Goal: Task Accomplishment & Management: Manage account settings

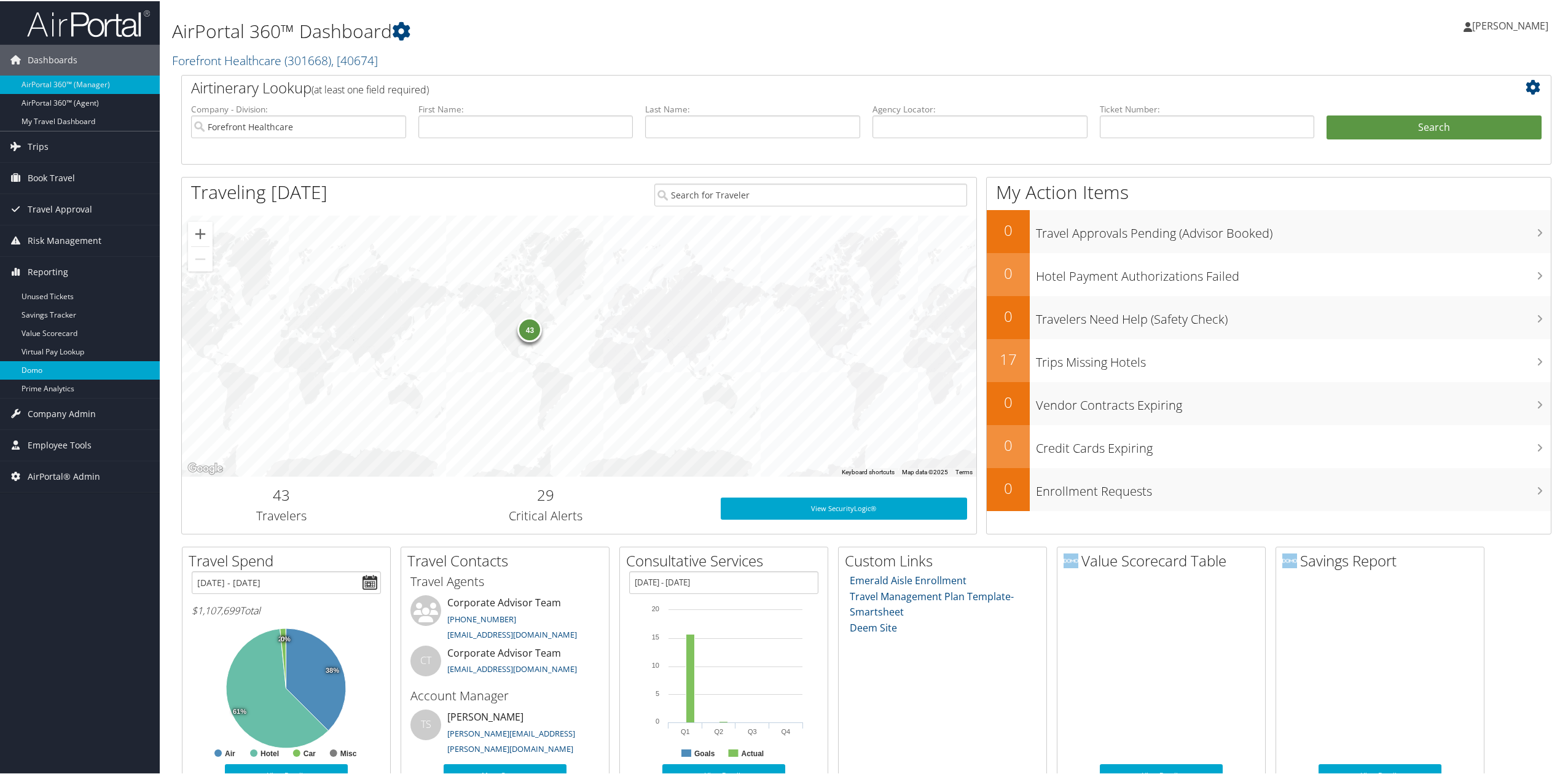
click at [67, 370] on link "Domo" at bounding box center [80, 369] width 160 height 18
click at [401, 126] on input "Forefront Healthcare" at bounding box center [299, 125] width 215 height 22
click at [490, 124] on input "text" at bounding box center [526, 125] width 215 height 22
type input "alyssa"
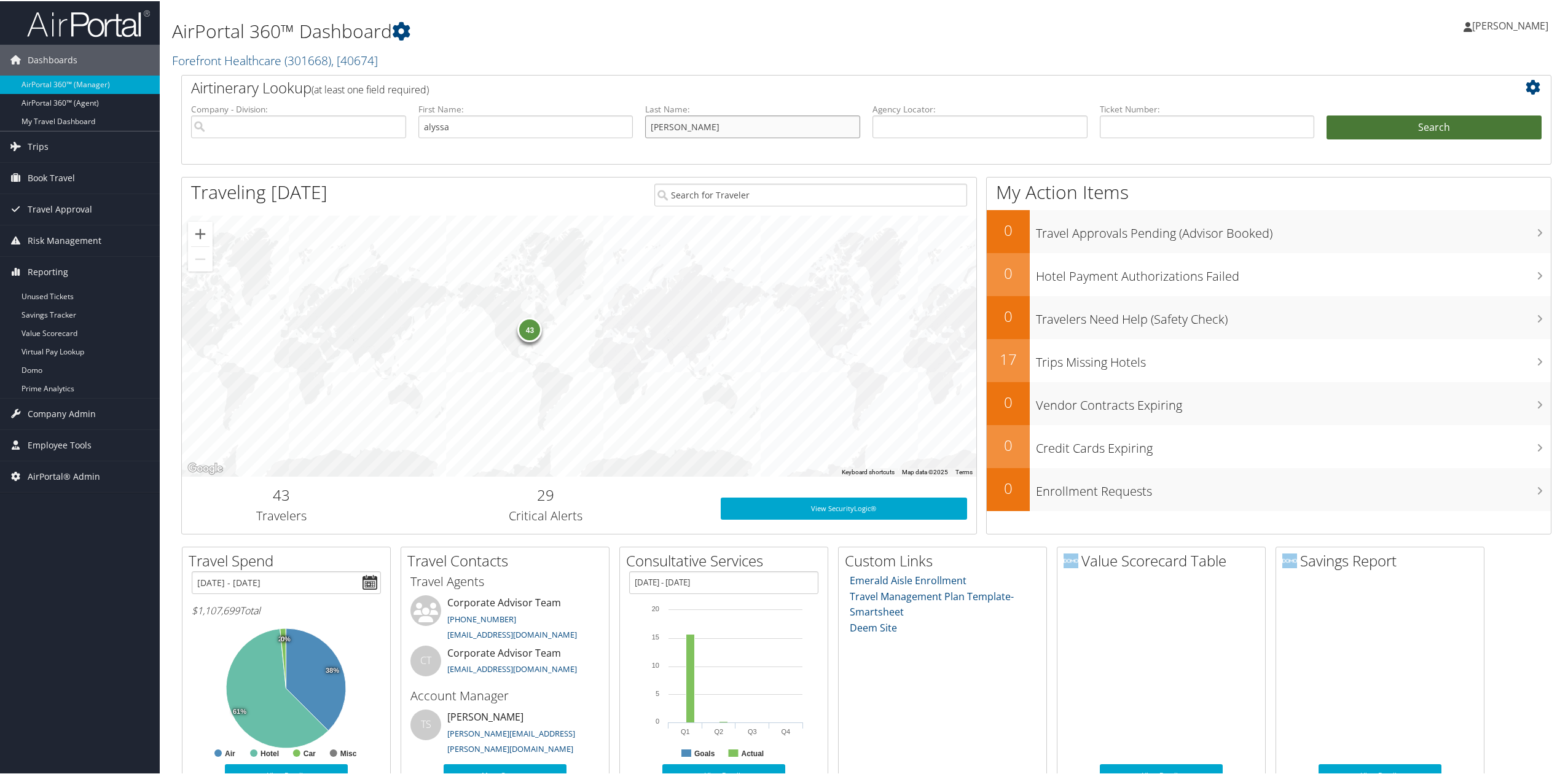
type input "finister"
click at [1414, 119] on button "Search" at bounding box center [1433, 126] width 215 height 25
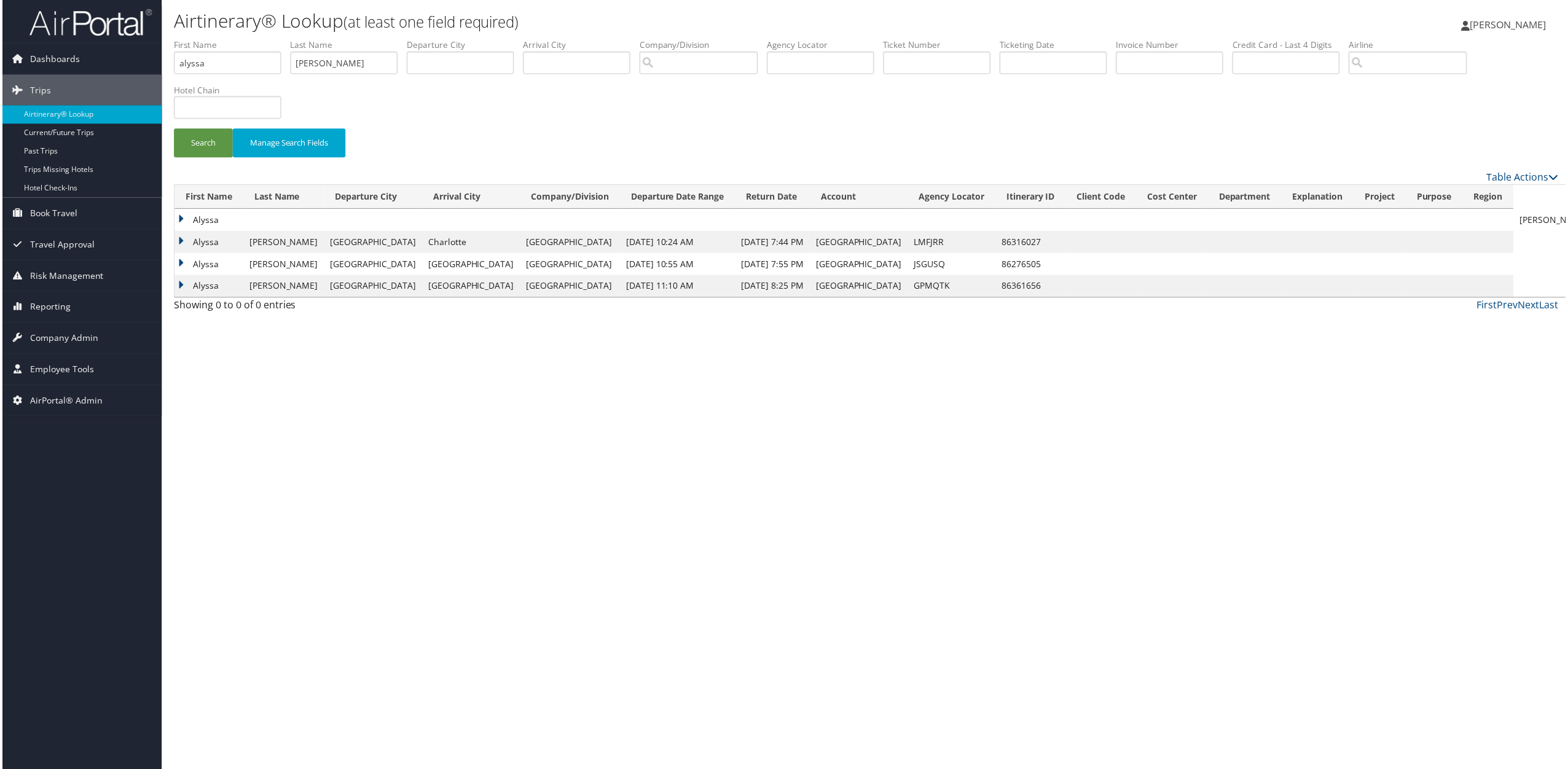
click at [181, 242] on td "Alyssa" at bounding box center [207, 243] width 69 height 22
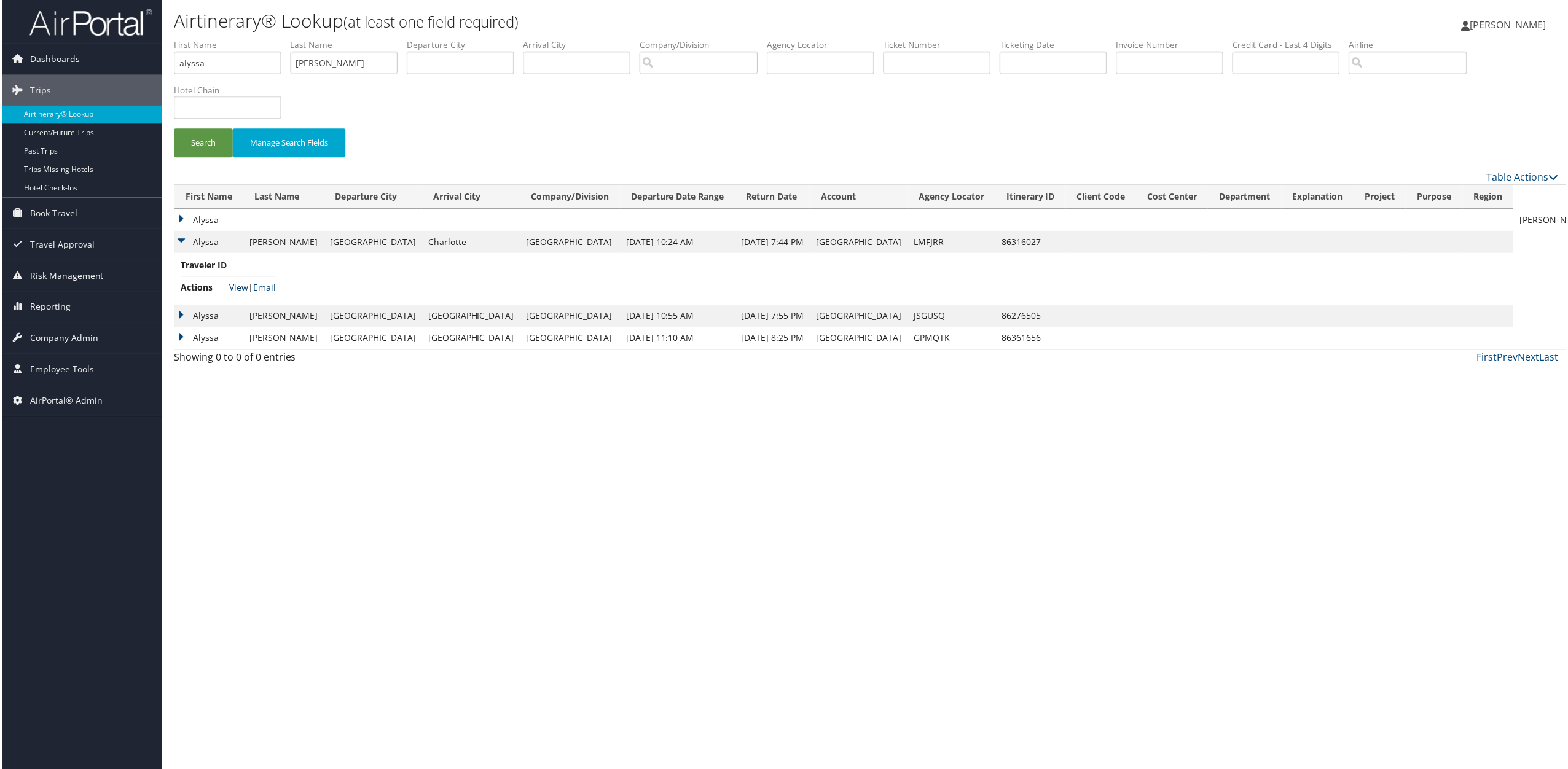
click at [229, 286] on link "View" at bounding box center [236, 288] width 19 height 12
click at [177, 315] on td "Alyssa" at bounding box center [207, 318] width 69 height 22
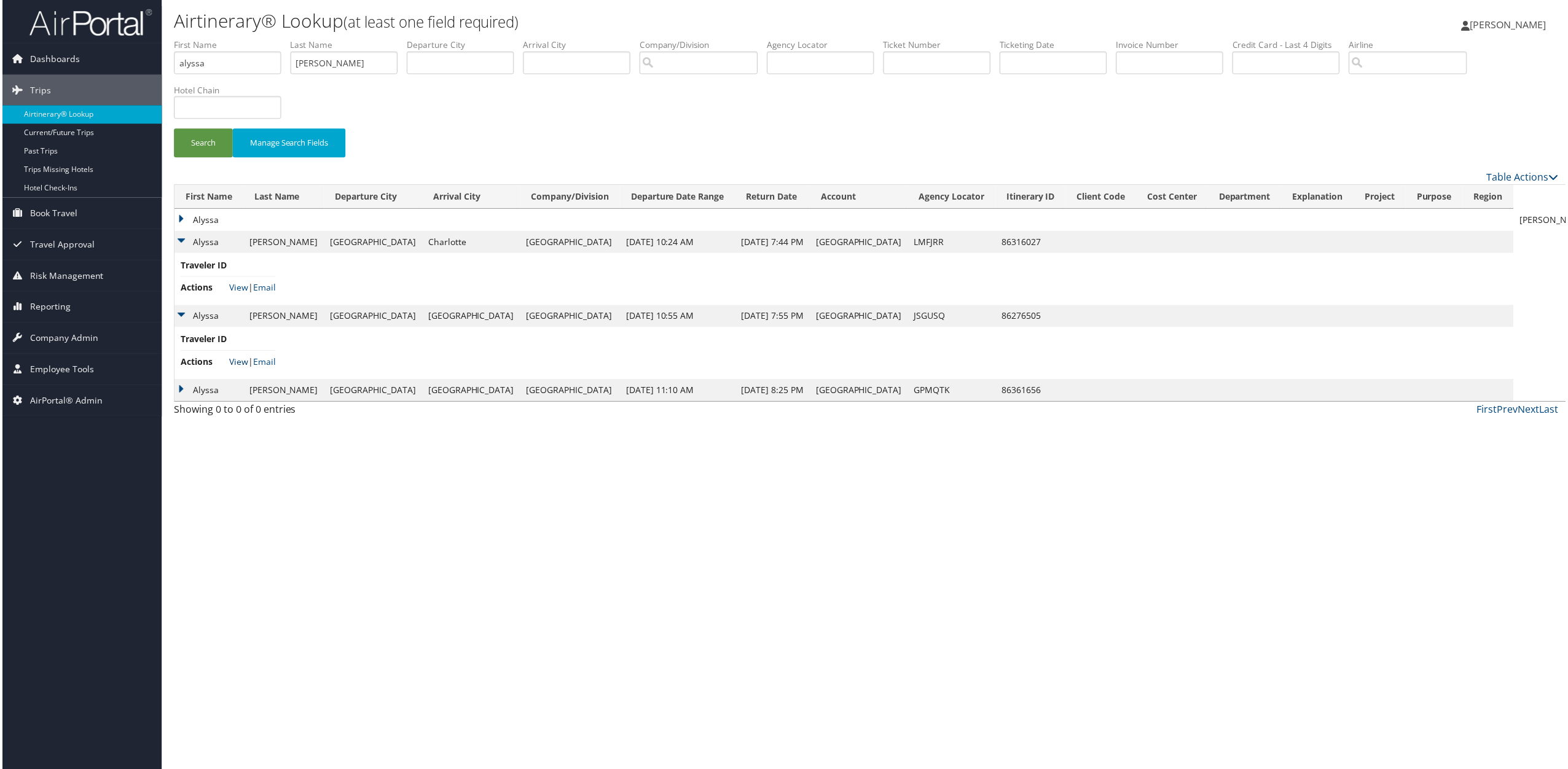
click at [230, 362] on link "View" at bounding box center [236, 362] width 19 height 12
click at [182, 395] on td "Alyssa" at bounding box center [207, 392] width 69 height 22
click at [238, 442] on link "View" at bounding box center [236, 437] width 19 height 12
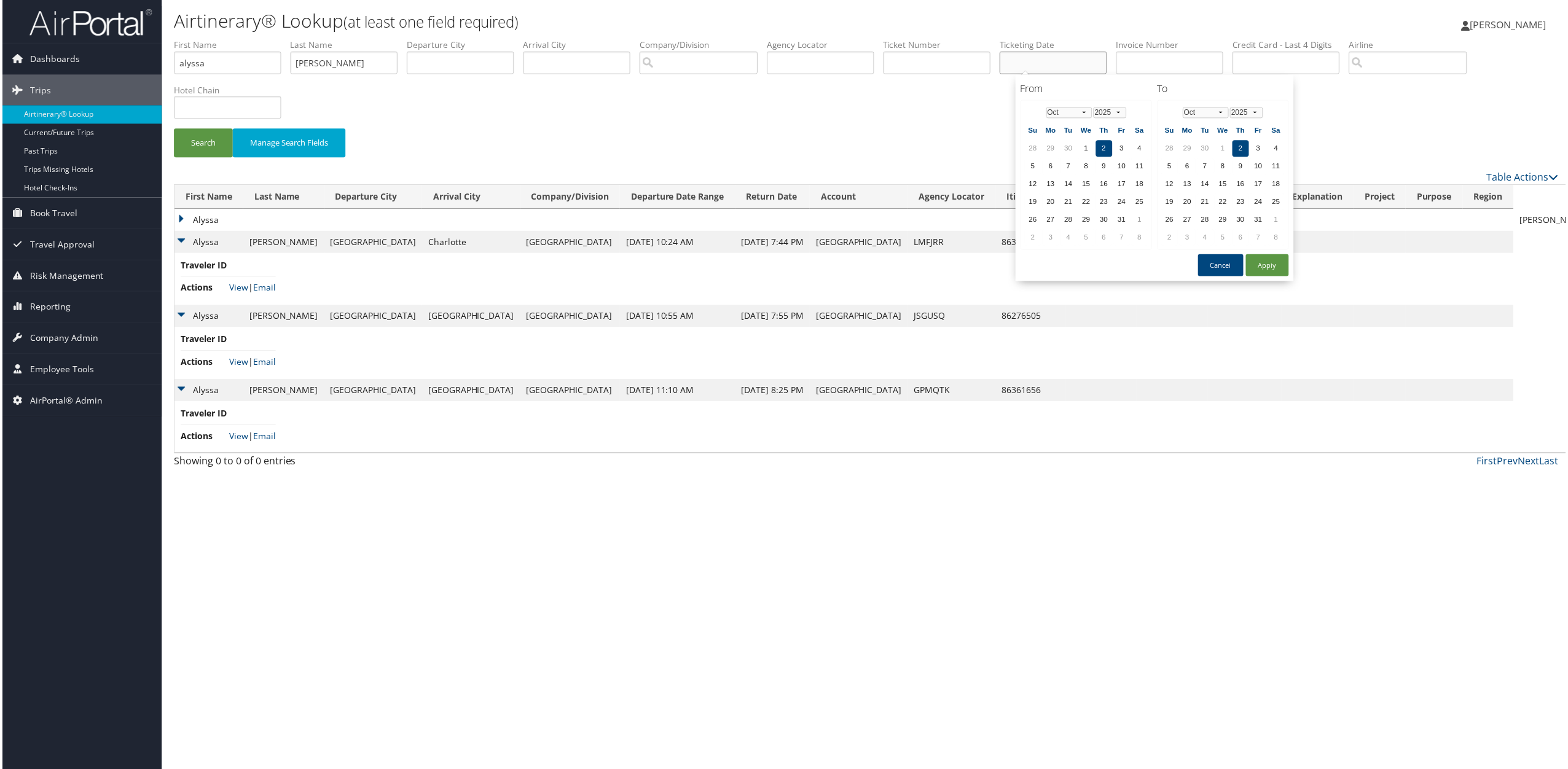
drag, startPoint x: 1031, startPoint y: 62, endPoint x: 988, endPoint y: 54, distance: 43.7
click at [1023, 60] on input "text" at bounding box center [1054, 63] width 107 height 22
click at [952, 57] on input "text" at bounding box center [936, 63] width 107 height 22
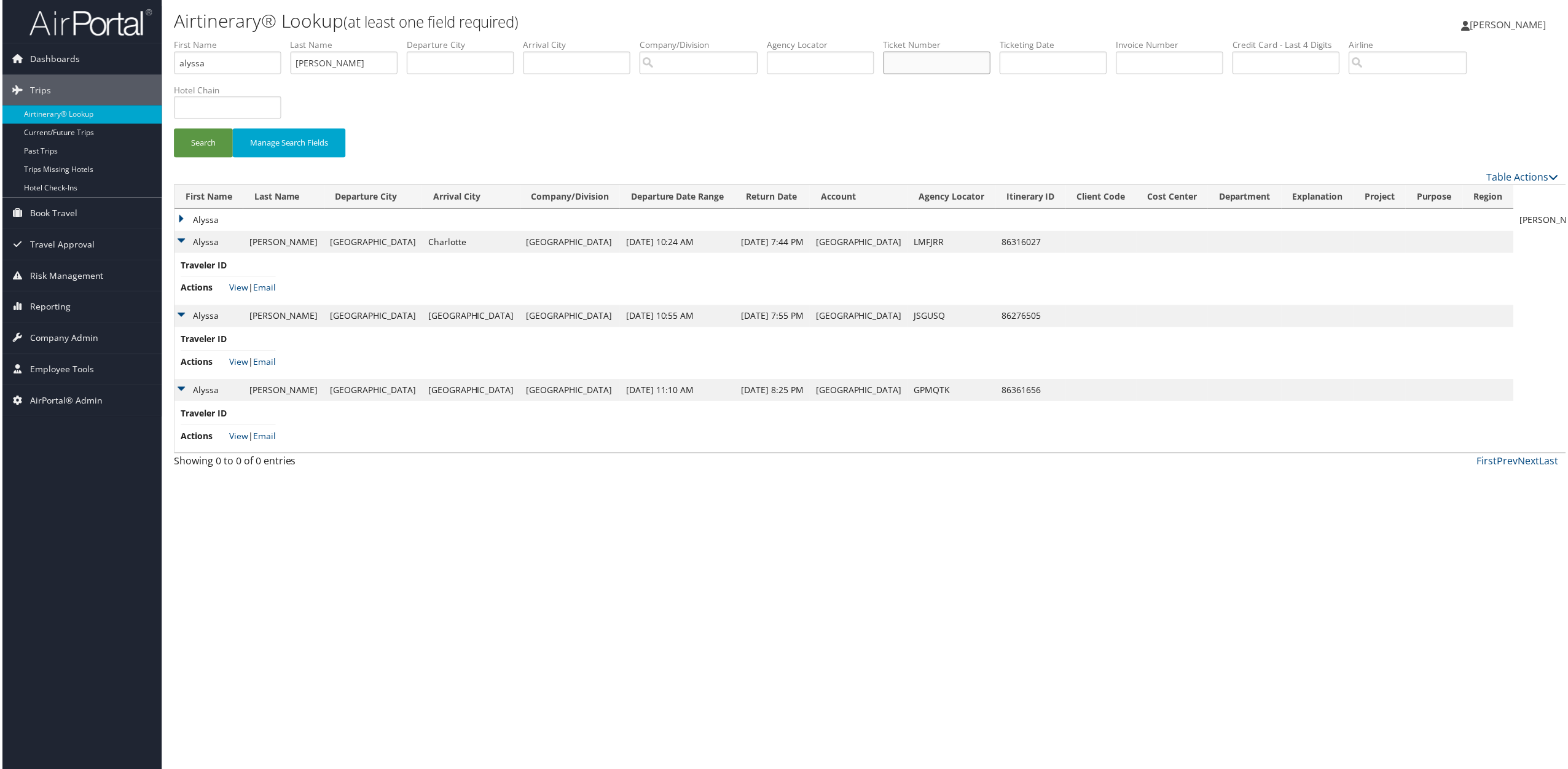
paste input "5262389813010"
type input "5262389813010"
drag, startPoint x: 222, startPoint y: 67, endPoint x: 137, endPoint y: 57, distance: 85.6
click at [138, 57] on div "Dashboards AirPortal 360™ (Manager) AirPortal 360™ (Agent) My Travel Dashboard …" at bounding box center [786, 387] width 1573 height 774
click at [202, 138] on button "Search" at bounding box center [201, 143] width 59 height 29
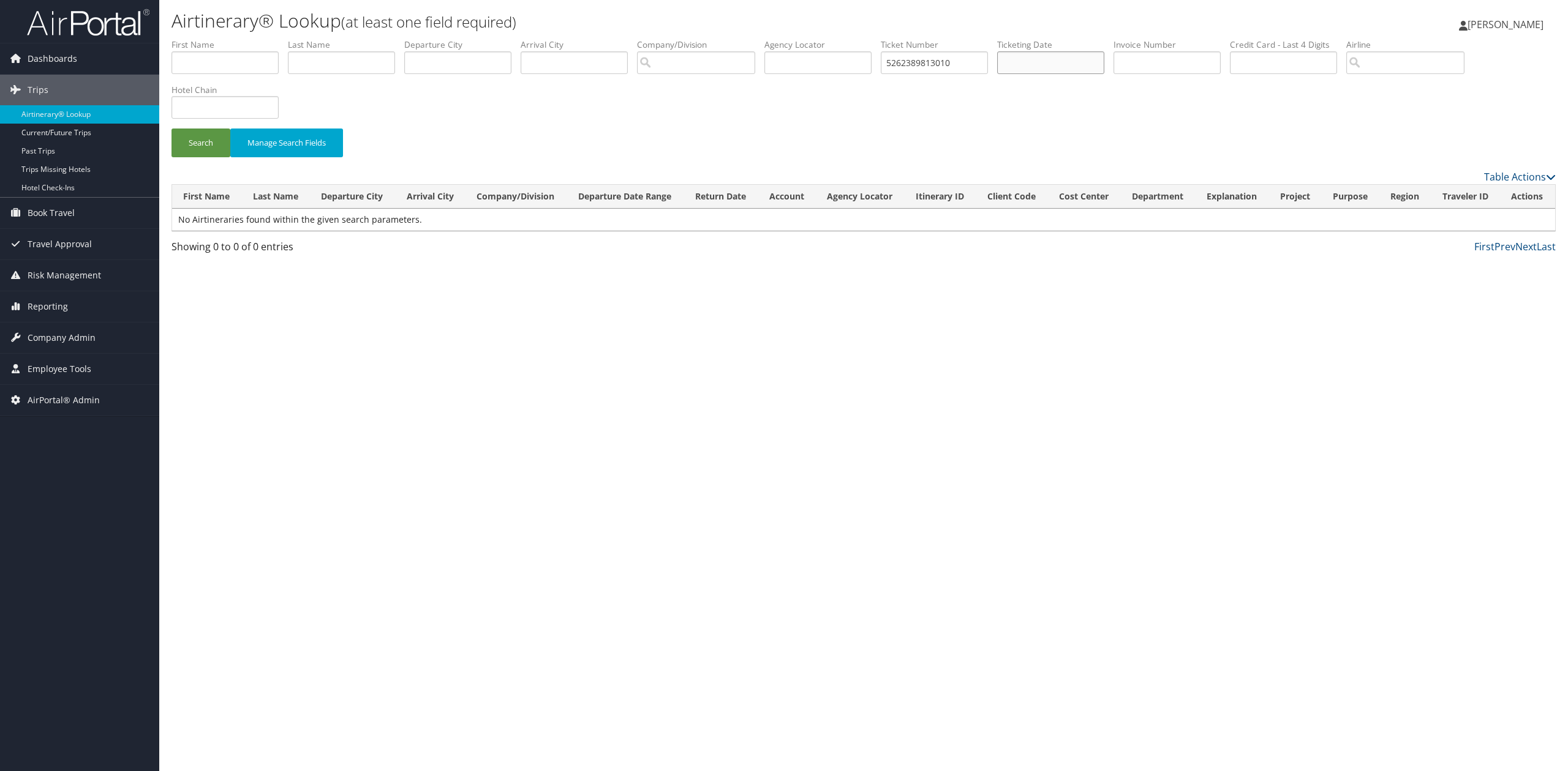
click at [1022, 55] on input "text" at bounding box center [1050, 63] width 107 height 22
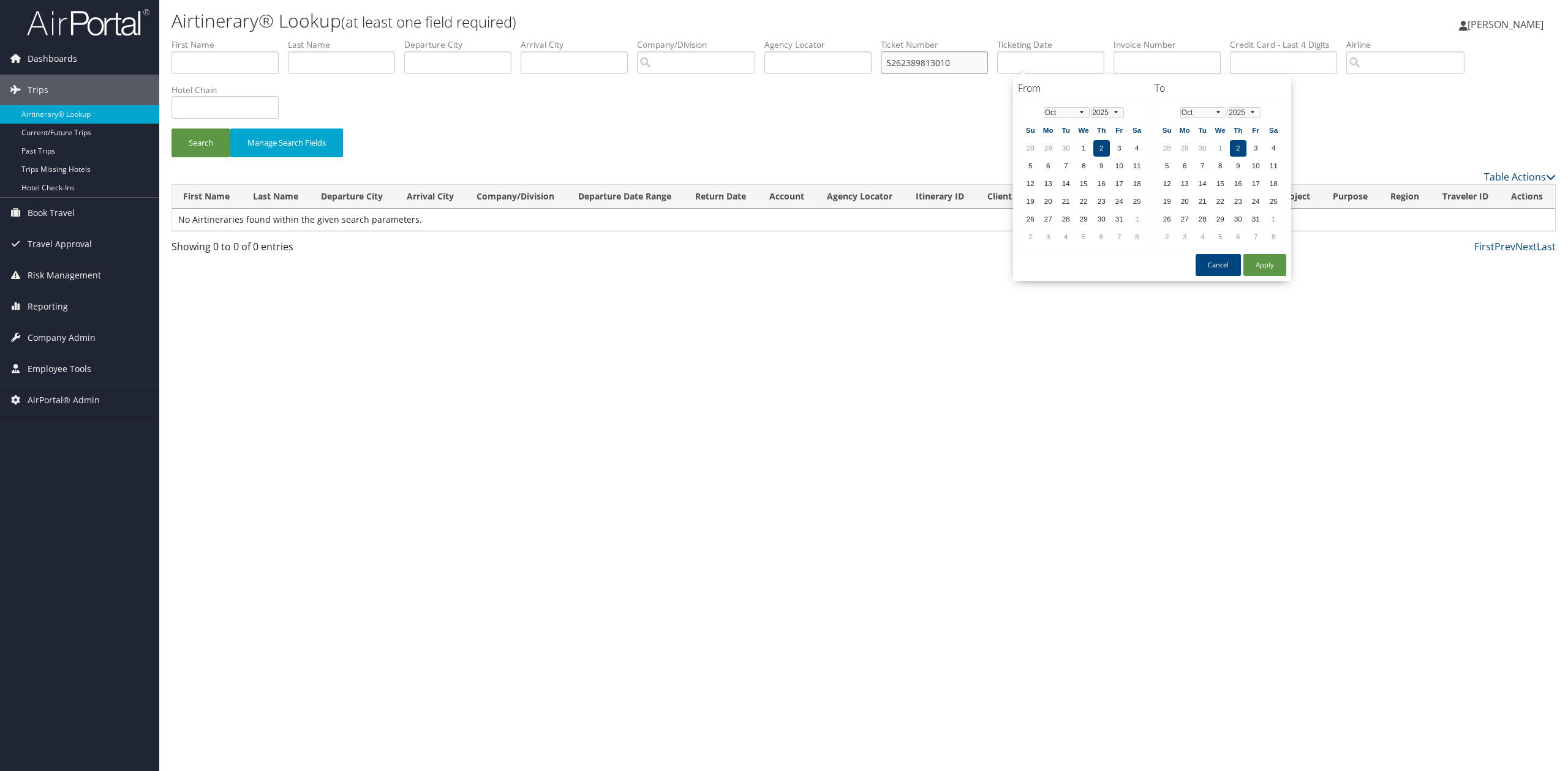
click at [975, 52] on input "5262389813010" at bounding box center [934, 63] width 107 height 22
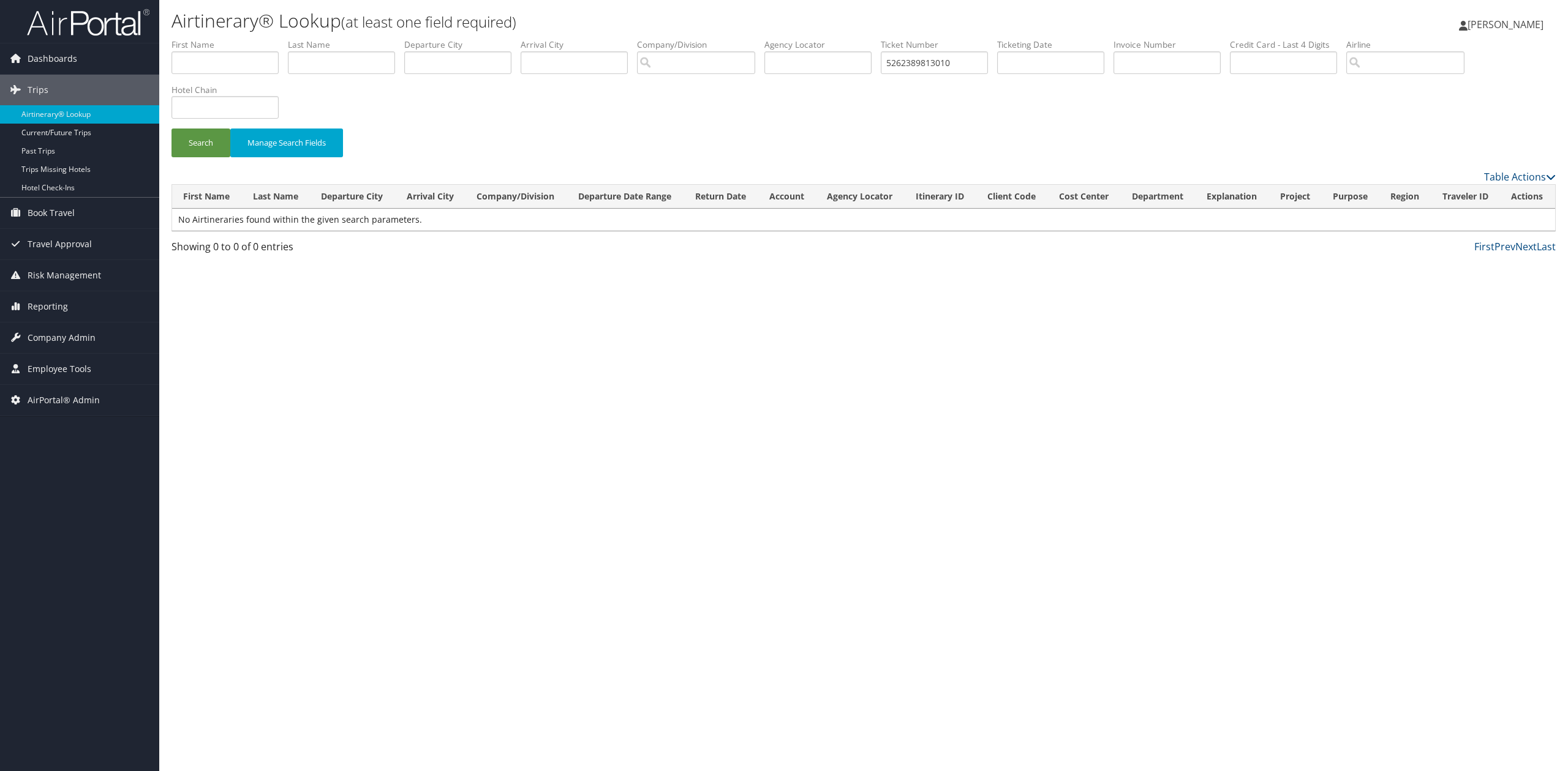
click at [843, 115] on div "Search Manage Search Fields" at bounding box center [863, 104] width 1402 height 131
click at [613, 325] on div "Airtinerary® Lookup (at least one field required) Tiffany Soja Tiffany Soja My …" at bounding box center [864, 386] width 1409 height 771
click at [484, 485] on div "Airtinerary® Lookup (at least one field required) Tiffany Soja Tiffany Soja My …" at bounding box center [864, 386] width 1409 height 771
drag, startPoint x: 980, startPoint y: 64, endPoint x: 787, endPoint y: 52, distance: 193.4
click at [787, 38] on ul "First Name Last Name Departure City Arrival City Company/Division Airport/City …" at bounding box center [863, 38] width 1384 height 0
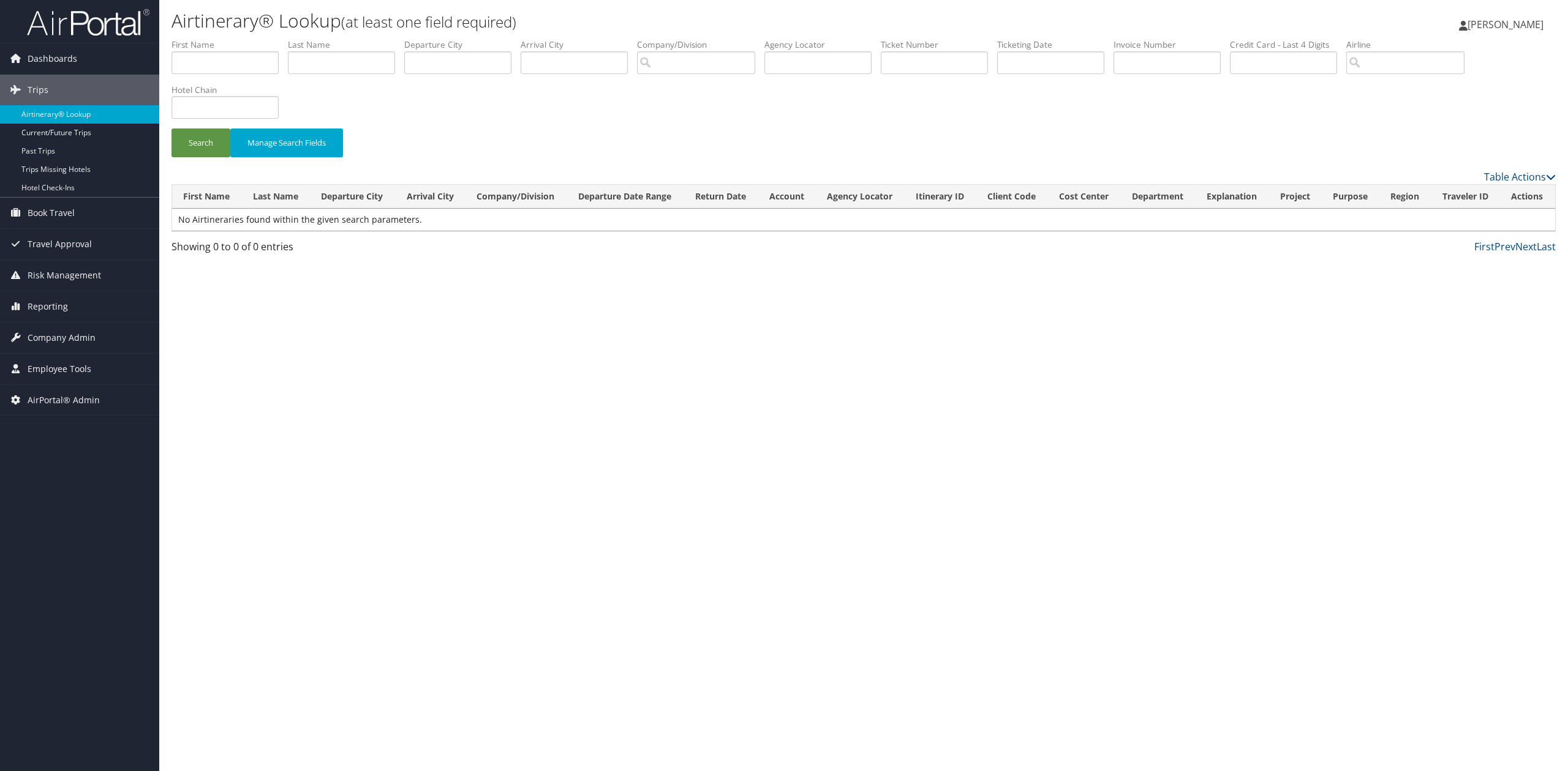
drag, startPoint x: 799, startPoint y: 446, endPoint x: 626, endPoint y: 319, distance: 214.6
click at [800, 446] on div "Airtinerary® Lookup (at least one field required) Tiffany Soja Tiffany Soja My …" at bounding box center [864, 386] width 1409 height 771
click at [67, 32] on img at bounding box center [88, 22] width 122 height 29
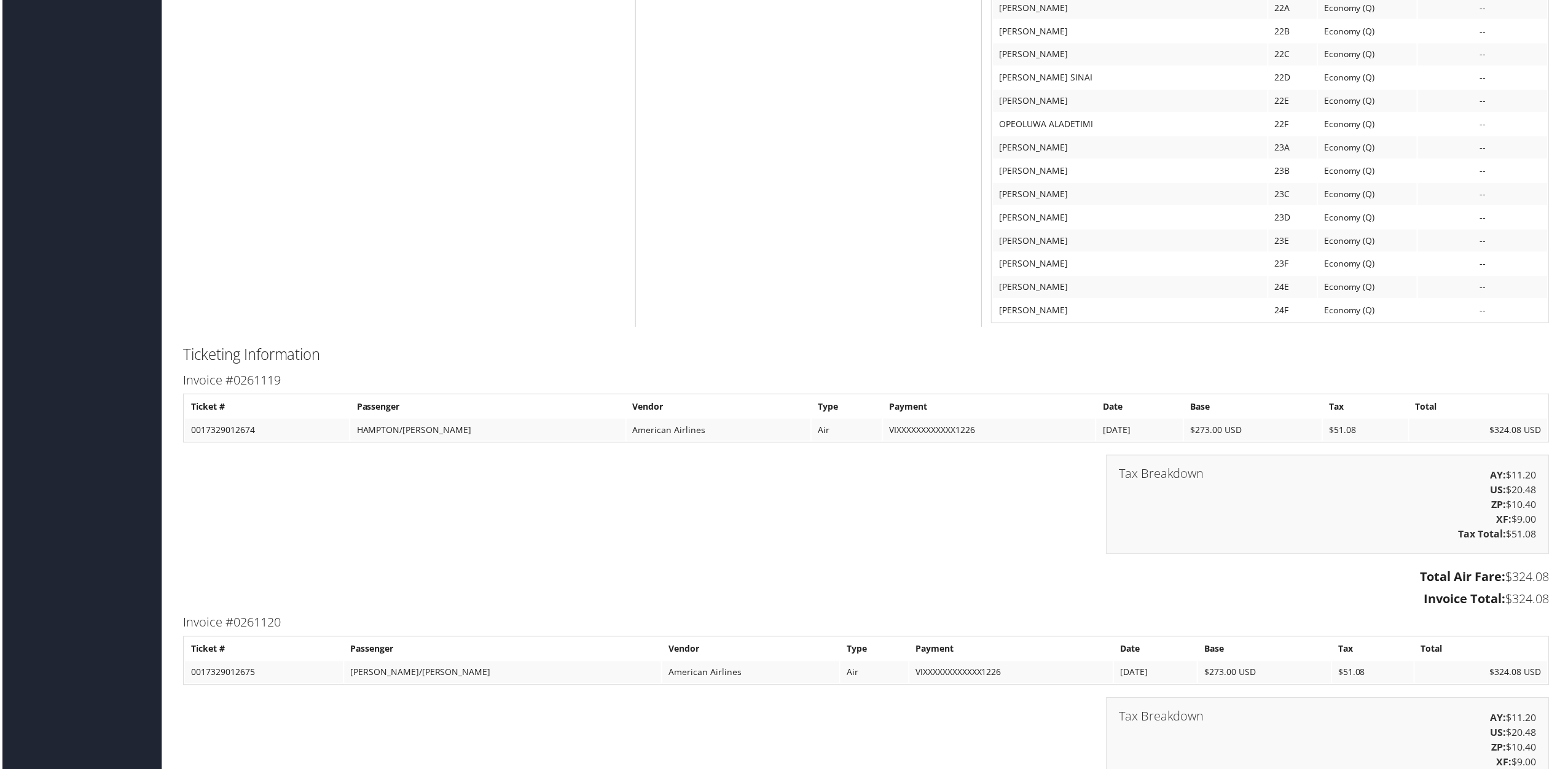
scroll to position [2212, 0]
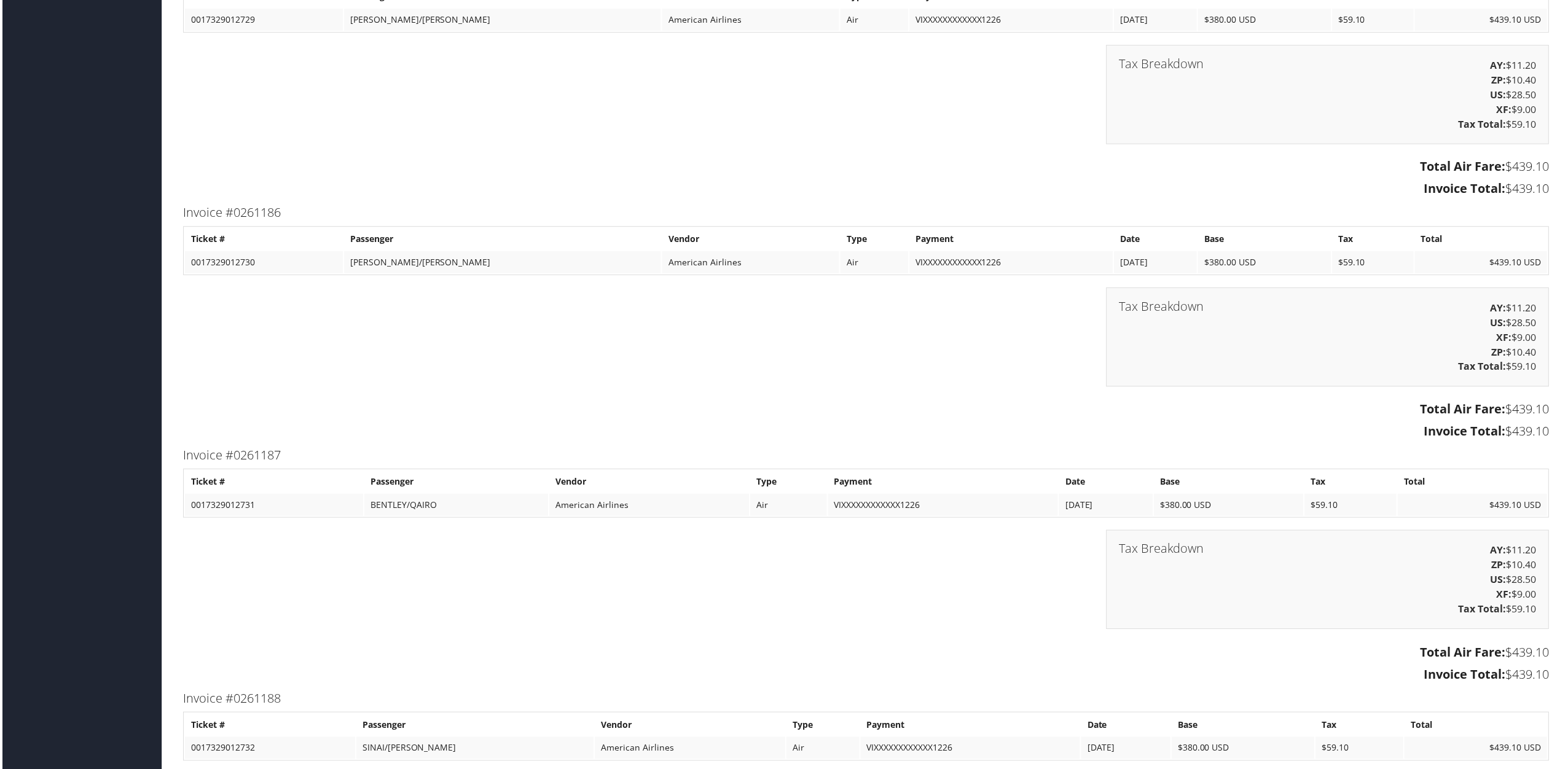
scroll to position [4342, 0]
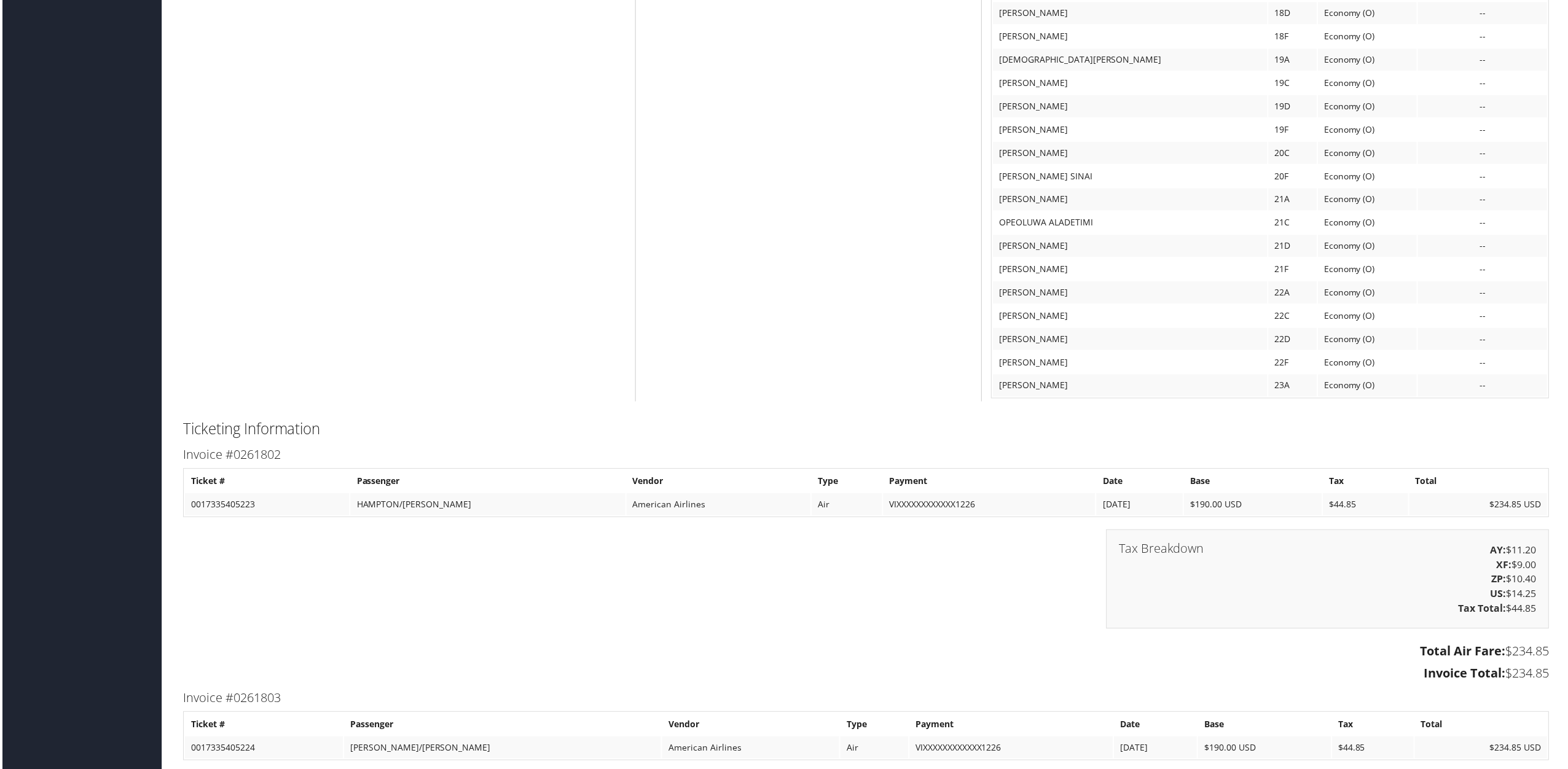
scroll to position [1802, 0]
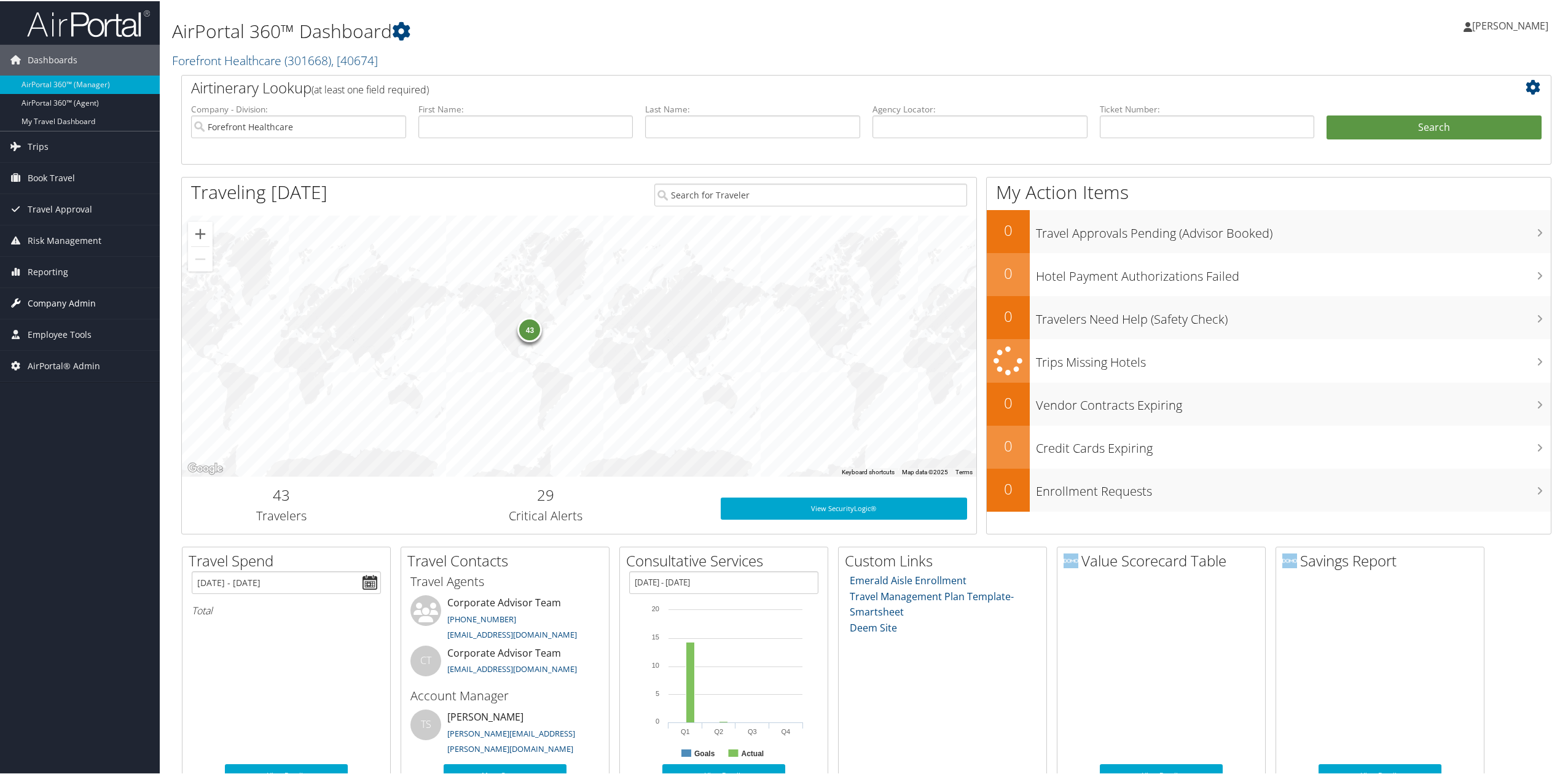
click at [94, 313] on link "Company Admin" at bounding box center [80, 302] width 160 height 31
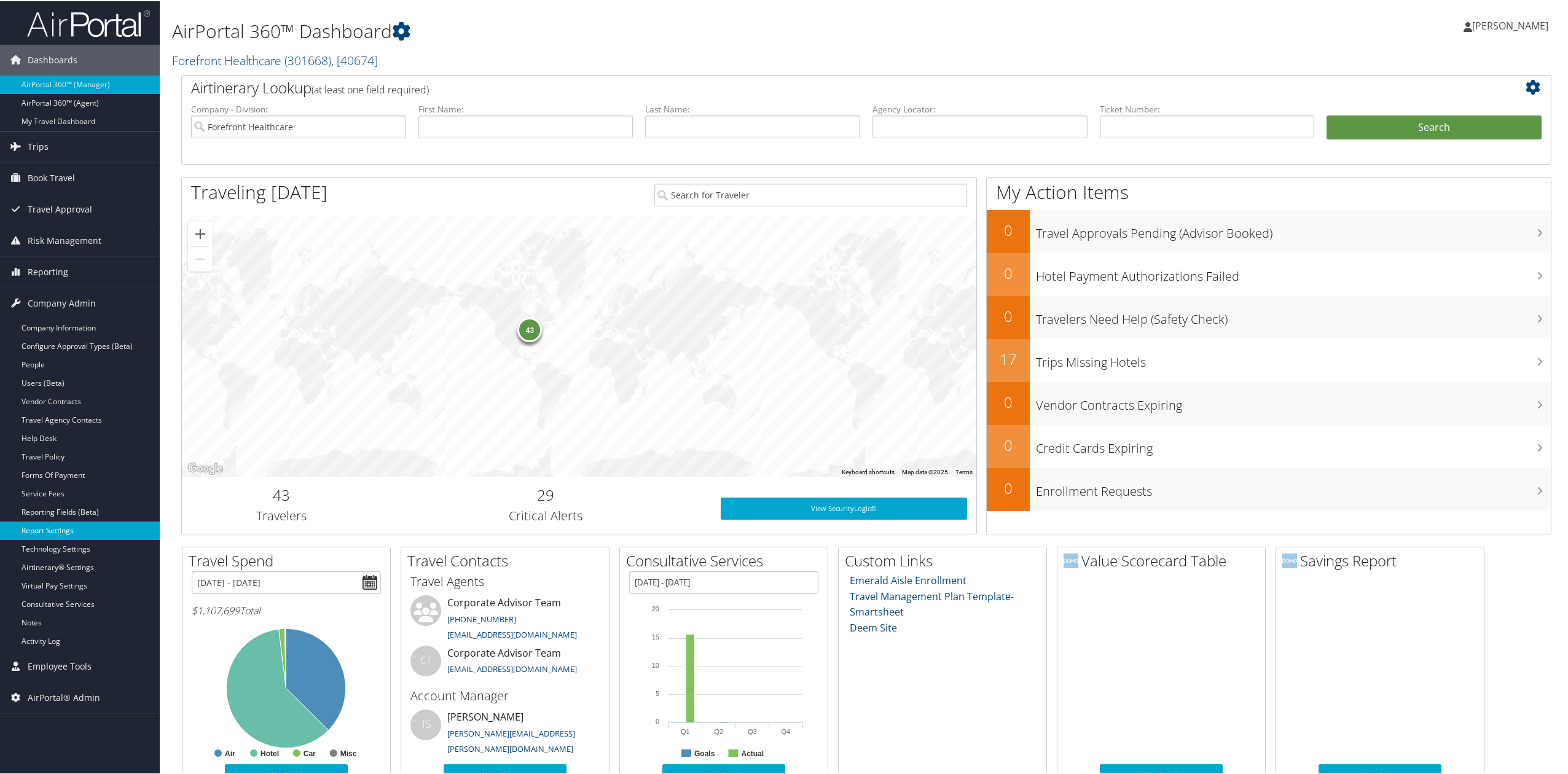
click at [71, 534] on link "Report Settings" at bounding box center [80, 529] width 160 height 18
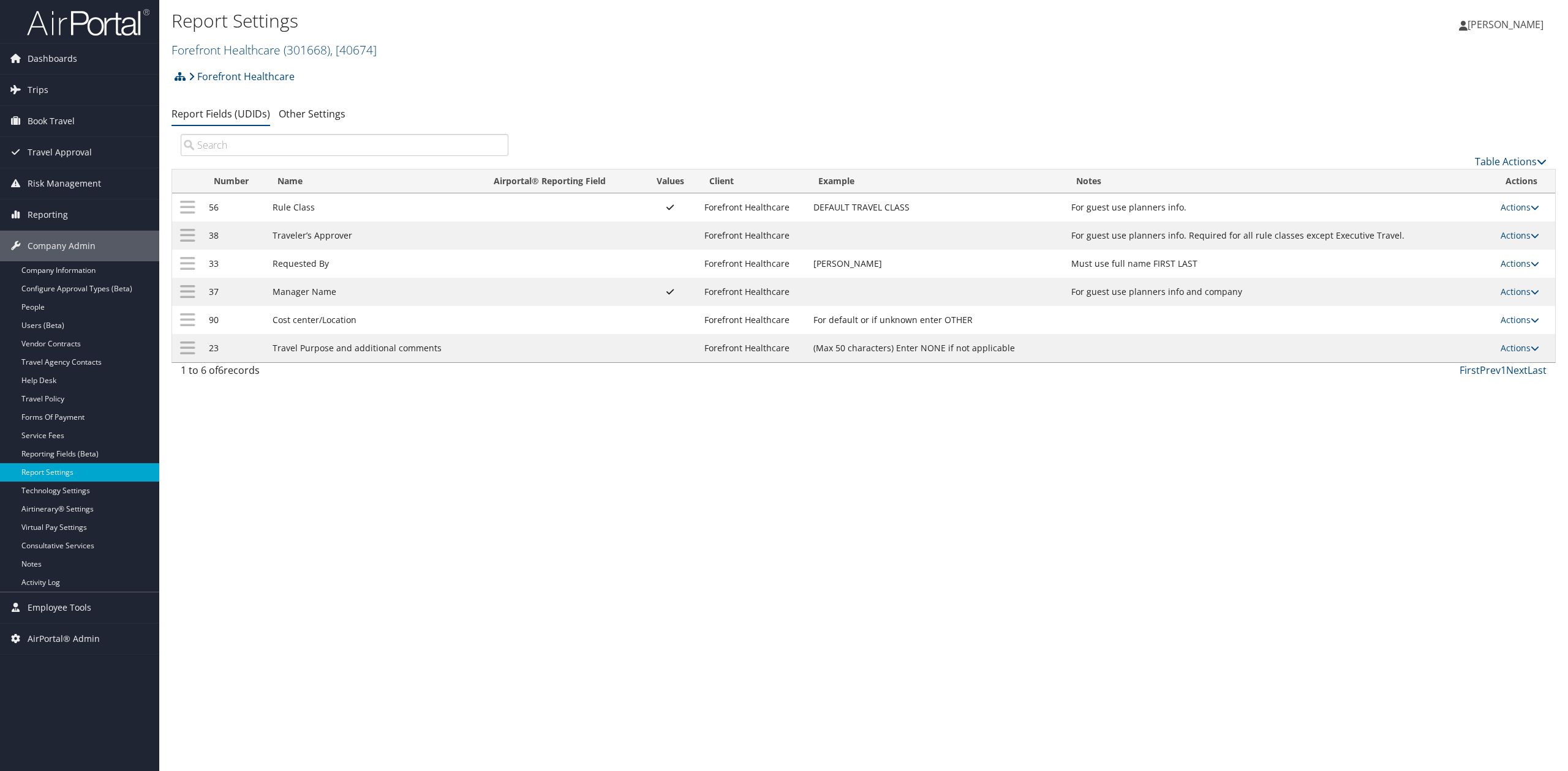
click at [1064, 507] on div "Report Settings Forefront Healthcare ( 301668 ) , [ 40674 ] Forefront Healthcar…" at bounding box center [864, 386] width 1409 height 771
click at [86, 89] on link "Trips" at bounding box center [80, 90] width 159 height 31
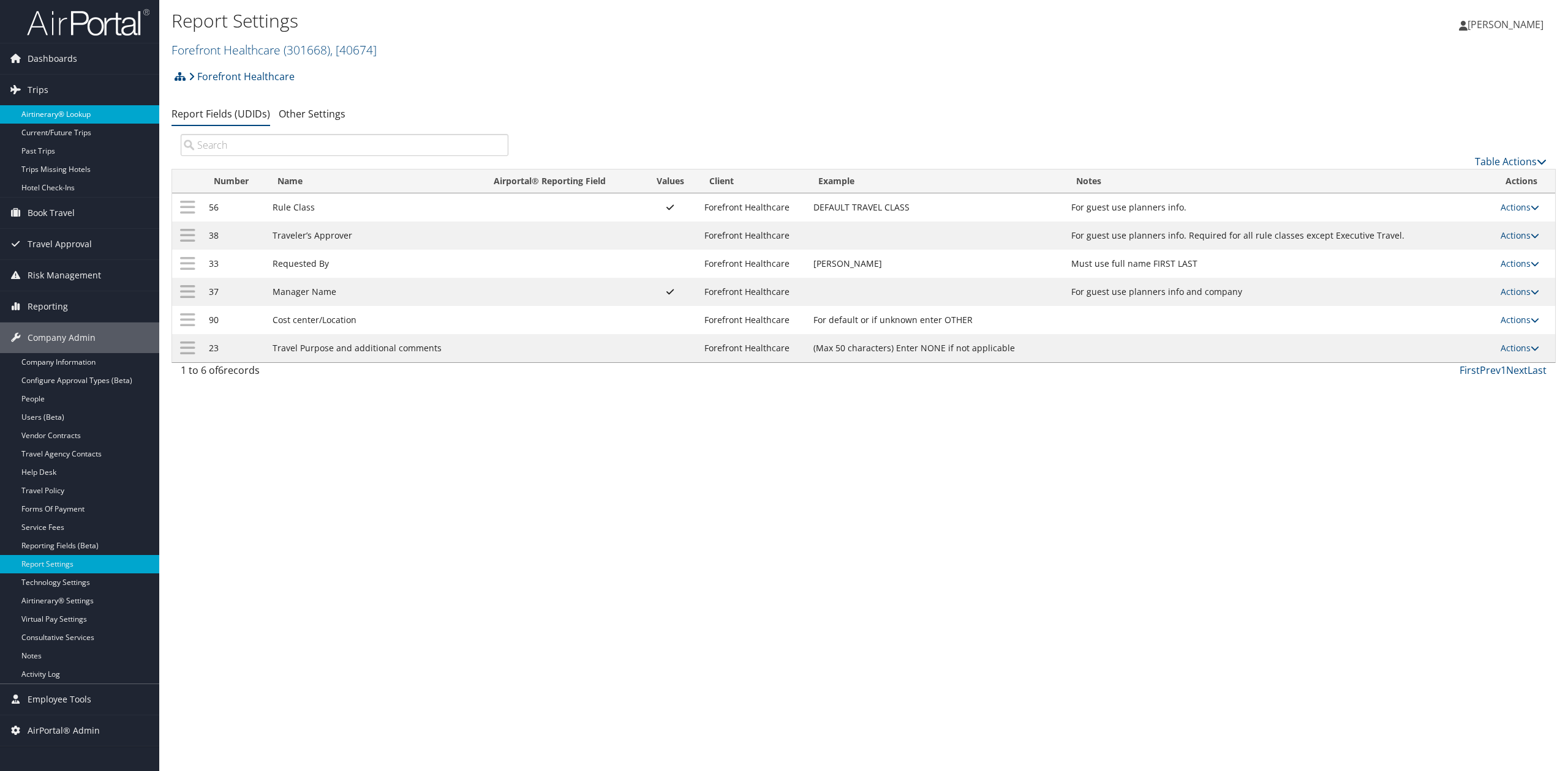
click at [124, 118] on link "Airtinerary® Lookup" at bounding box center [80, 115] width 159 height 18
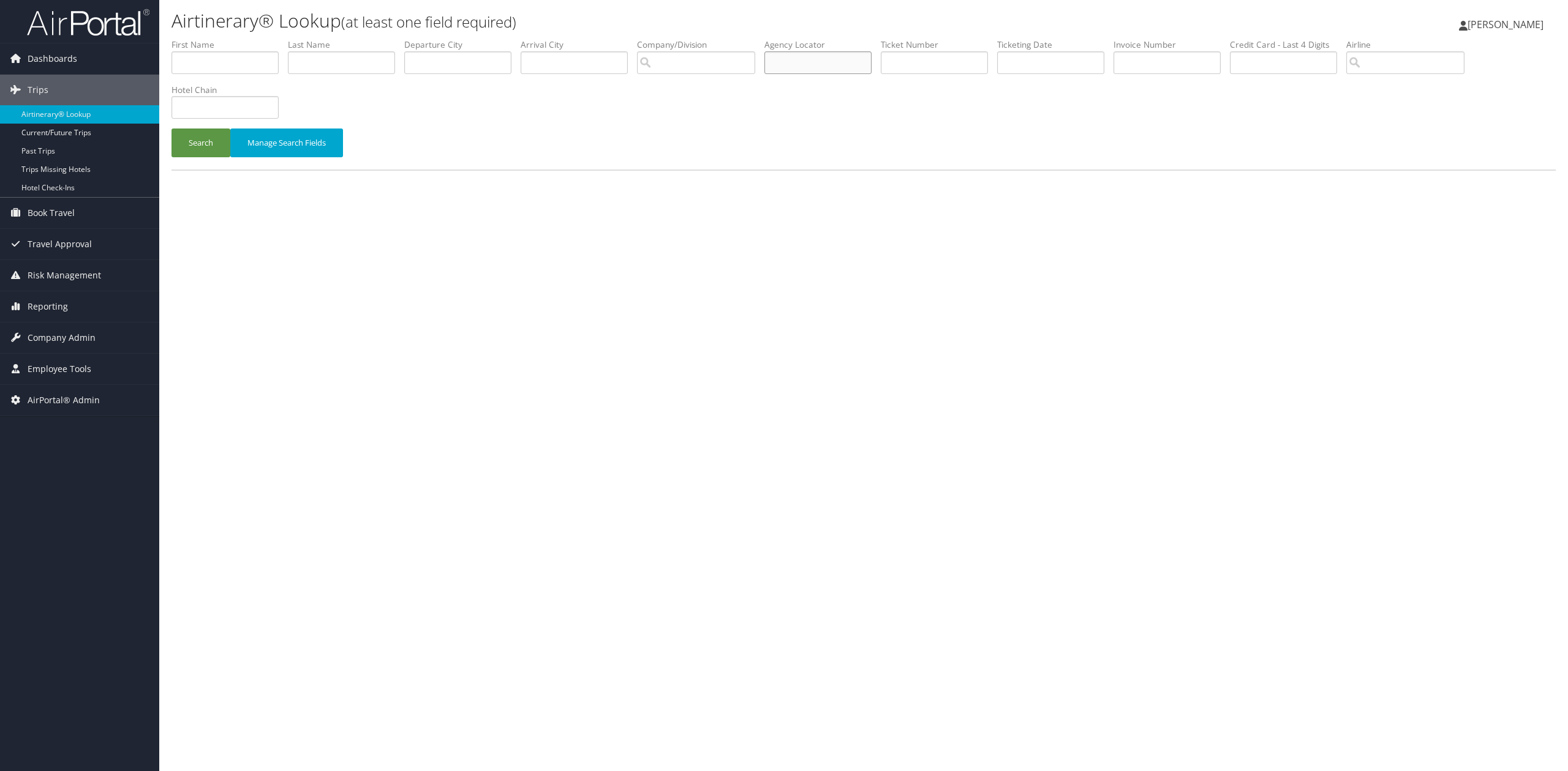
drag, startPoint x: 816, startPoint y: 55, endPoint x: 807, endPoint y: 55, distance: 9.0
click at [816, 55] on input "text" at bounding box center [818, 63] width 107 height 22
paste input "OXLMFY"
type input "OXLMFY"
click at [184, 150] on button "Search" at bounding box center [201, 142] width 59 height 29
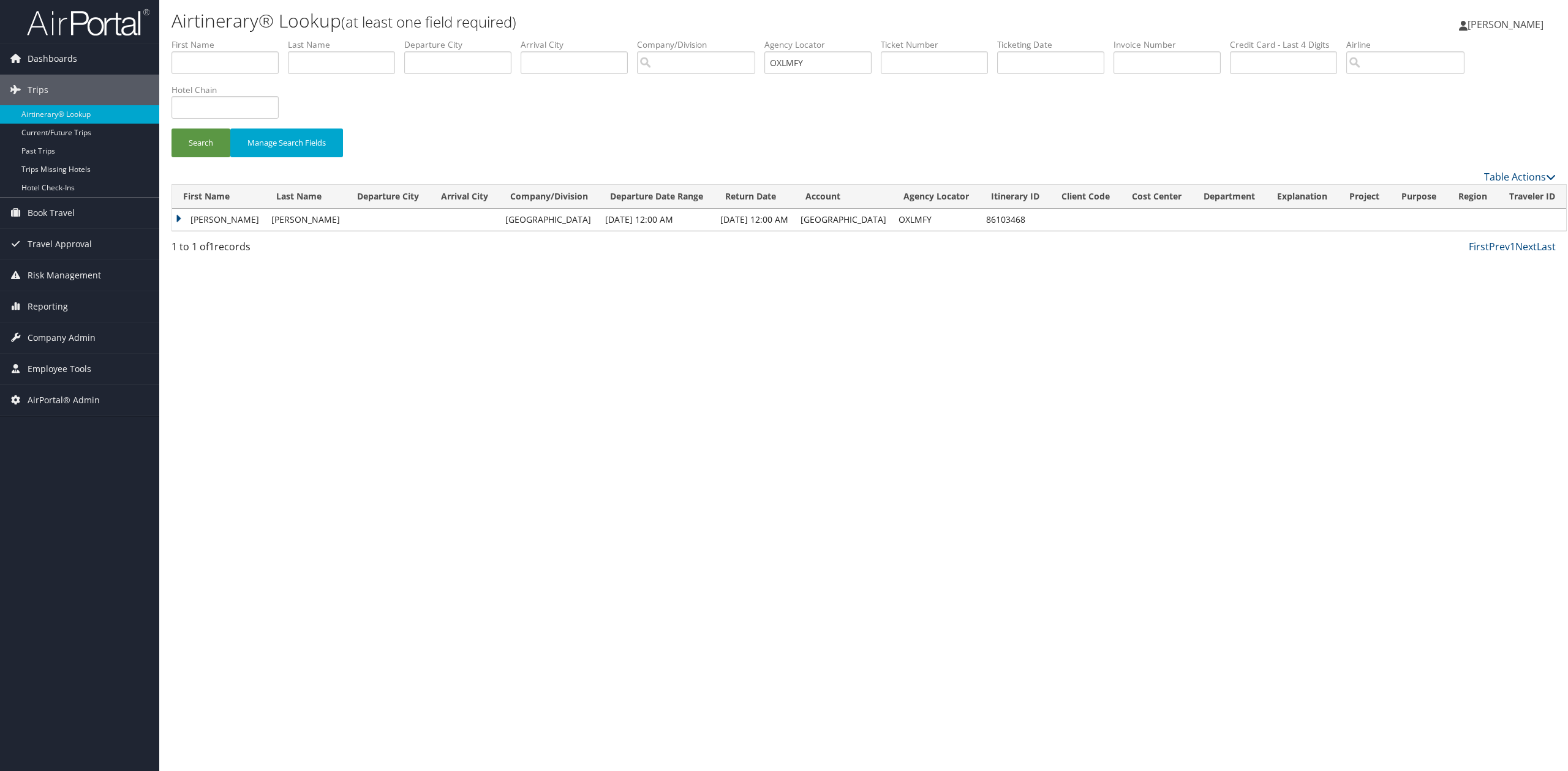
click at [175, 219] on td "Jared" at bounding box center [218, 220] width 93 height 22
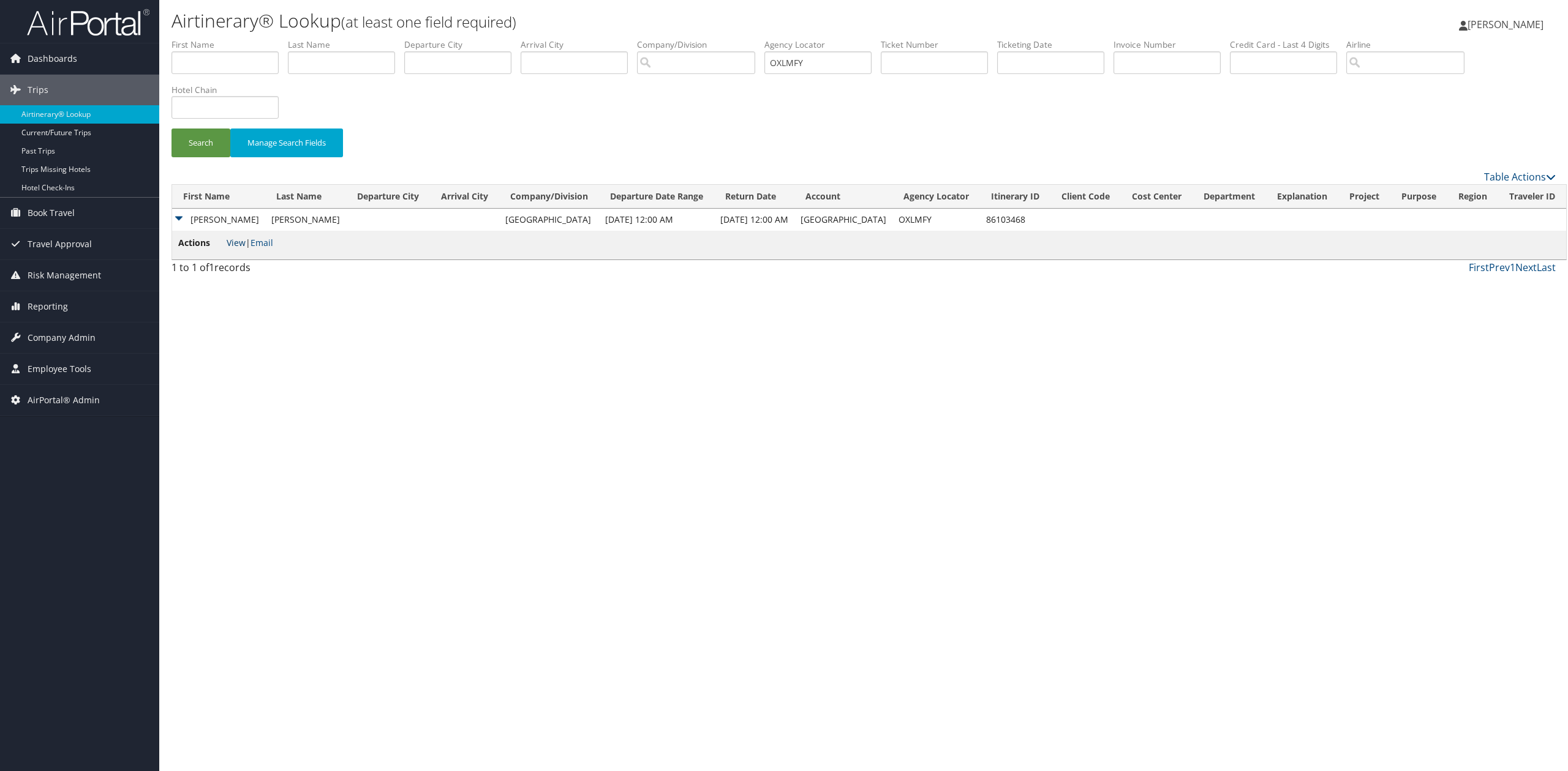
click at [235, 248] on link "View" at bounding box center [235, 242] width 19 height 12
click at [67, 332] on span "Company Admin" at bounding box center [61, 338] width 68 height 31
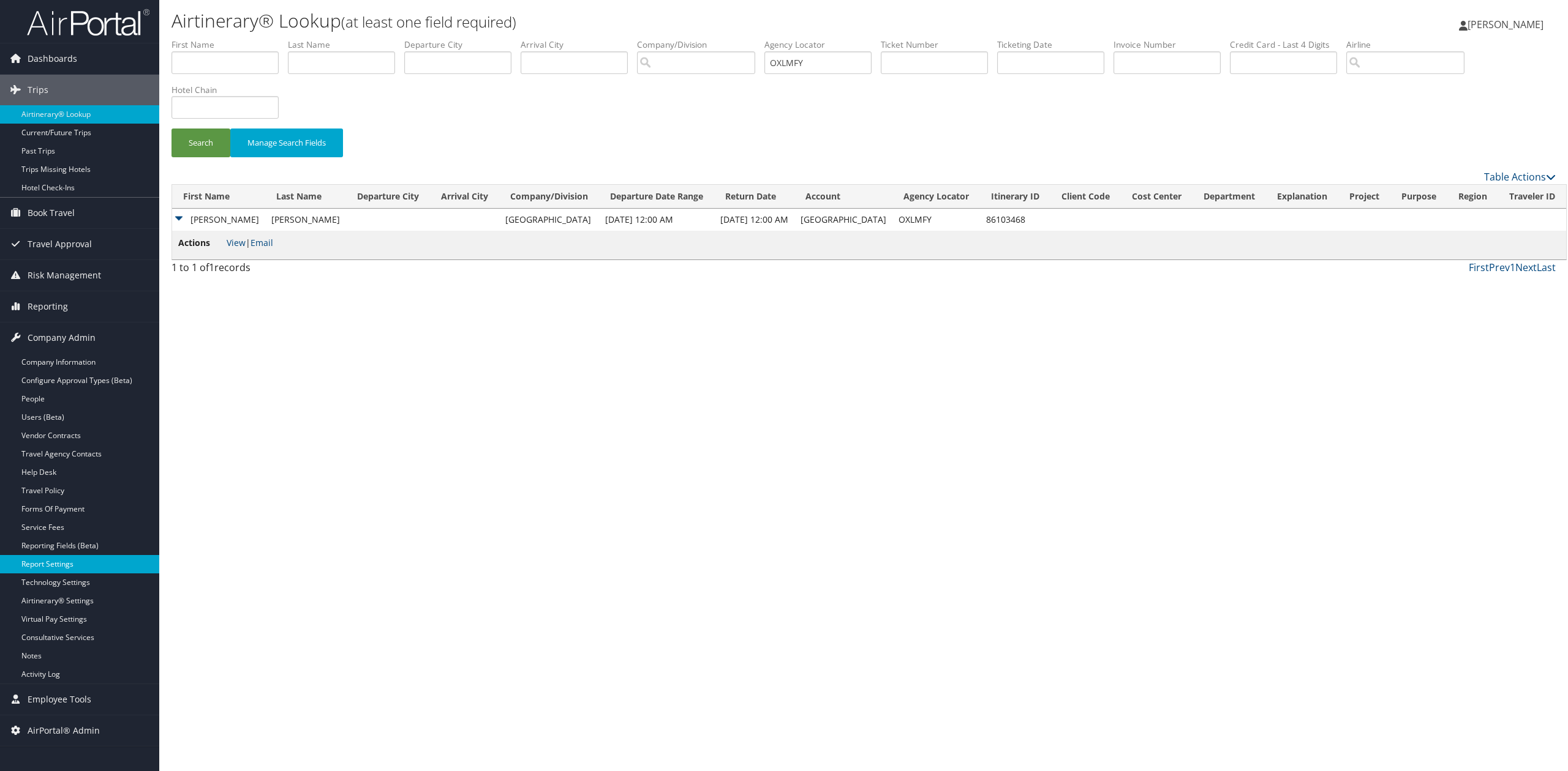
click at [81, 566] on link "Report Settings" at bounding box center [80, 564] width 159 height 18
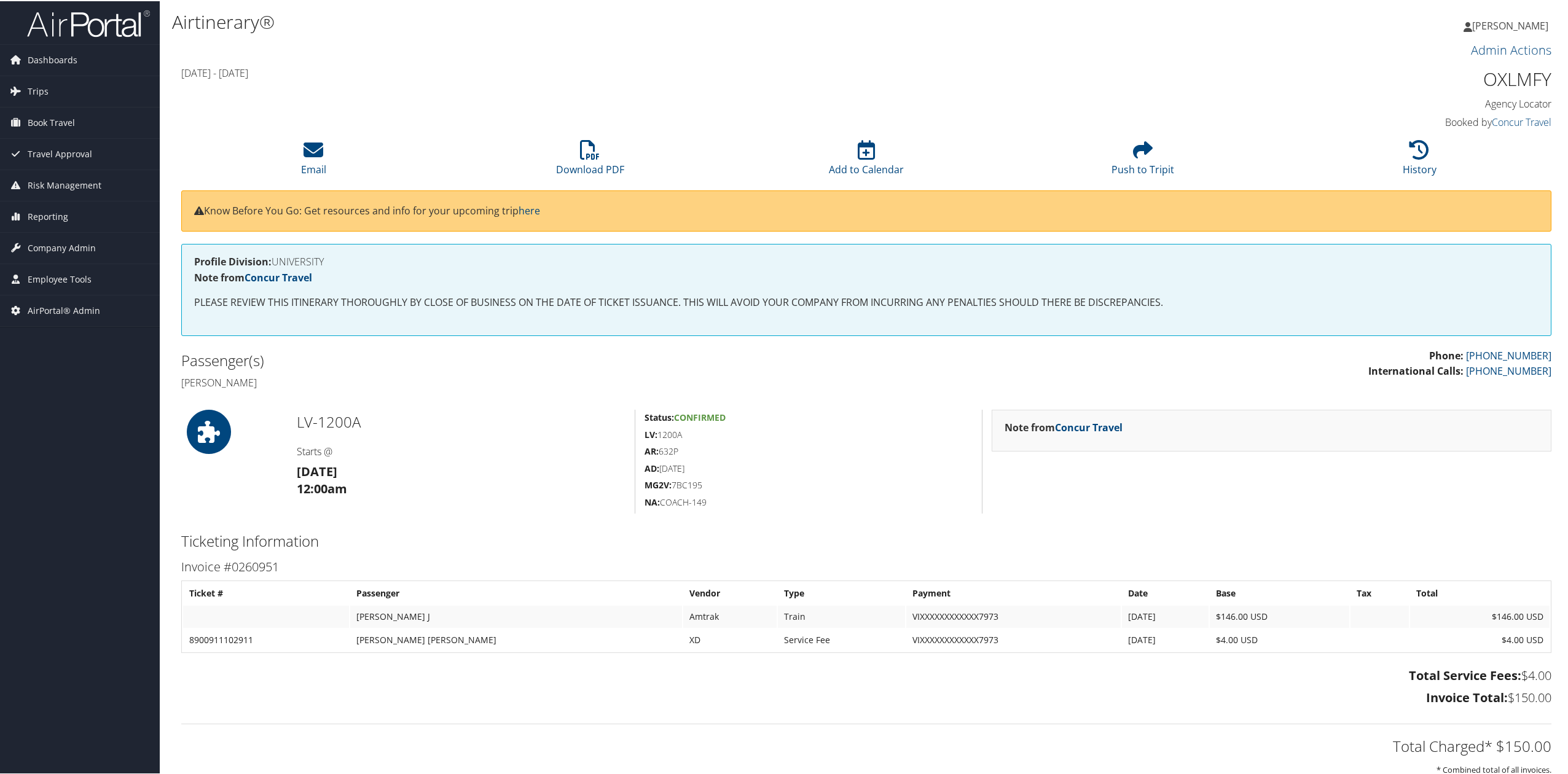
click at [269, 573] on h3 "Invoice #0260951" at bounding box center [866, 566] width 1370 height 18
copy h3 "0260951"
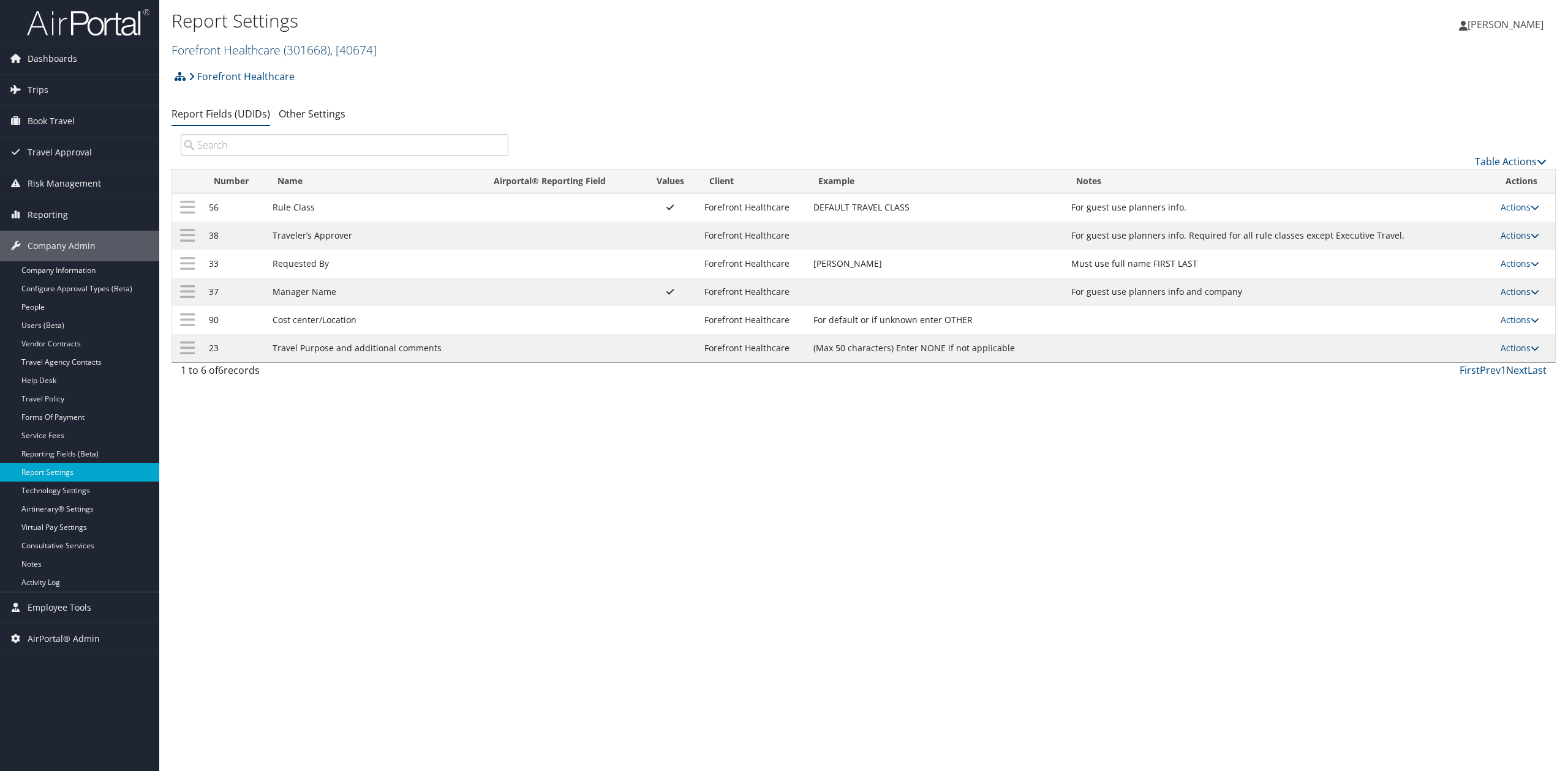
click at [248, 42] on link "Forefront Healthcare ( 301668 ) , [ 40674 ]" at bounding box center [274, 50] width 205 height 17
click at [242, 64] on input "search" at bounding box center [252, 73] width 161 height 22
type input "TEMPLE"
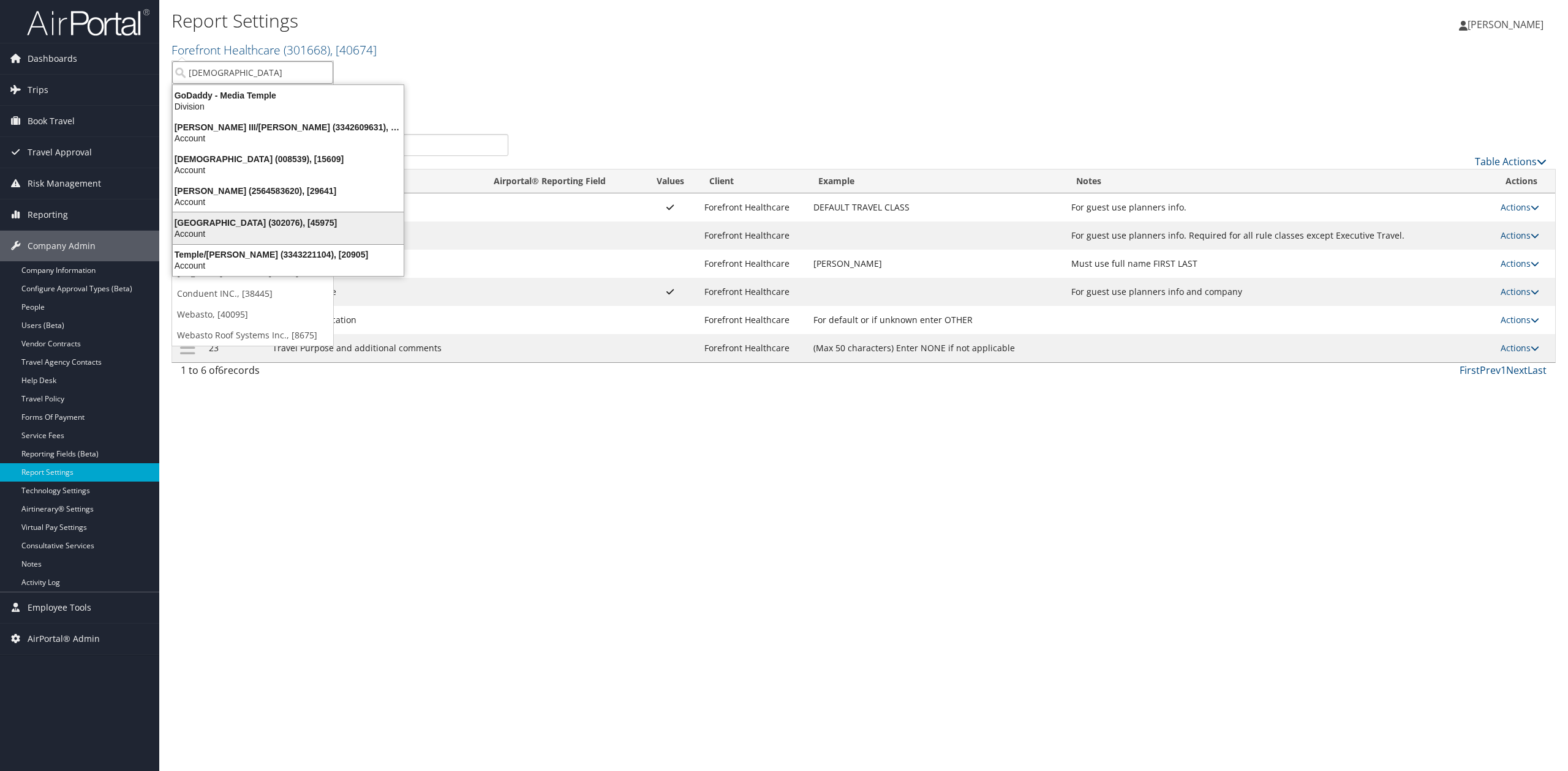
click at [215, 234] on div "Account" at bounding box center [288, 234] width 245 height 11
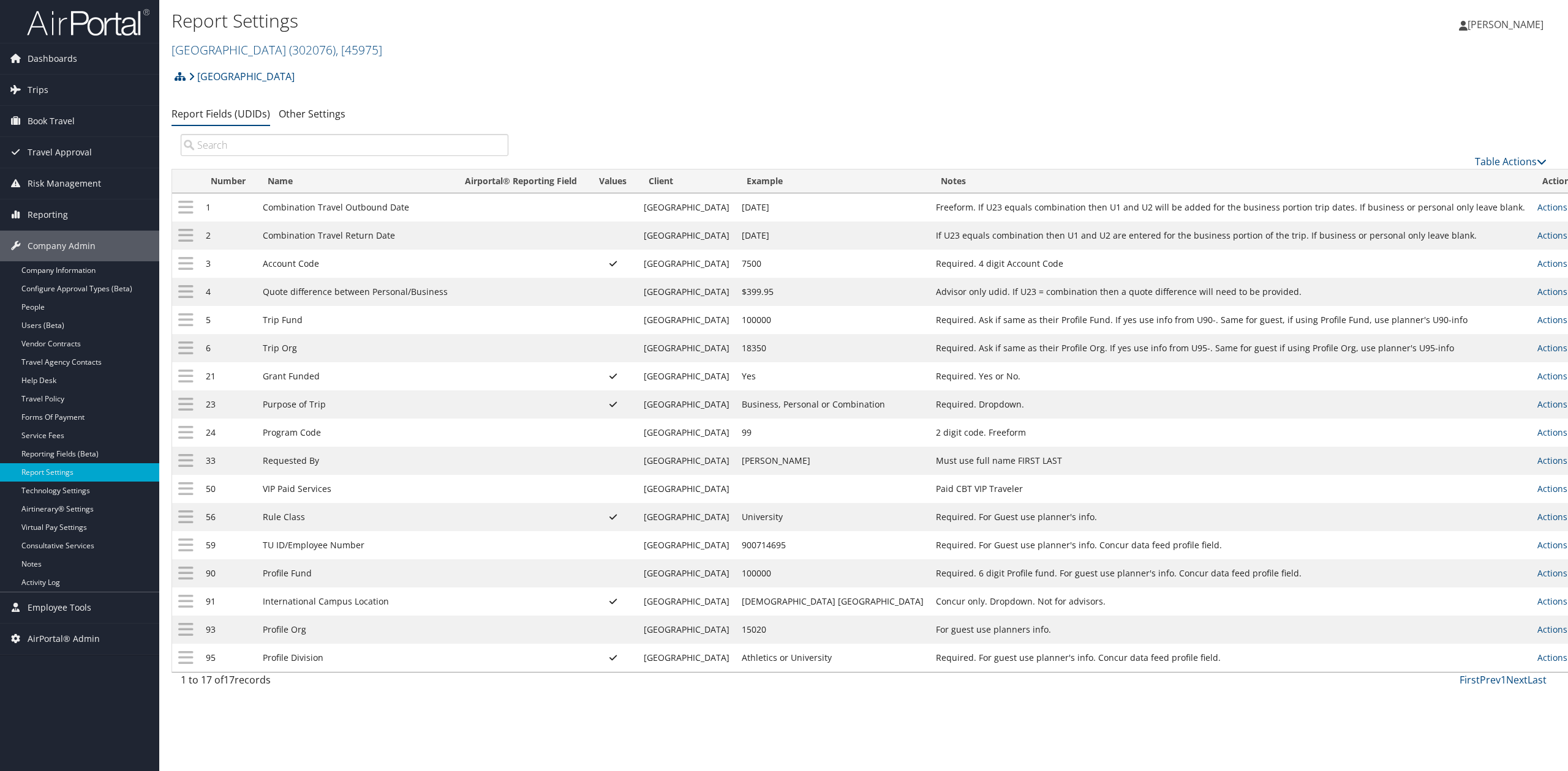
drag, startPoint x: 62, startPoint y: 98, endPoint x: 87, endPoint y: 122, distance: 34.7
click at [61, 98] on link "Trips" at bounding box center [80, 90] width 159 height 31
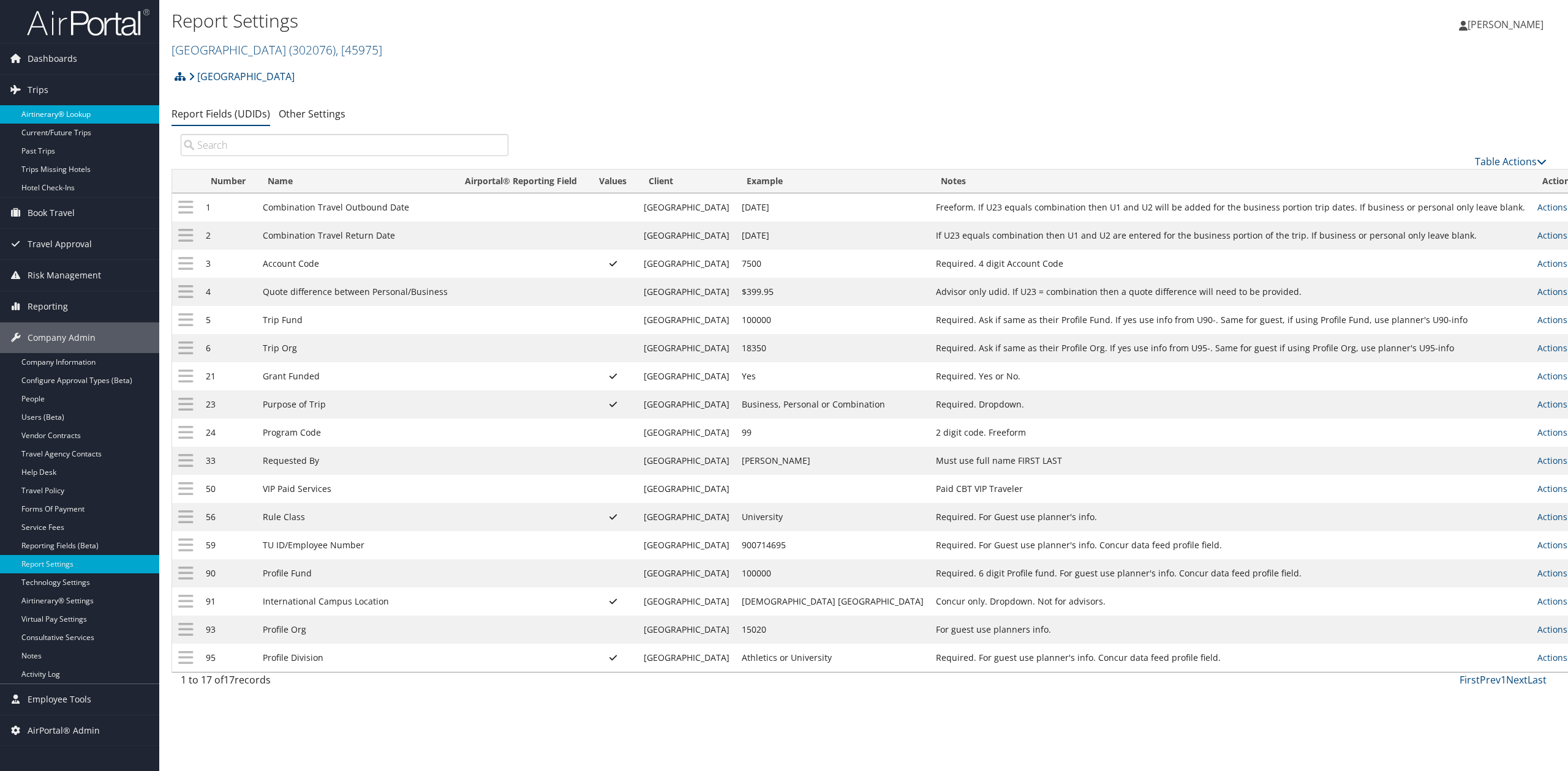
click at [99, 117] on link "Airtinerary® Lookup" at bounding box center [80, 115] width 159 height 18
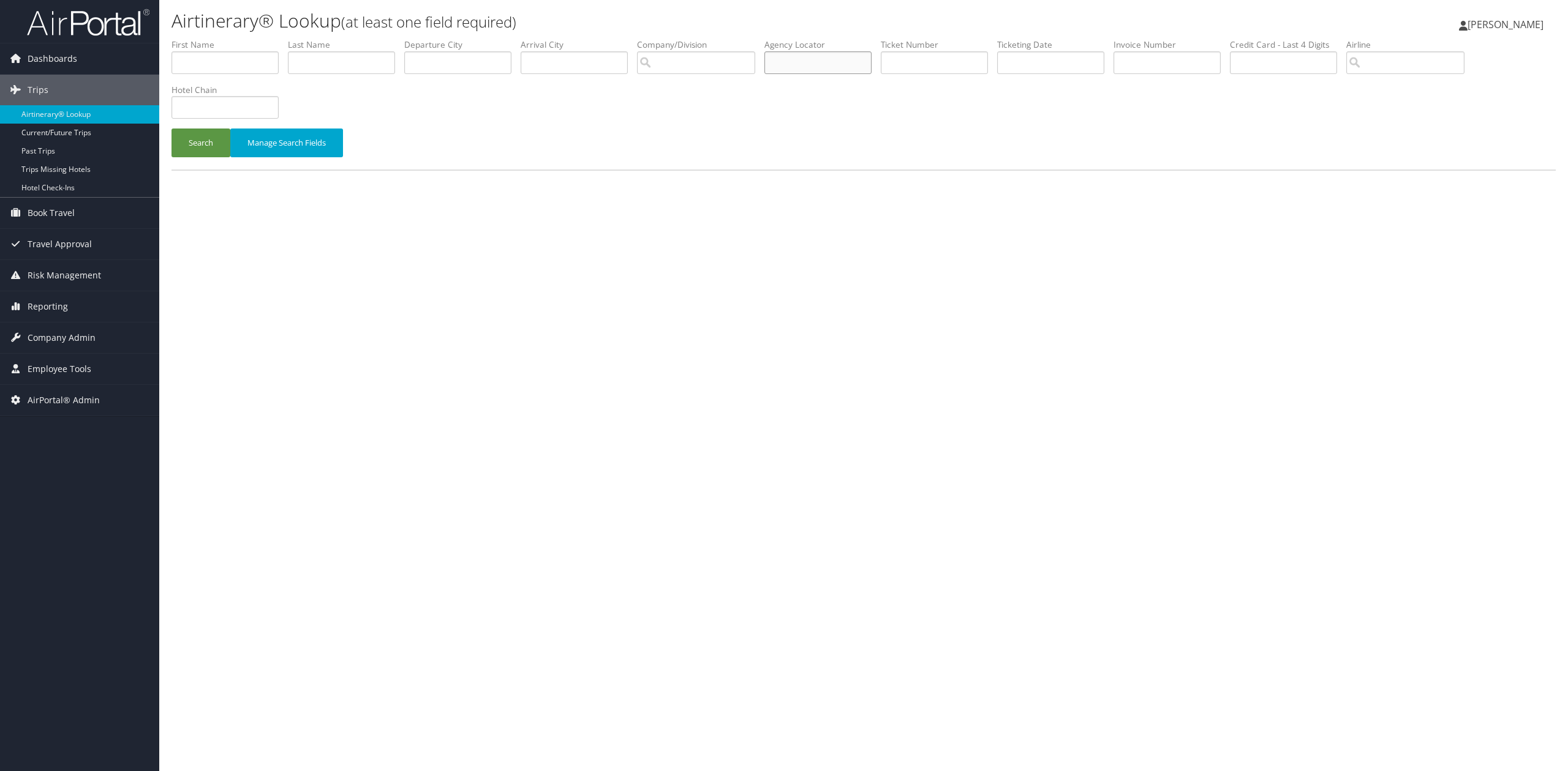
drag, startPoint x: 787, startPoint y: 59, endPoint x: 757, endPoint y: 62, distance: 30.1
click at [787, 59] on input "text" at bounding box center [818, 63] width 107 height 22
paste input "AEIJSO"
click at [224, 128] on button "Search" at bounding box center [201, 142] width 59 height 29
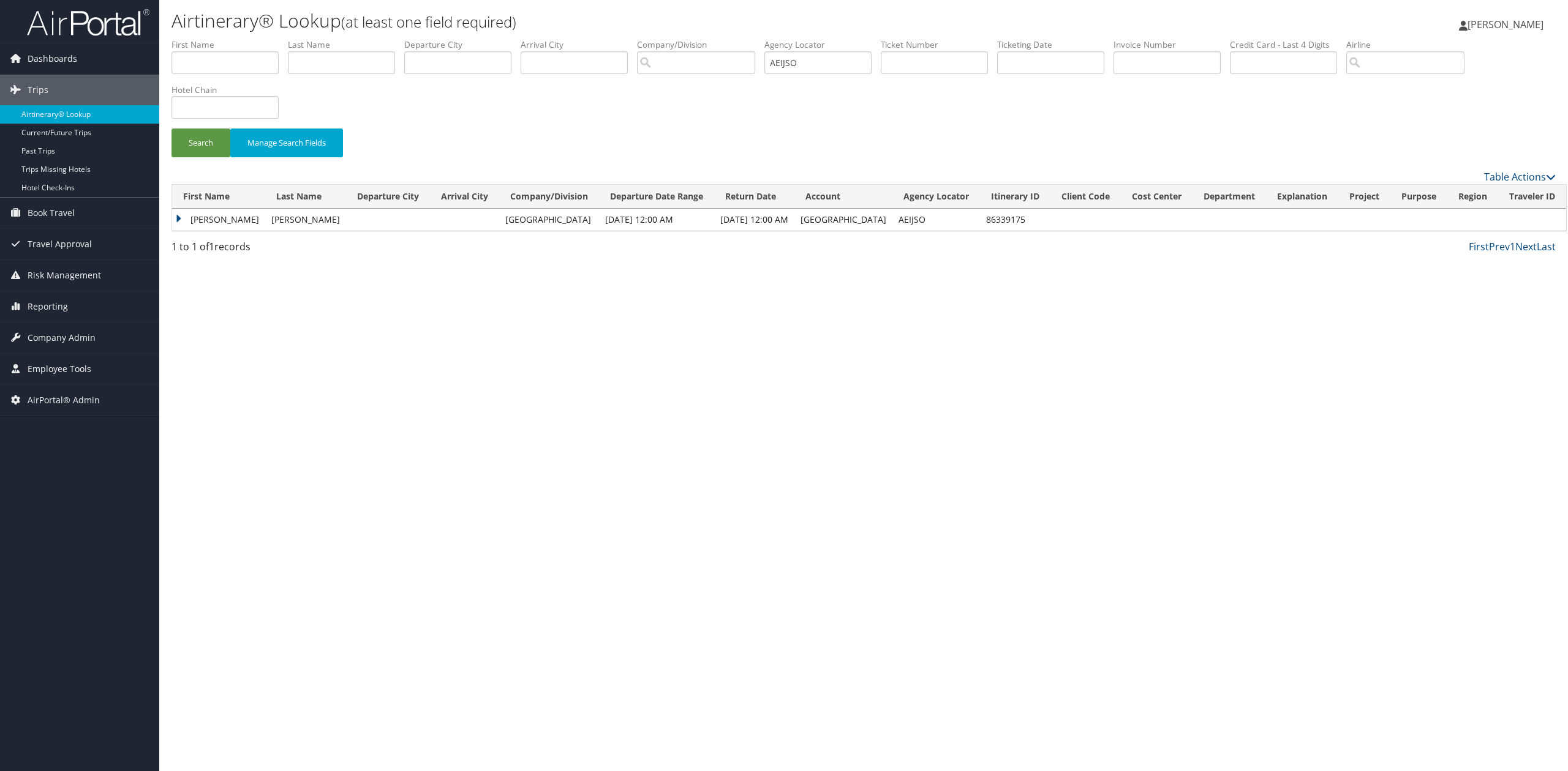
click at [182, 218] on td "Yury" at bounding box center [218, 220] width 93 height 22
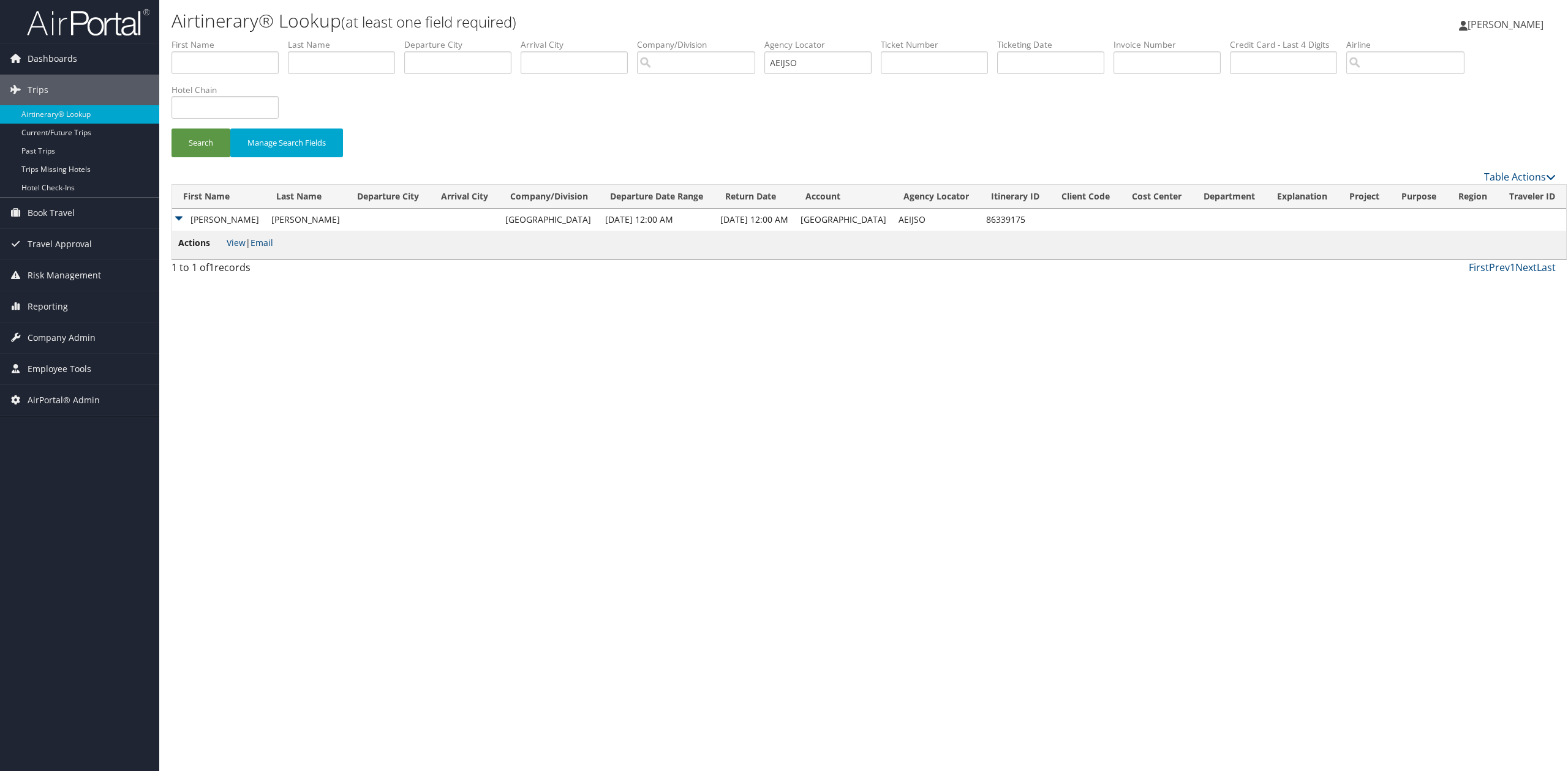
click at [235, 249] on li "Actions View | Email" at bounding box center [226, 244] width 95 height 17
click at [235, 246] on link "View" at bounding box center [235, 242] width 19 height 12
drag, startPoint x: 736, startPoint y: 59, endPoint x: 711, endPoint y: 57, distance: 25.1
click at [711, 38] on ul "First Name Last Name Departure City Arrival City Company/Division Airport/City …" at bounding box center [863, 38] width 1384 height 0
click at [824, 62] on input "AEIJSO" at bounding box center [818, 63] width 107 height 22
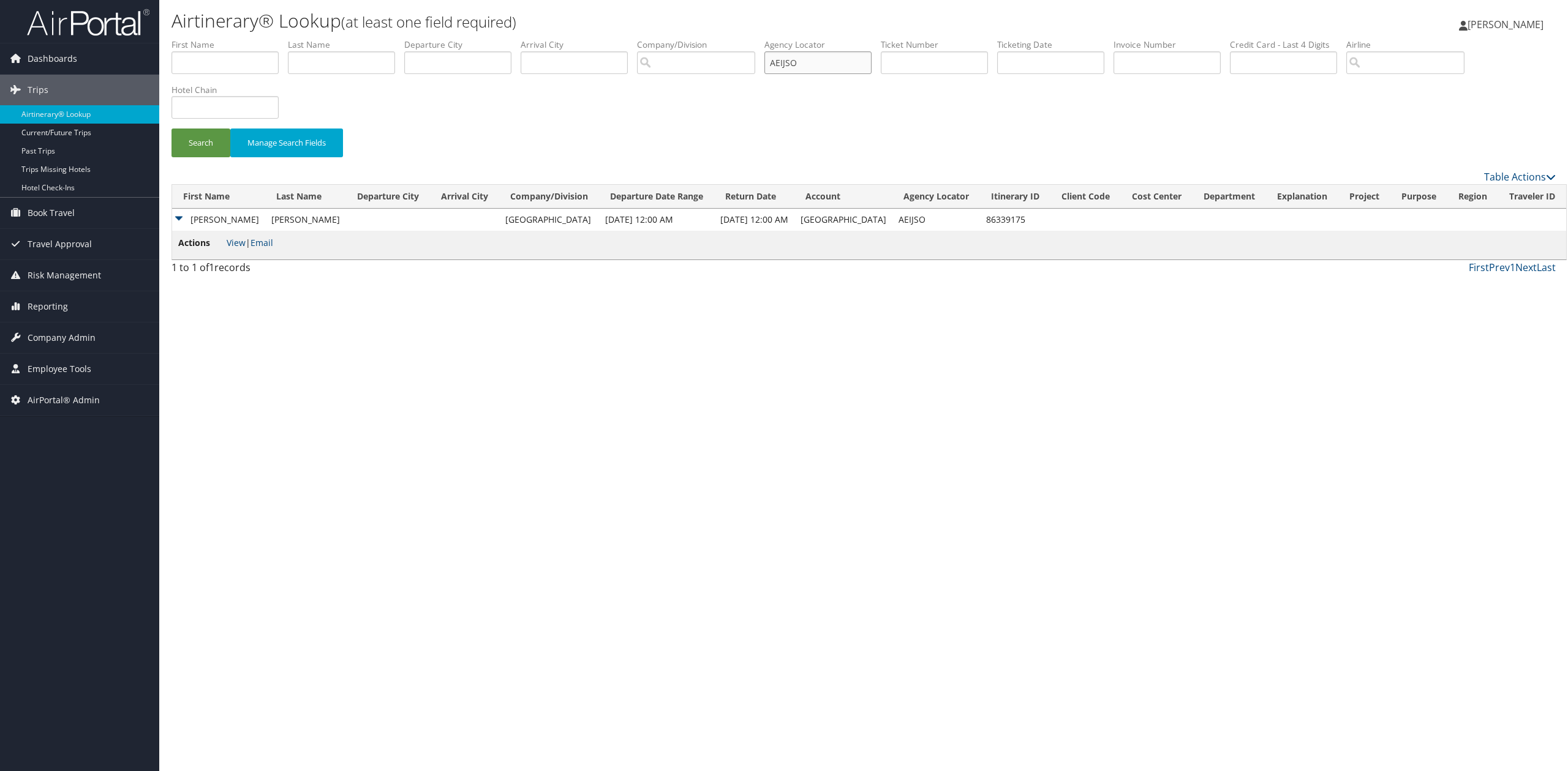
drag, startPoint x: 792, startPoint y: 62, endPoint x: 736, endPoint y: 62, distance: 56.0
click at [736, 38] on ul "First Name Last Name Departure City Arrival City Company/Division Airport/City …" at bounding box center [863, 38] width 1384 height 0
paste input "COXPPW"
click at [219, 142] on button "Search" at bounding box center [201, 142] width 59 height 29
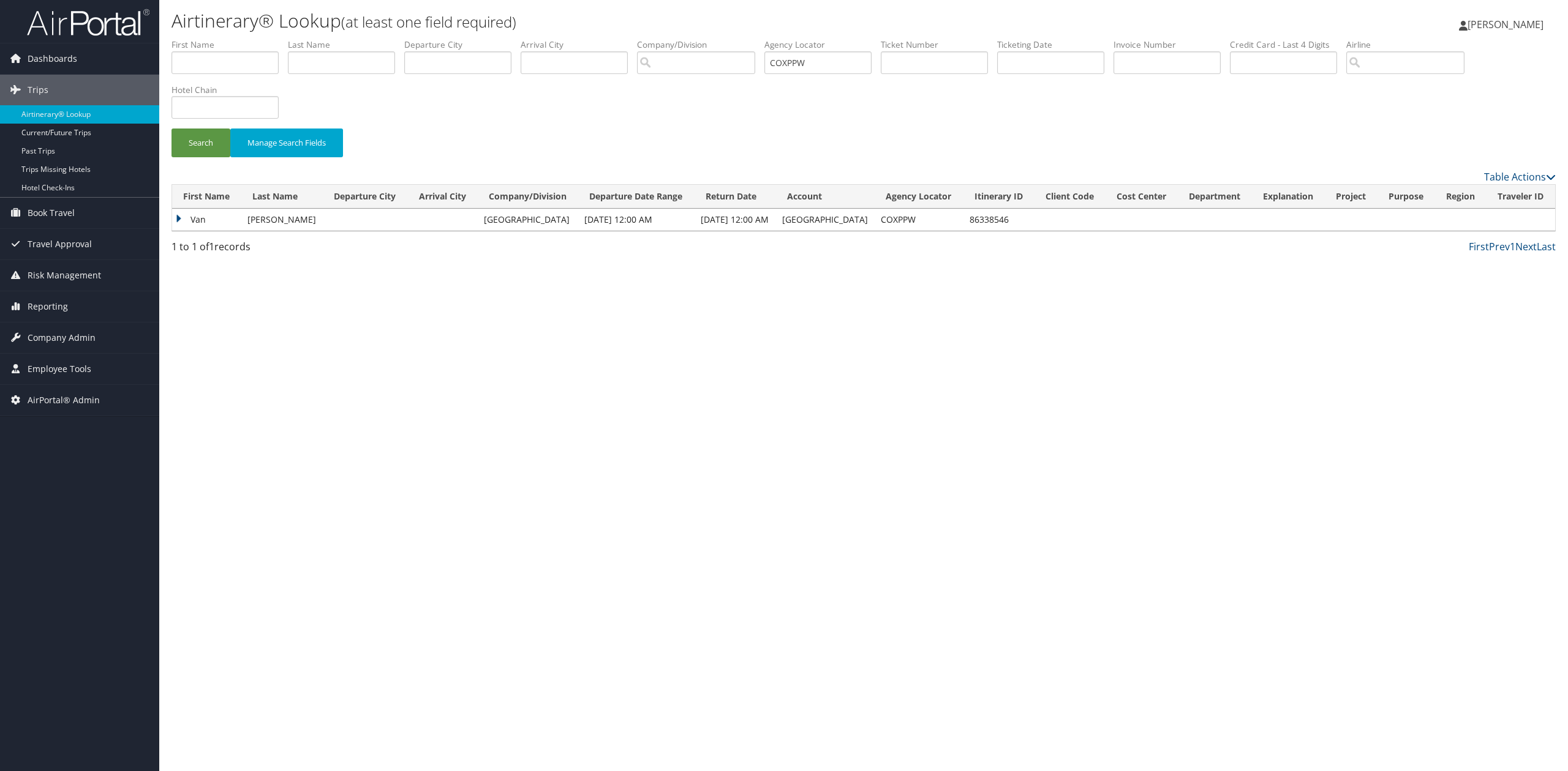
click at [181, 219] on td "Van" at bounding box center [206, 220] width 69 height 22
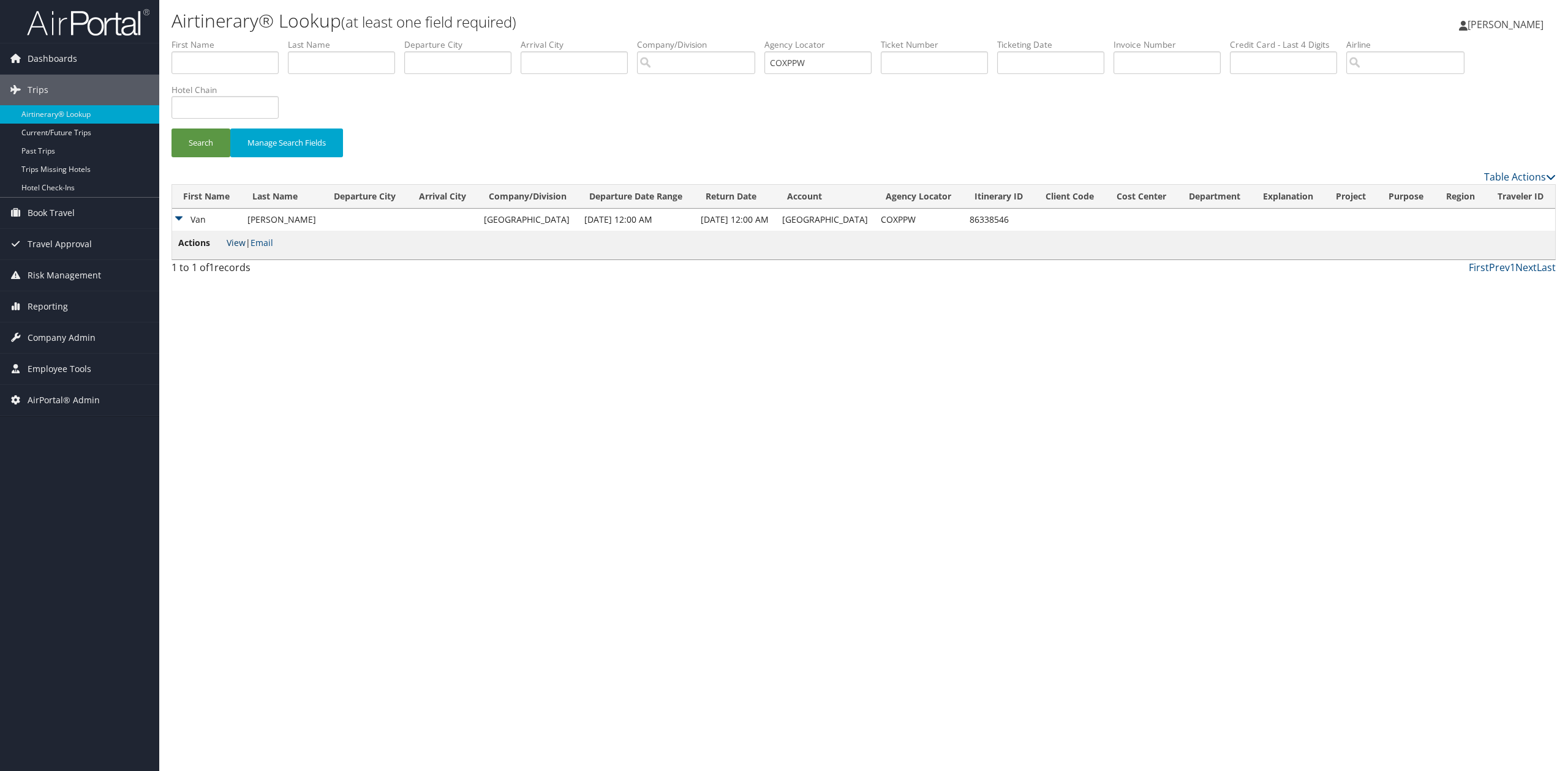
click at [239, 246] on link "View" at bounding box center [235, 242] width 19 height 12
drag, startPoint x: 826, startPoint y: 62, endPoint x: 711, endPoint y: 59, distance: 115.0
click at [722, 38] on ul "First Name Last Name Departure City Arrival City Company/Division Airport/City …" at bounding box center [863, 38] width 1384 height 0
paste input "SQXDRC"
type input "SQXDRC"
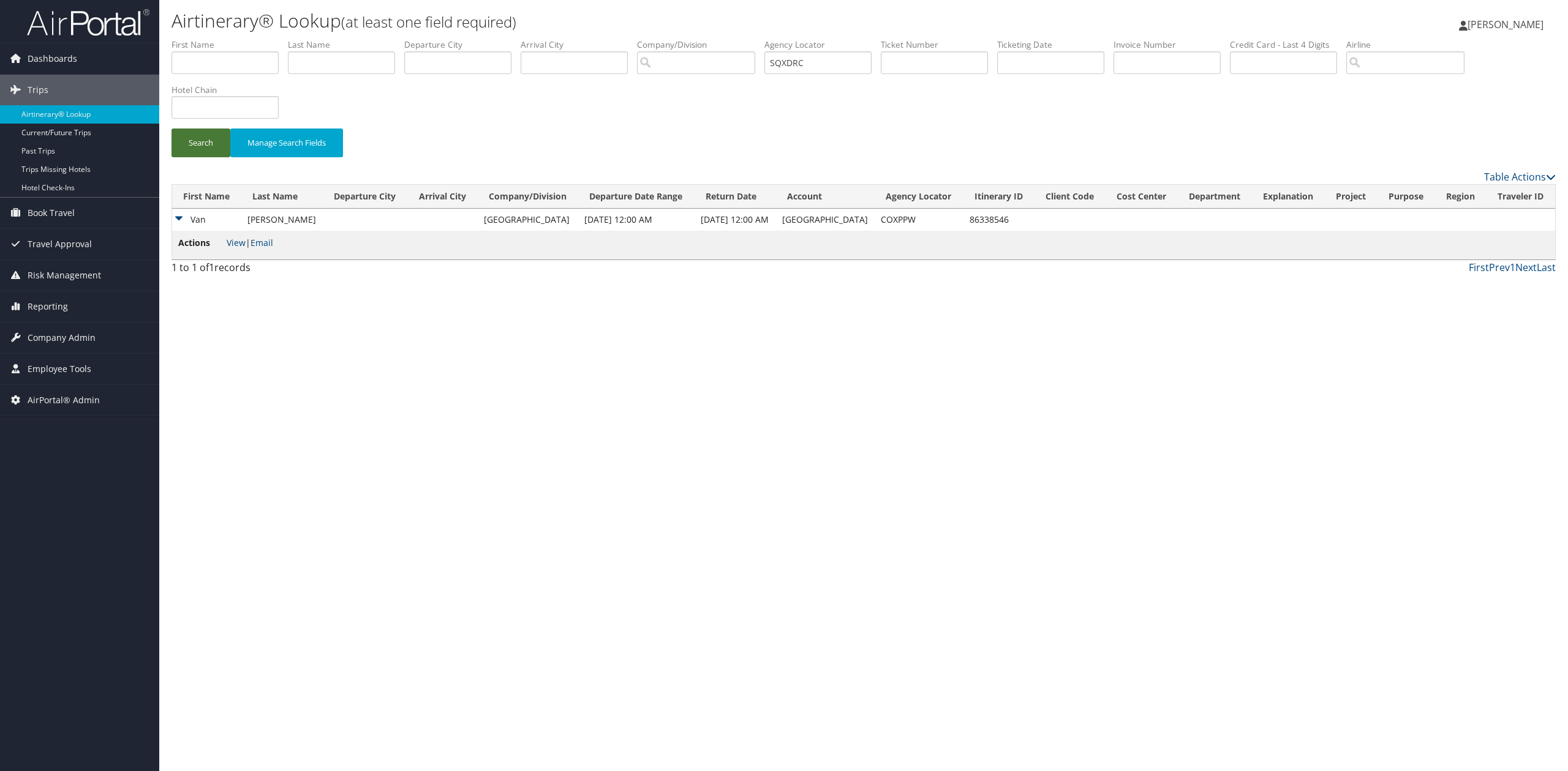
click at [214, 143] on button "Search" at bounding box center [201, 142] width 59 height 29
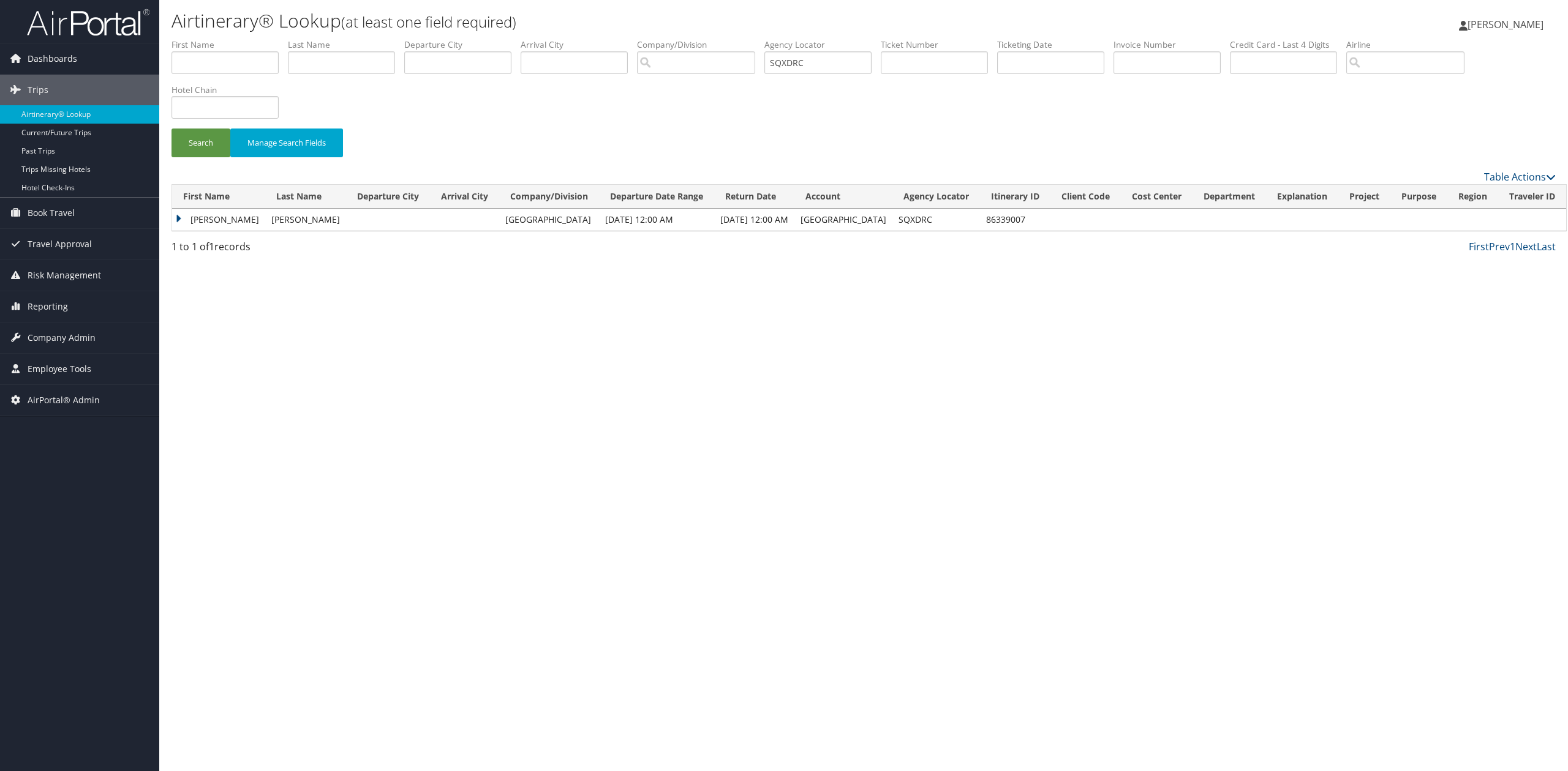
click at [182, 221] on td "David" at bounding box center [218, 220] width 93 height 22
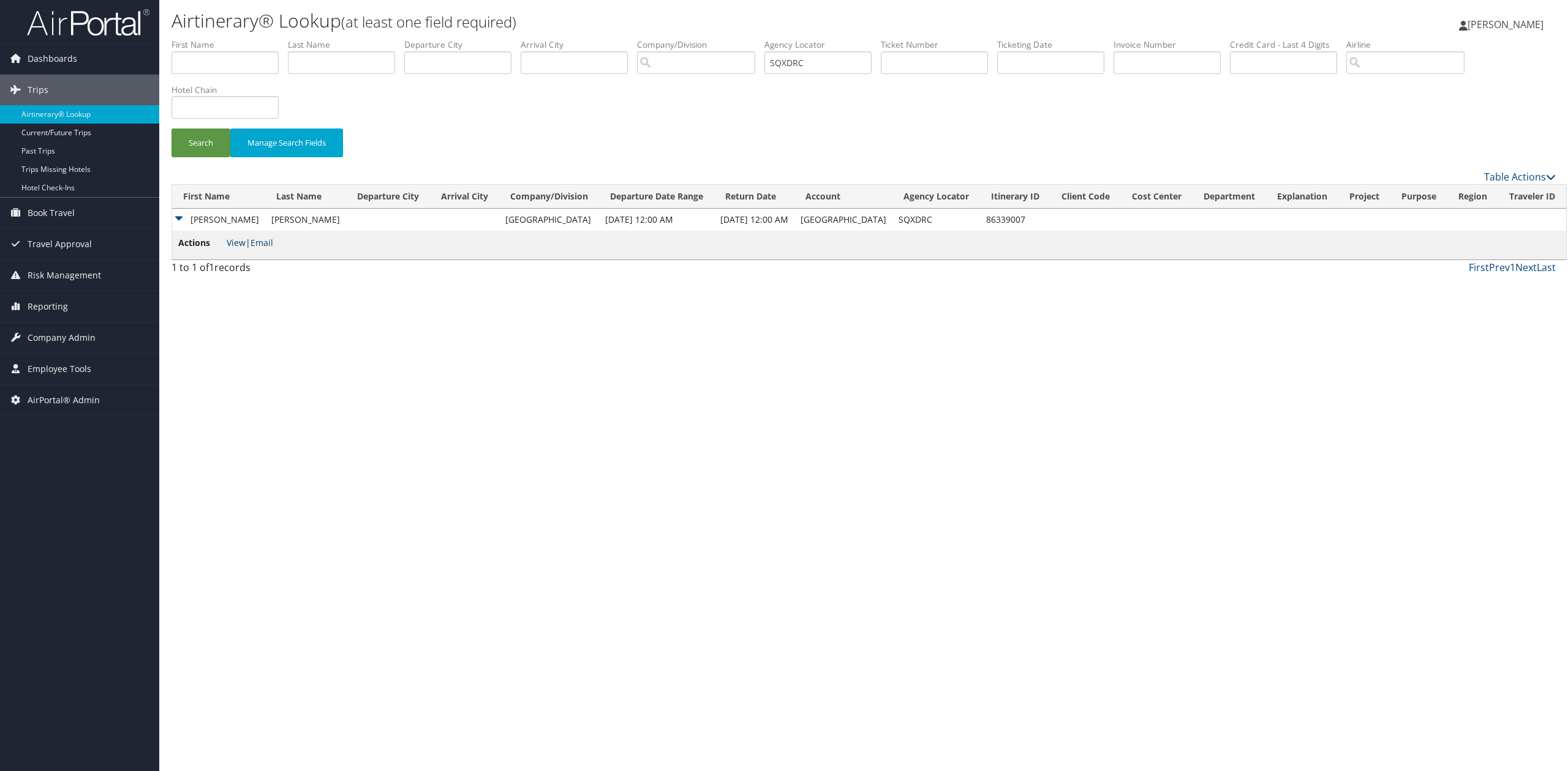
click at [231, 240] on link "View" at bounding box center [235, 242] width 19 height 12
click at [333, 515] on div "Airtinerary® Lookup (at least one field required) Tiffany Soja Tiffany Soja My …" at bounding box center [864, 386] width 1409 height 771
click at [753, 434] on div "Airtinerary® Lookup (at least one field required) Tiffany Soja Tiffany Soja My …" at bounding box center [864, 386] width 1409 height 771
drag, startPoint x: 832, startPoint y: 67, endPoint x: 723, endPoint y: 60, distance: 109.2
click at [729, 38] on ul "First Name Last Name Departure City Arrival City Company/Division Airport/City …" at bounding box center [863, 38] width 1384 height 0
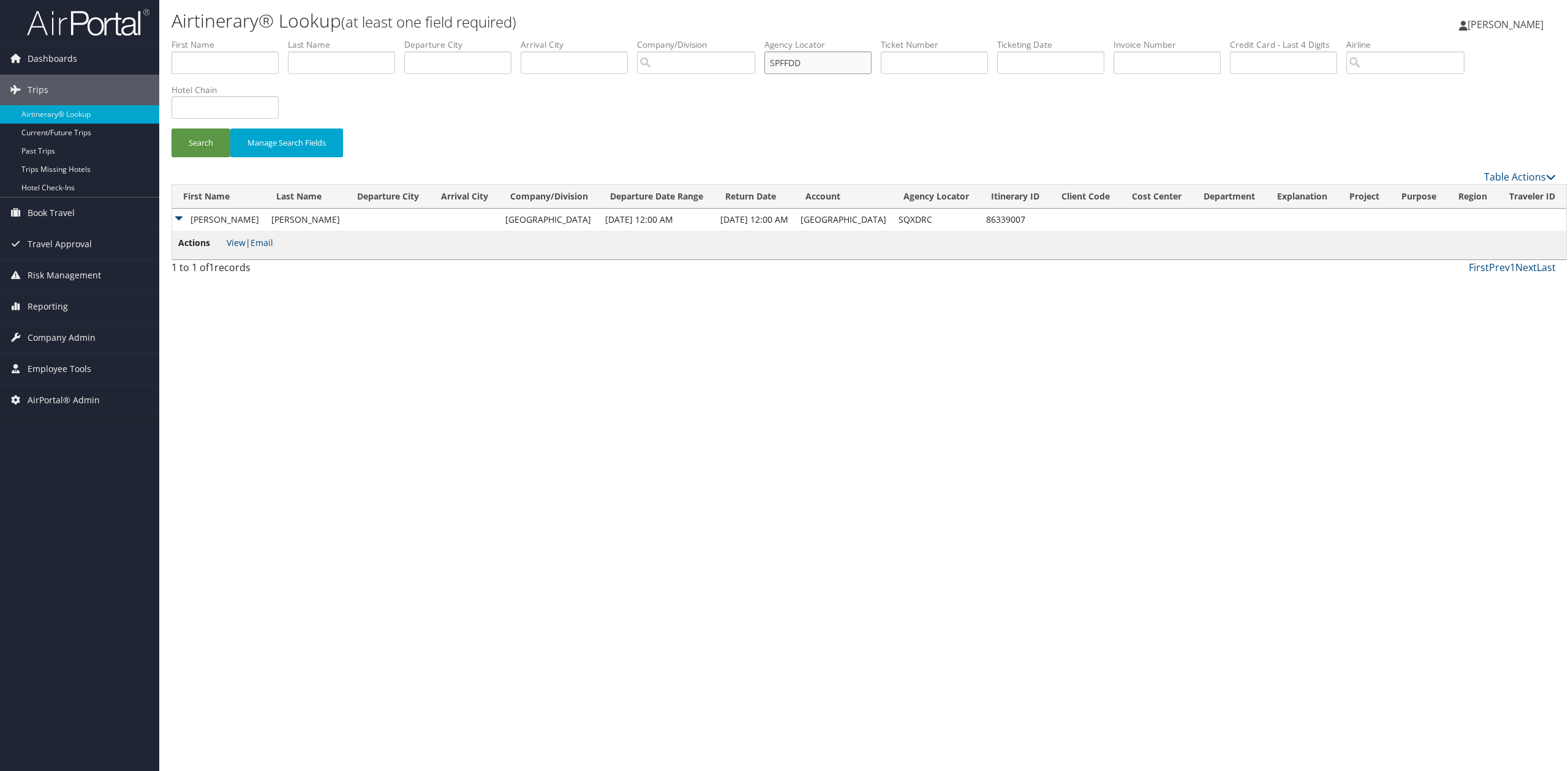
click at [171, 128] on button "Search" at bounding box center [201, 142] width 59 height 29
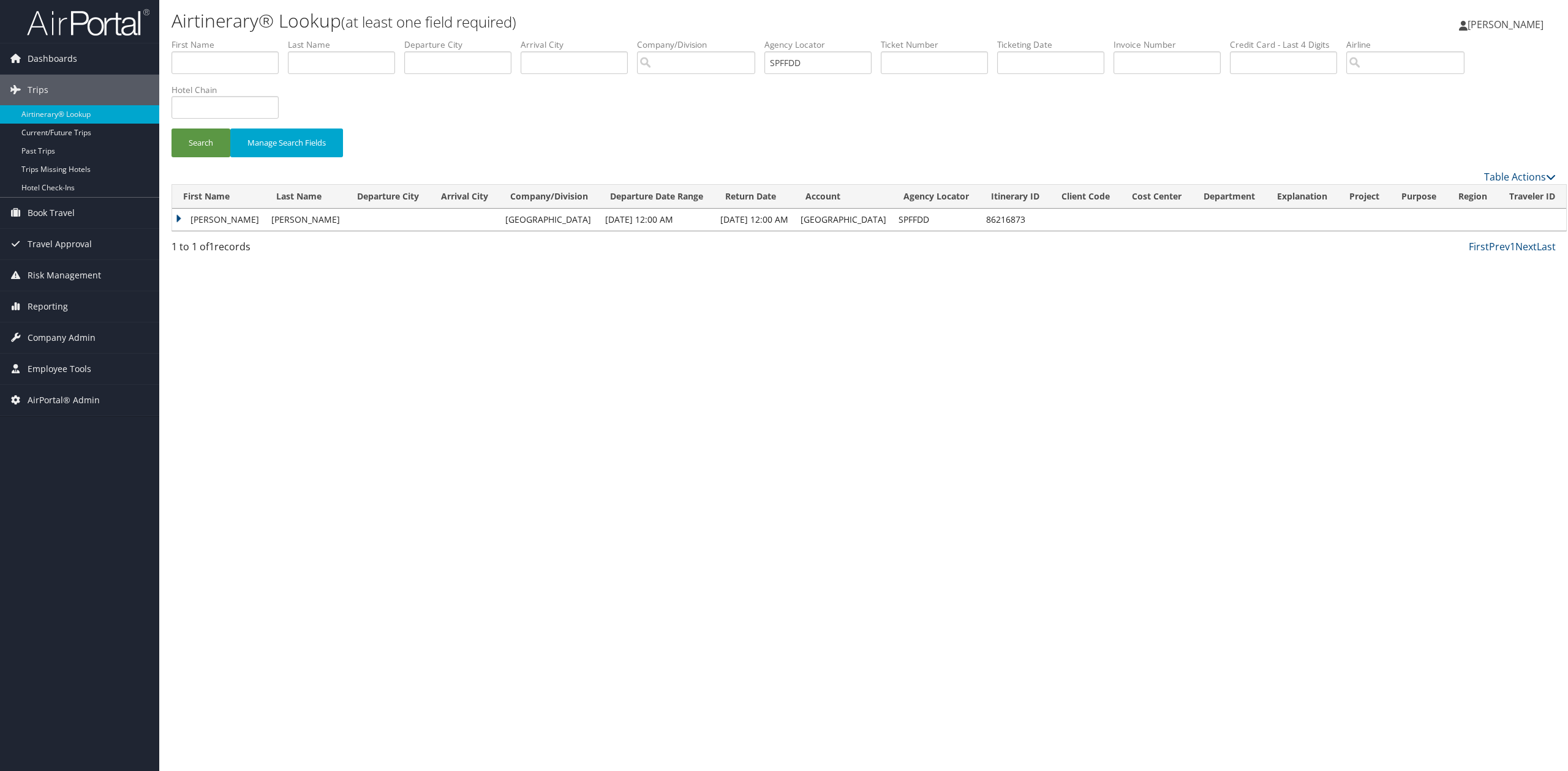
click at [177, 223] on td "Yao" at bounding box center [218, 220] width 93 height 22
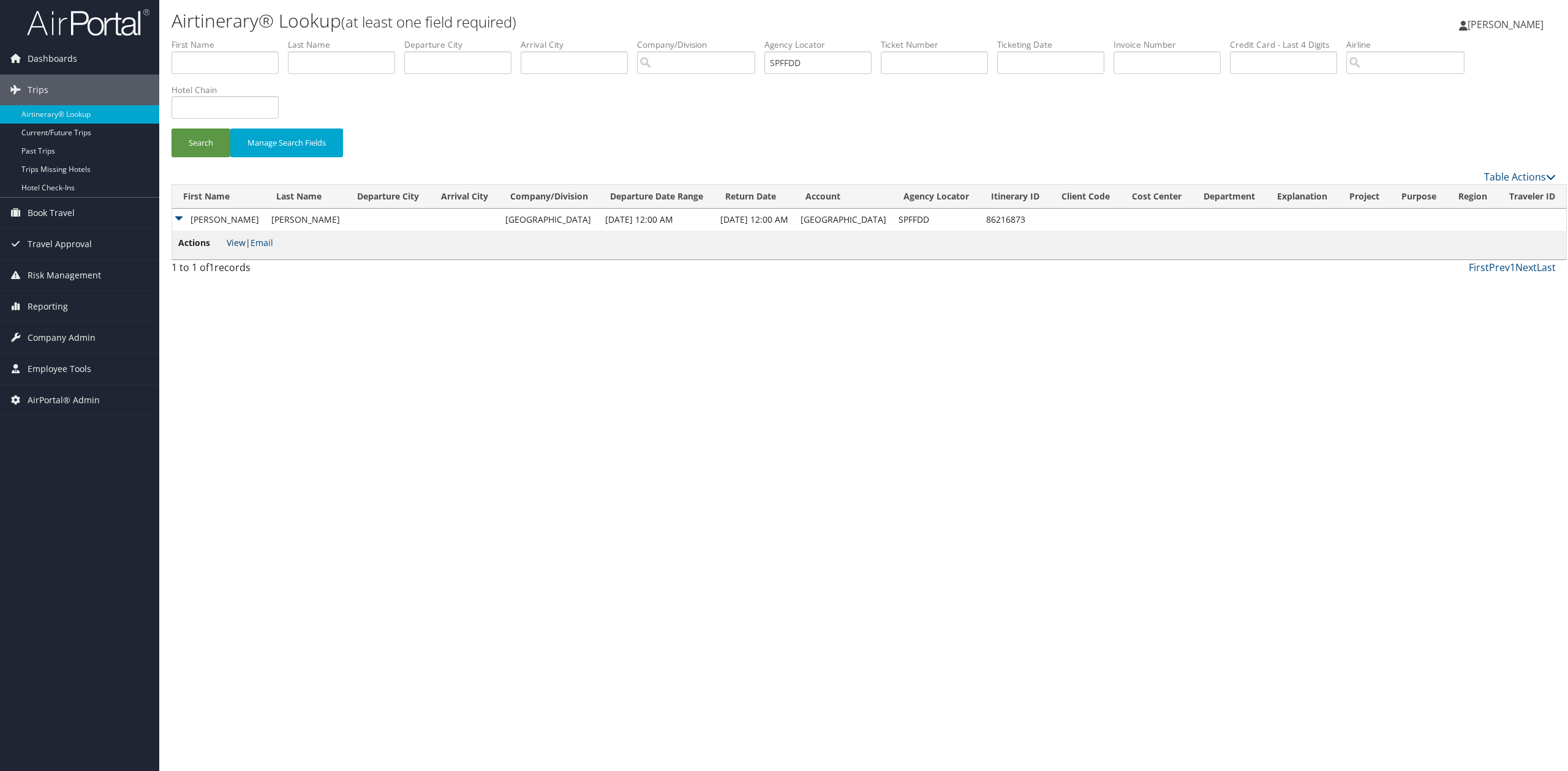
click at [238, 243] on link "View" at bounding box center [235, 242] width 19 height 12
drag, startPoint x: 843, startPoint y: 69, endPoint x: 696, endPoint y: 50, distance: 148.2
click at [696, 38] on ul "First Name Last Name Departure City Arrival City Company/Division Airport/City …" at bounding box center [863, 38] width 1384 height 0
click at [171, 128] on button "Search" at bounding box center [201, 142] width 59 height 29
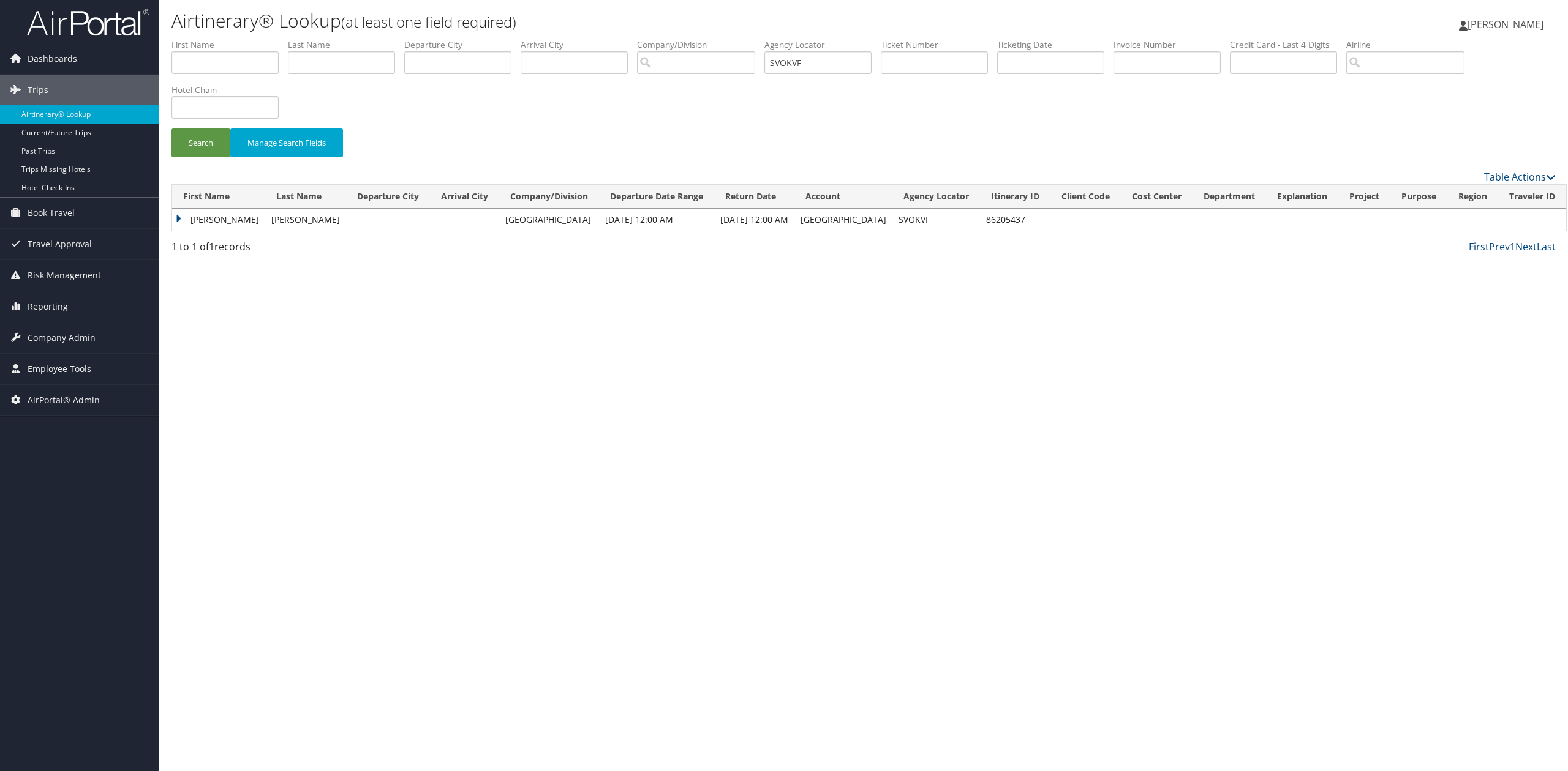
click at [180, 224] on td "Yao" at bounding box center [218, 220] width 93 height 22
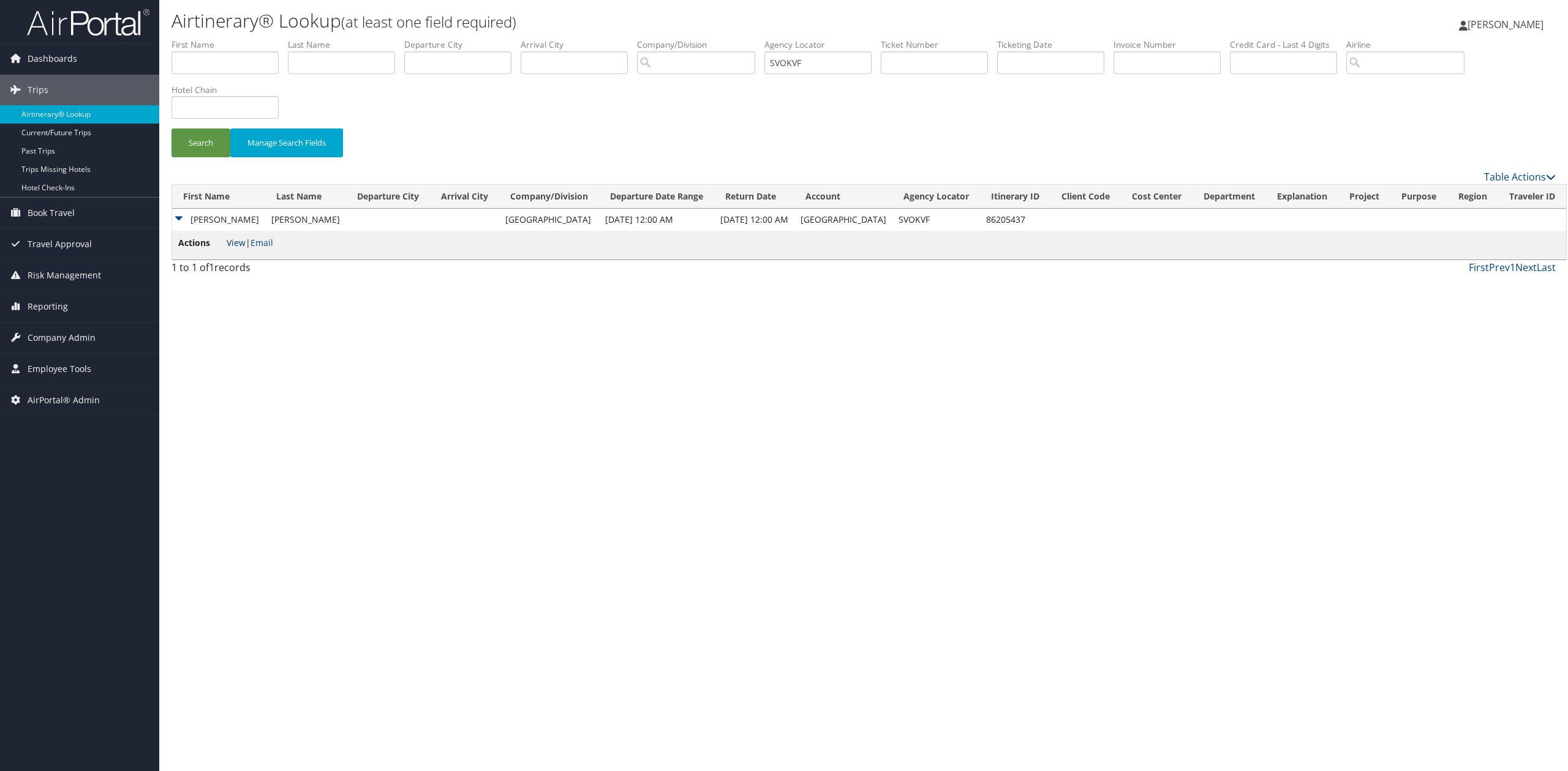
click at [241, 238] on link "View" at bounding box center [235, 242] width 19 height 12
drag, startPoint x: 824, startPoint y: 67, endPoint x: 644, endPoint y: 55, distance: 180.4
click at [701, 38] on ul "First Name Last Name Departure City Arrival City Company/Division Airport/City …" at bounding box center [863, 38] width 1384 height 0
paste input "QBGZSV"
click at [215, 146] on button "Search" at bounding box center [201, 142] width 59 height 29
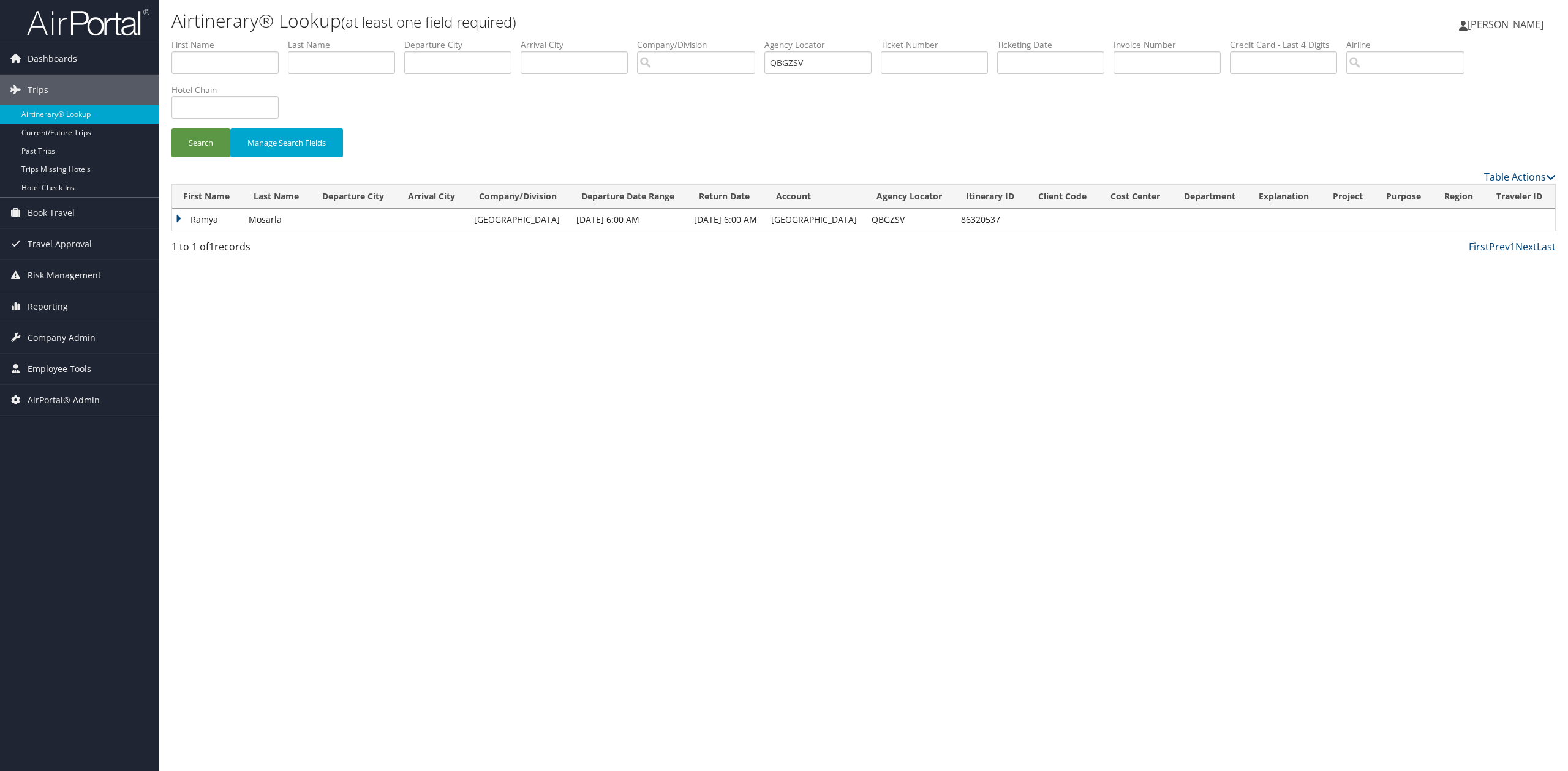
click at [177, 221] on td "Ramya" at bounding box center [207, 220] width 71 height 22
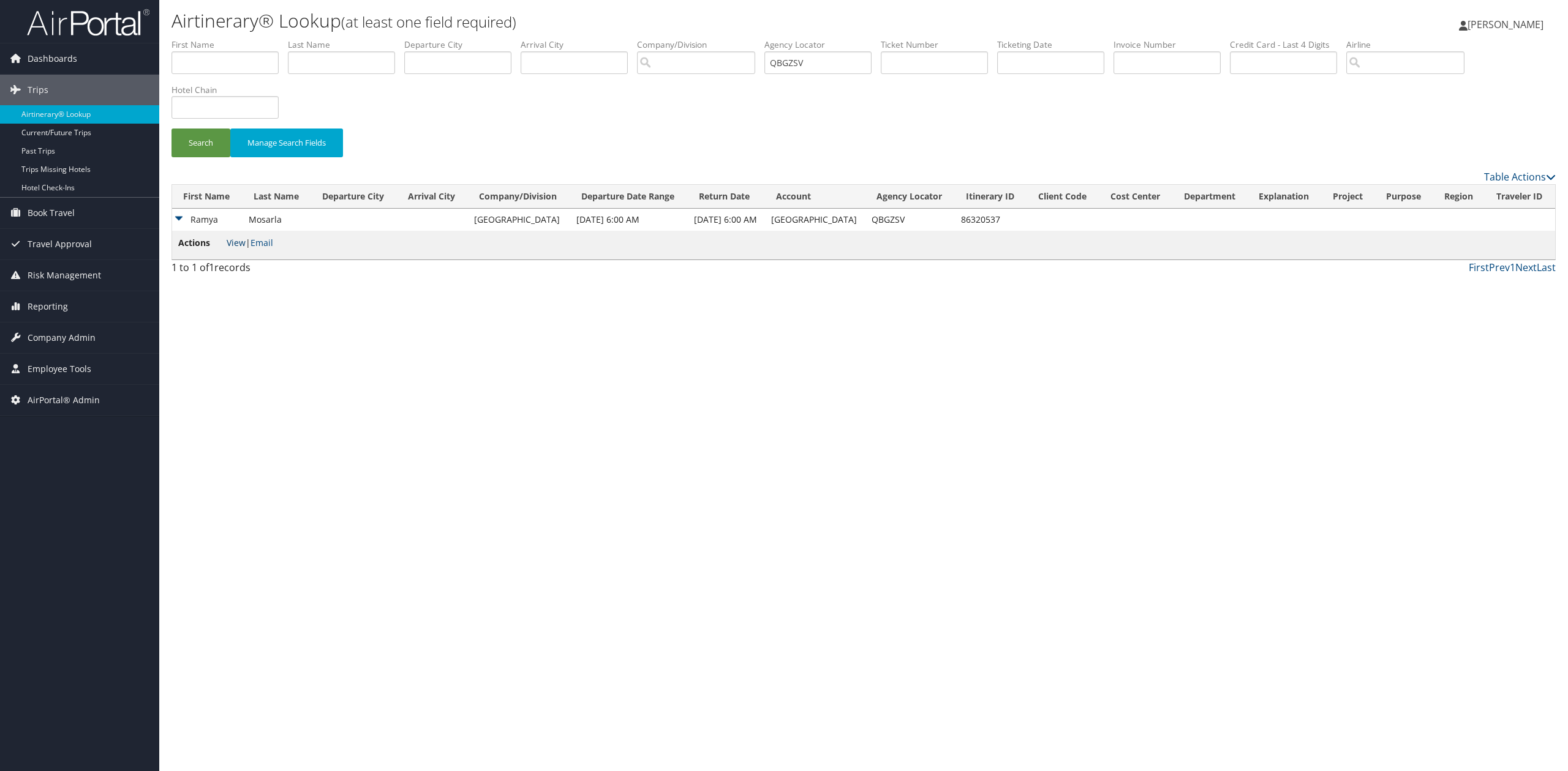
click at [240, 241] on link "View" at bounding box center [235, 242] width 19 height 12
drag, startPoint x: 719, startPoint y: 59, endPoint x: 660, endPoint y: 55, distance: 59.1
click at [660, 38] on ul "First Name Last Name Departure City Arrival City Company/Division Airport/City …" at bounding box center [863, 38] width 1384 height 0
drag, startPoint x: 827, startPoint y: 52, endPoint x: 819, endPoint y: 54, distance: 8.2
click at [821, 54] on input "QBGZSV" at bounding box center [818, 63] width 107 height 22
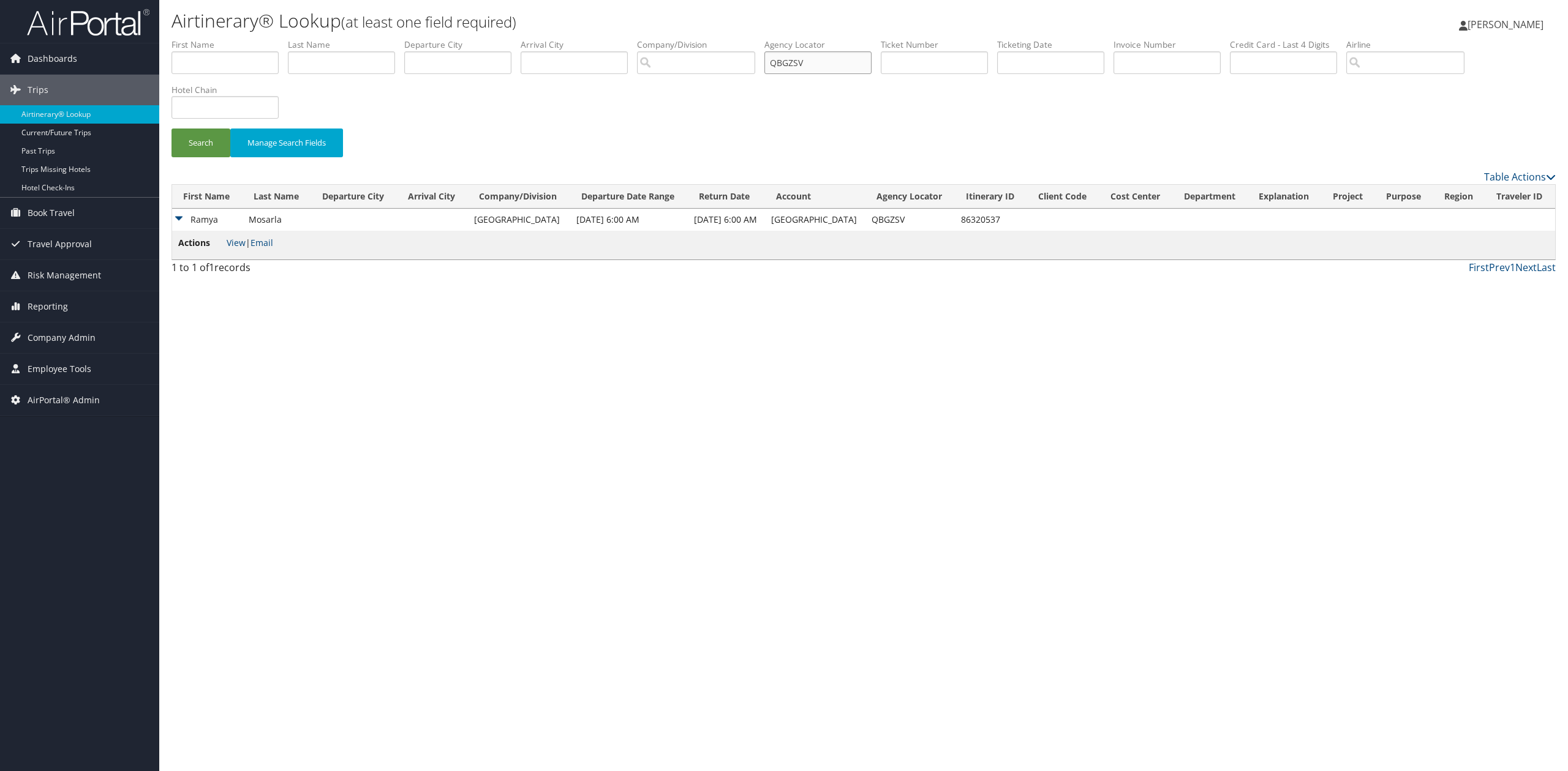
drag, startPoint x: 772, startPoint y: 62, endPoint x: 741, endPoint y: 61, distance: 31.0
click at [741, 38] on ul "First Name Last Name Departure City Arrival City Company/Division Airport/City …" at bounding box center [863, 38] width 1384 height 0
paste input "SDIMAD"
click at [190, 138] on button "Search" at bounding box center [201, 142] width 59 height 29
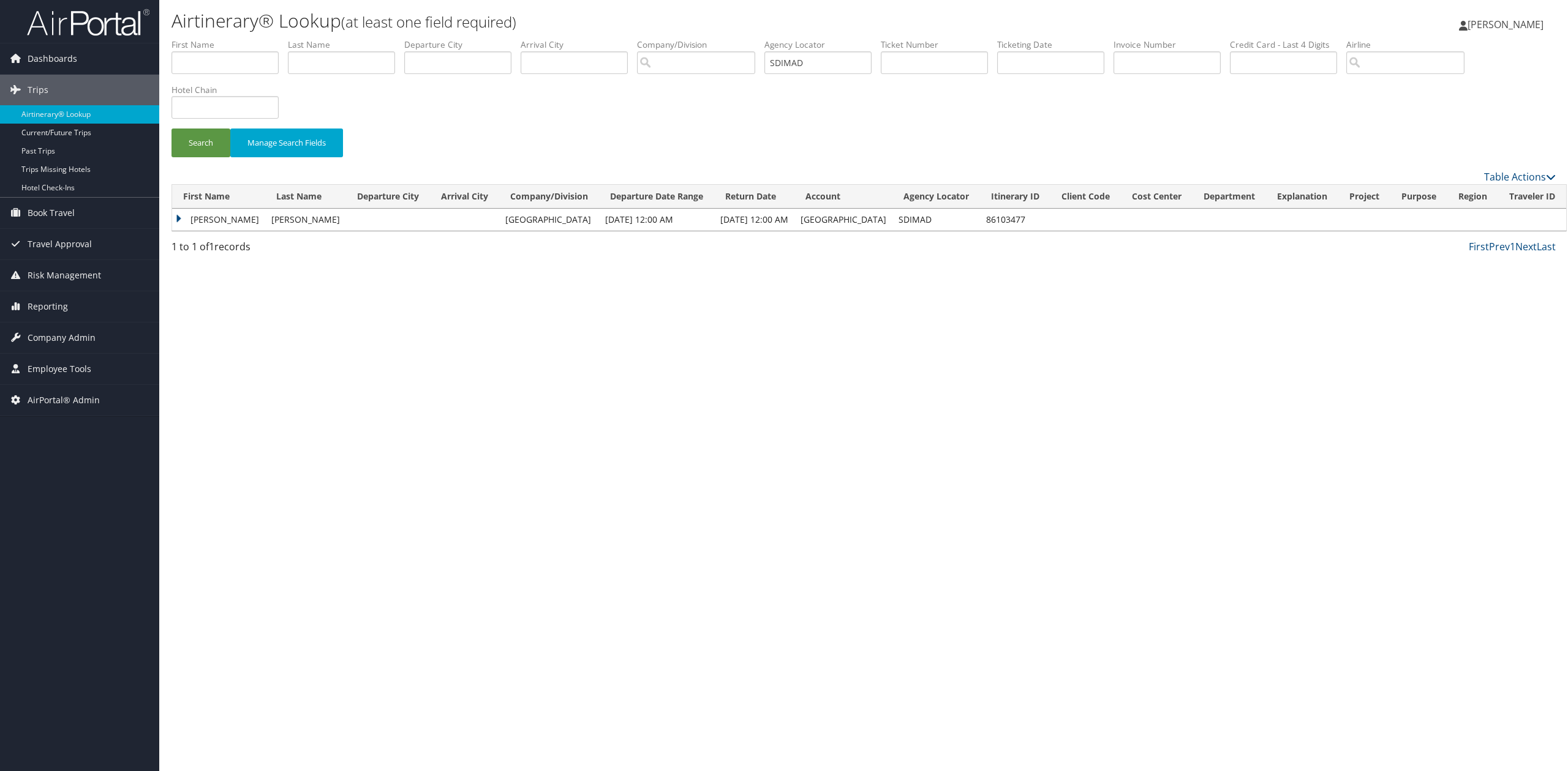
click at [179, 221] on td "Jared" at bounding box center [218, 220] width 93 height 22
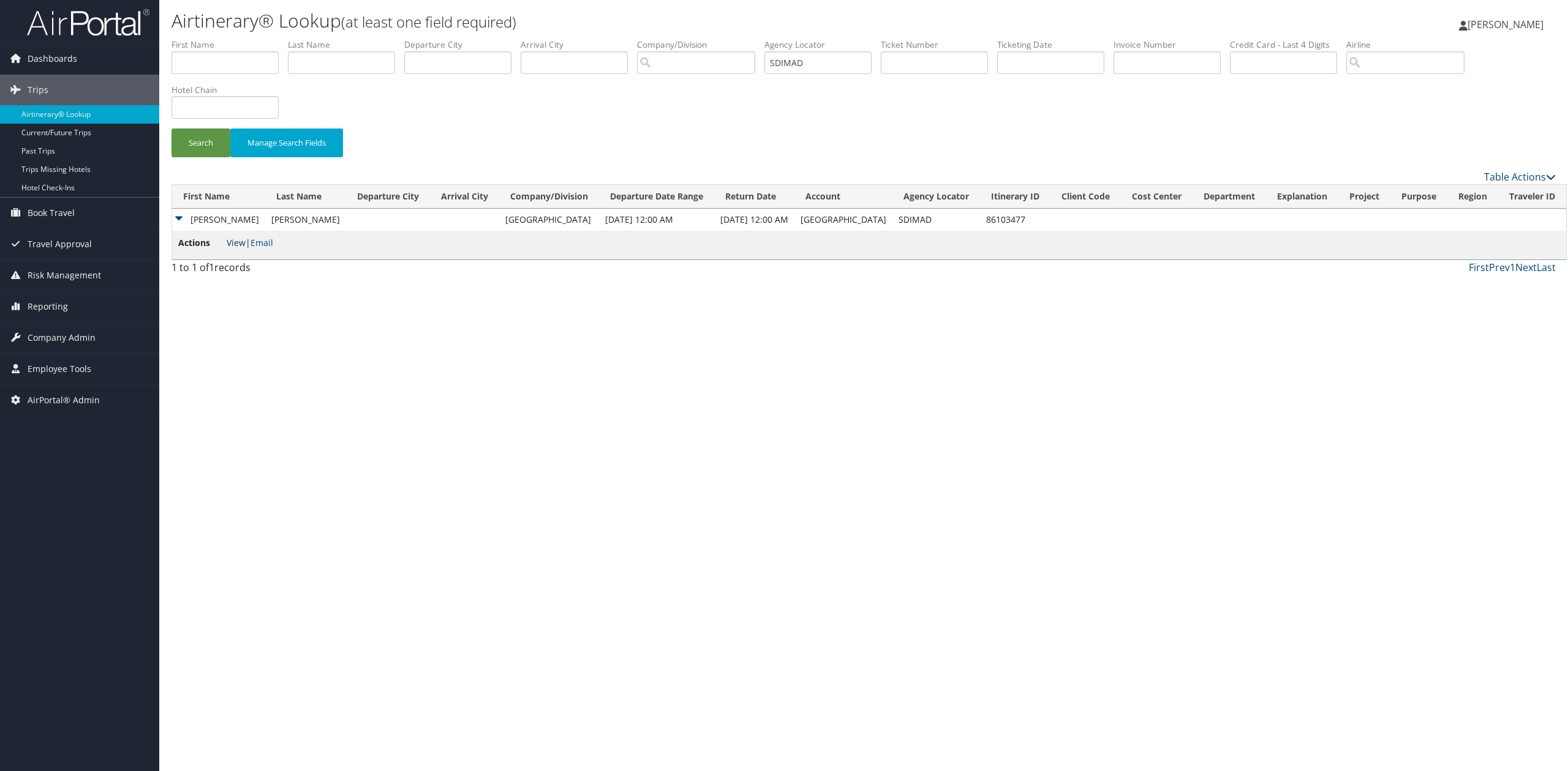
click at [234, 242] on link "View" at bounding box center [235, 242] width 19 height 12
drag, startPoint x: 811, startPoint y: 61, endPoint x: 582, endPoint y: 44, distance: 229.6
click at [611, 38] on ul "First Name Last Name Departure City Arrival City Company/Division Airport/City …" at bounding box center [863, 38] width 1384 height 0
paste input "COXMS"
click at [190, 152] on button "Search" at bounding box center [201, 142] width 59 height 29
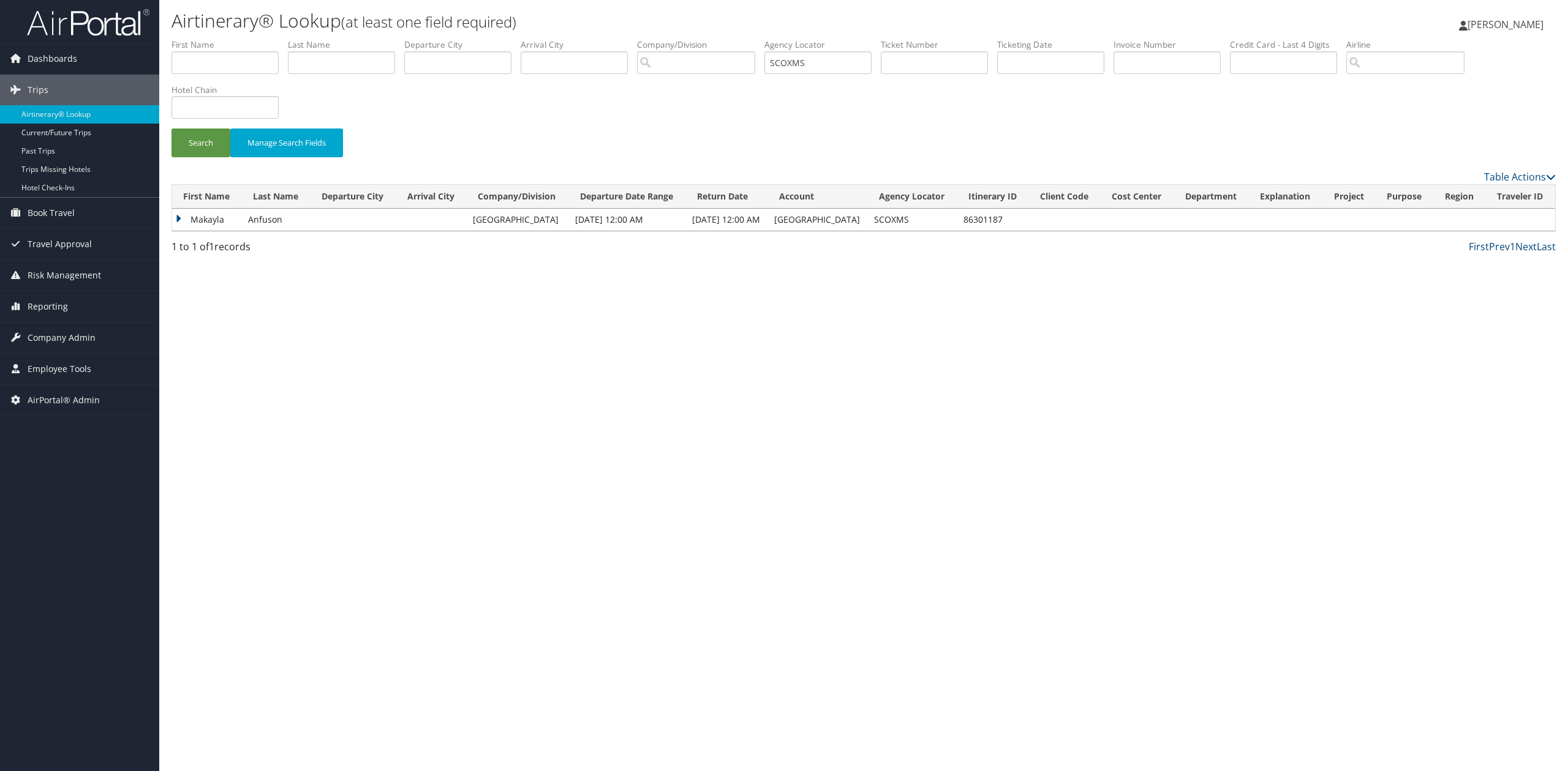
click at [175, 216] on td "Makayla" at bounding box center [207, 220] width 70 height 22
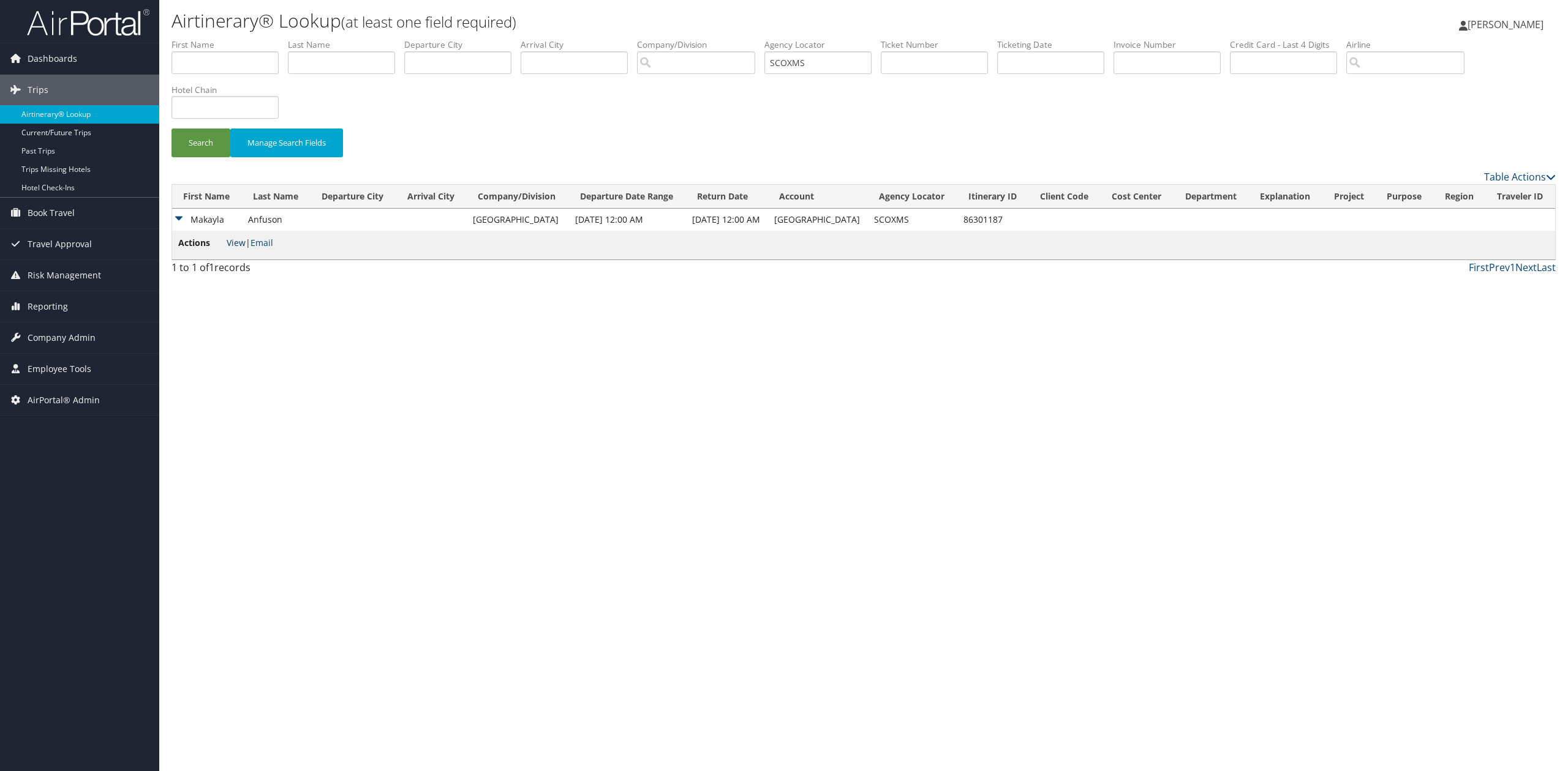
click at [233, 244] on link "View" at bounding box center [235, 242] width 19 height 12
drag, startPoint x: 815, startPoint y: 62, endPoint x: 569, endPoint y: 40, distance: 247.0
click at [669, 38] on ul "First Name Last Name Departure City Arrival City Company/Division Airport/City …" at bounding box center [863, 38] width 1384 height 0
paste input "EZBBZR"
type input "EZBBZR"
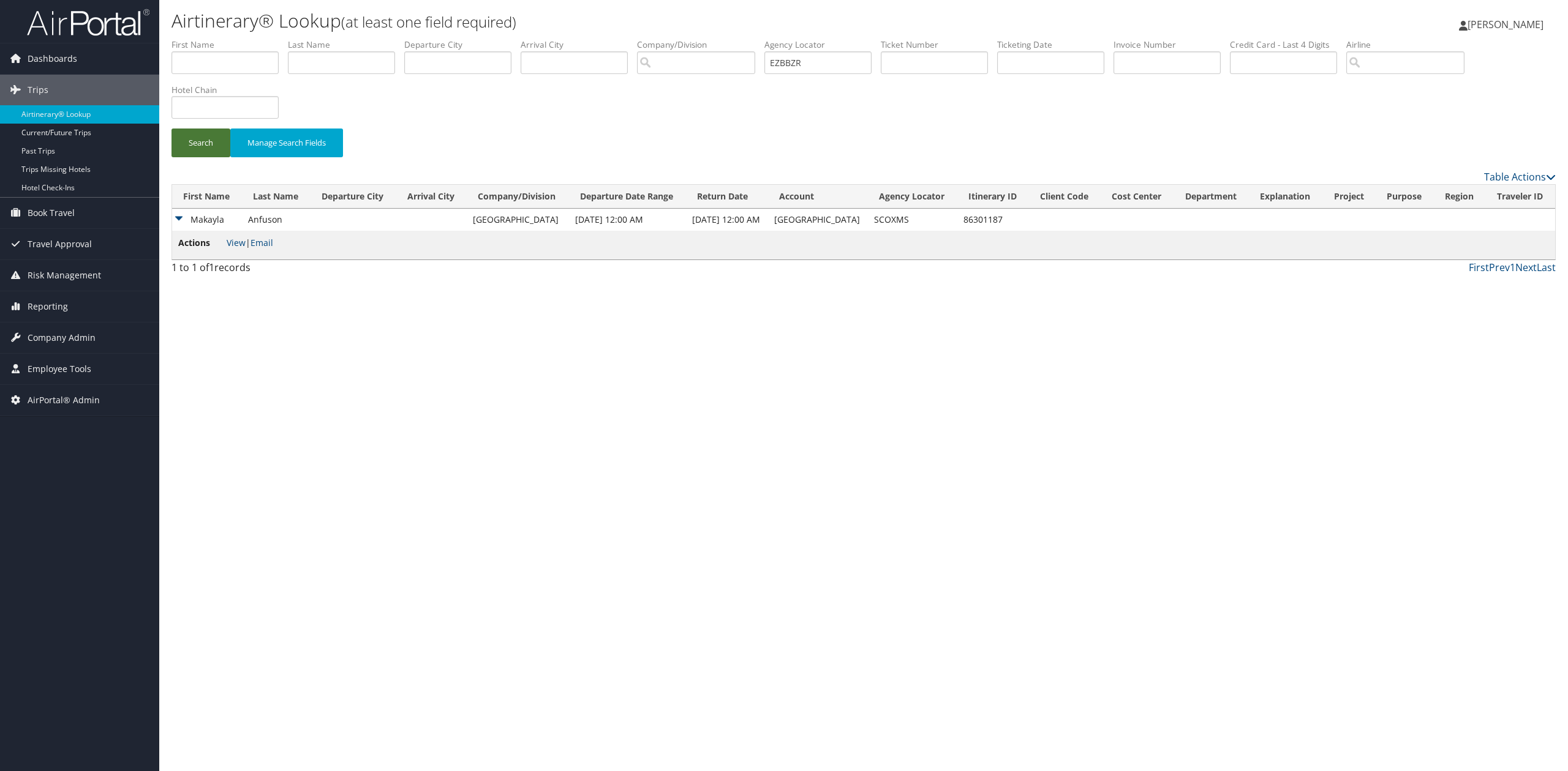
click at [190, 150] on button "Search" at bounding box center [201, 142] width 59 height 29
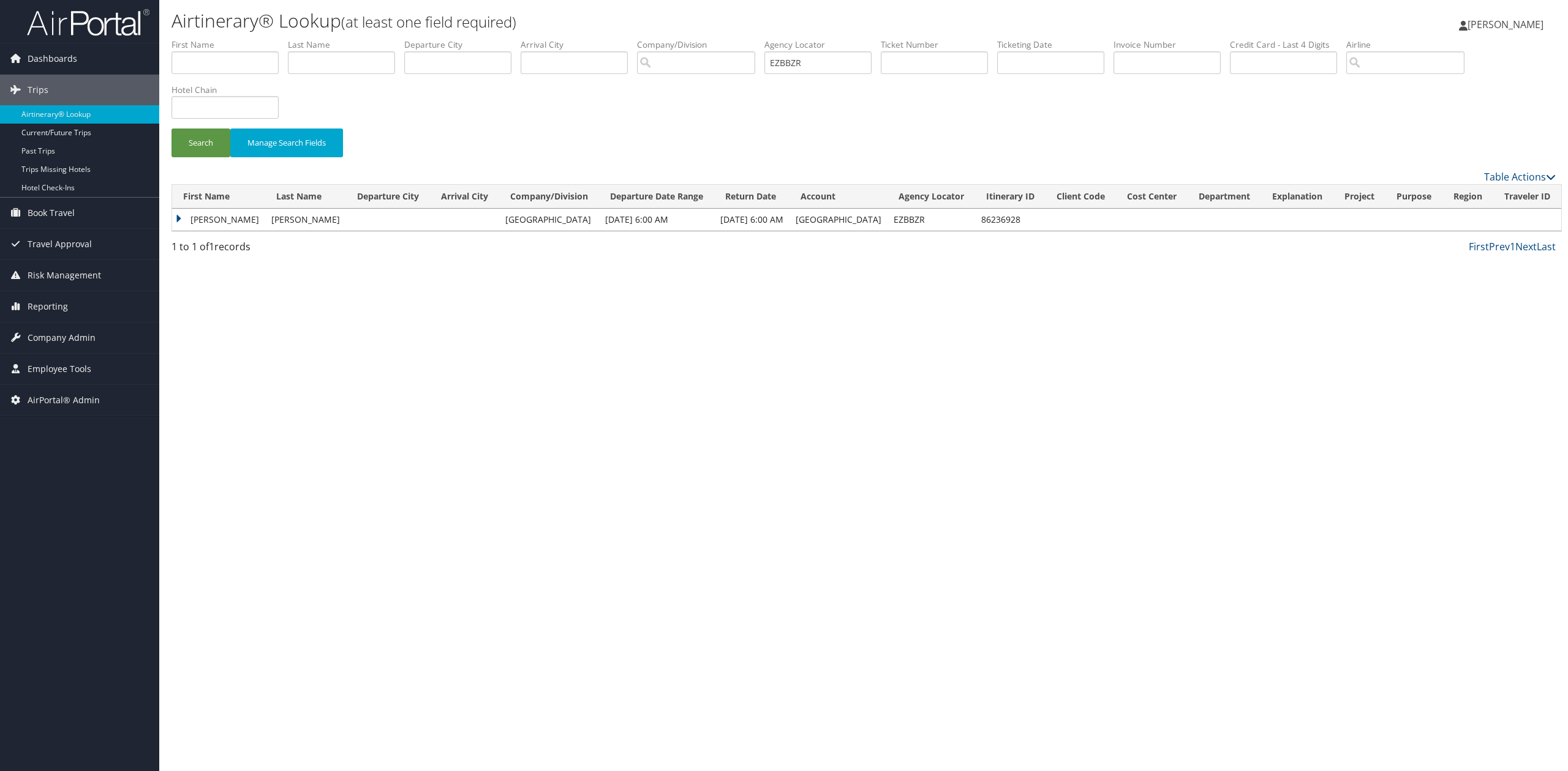
click at [176, 221] on td "Catherine" at bounding box center [218, 220] width 93 height 22
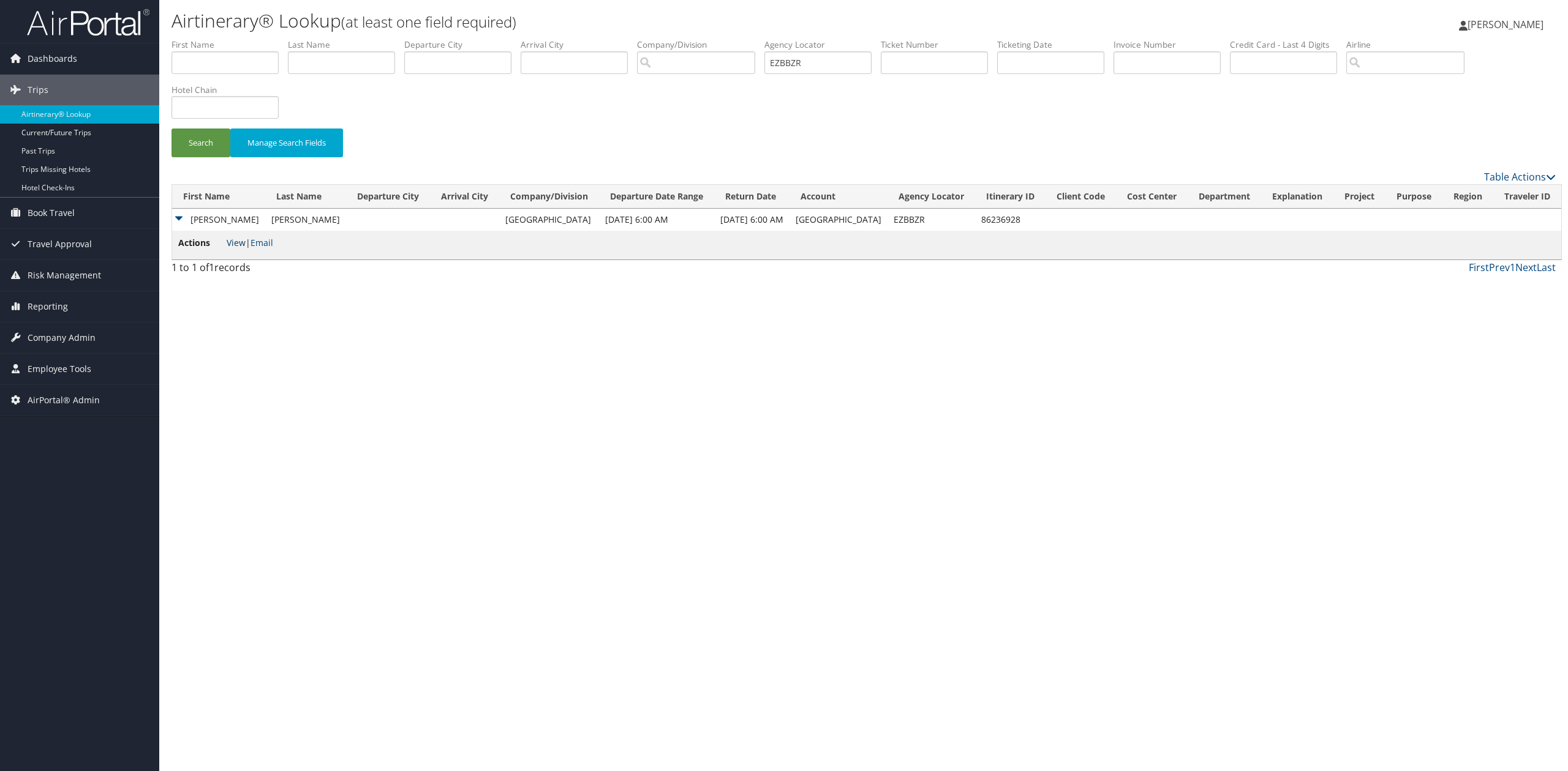
click at [229, 248] on link "View" at bounding box center [235, 242] width 19 height 12
drag, startPoint x: 844, startPoint y: 65, endPoint x: 706, endPoint y: 61, distance: 138.1
click at [727, 38] on ul "First Name Last Name Departure City Arrival City Company/Division Airport/City …" at bounding box center [863, 38] width 1384 height 0
click at [826, 62] on input "text" at bounding box center [818, 63] width 107 height 22
paste input "OEXPMJ"
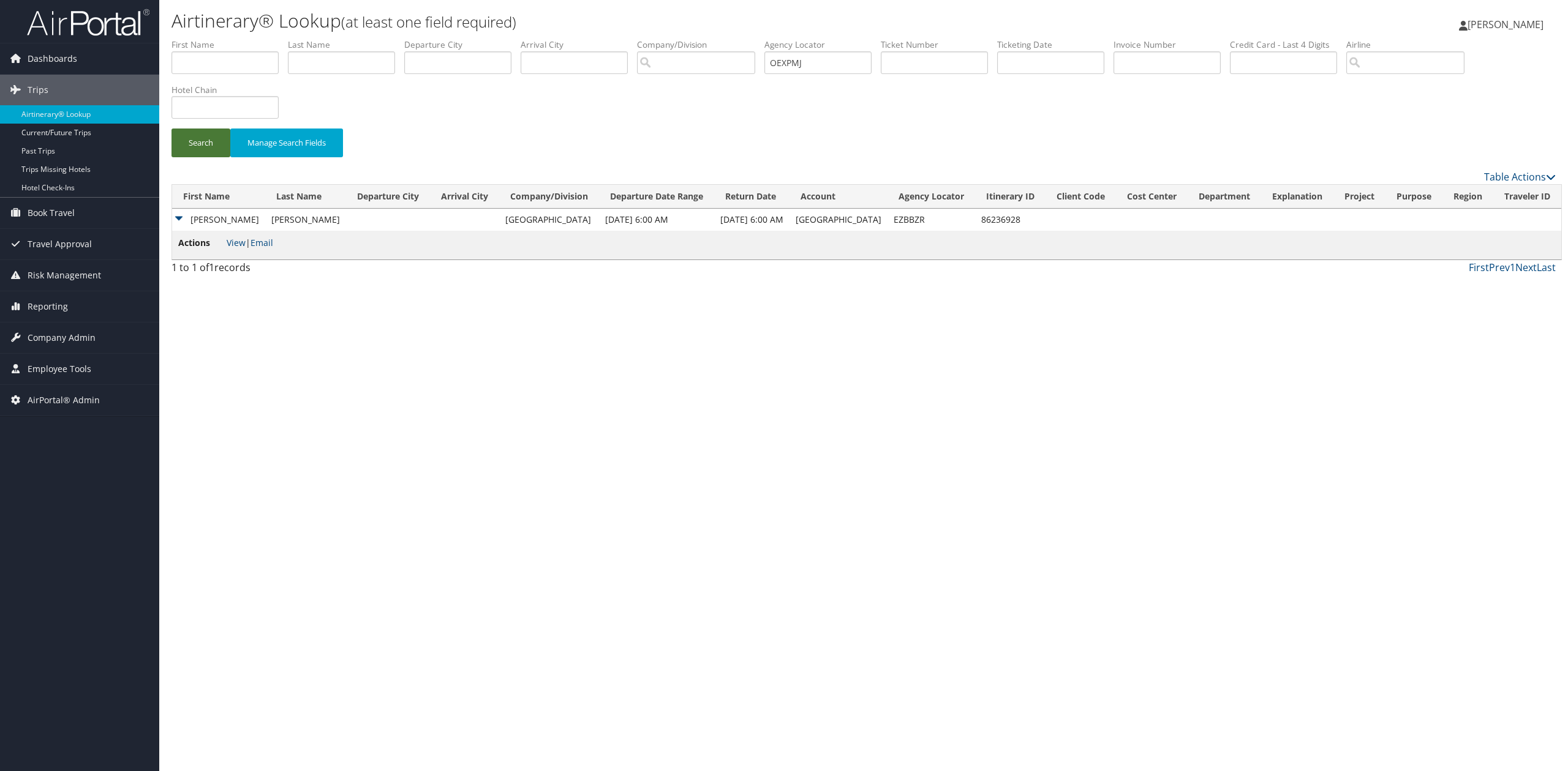
click at [190, 137] on button "Search" at bounding box center [201, 142] width 59 height 29
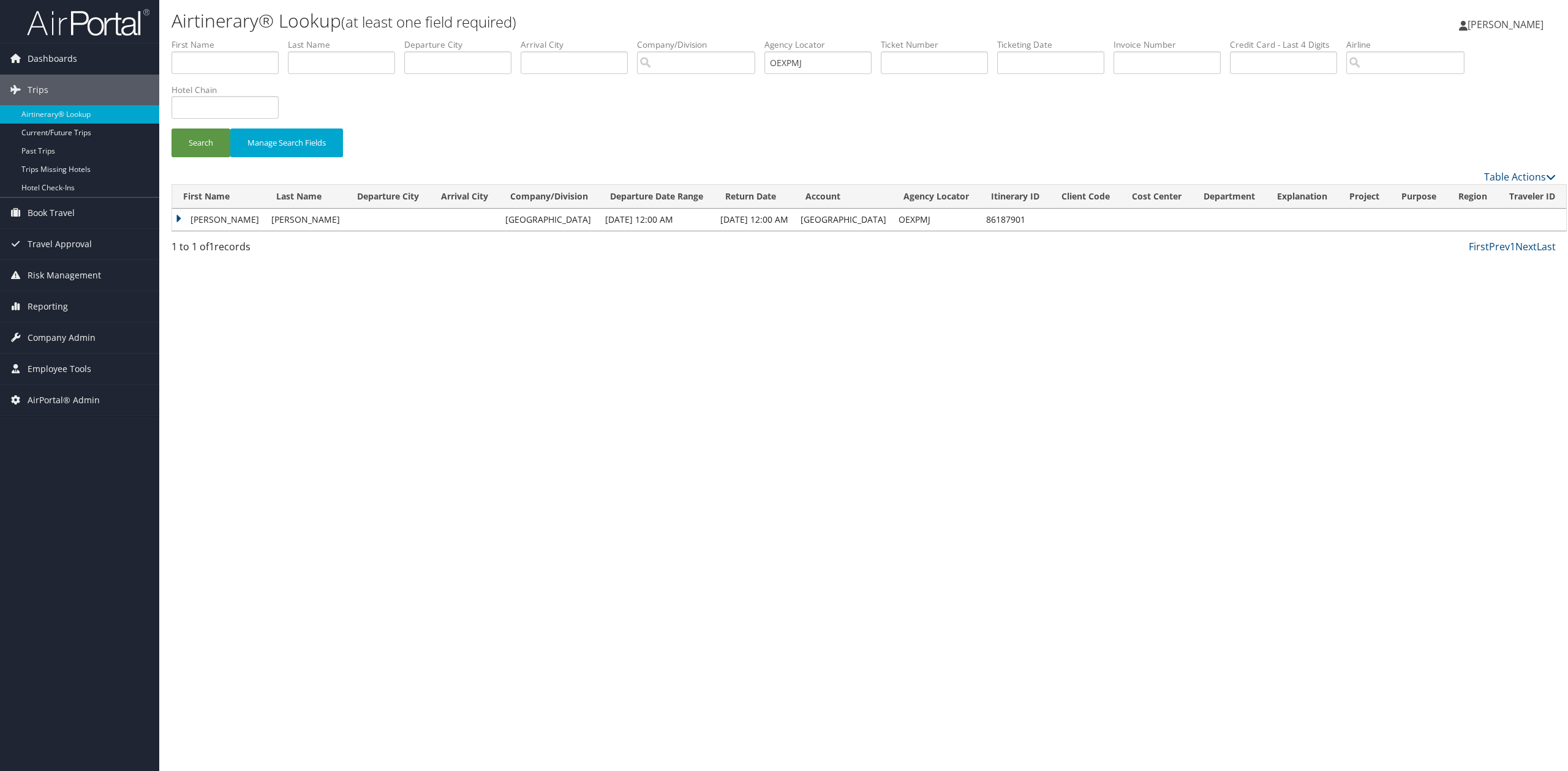
click at [174, 223] on td "Laura" at bounding box center [218, 220] width 93 height 22
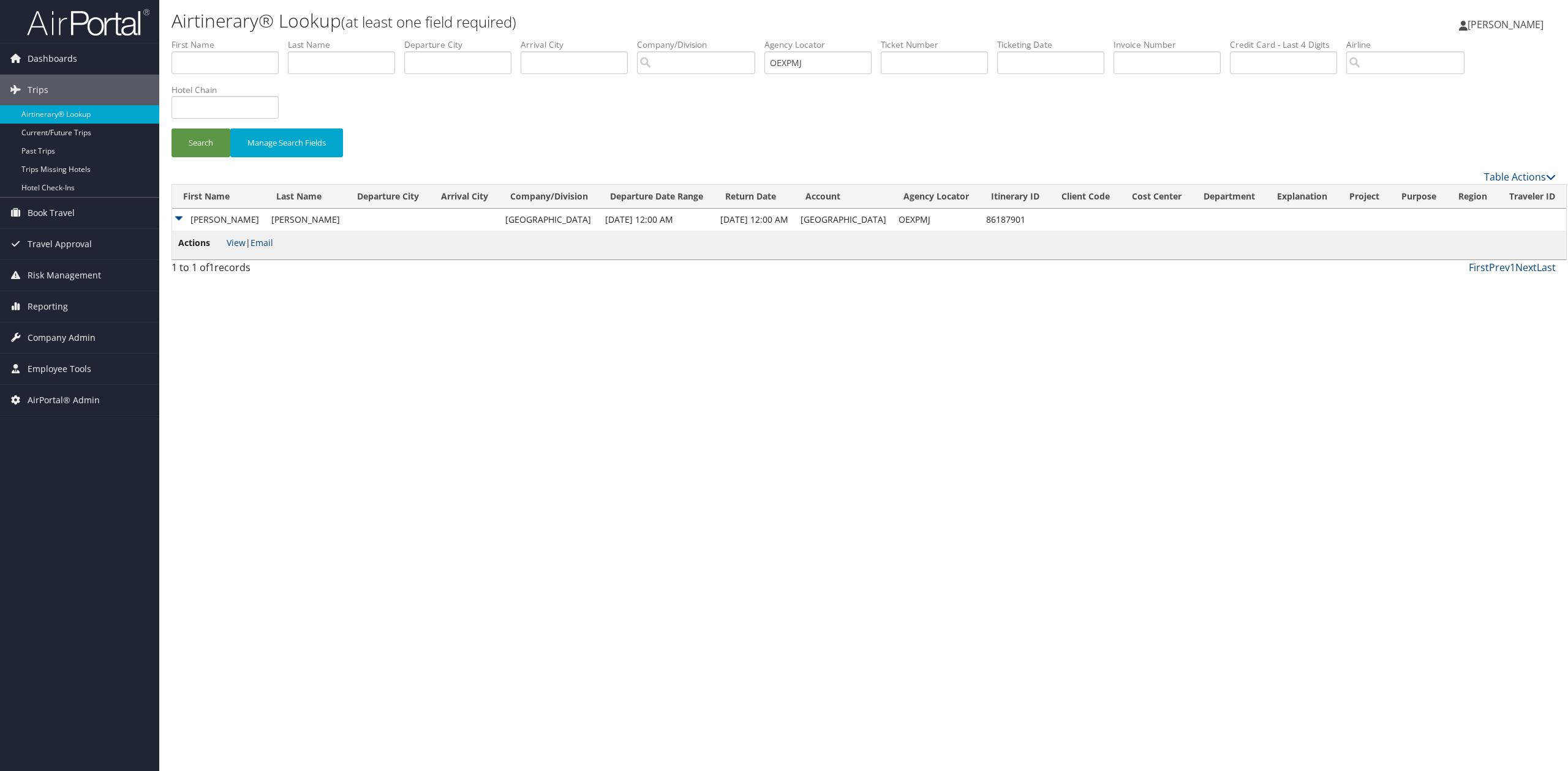
click at [223, 240] on span "Actions" at bounding box center [201, 242] width 46 height 13
click at [233, 240] on link "View" at bounding box center [235, 242] width 19 height 12
drag, startPoint x: 821, startPoint y: 71, endPoint x: 692, endPoint y: 64, distance: 129.2
click at [696, 38] on ul "First Name Last Name Departure City Arrival City Company/Division Airport/City …" at bounding box center [863, 38] width 1384 height 0
click at [202, 141] on button "Search" at bounding box center [201, 142] width 59 height 29
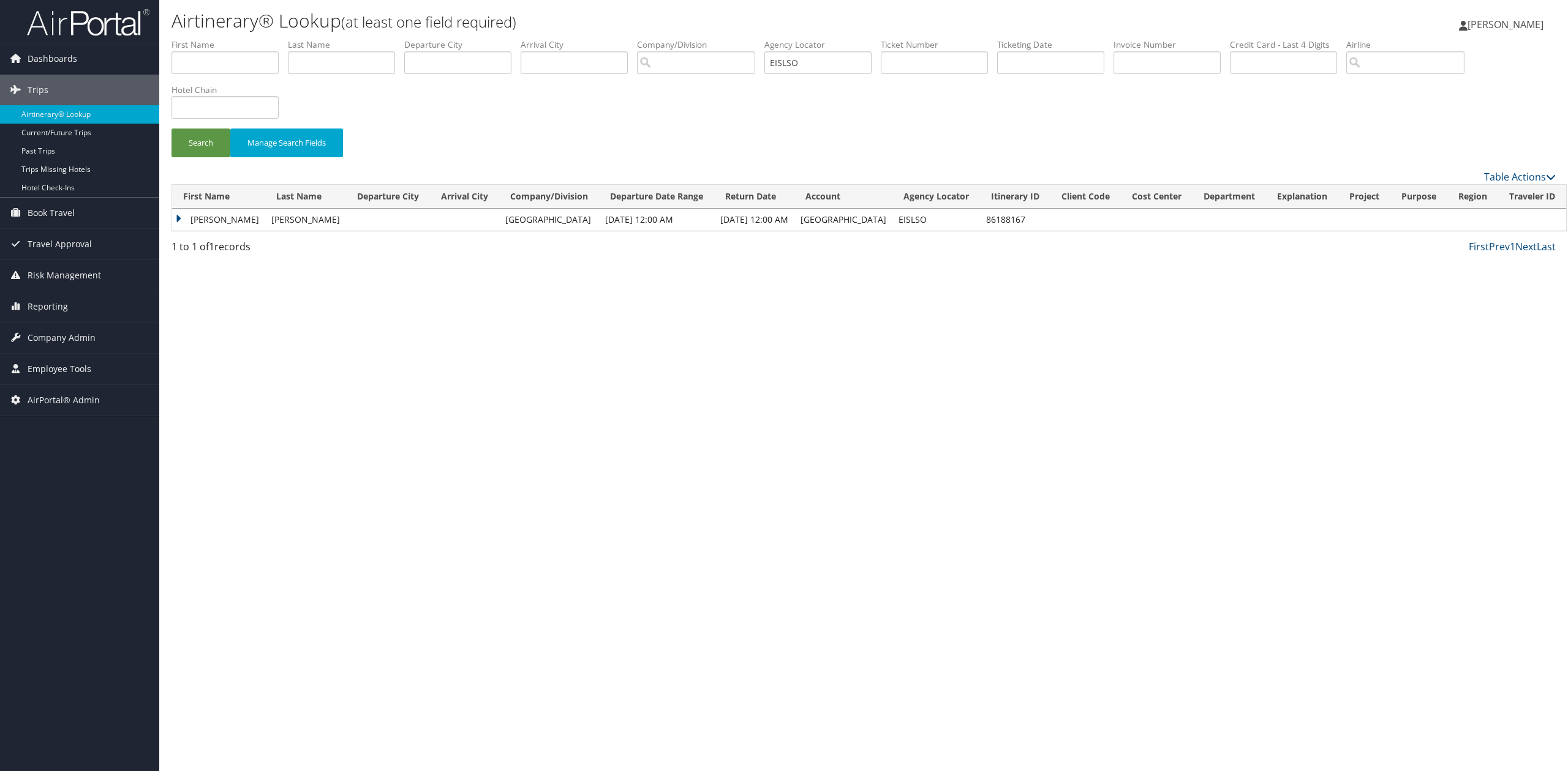
click at [181, 221] on td "Laura" at bounding box center [218, 220] width 93 height 22
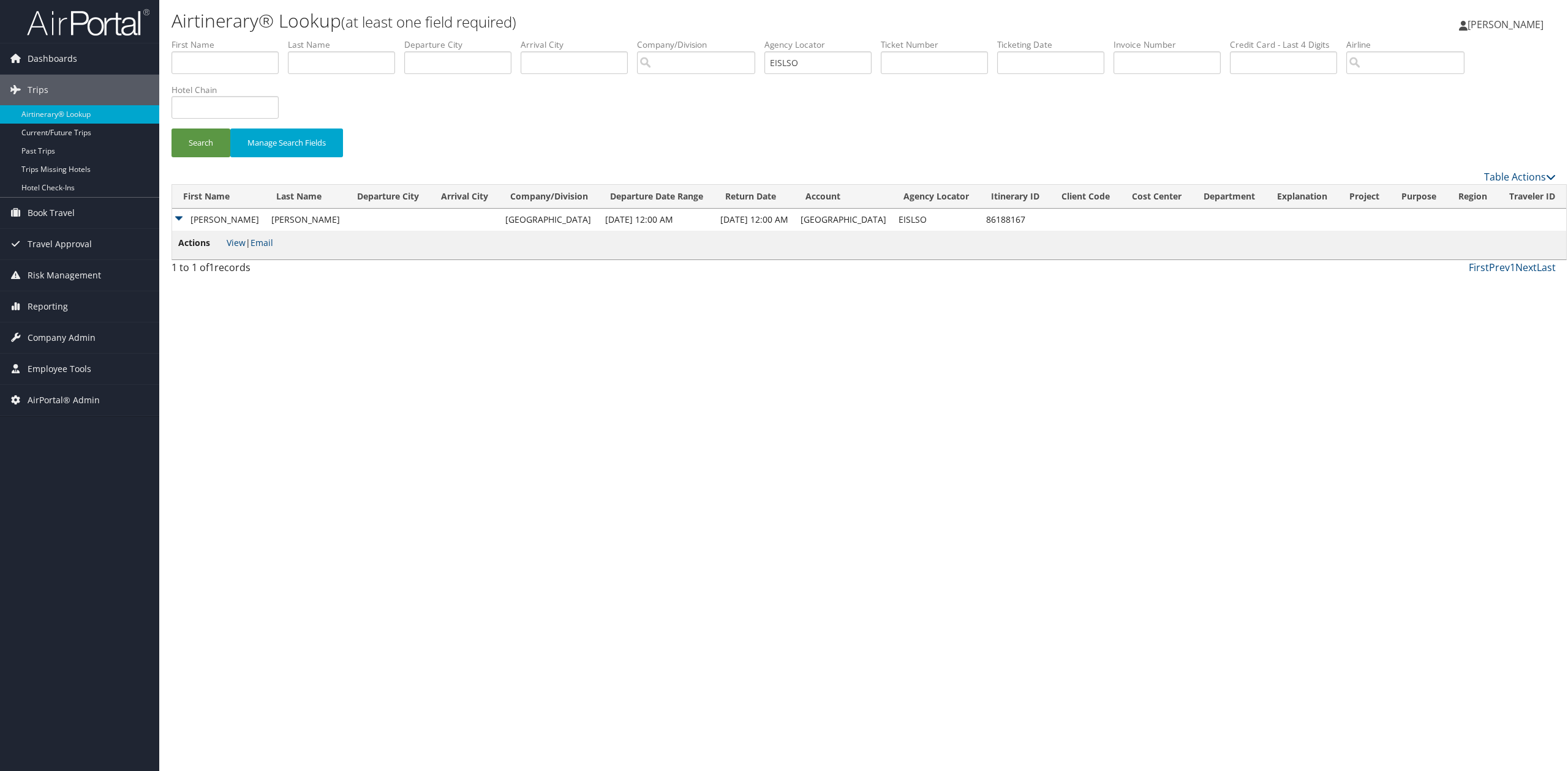
click at [241, 249] on li "Actions View | Email" at bounding box center [226, 244] width 95 height 17
click at [238, 247] on link "View" at bounding box center [235, 242] width 19 height 12
drag, startPoint x: 290, startPoint y: 327, endPoint x: 456, endPoint y: 240, distance: 187.4
click at [292, 328] on div "Airtinerary® Lookup (at least one field required) Tiffany Soja Tiffany Soja My …" at bounding box center [864, 386] width 1409 height 771
drag, startPoint x: 430, startPoint y: 470, endPoint x: 542, endPoint y: 480, distance: 112.4
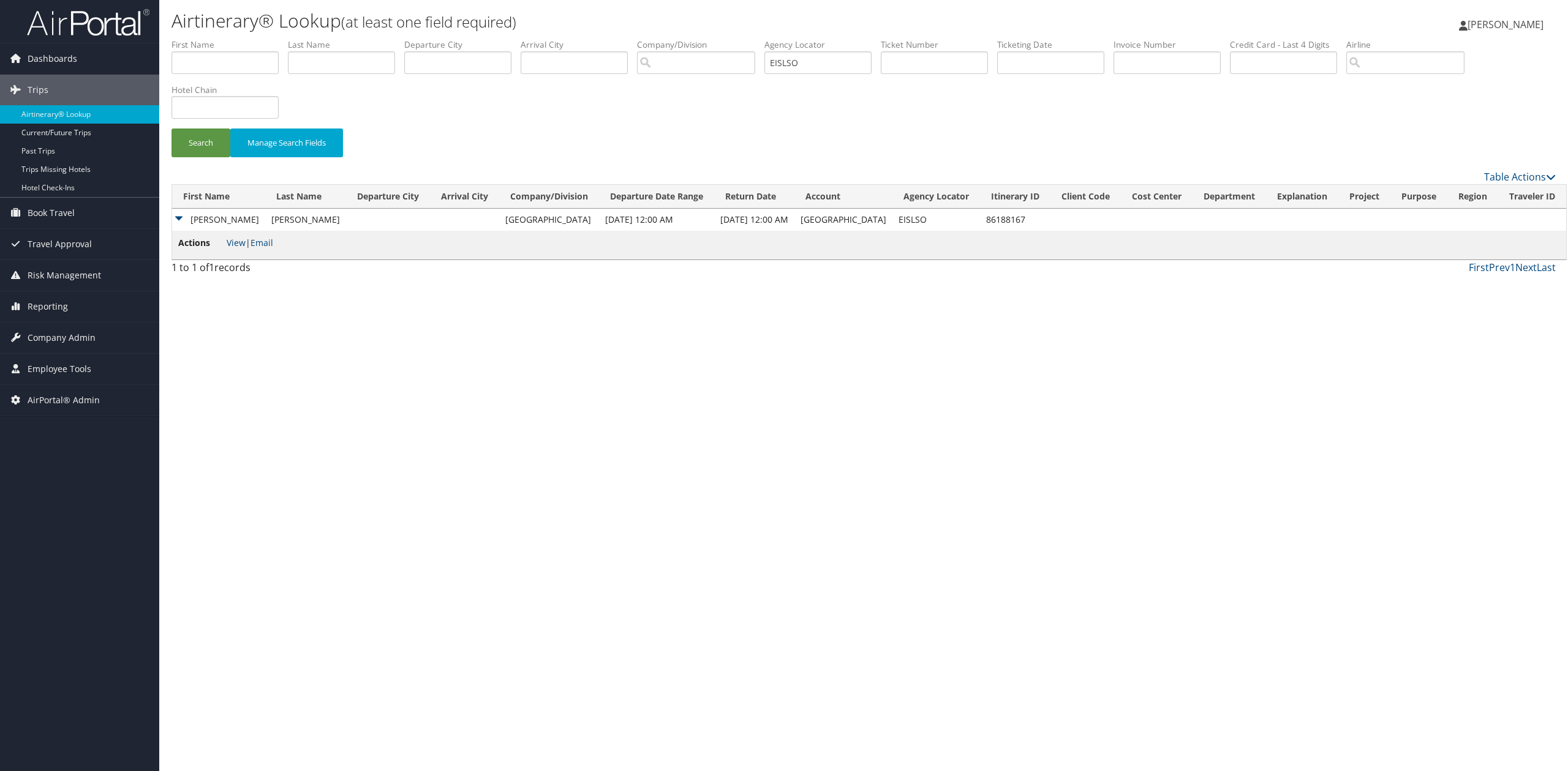
click at [432, 471] on div "Airtinerary® Lookup (at least one field required) Tiffany Soja Tiffany Soja My …" at bounding box center [864, 386] width 1409 height 771
drag, startPoint x: 824, startPoint y: 69, endPoint x: 658, endPoint y: 54, distance: 166.7
click at [658, 38] on ul "First Name Last Name Departure City Arrival City Company/Division Airport/City …" at bounding box center [863, 38] width 1384 height 0
paste input "ANSTAI"
click at [211, 143] on button "Search" at bounding box center [201, 142] width 59 height 29
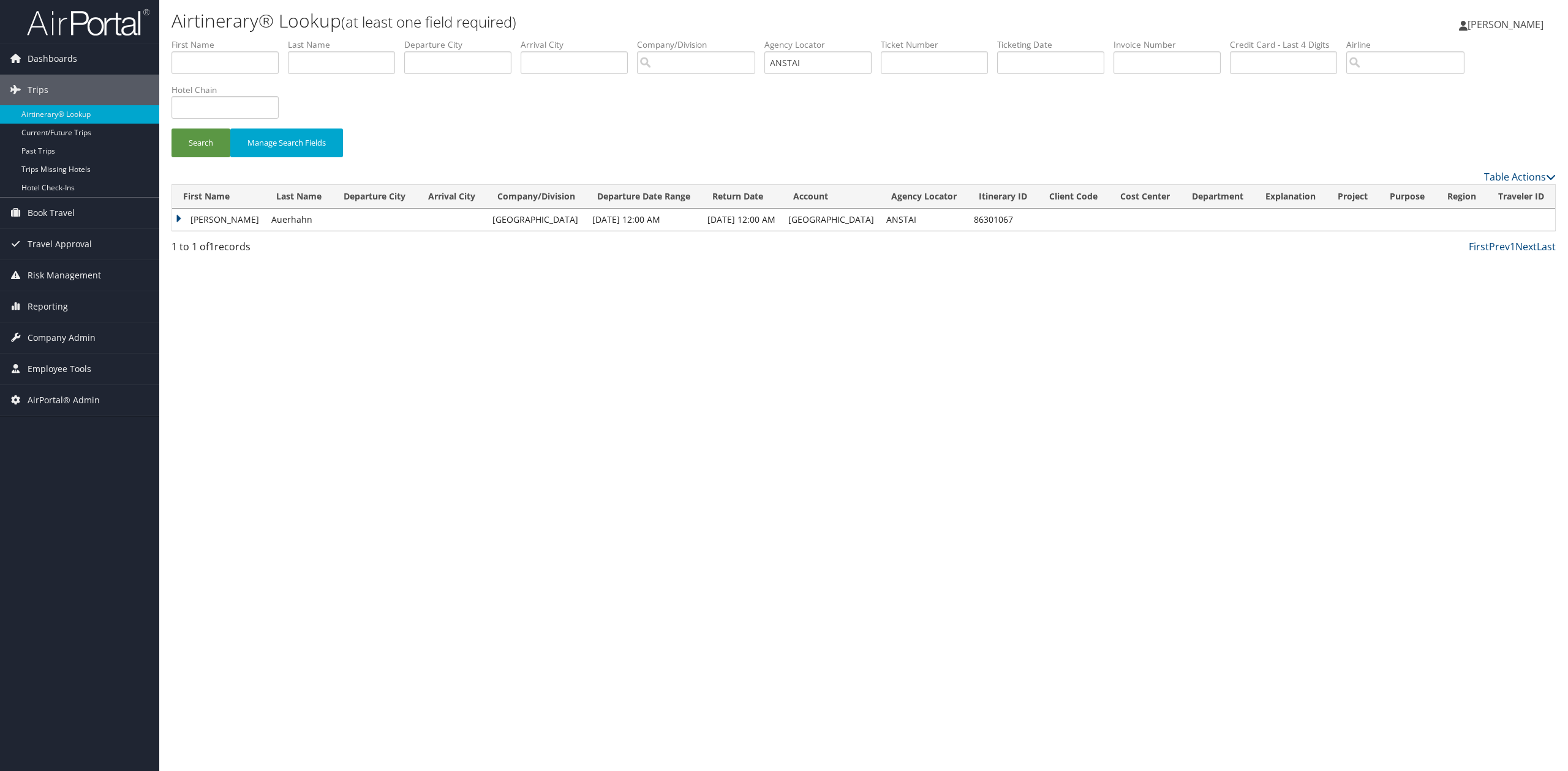
click at [179, 221] on td "Kathleen" at bounding box center [218, 220] width 93 height 22
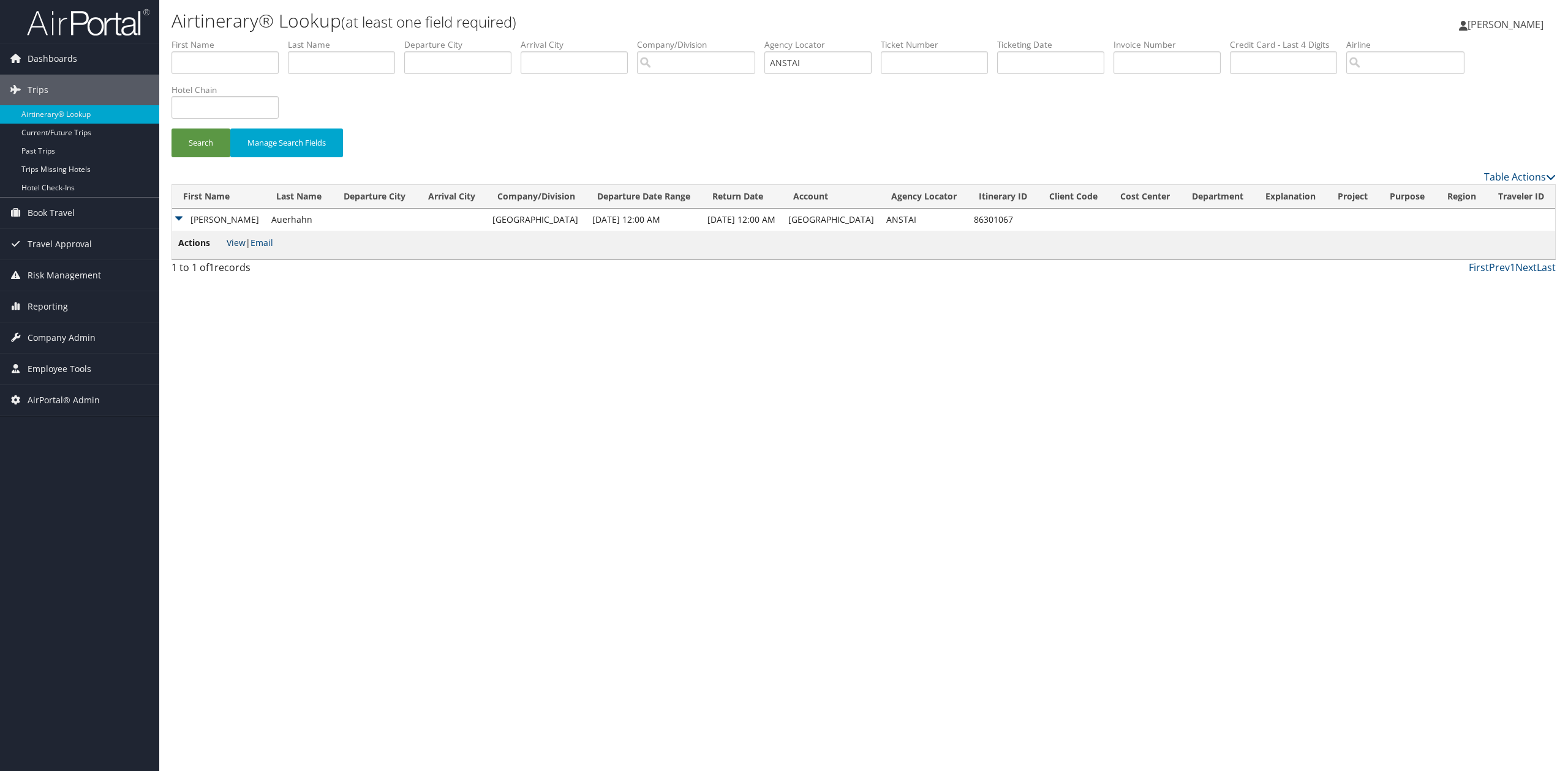
click at [238, 239] on link "View" at bounding box center [235, 242] width 19 height 12
drag, startPoint x: 807, startPoint y: 64, endPoint x: 681, endPoint y: 59, distance: 126.1
click at [698, 38] on ul "First Name Last Name Departure City Arrival City Company/Division Airport/City …" at bounding box center [863, 38] width 1384 height 0
paste input "HBARSS"
click at [206, 142] on button "Search" at bounding box center [201, 142] width 59 height 29
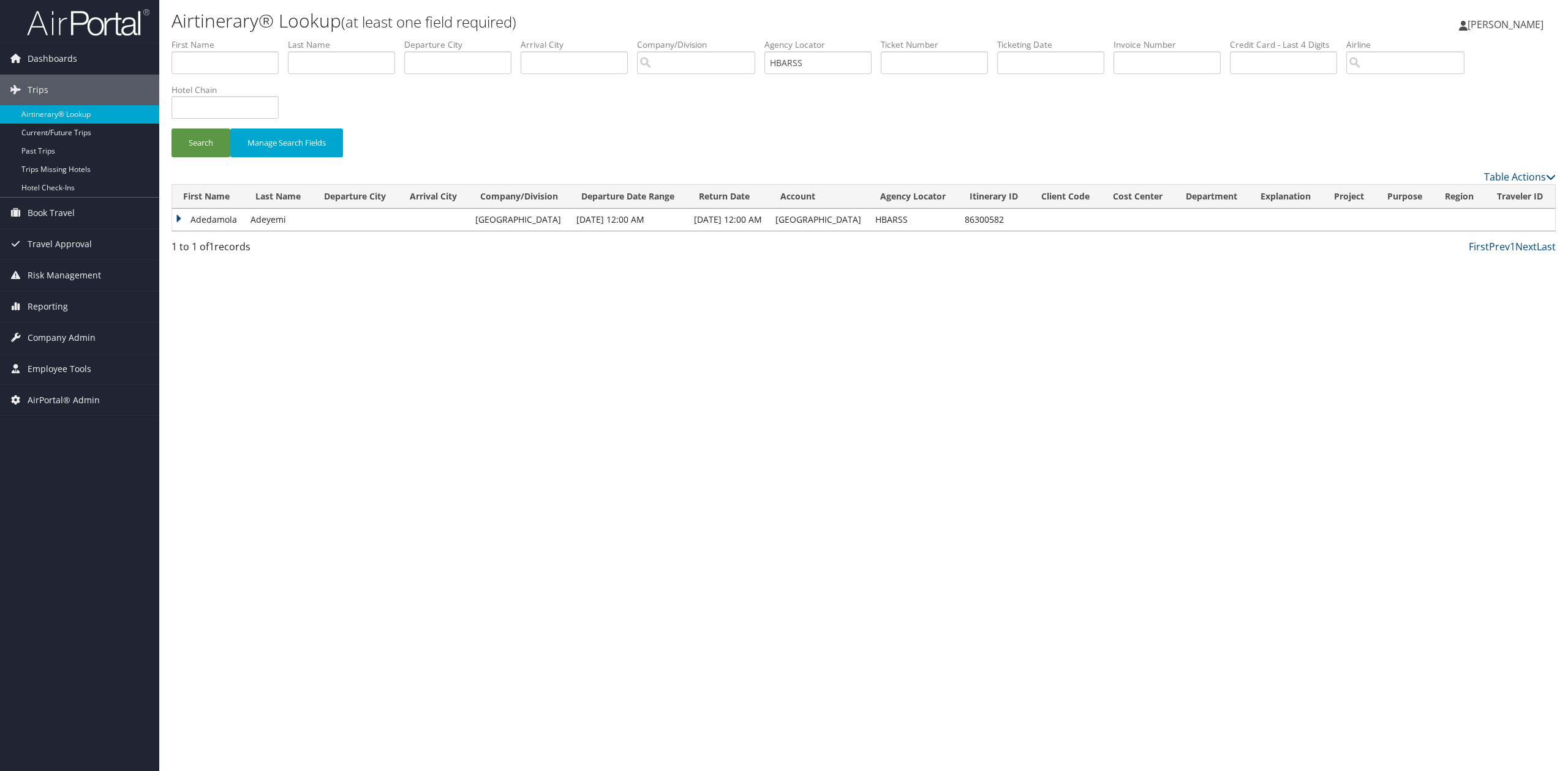
click at [182, 221] on td "Adedamola" at bounding box center [208, 220] width 72 height 22
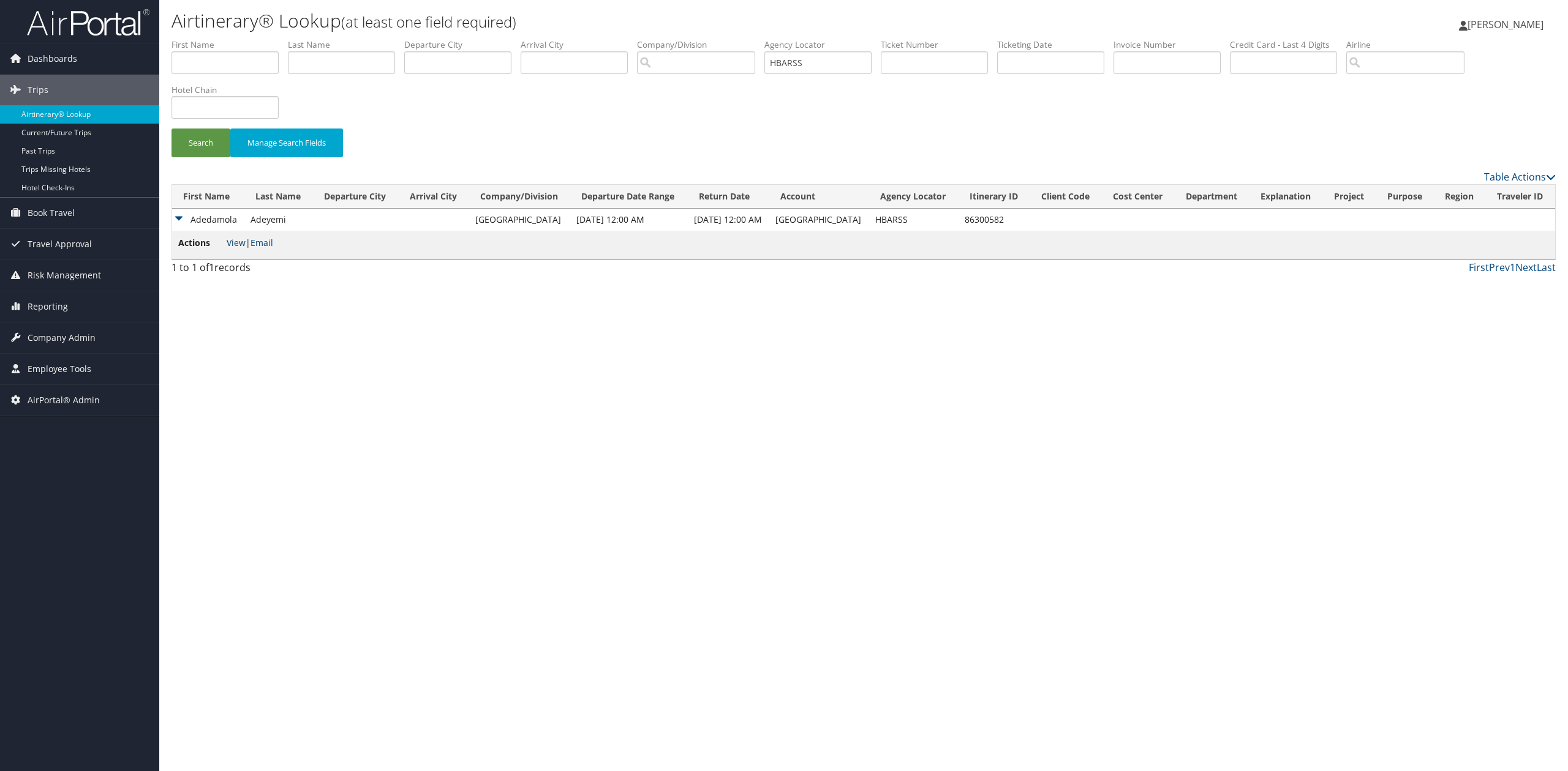
click at [235, 242] on link "View" at bounding box center [235, 242] width 19 height 12
drag, startPoint x: 802, startPoint y: 60, endPoint x: 677, endPoint y: 64, distance: 125.1
click at [677, 38] on ul "First Name Last Name Departure City Arrival City Company/Division Airport/City …" at bounding box center [863, 38] width 1384 height 0
paste input "JPIXSV"
click at [181, 145] on button "Search" at bounding box center [201, 142] width 59 height 29
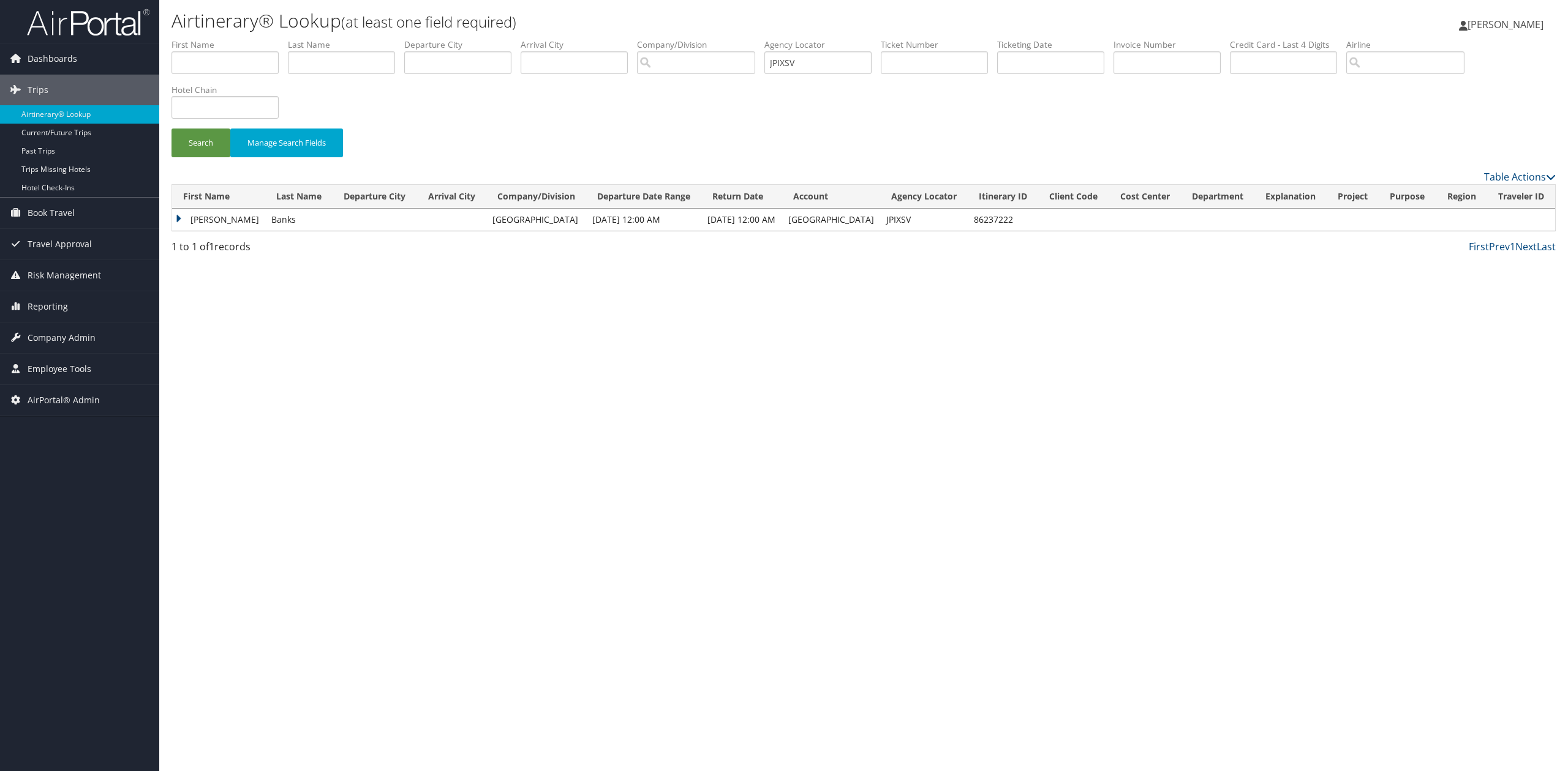
drag, startPoint x: 175, startPoint y: 214, endPoint x: 244, endPoint y: 272, distance: 90.1
click at [175, 214] on td "Rosalee" at bounding box center [218, 220] width 93 height 22
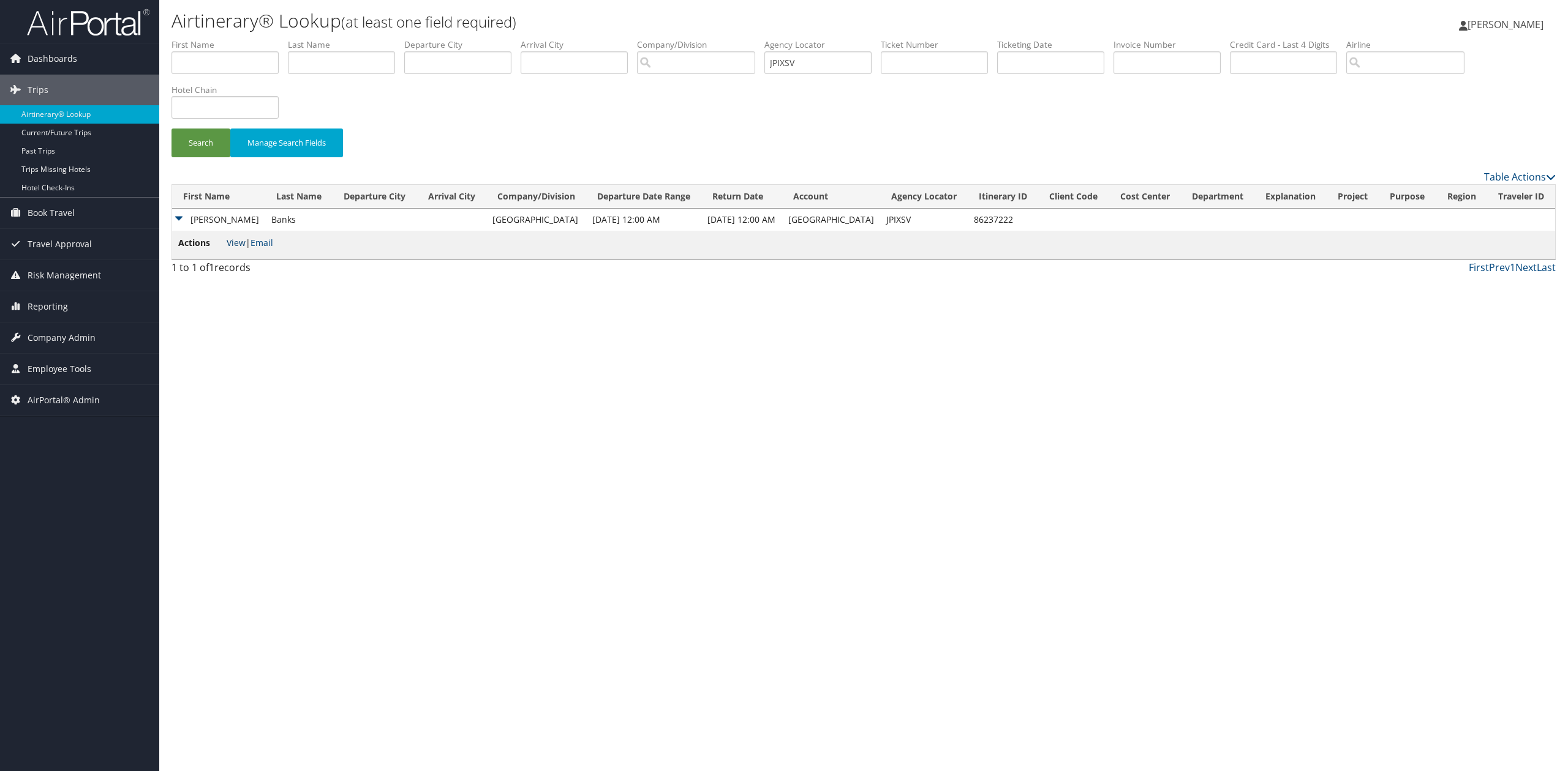
click at [240, 239] on link "View" at bounding box center [235, 242] width 19 height 12
drag, startPoint x: 836, startPoint y: 65, endPoint x: 630, endPoint y: 65, distance: 206.0
click at [667, 38] on ul "First Name Last Name Departure City Arrival City Company/Division Airport/City …" at bounding box center [863, 38] width 1384 height 0
paste input "LBJYQY"
click at [211, 151] on button "Search" at bounding box center [201, 142] width 59 height 29
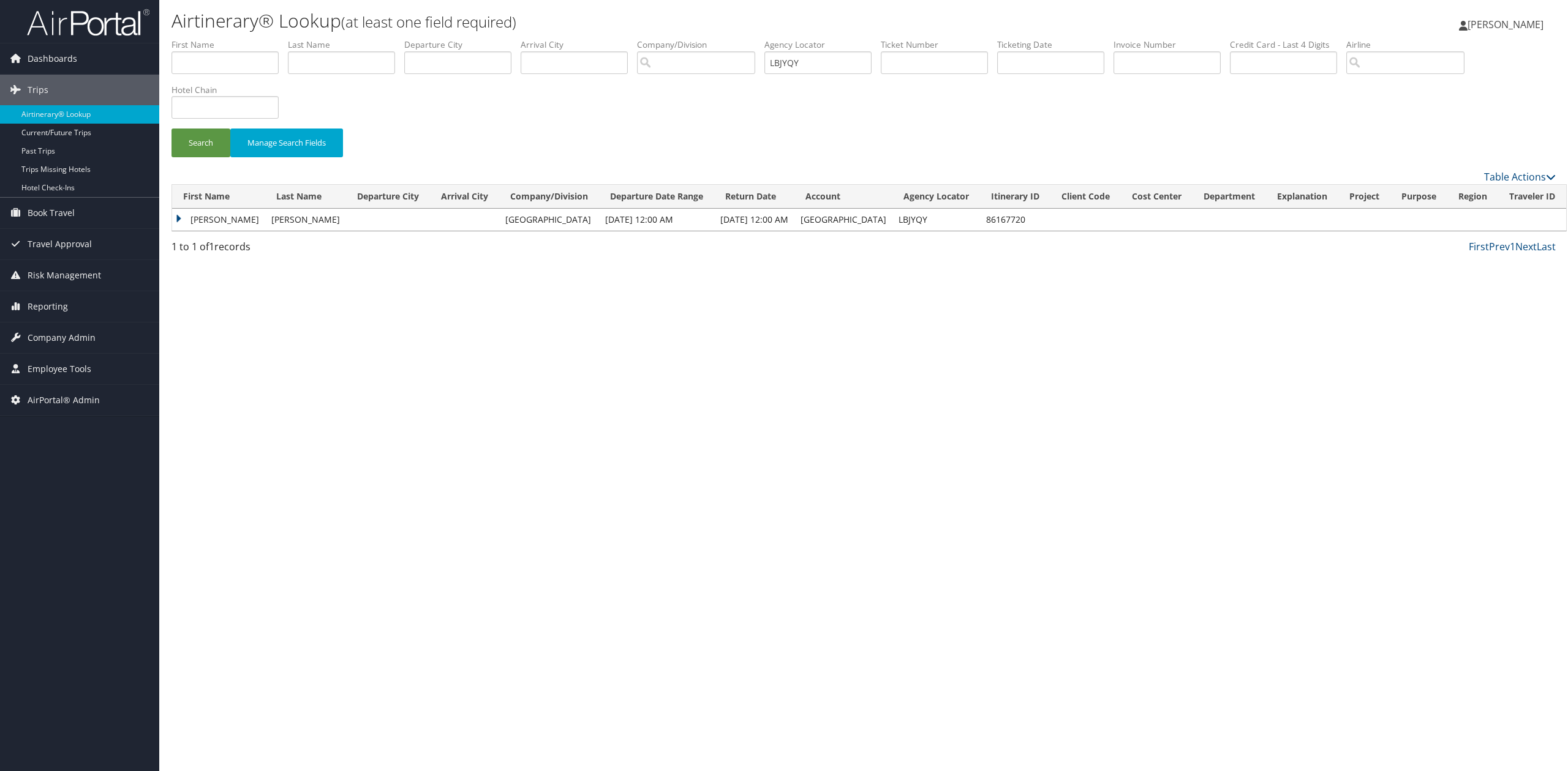
click at [175, 223] on td "Alice" at bounding box center [218, 220] width 93 height 22
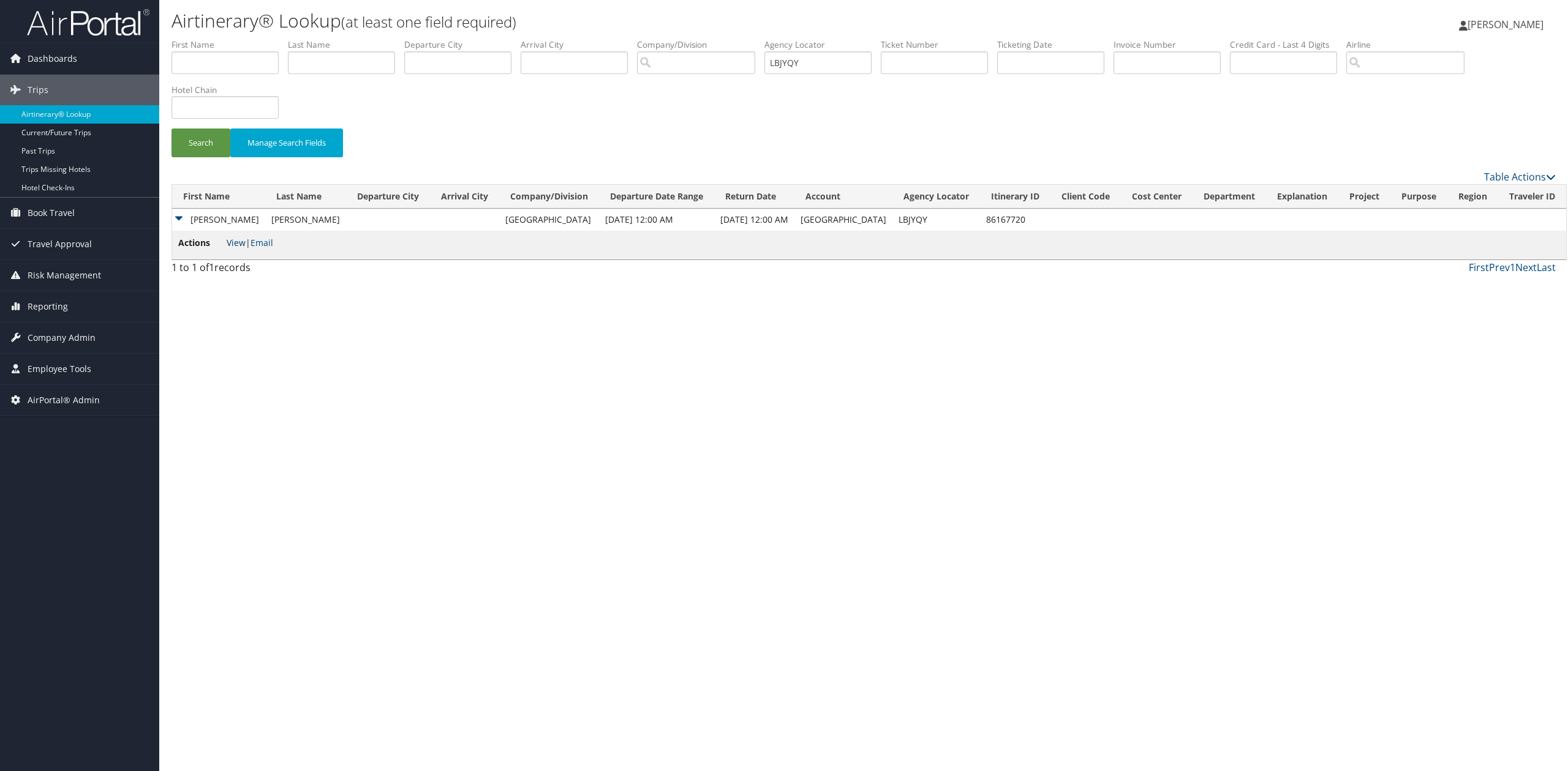
click at [238, 240] on link "View" at bounding box center [235, 242] width 19 height 12
drag, startPoint x: 737, startPoint y: 69, endPoint x: 683, endPoint y: 71, distance: 54.0
click at [691, 38] on ul "First Name Last Name Departure City Arrival City Company/Division Airport/City …" at bounding box center [863, 38] width 1384 height 0
paste input "YHJIX"
type input "YHJIXY"
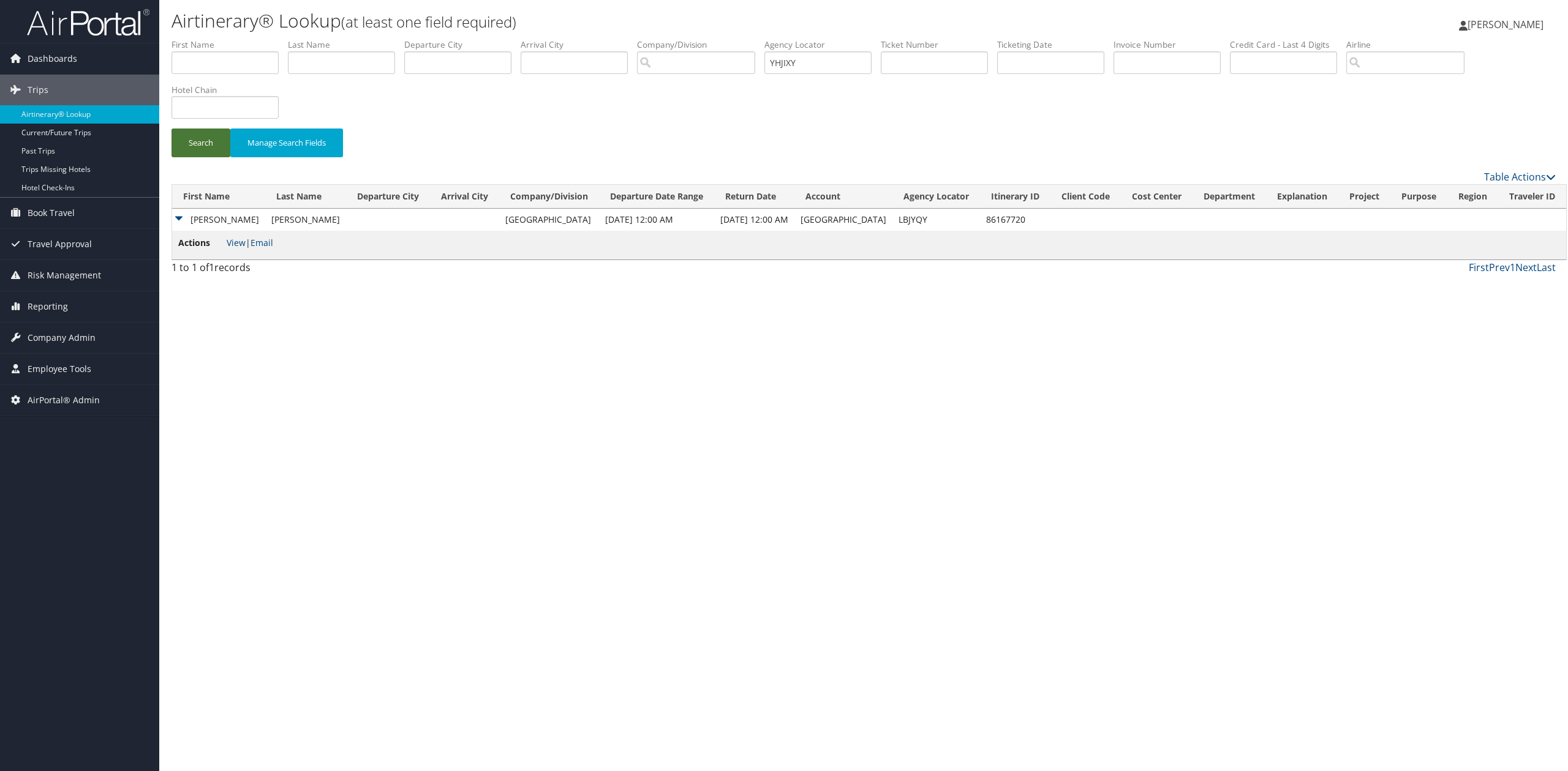
click at [209, 148] on button "Search" at bounding box center [201, 142] width 59 height 29
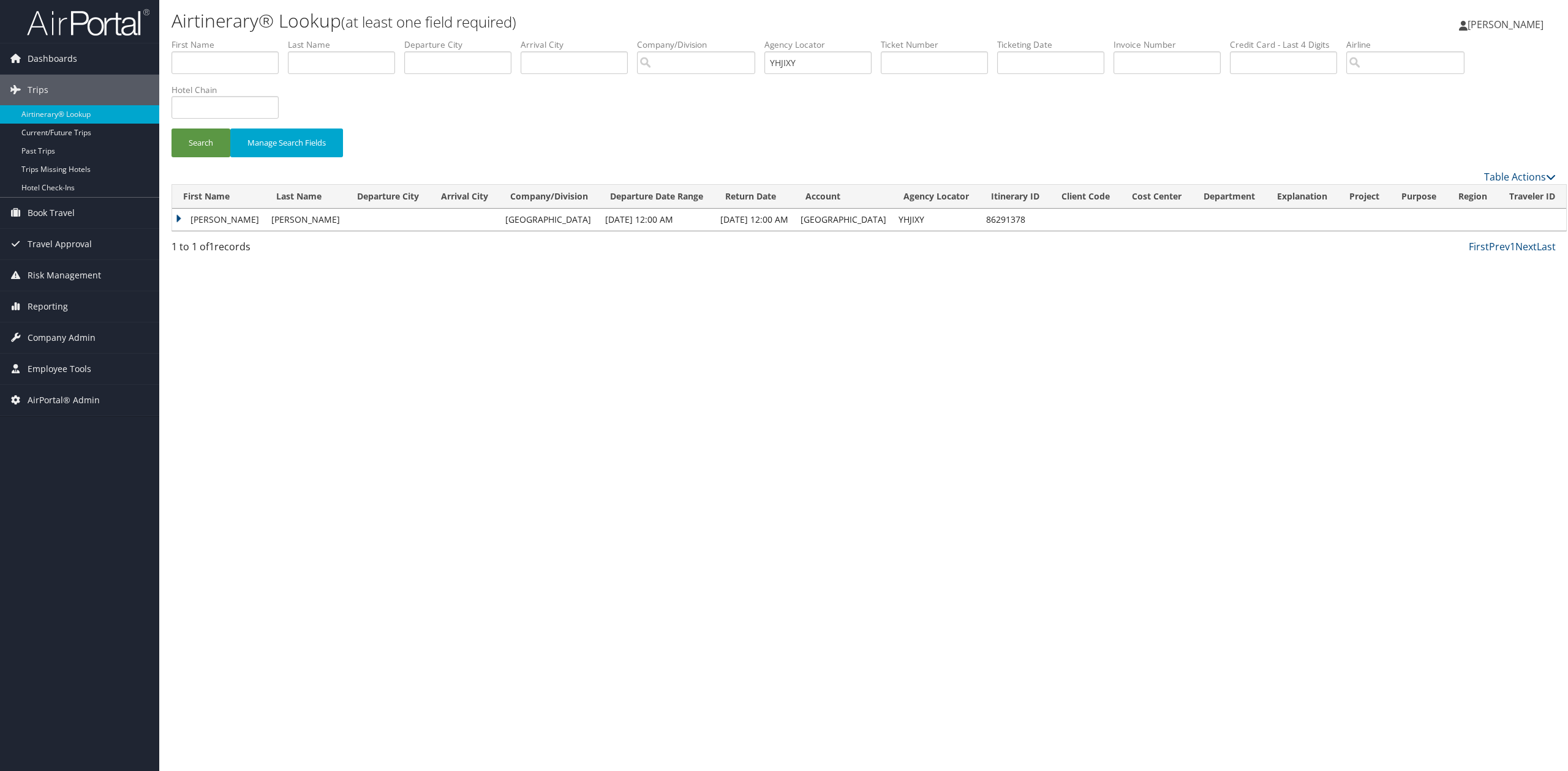
click at [174, 221] on td "Jessica" at bounding box center [218, 220] width 93 height 22
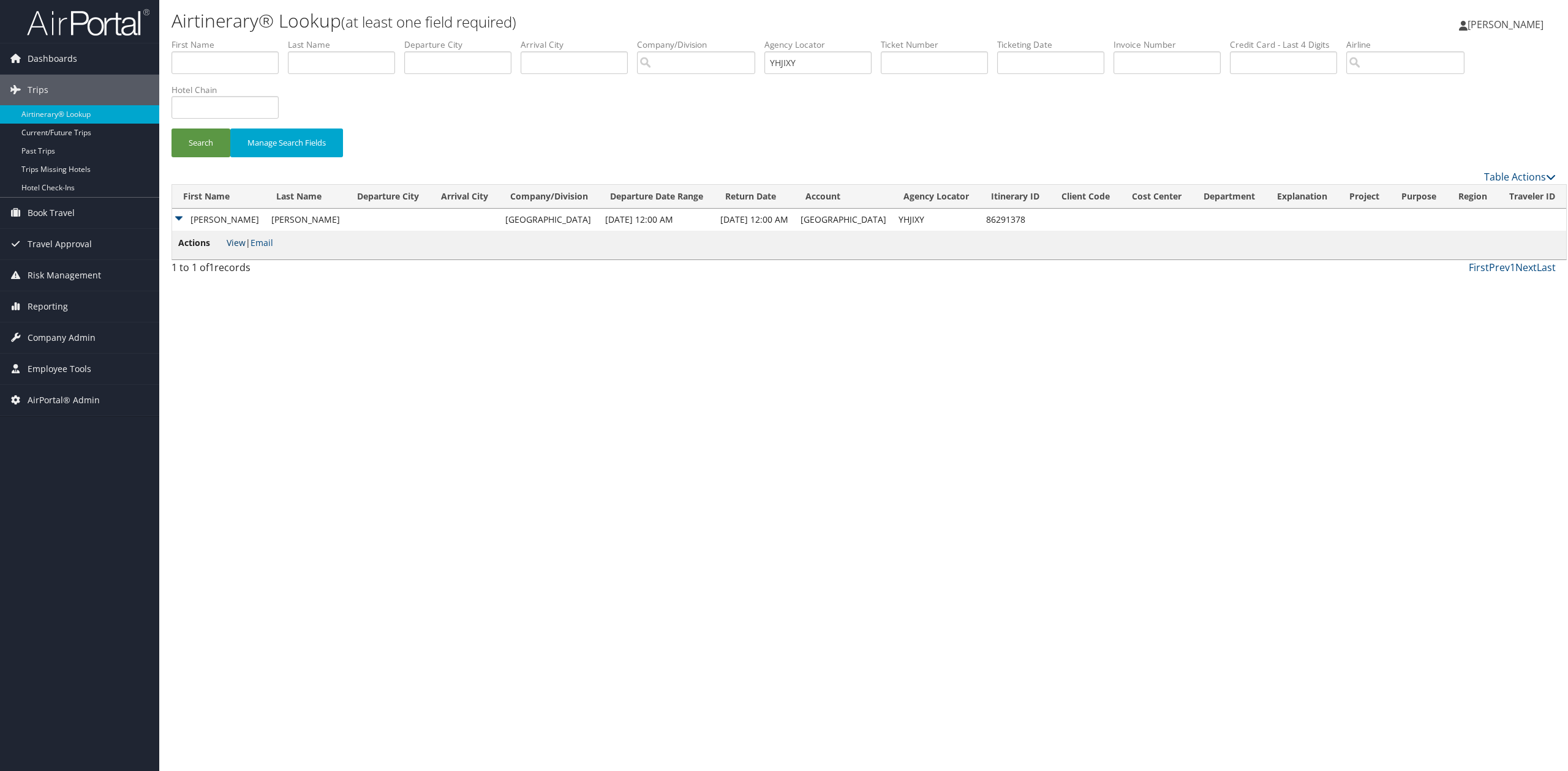
click at [238, 244] on link "View" at bounding box center [235, 242] width 19 height 12
click at [103, 25] on img at bounding box center [88, 22] width 122 height 29
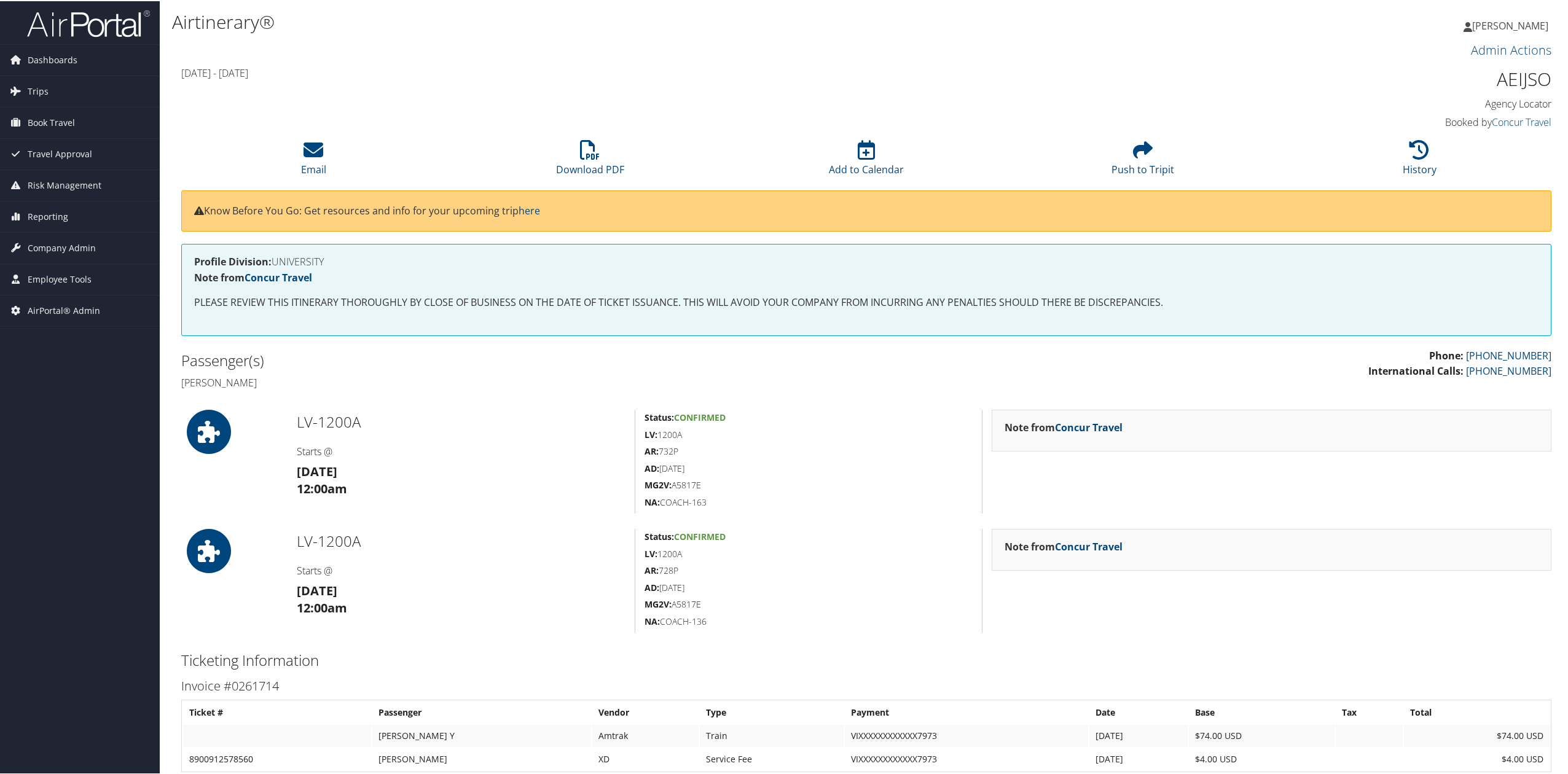
click at [684, 604] on h5 "MG2V: A5817E" at bounding box center [808, 604] width 328 height 13
click at [684, 605] on h5 "MG2V: A5817E" at bounding box center [808, 604] width 328 height 13
copy h5 "A5817E"
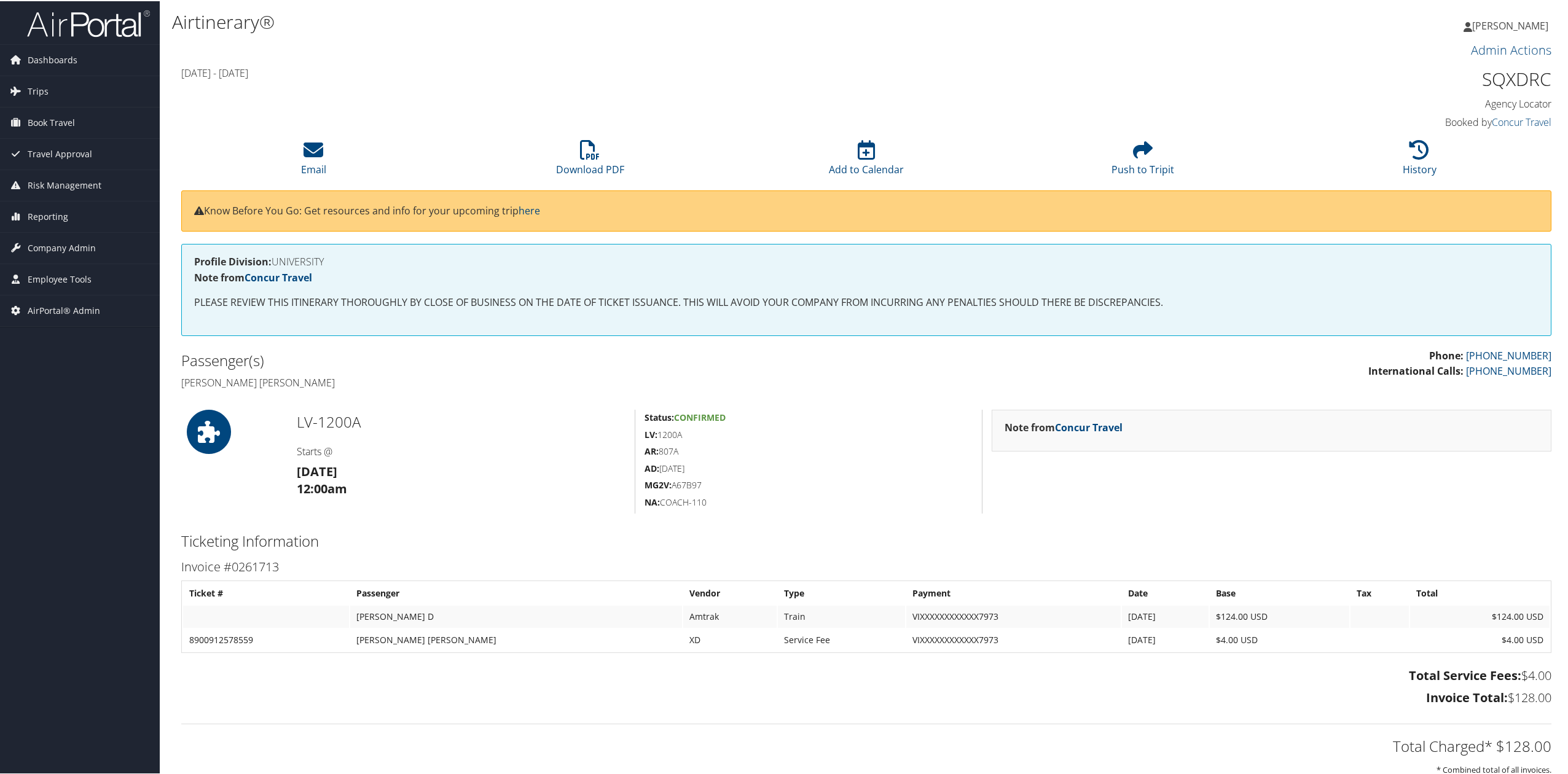
click at [453, 519] on div "Admin Actions Repair Airtinerary® 86339007 [DATE] - [DATE] SQXDRC Agency Locato…" at bounding box center [866, 482] width 1389 height 888
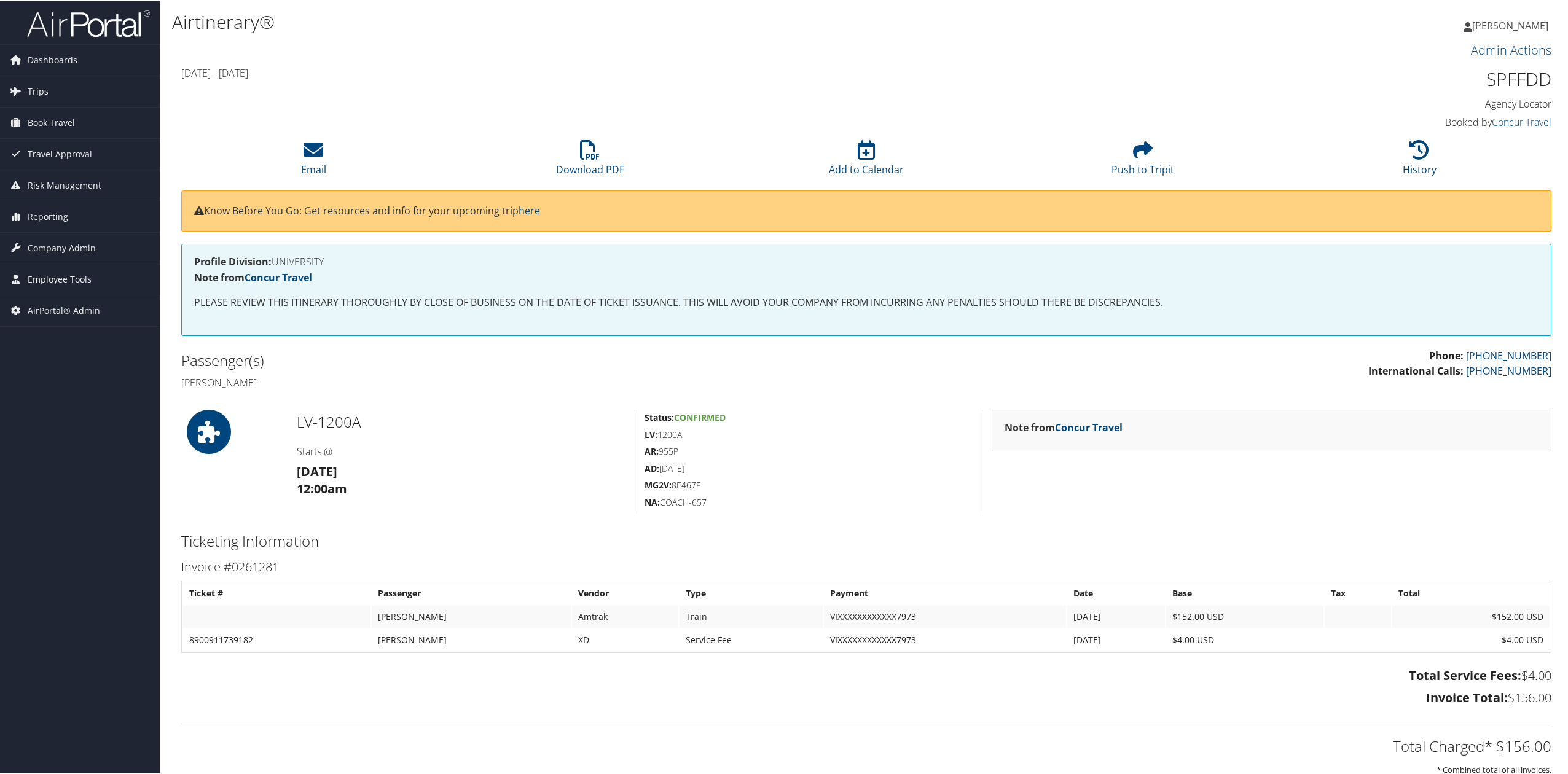
click at [1503, 82] on h1 "SPFFDD" at bounding box center [1386, 78] width 329 height 26
copy div "SPFFDD"
click at [686, 485] on h5 "MG2V: 8E467F" at bounding box center [808, 484] width 328 height 13
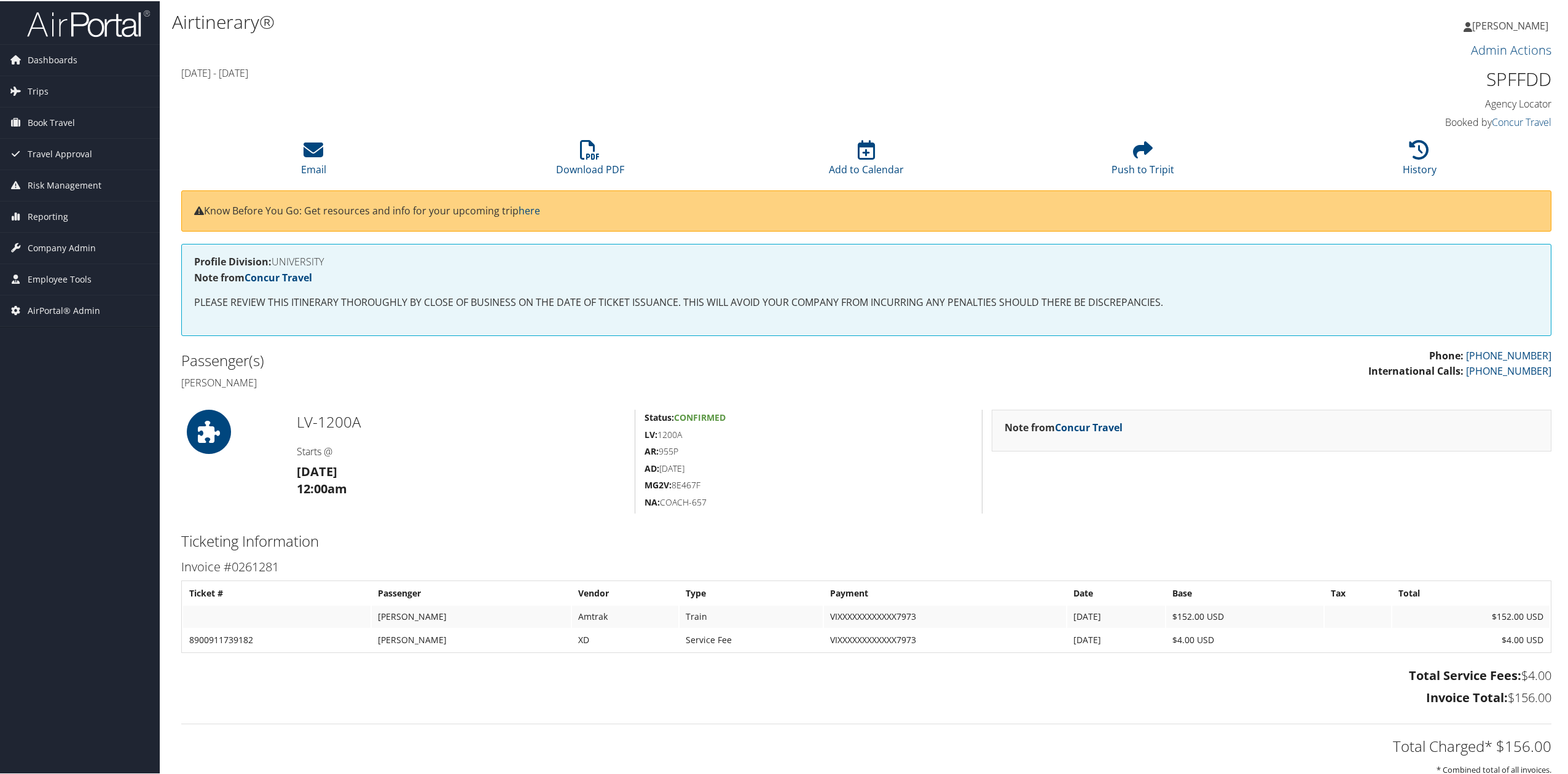
click at [686, 485] on h5 "MG2V: 8E467F" at bounding box center [808, 484] width 328 height 13
copy h5 "8E467F"
click at [684, 487] on h5 "MG2V: 8C0861" at bounding box center [808, 484] width 328 height 13
copy h5 "8C0861"
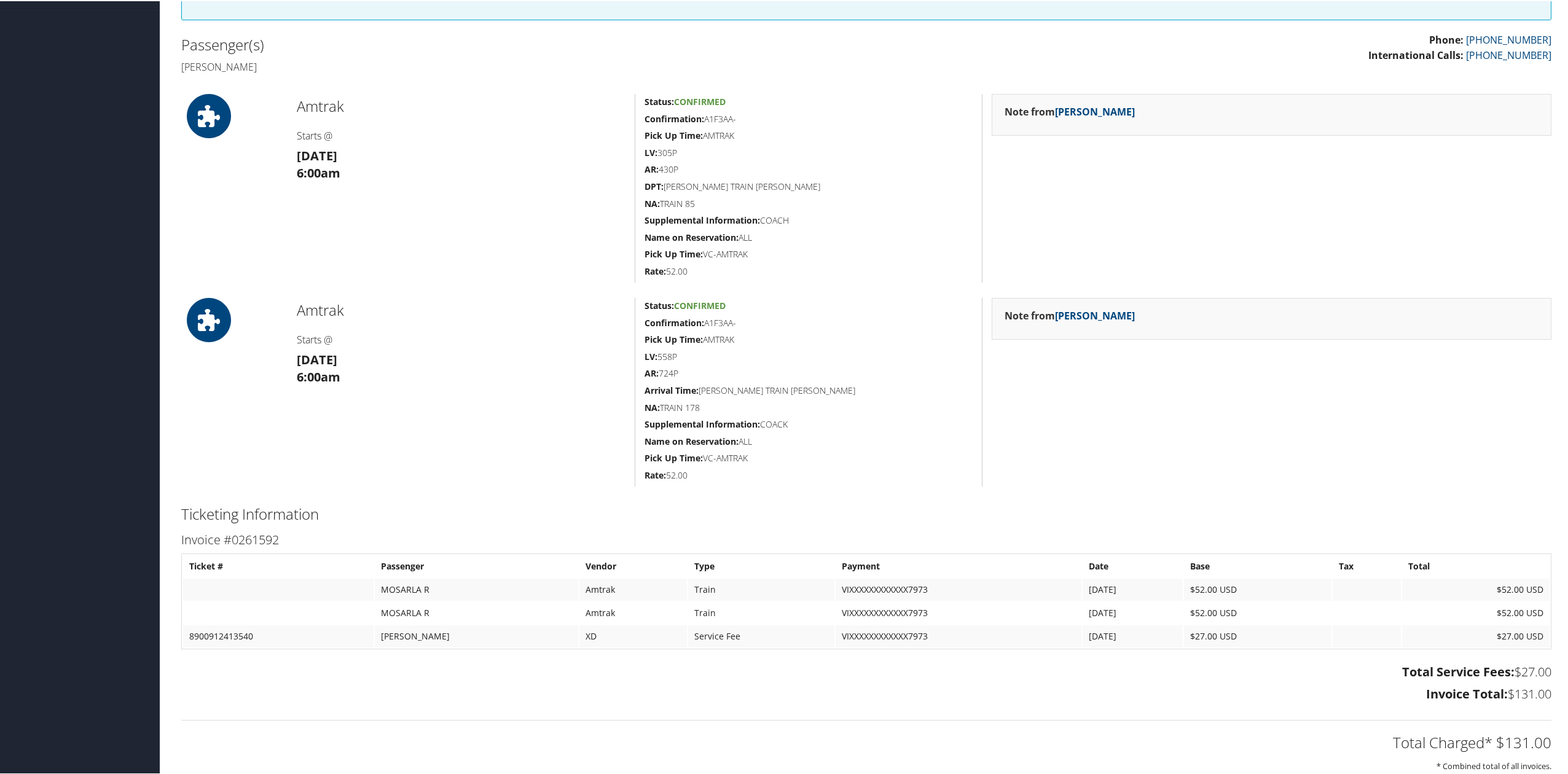
scroll to position [327, 0]
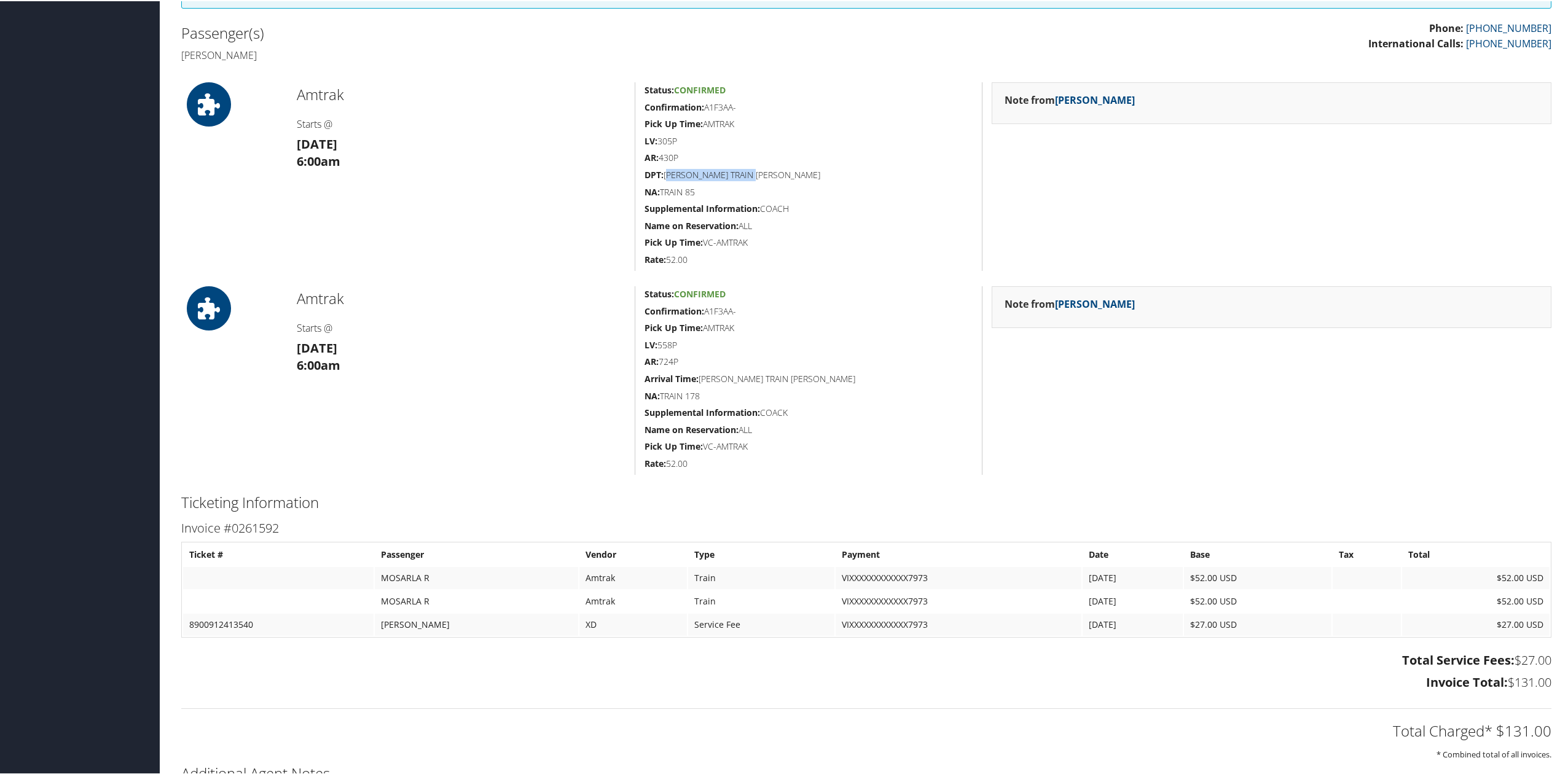
drag, startPoint x: 667, startPoint y: 176, endPoint x: 757, endPoint y: 175, distance: 90.0
click at [757, 175] on h5 "DPT: [PERSON_NAME] TRAIN [PERSON_NAME]" at bounding box center [808, 174] width 328 height 13
copy h5 "[PERSON_NAME] TRAIN [PERSON_NAME]"
drag, startPoint x: 768, startPoint y: 161, endPoint x: 753, endPoint y: 168, distance: 16.6
click at [768, 161] on h5 "AR: 430P" at bounding box center [808, 157] width 328 height 13
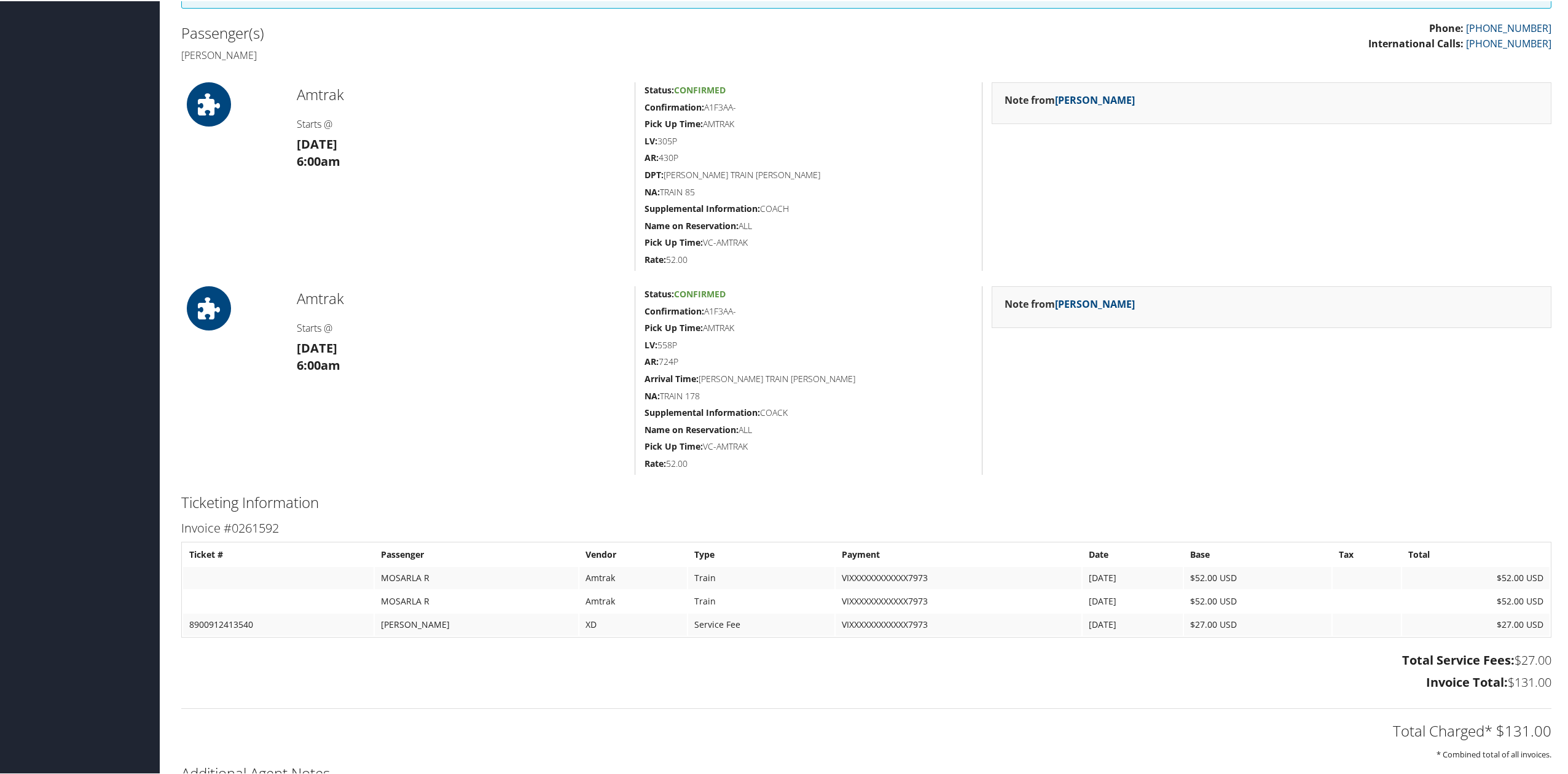
click at [718, 310] on h5 "Confirmation: A1F3AA-" at bounding box center [808, 311] width 328 height 13
copy h5 "A1F3AA"
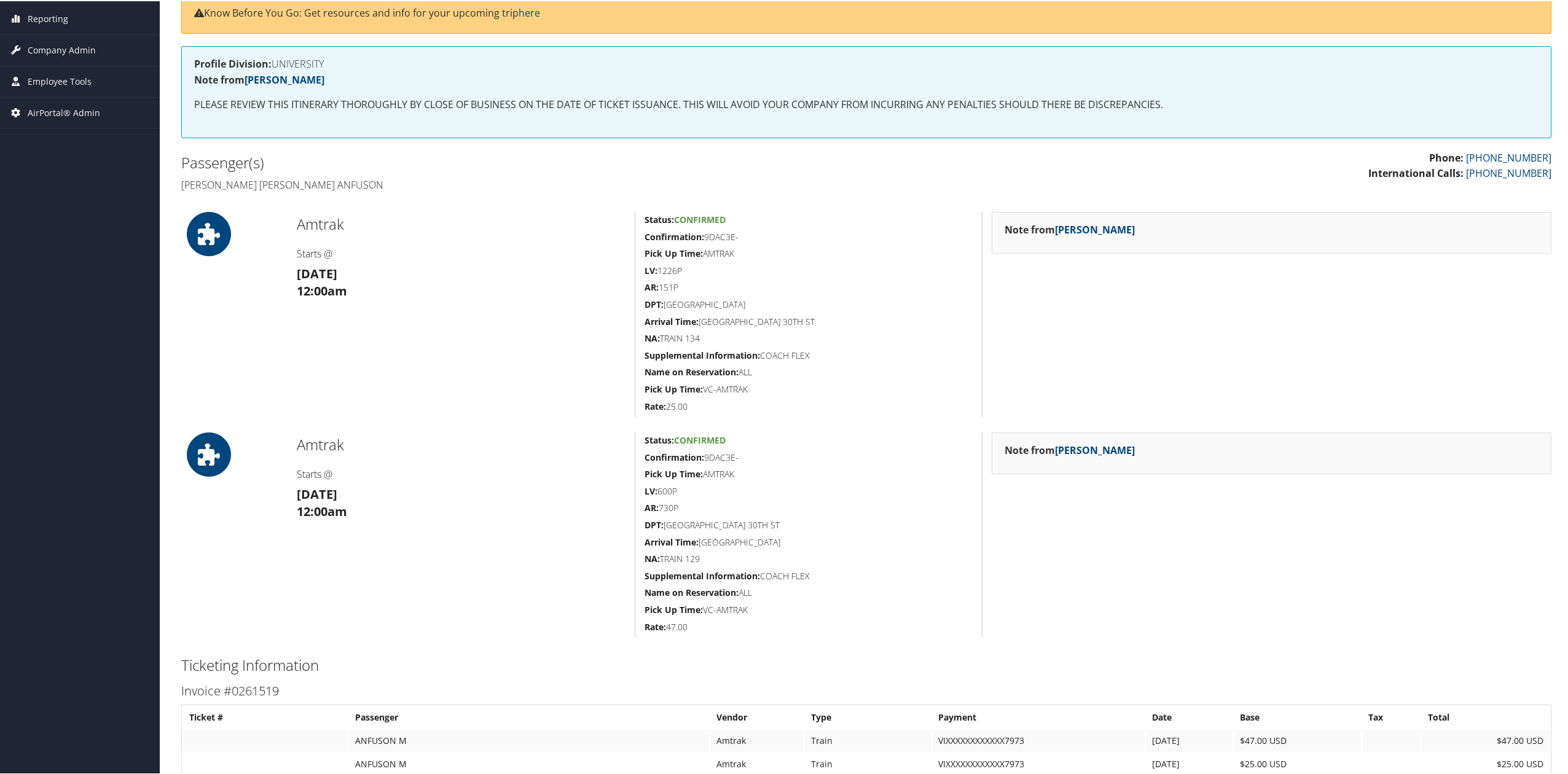
scroll to position [246, 0]
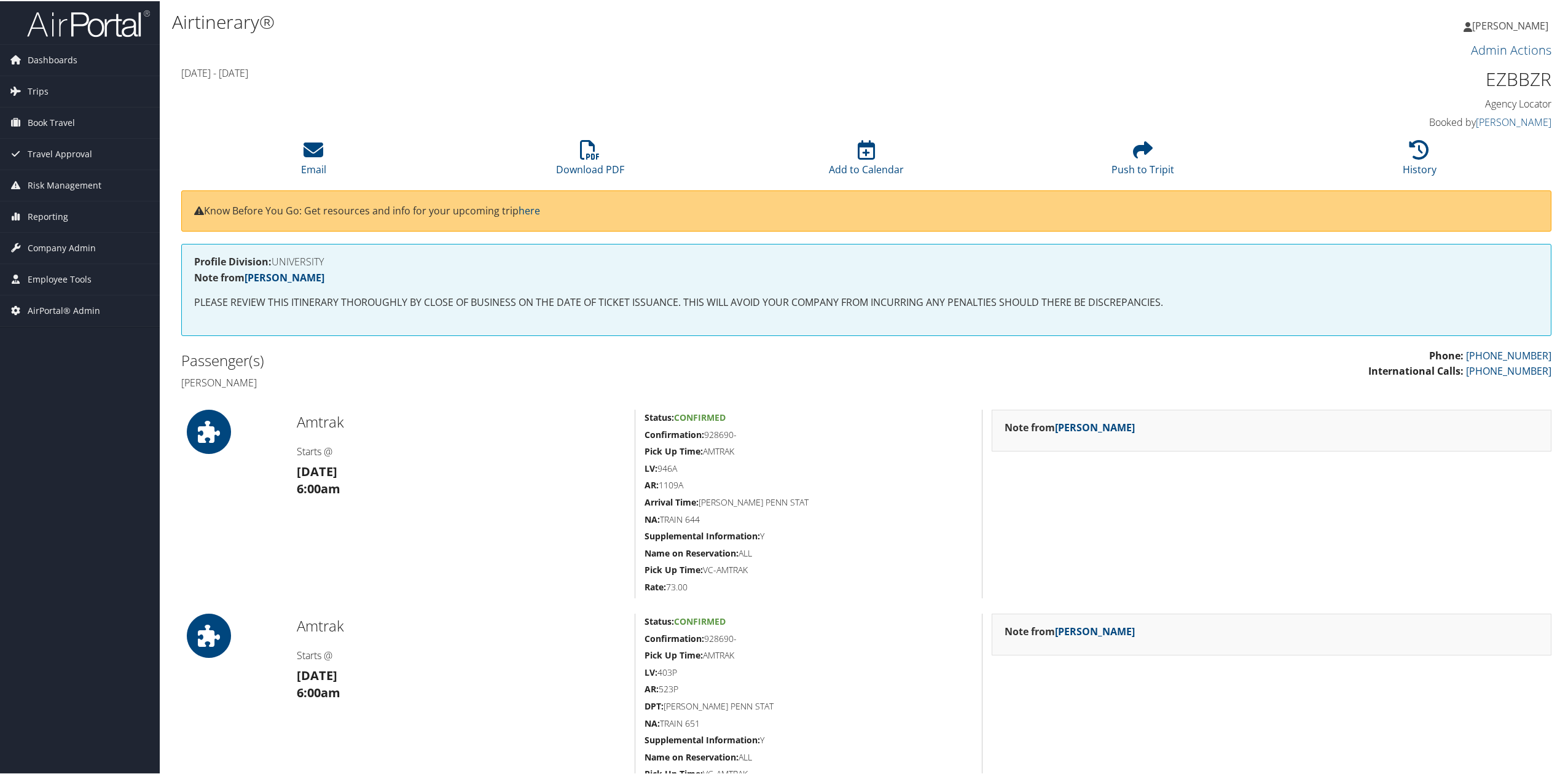
scroll to position [246, 0]
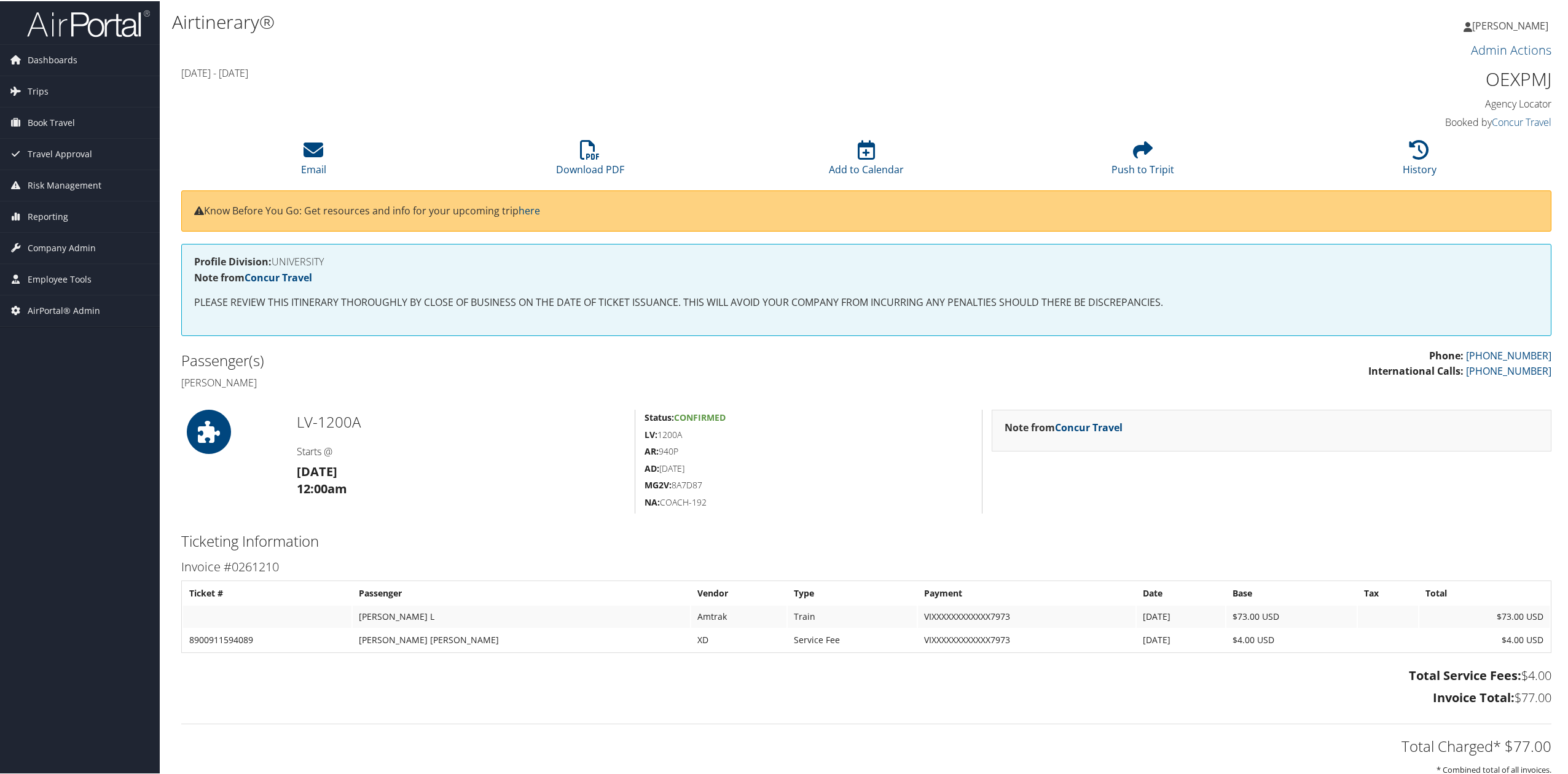
click at [686, 485] on h5 "MG2V: 8A7D87" at bounding box center [808, 484] width 328 height 13
copy h5 "8A7D87"
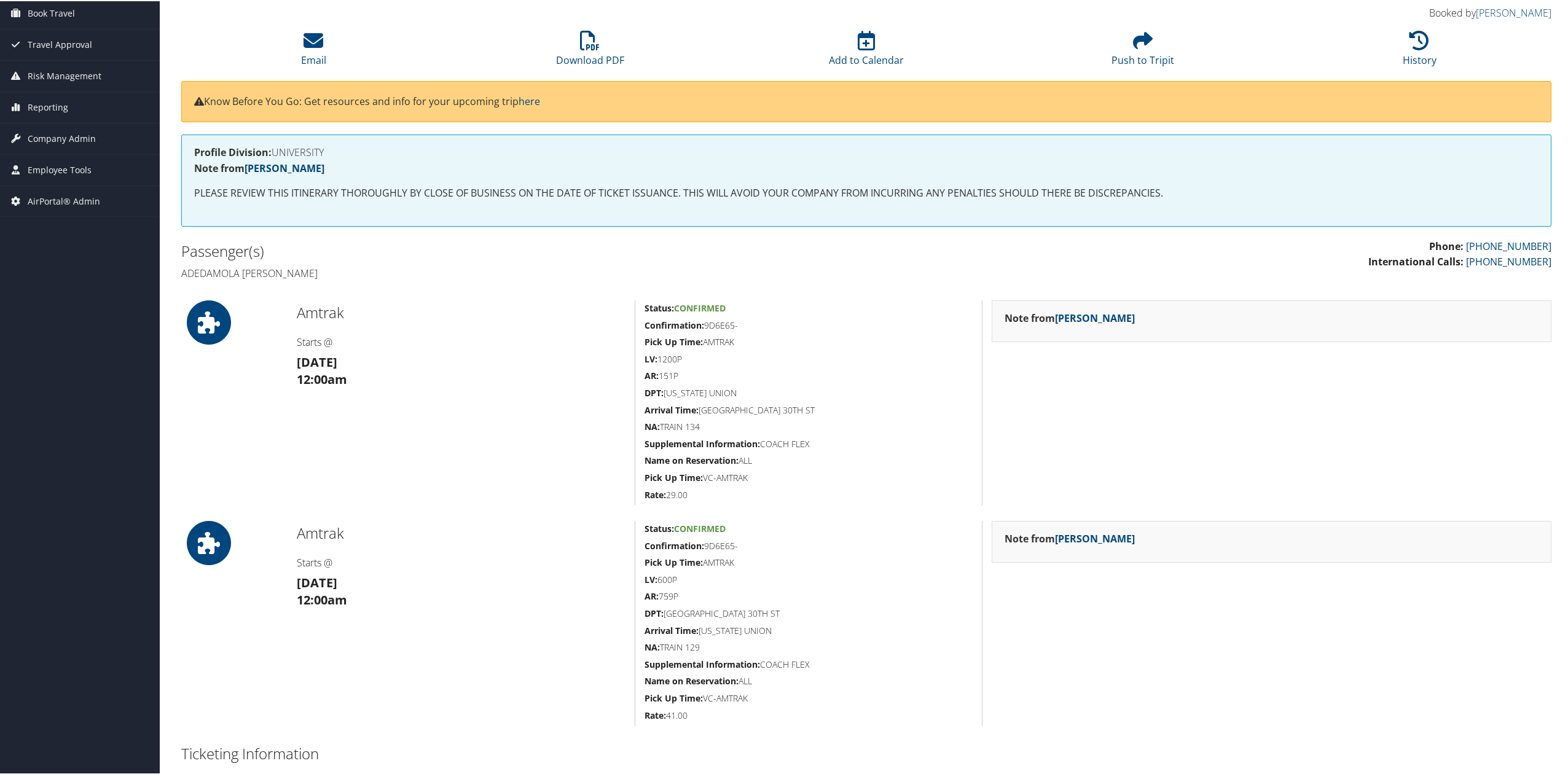
scroll to position [246, 0]
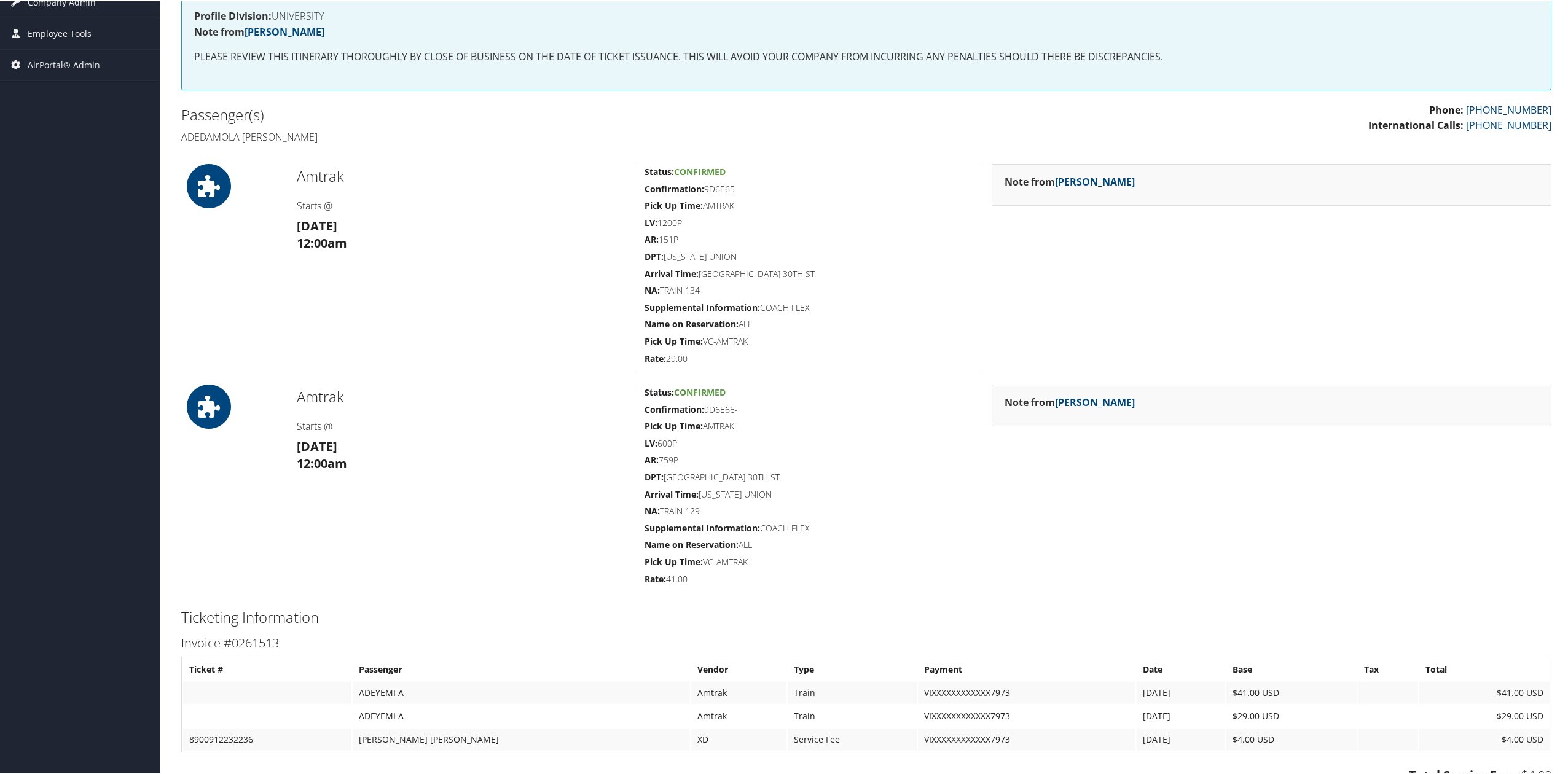
click at [718, 406] on h5 "Confirmation: 9D6E65-" at bounding box center [808, 409] width 328 height 13
copy h5 "9D6E65"
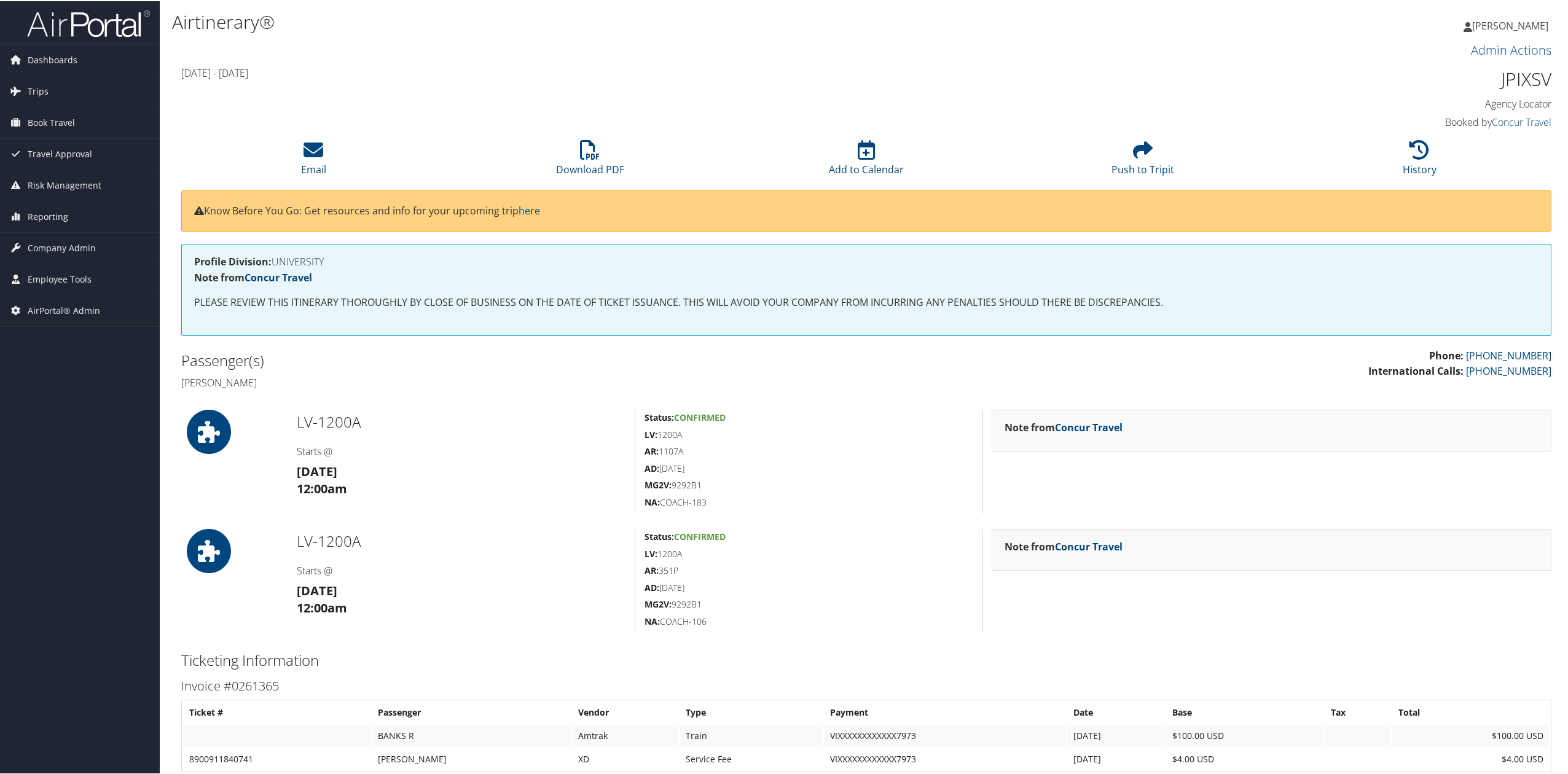
click at [681, 625] on h5 "NA: COACH-106" at bounding box center [808, 621] width 328 height 13
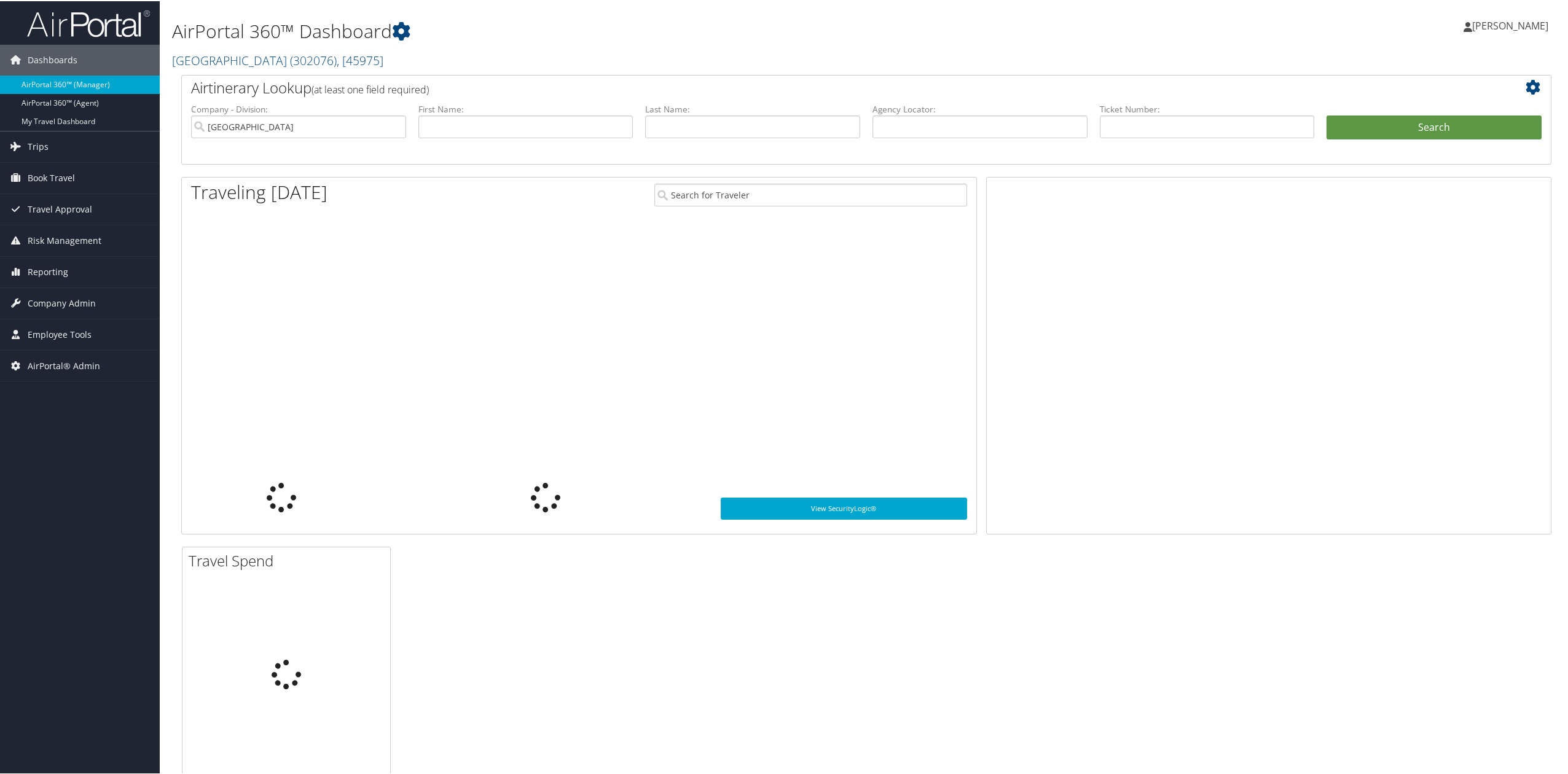
click at [259, 59] on link "[GEOGRAPHIC_DATA] ( 302076 ) , [ 45975 ]" at bounding box center [278, 60] width 212 height 17
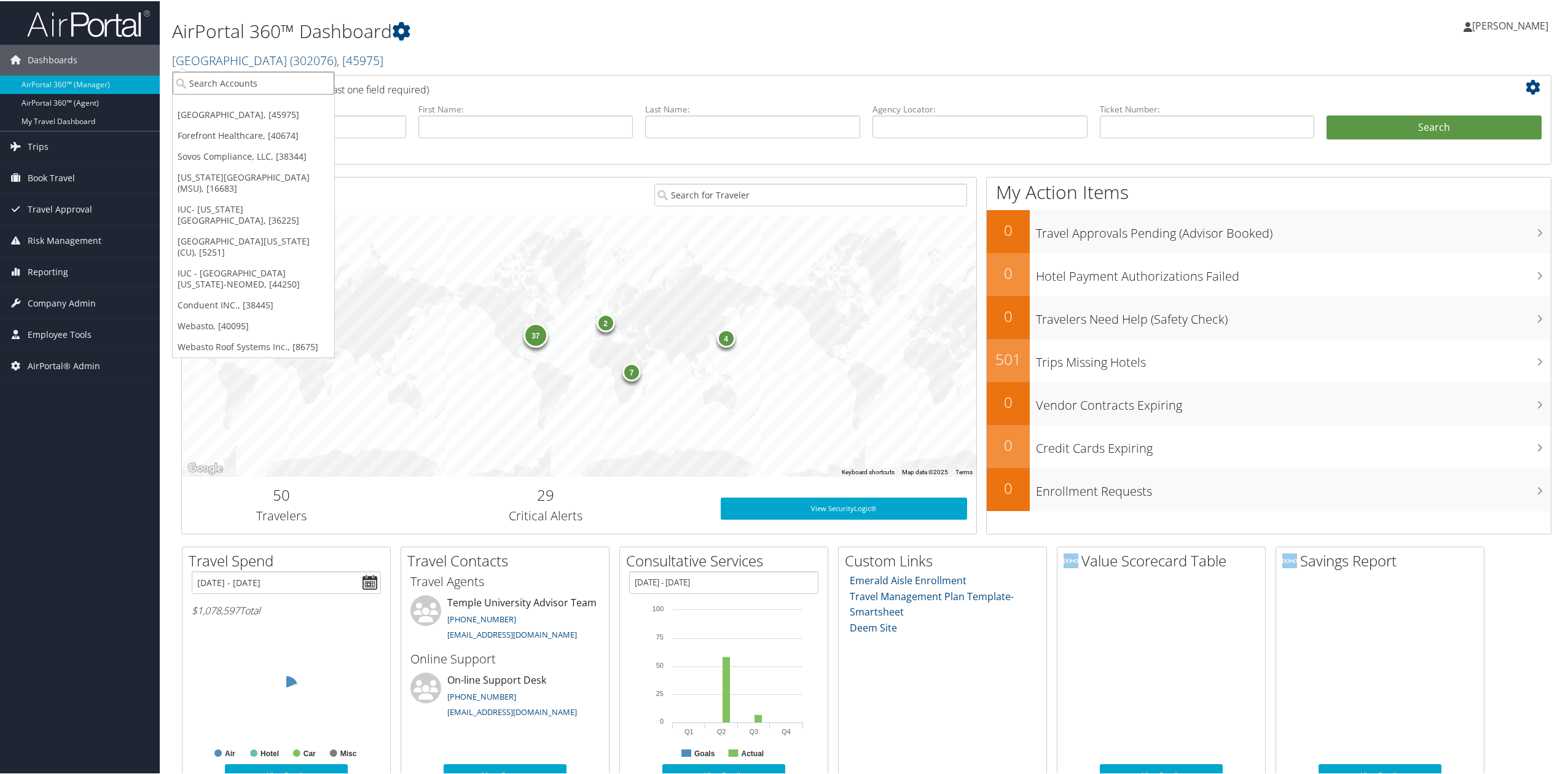
click at [250, 80] on input "search" at bounding box center [253, 82] width 162 height 22
type input "university of color"
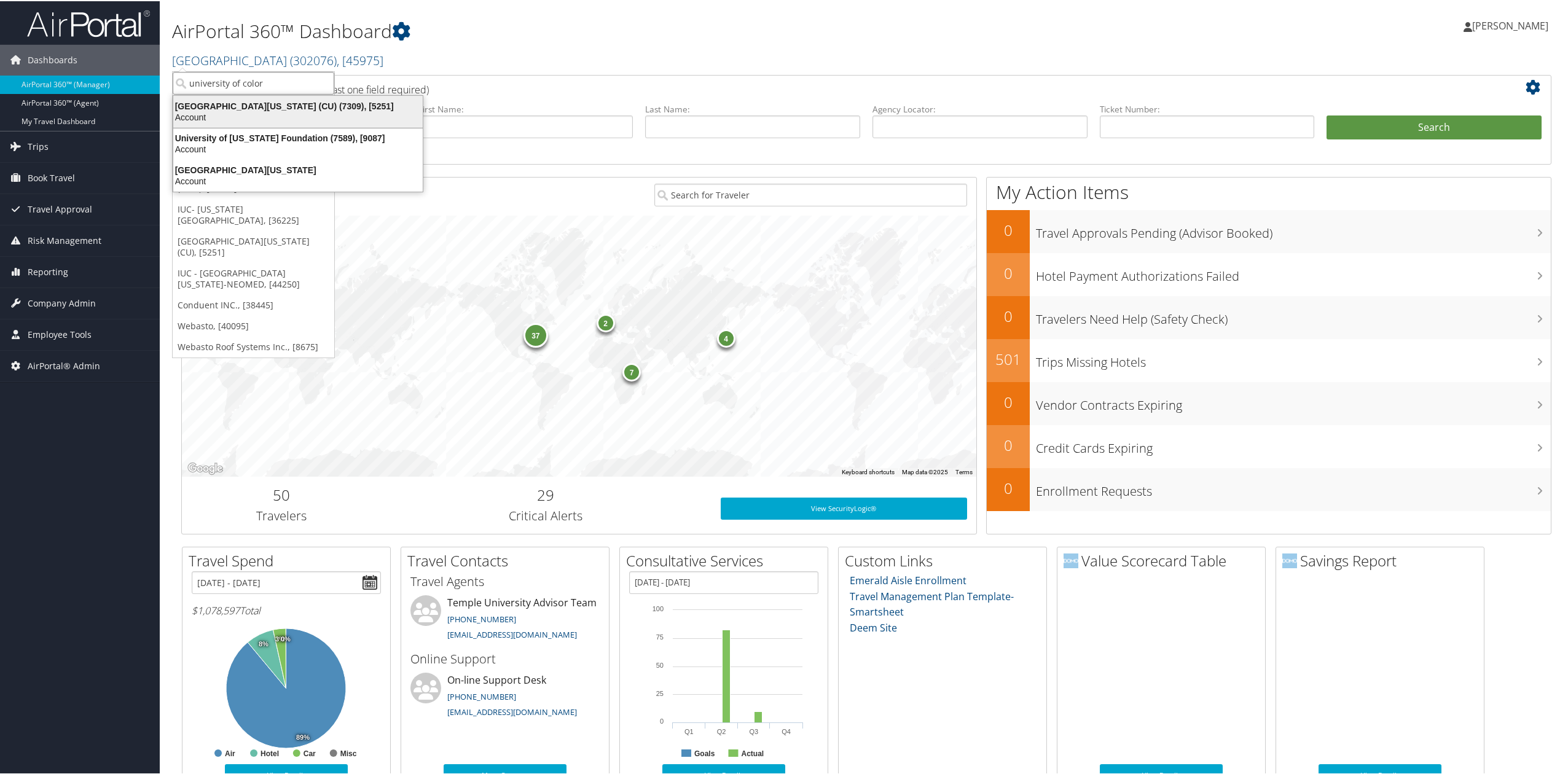
click at [276, 97] on div "University of Colorado (CU) (7309), [5251] Account" at bounding box center [298, 111] width 246 height 28
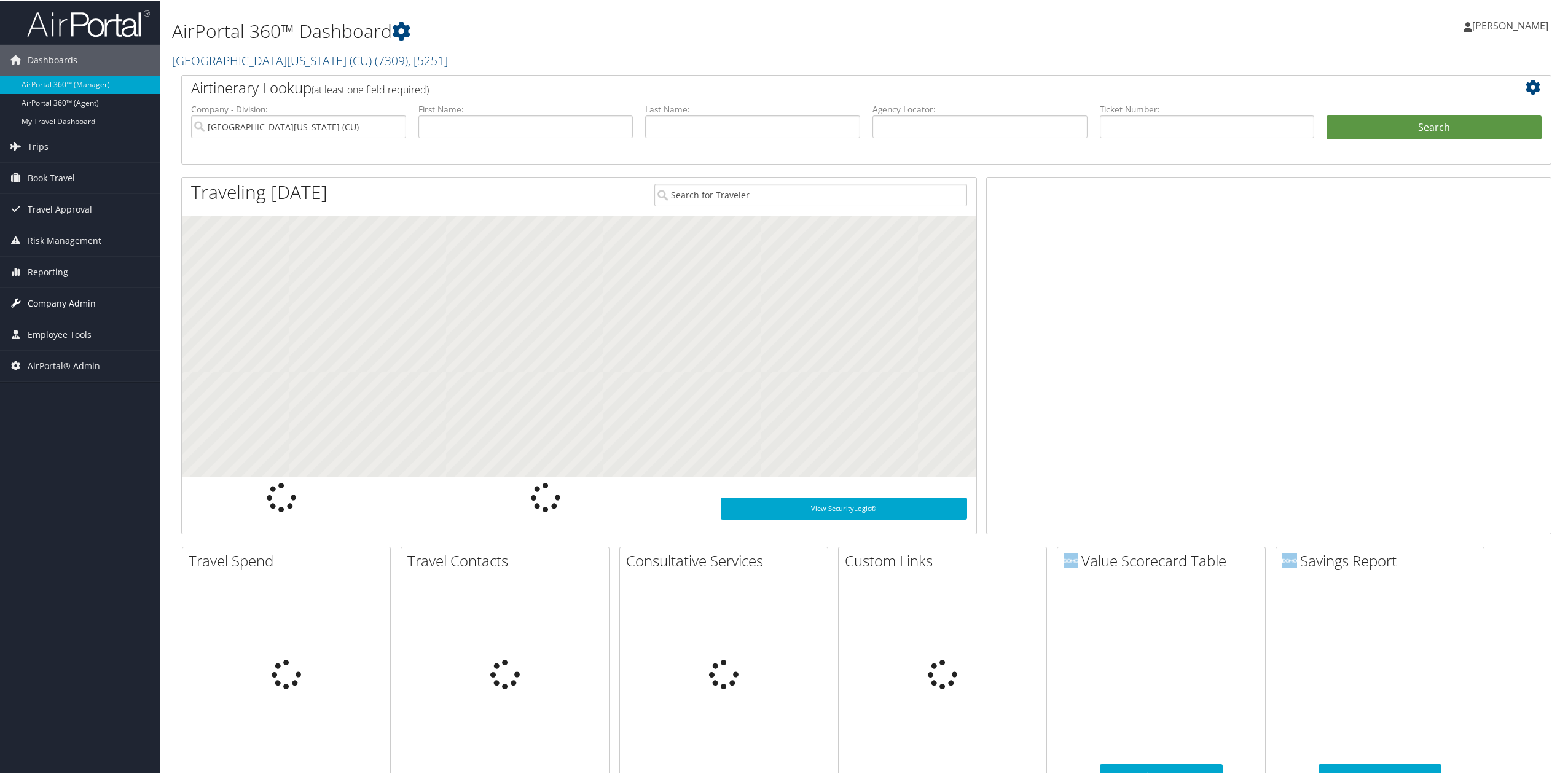
click at [80, 304] on span "Company Admin" at bounding box center [61, 302] width 68 height 31
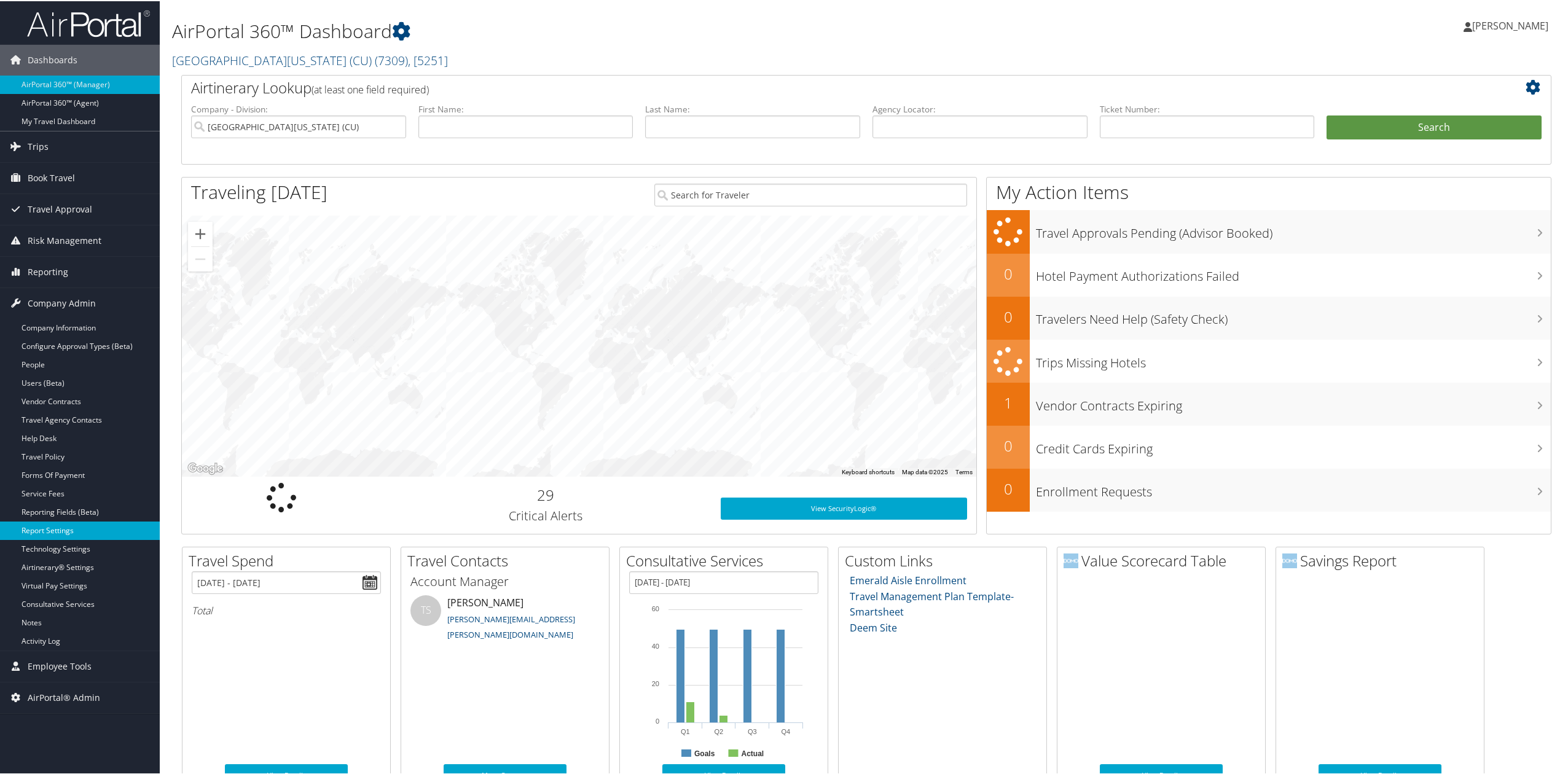
click at [104, 534] on link "Report Settings" at bounding box center [80, 529] width 160 height 18
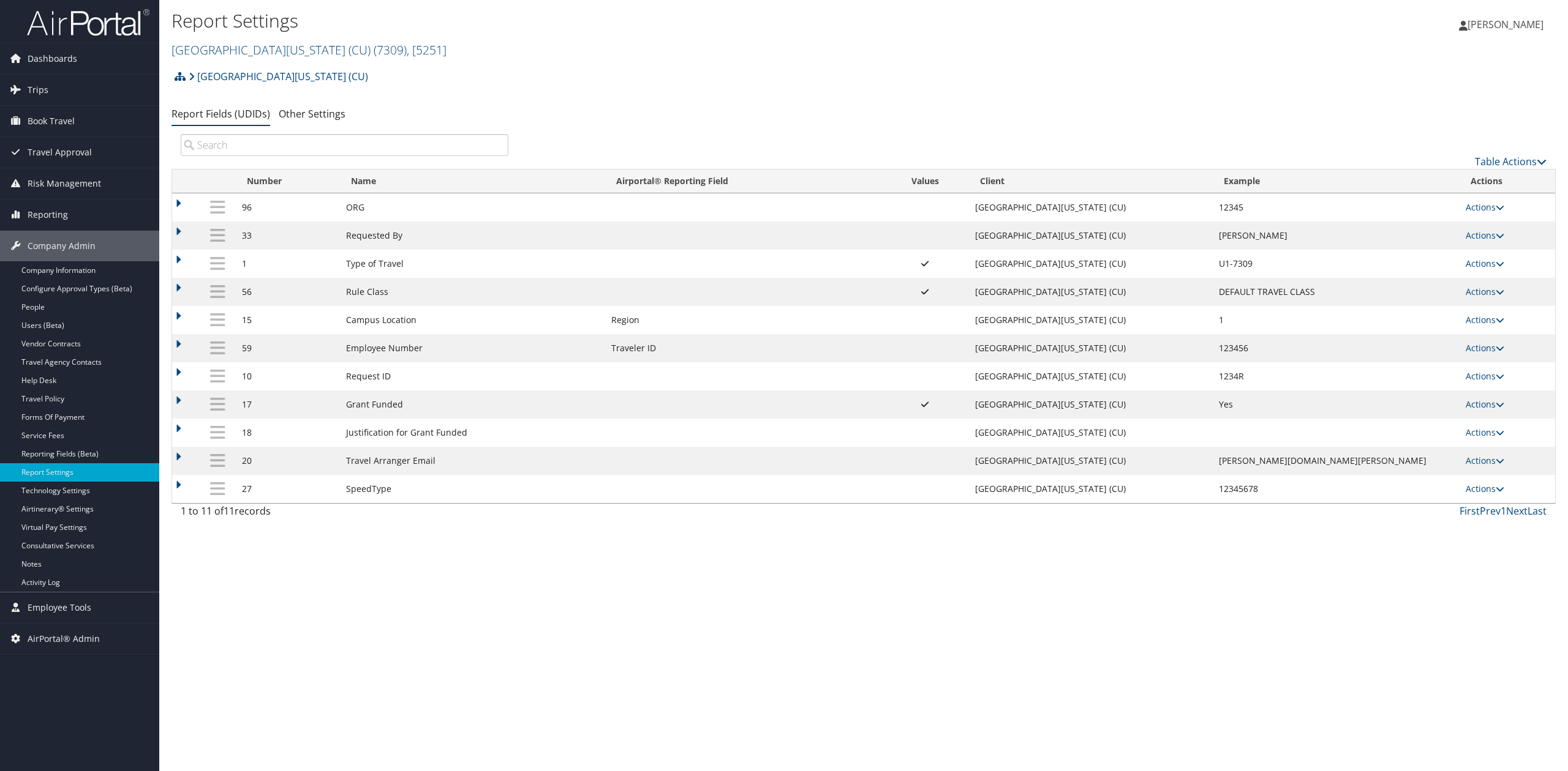
click at [989, 665] on div "Report Settings [GEOGRAPHIC_DATA][US_STATE] (CU) ( 7309 ) , [ 5251 ] [GEOGRAPHI…" at bounding box center [864, 386] width 1409 height 771
drag, startPoint x: 384, startPoint y: 608, endPoint x: 383, endPoint y: 603, distance: 5.1
click at [384, 608] on div "Report Settings [GEOGRAPHIC_DATA][US_STATE] (CU) ( 7309 ) , [ 5251 ] [GEOGRAPHI…" at bounding box center [864, 386] width 1409 height 771
click at [73, 94] on link "Trips" at bounding box center [80, 90] width 159 height 31
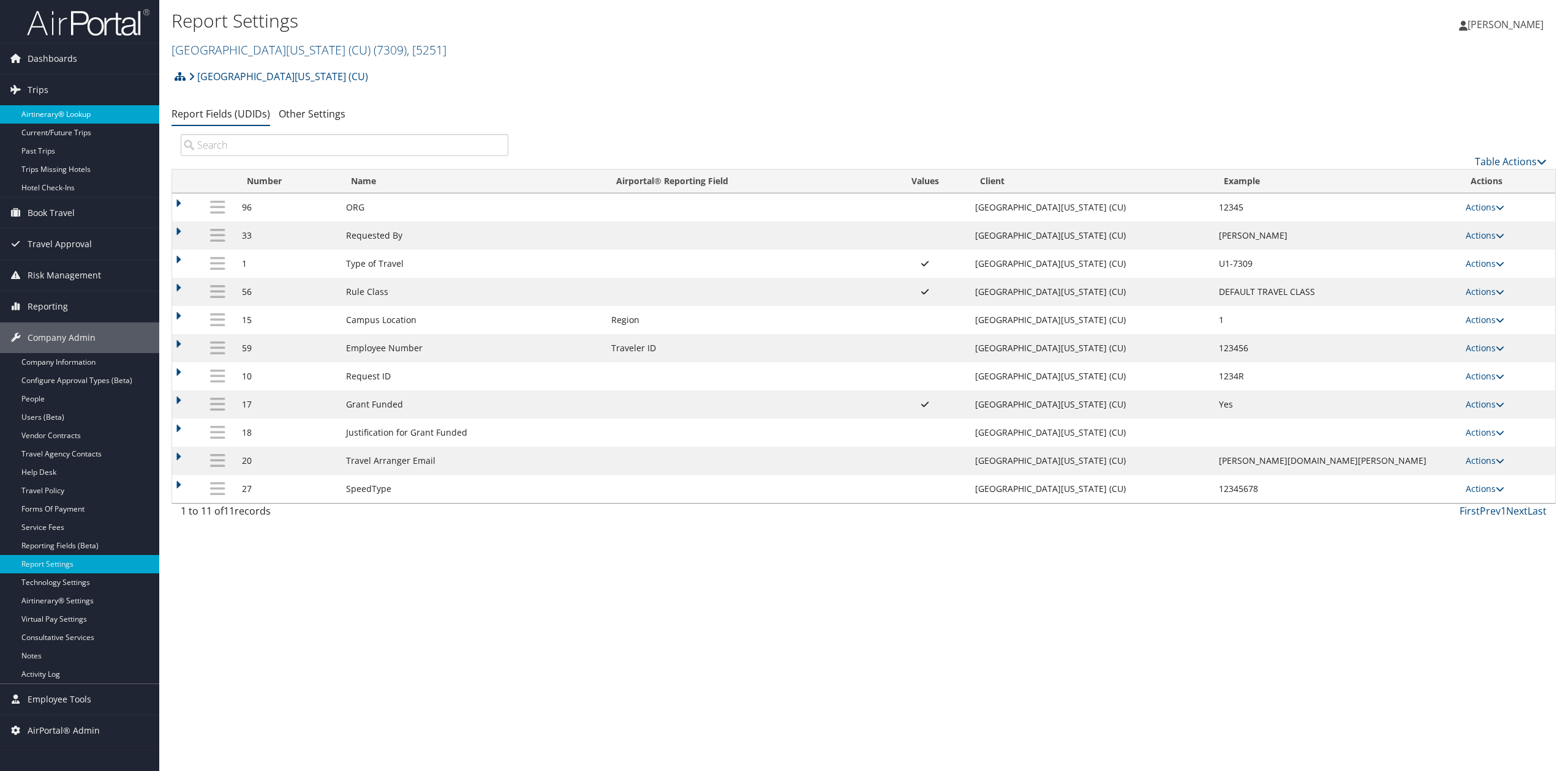
click at [101, 121] on link "Airtinerary® Lookup" at bounding box center [80, 115] width 159 height 18
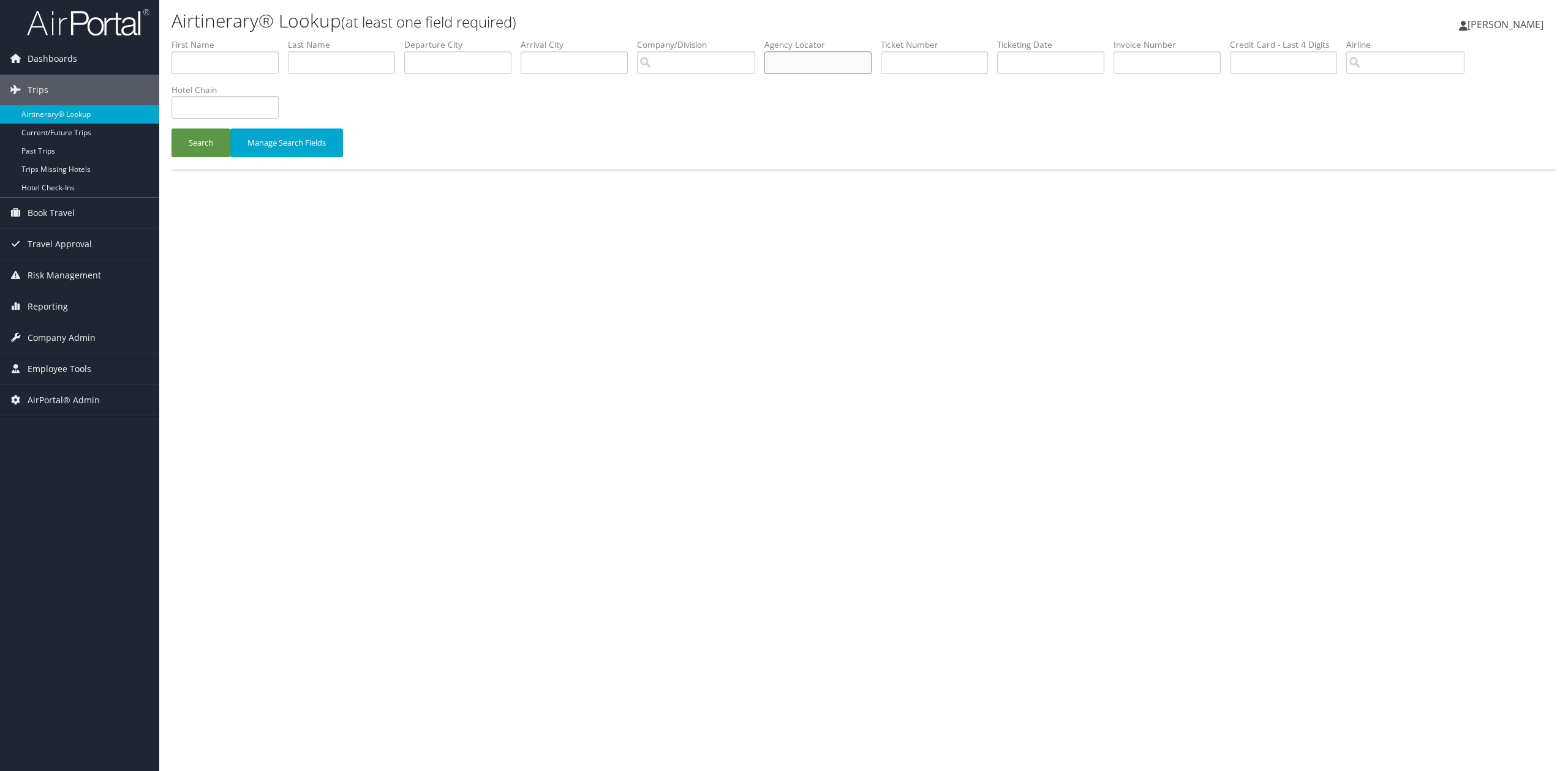
click at [815, 60] on input "text" at bounding box center [818, 63] width 107 height 22
paste input "LNVOXV"
type input "LNVOXV"
click at [198, 147] on button "Search" at bounding box center [201, 142] width 59 height 29
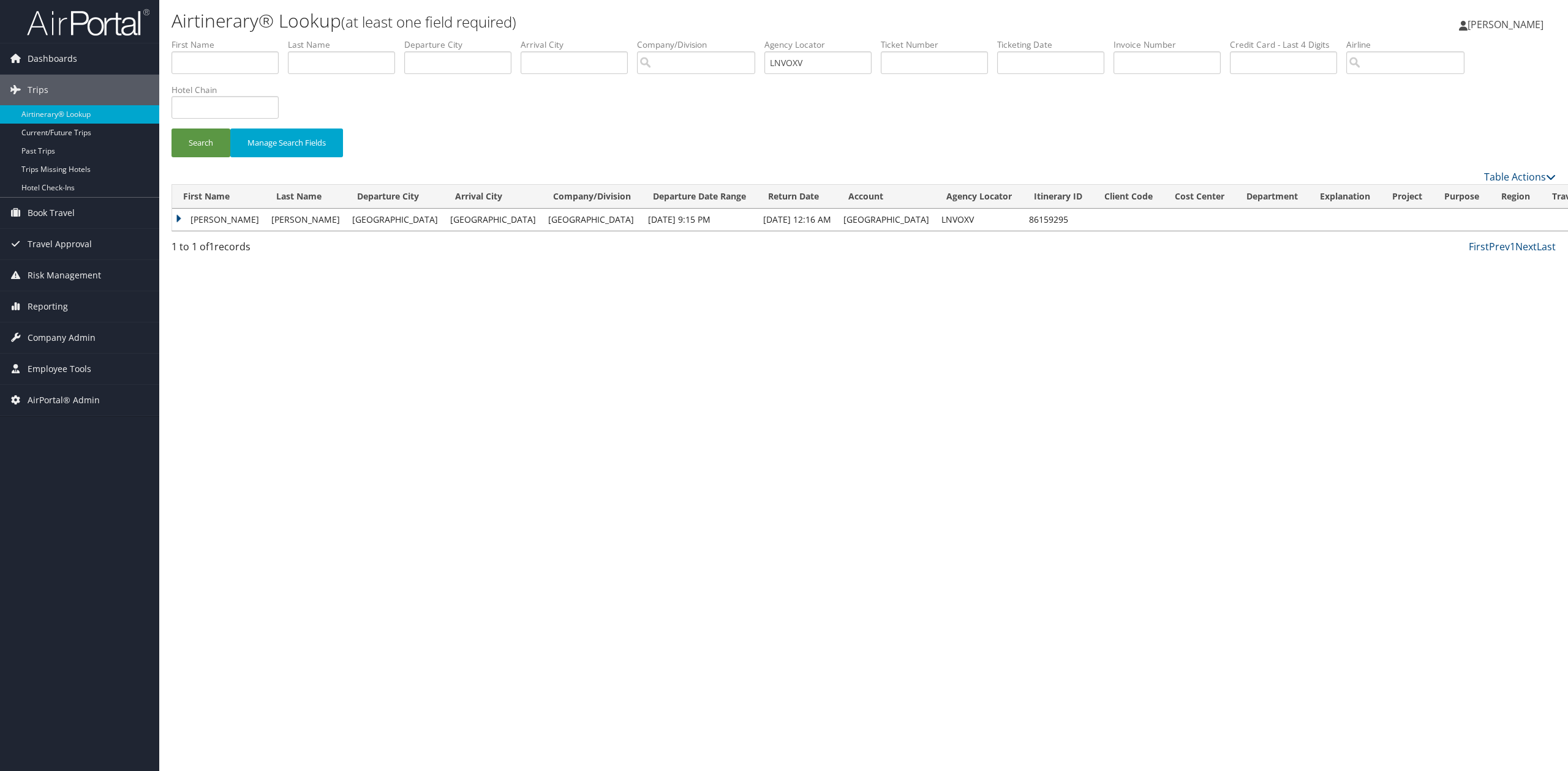
click at [182, 219] on td "Kaitlyn" at bounding box center [218, 220] width 93 height 22
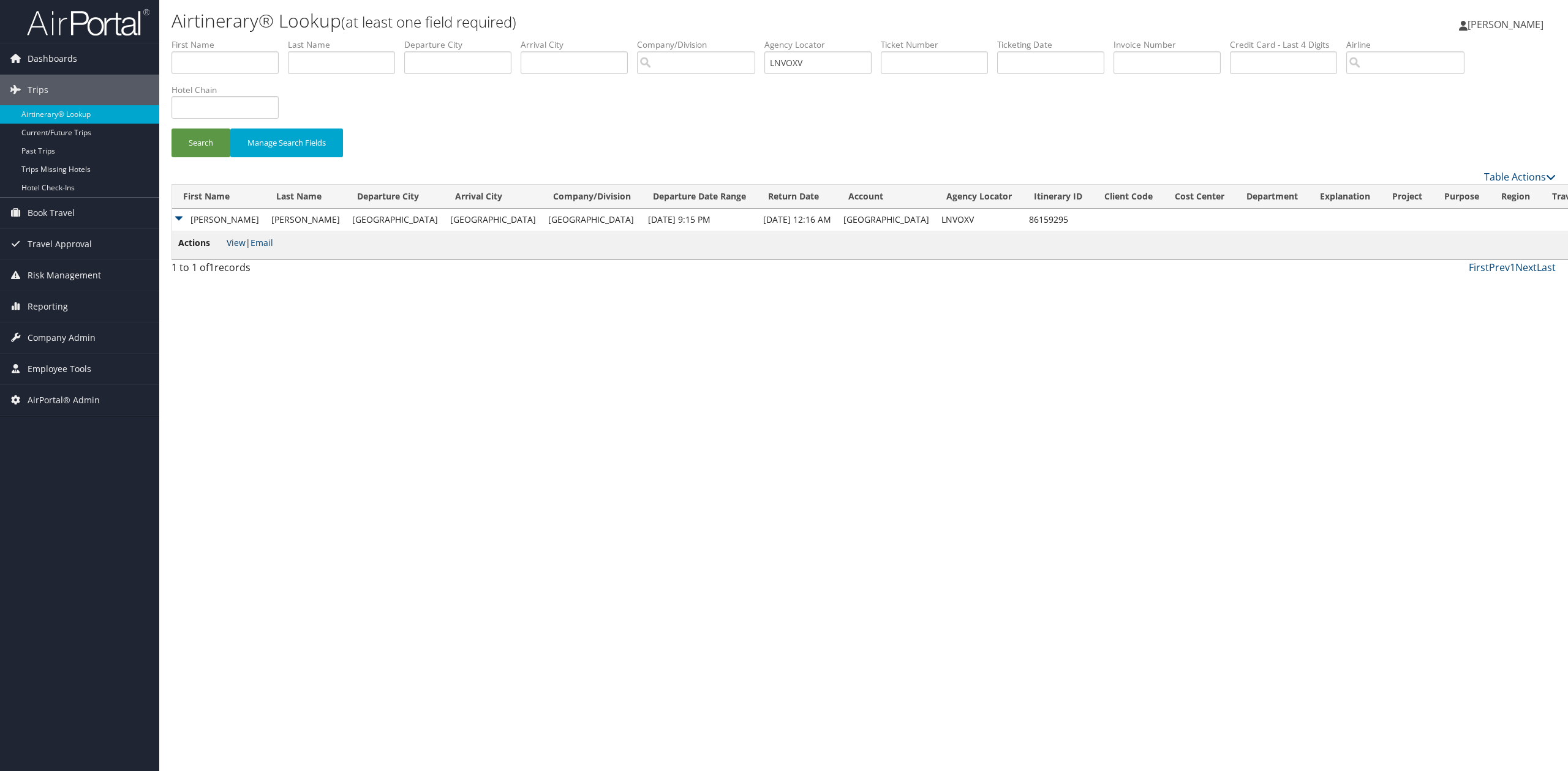
click at [235, 248] on link "View" at bounding box center [235, 242] width 19 height 12
click at [64, 343] on span "Company Admin" at bounding box center [61, 338] width 68 height 31
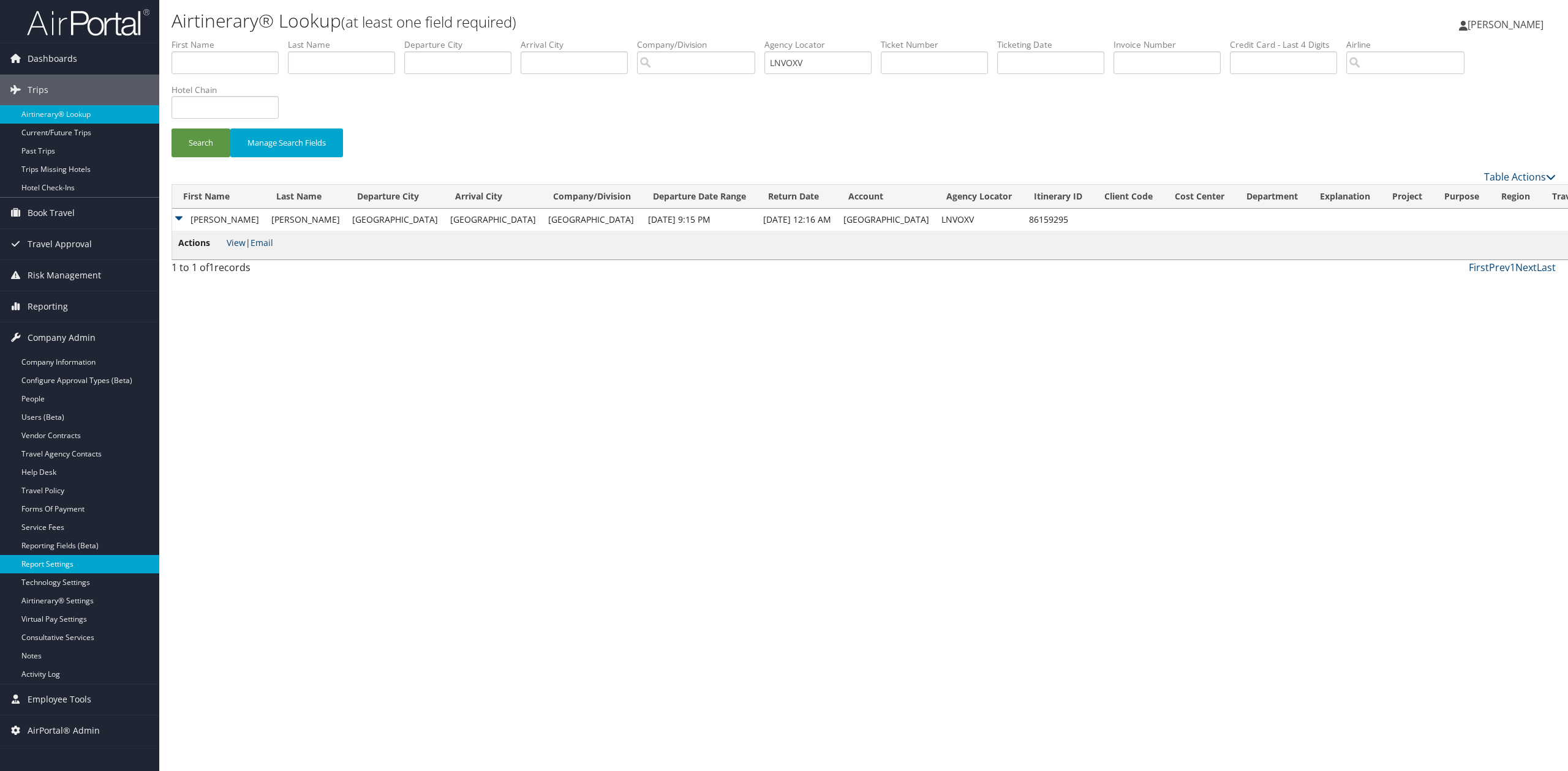
click at [81, 571] on link "Report Settings" at bounding box center [80, 564] width 159 height 18
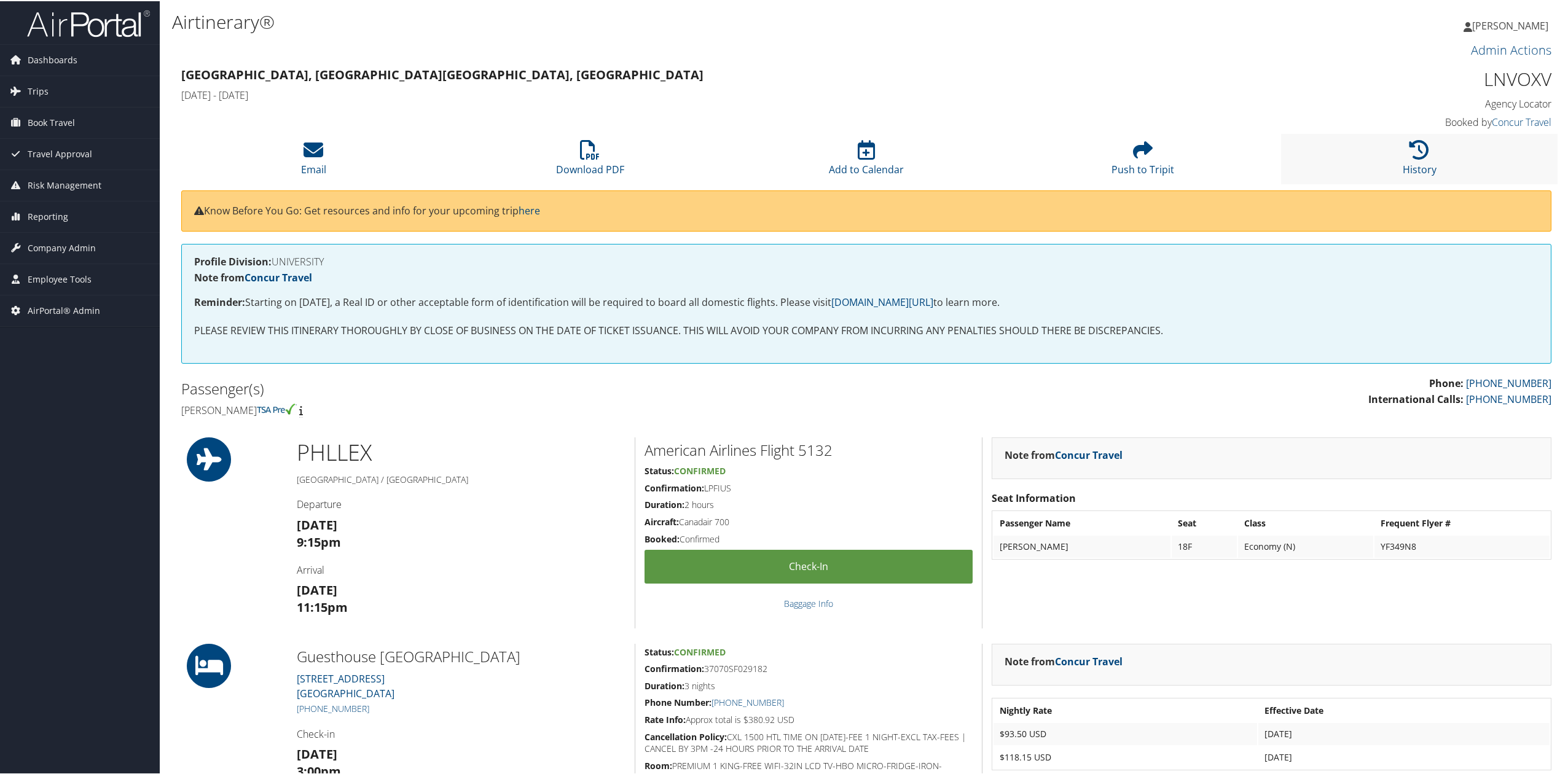
click at [1397, 147] on li "History" at bounding box center [1419, 157] width 276 height 50
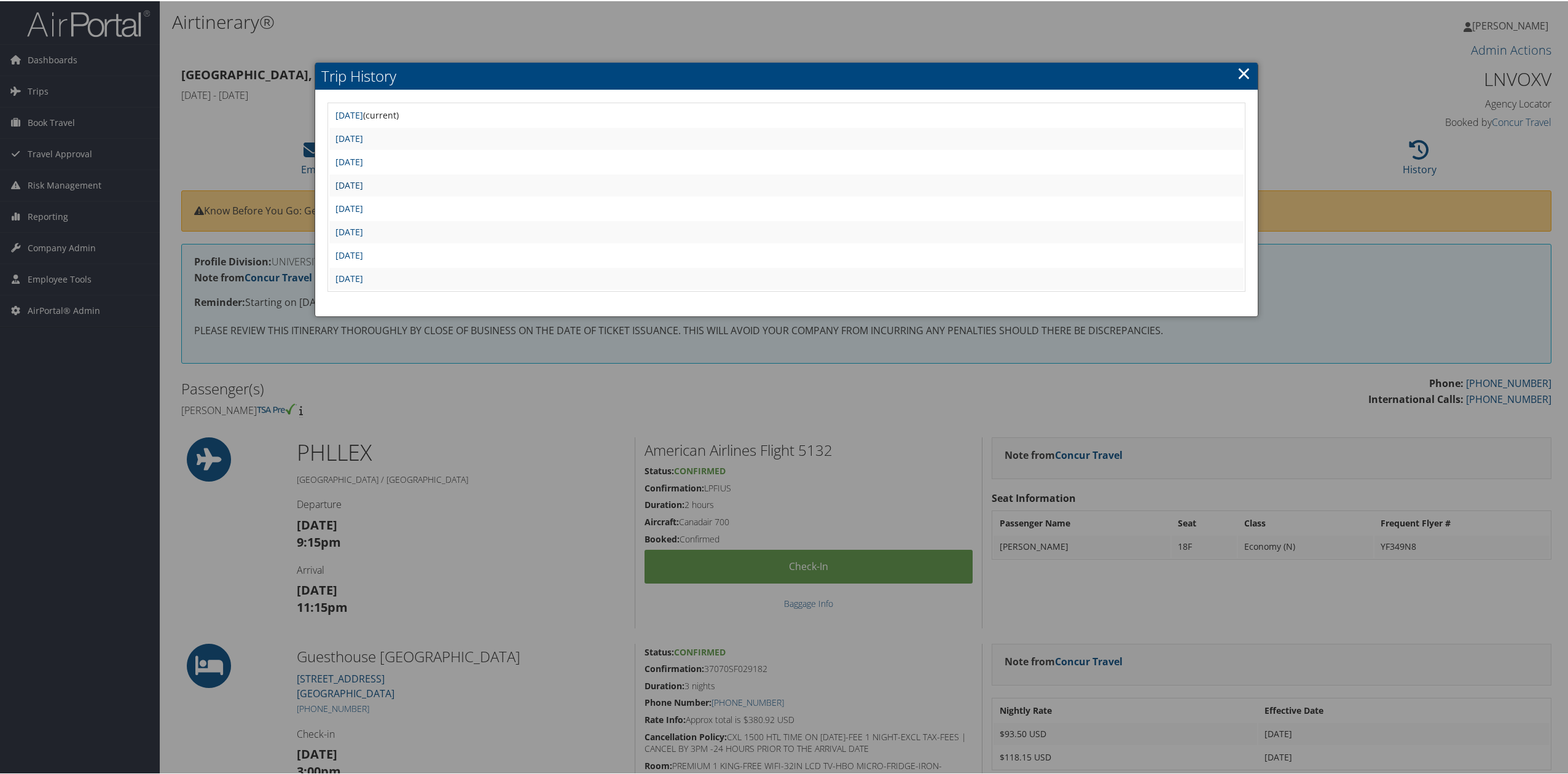
click at [363, 183] on link "Tue Aug 26 10:00:41 MDT 2025" at bounding box center [349, 184] width 27 height 12
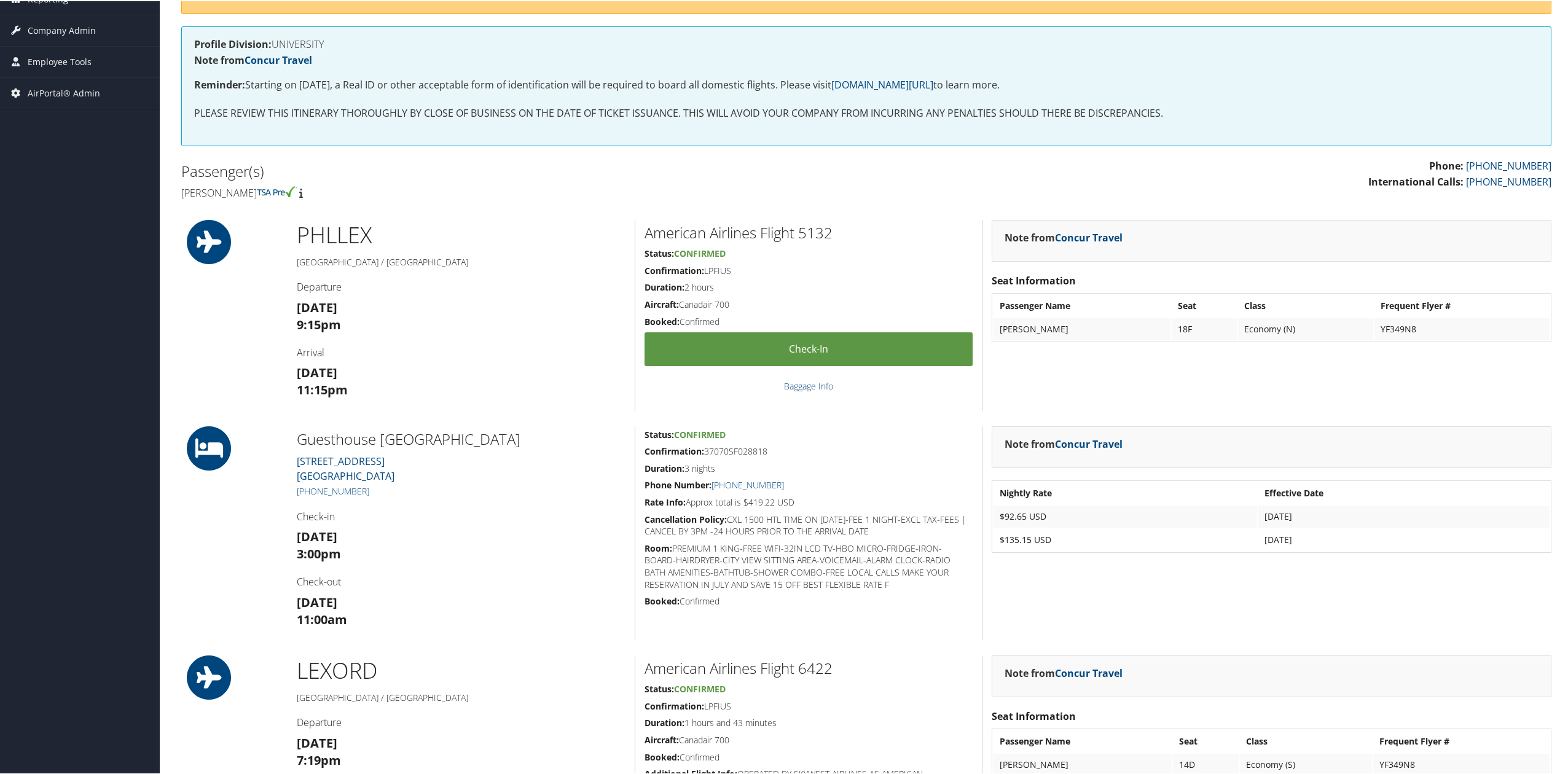
scroll to position [246, 0]
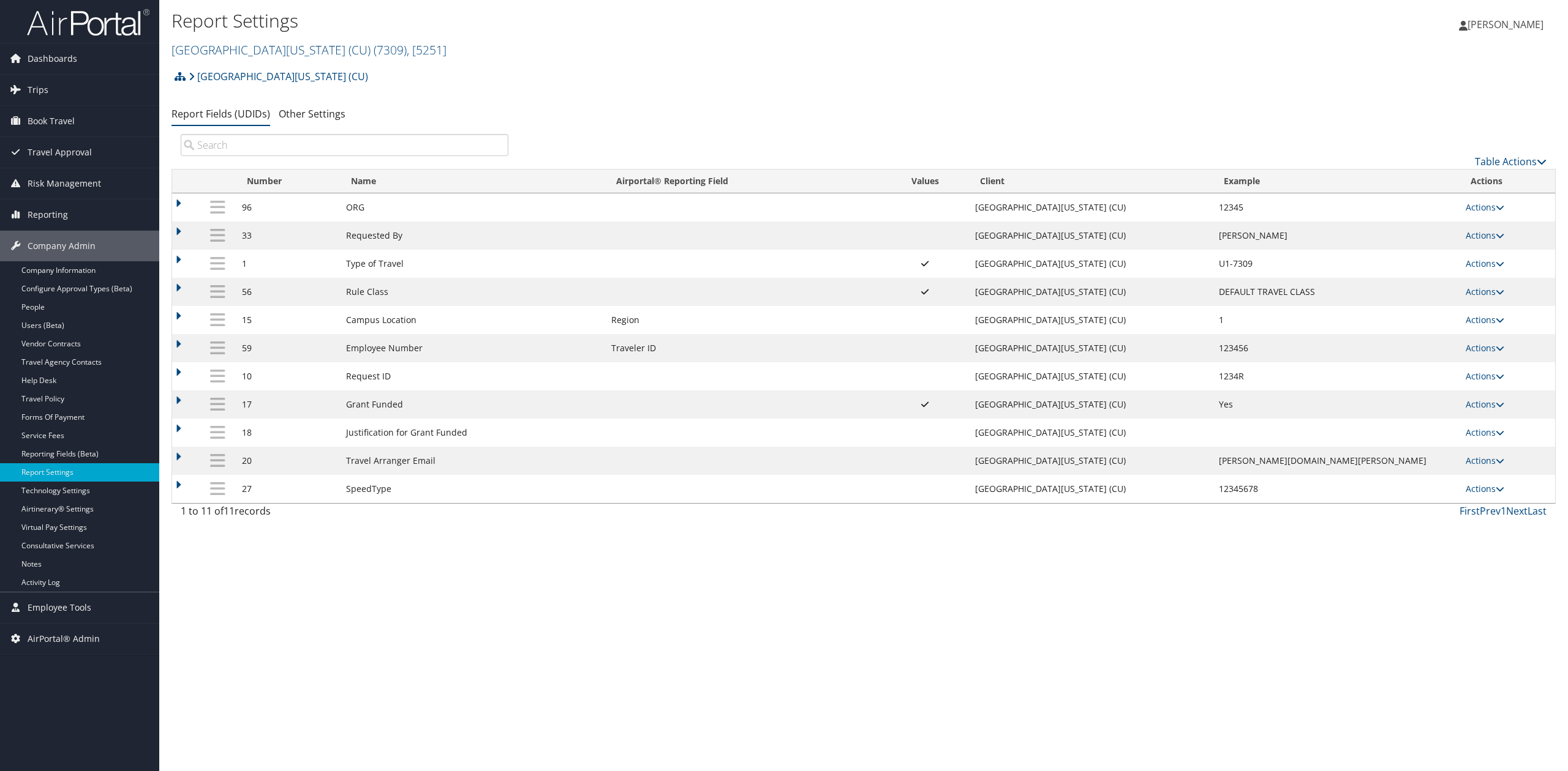
click at [572, 601] on div "Report Settings [GEOGRAPHIC_DATA][US_STATE] (CU) ( 7309 ) , [ 5251 ] [GEOGRAPHI…" at bounding box center [864, 386] width 1409 height 771
click at [81, 353] on link "Vendor Contracts" at bounding box center [80, 344] width 159 height 18
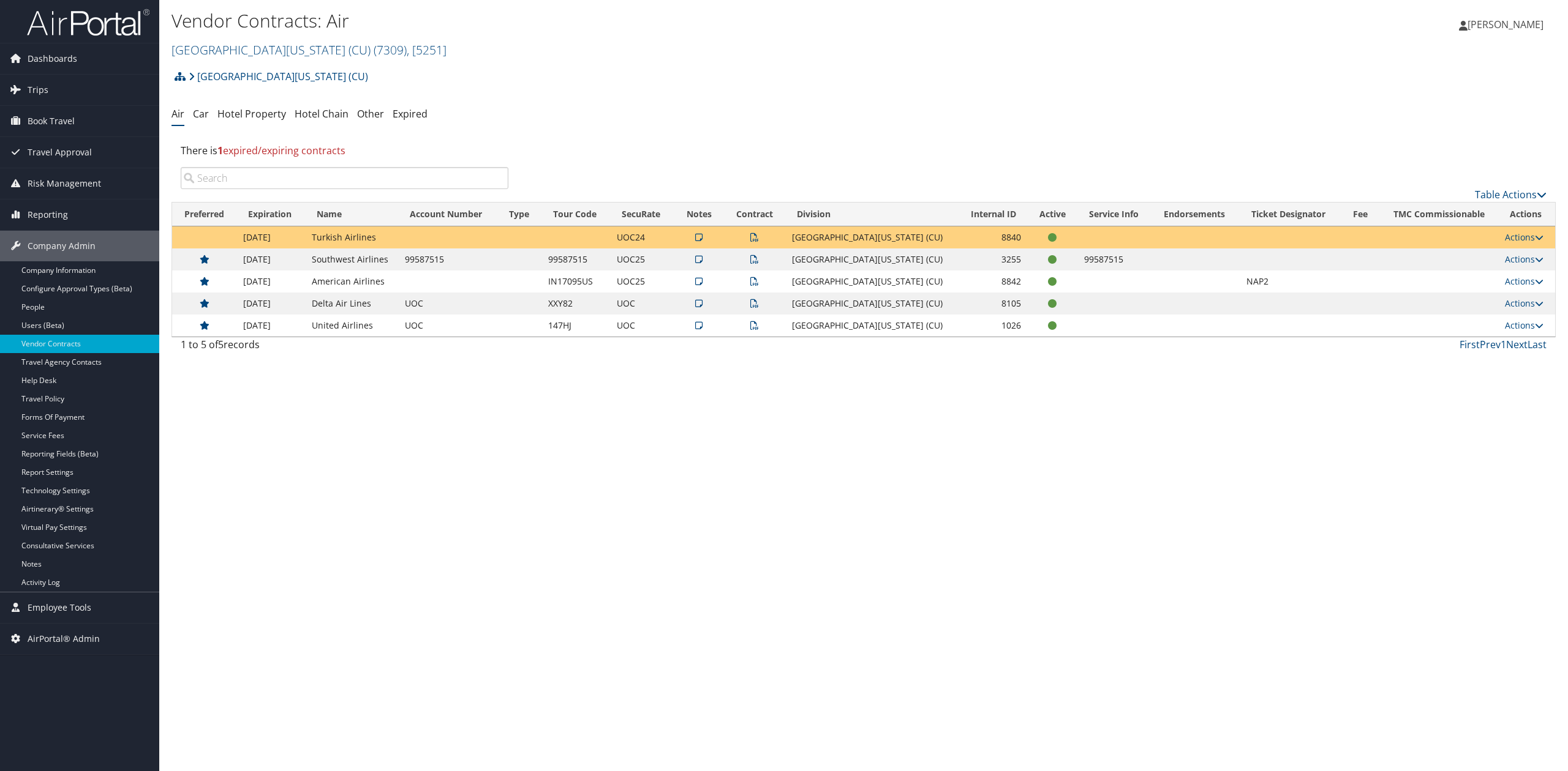
click at [759, 325] on icon at bounding box center [755, 325] width 8 height 8
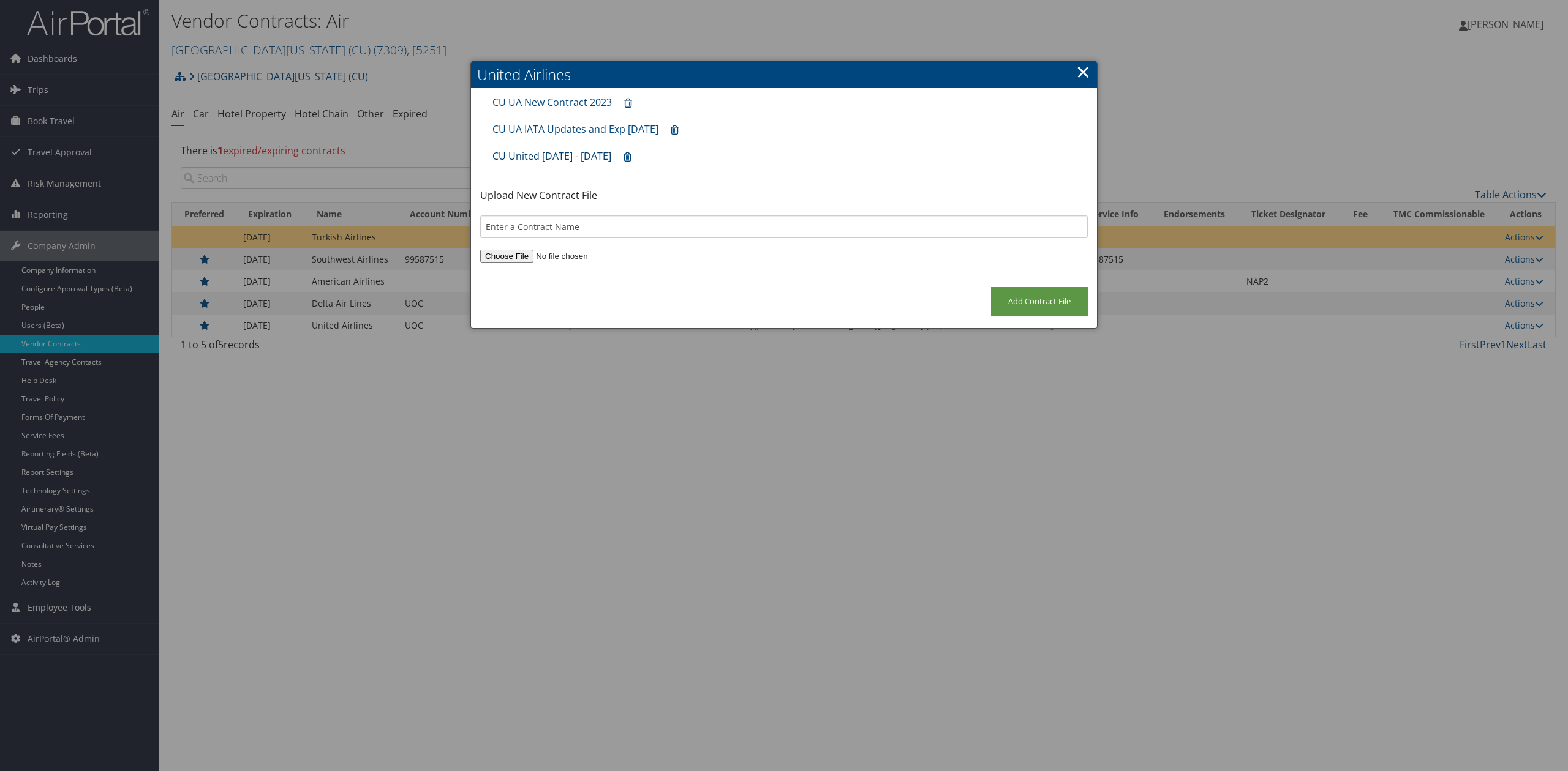
click at [574, 151] on link "CU United July 2025 - June 30 2027" at bounding box center [552, 156] width 119 height 13
click at [1087, 68] on link "×" at bounding box center [1083, 71] width 14 height 24
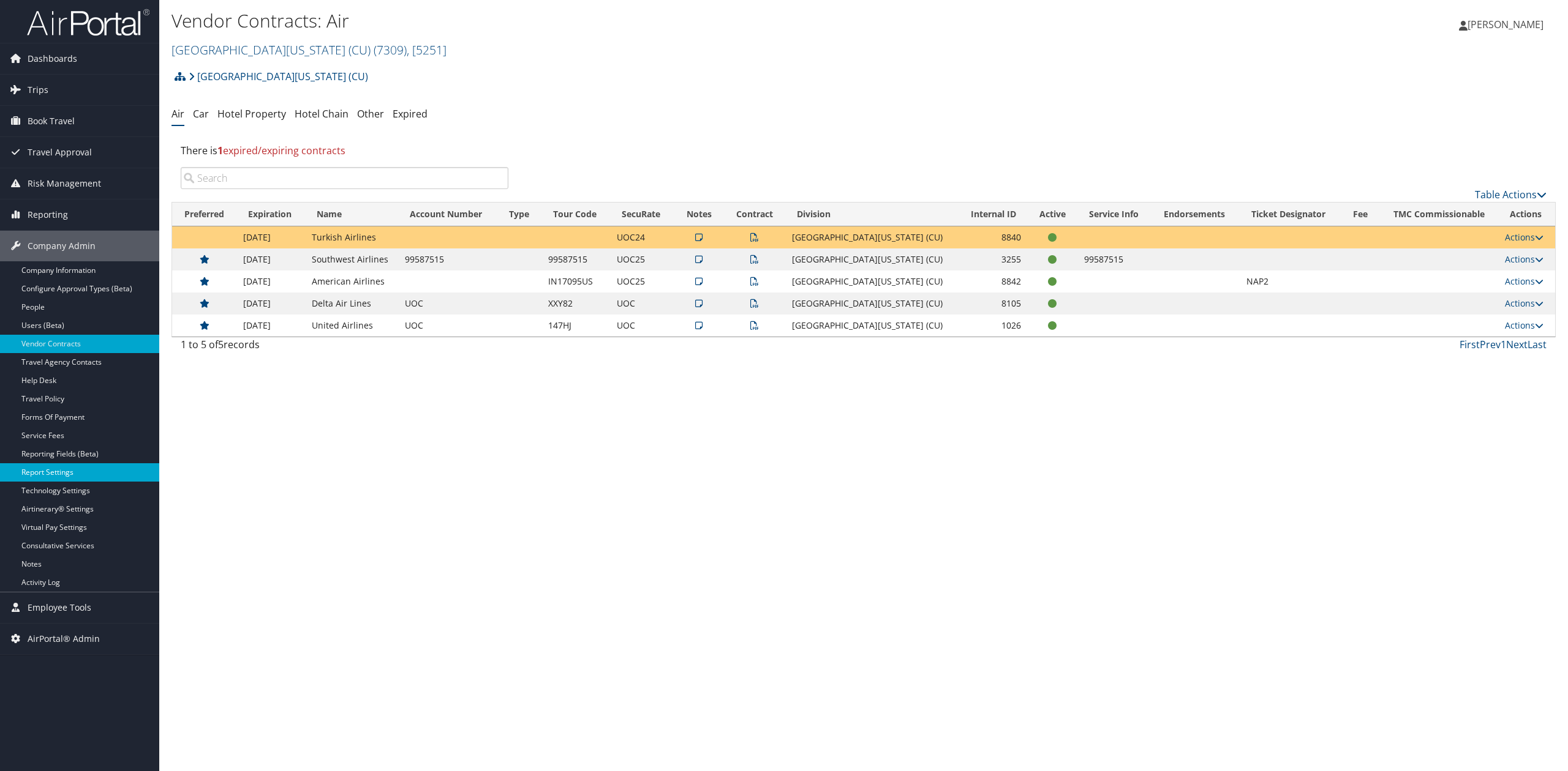
click at [96, 473] on link "Report Settings" at bounding box center [80, 473] width 159 height 18
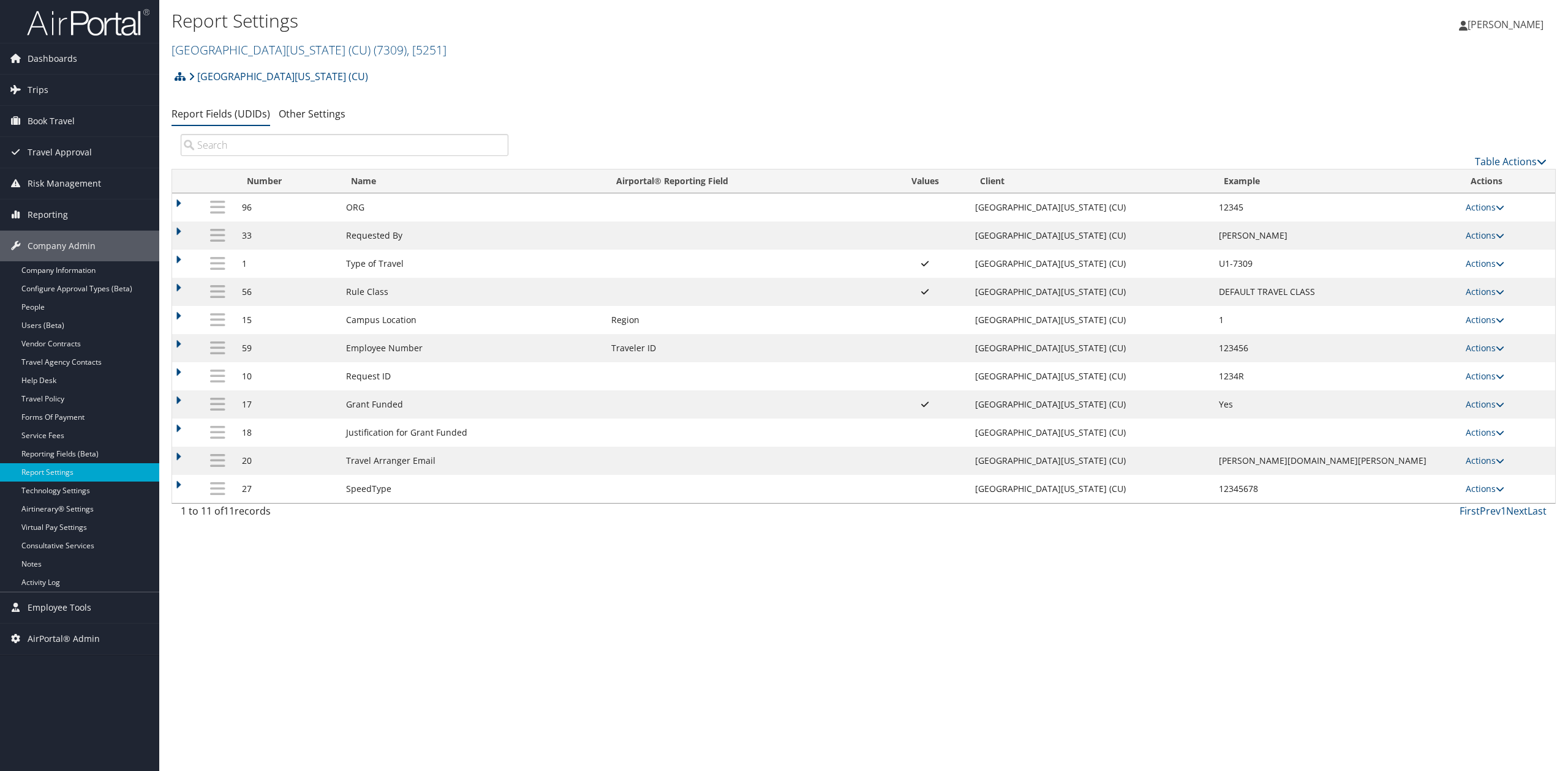
click at [444, 628] on div "Report Settings University of Colorado (CU) ( 7309 ) , [ 5251 ] Temple Universi…" at bounding box center [864, 386] width 1409 height 771
click at [52, 340] on link "Vendor Contracts" at bounding box center [80, 344] width 159 height 18
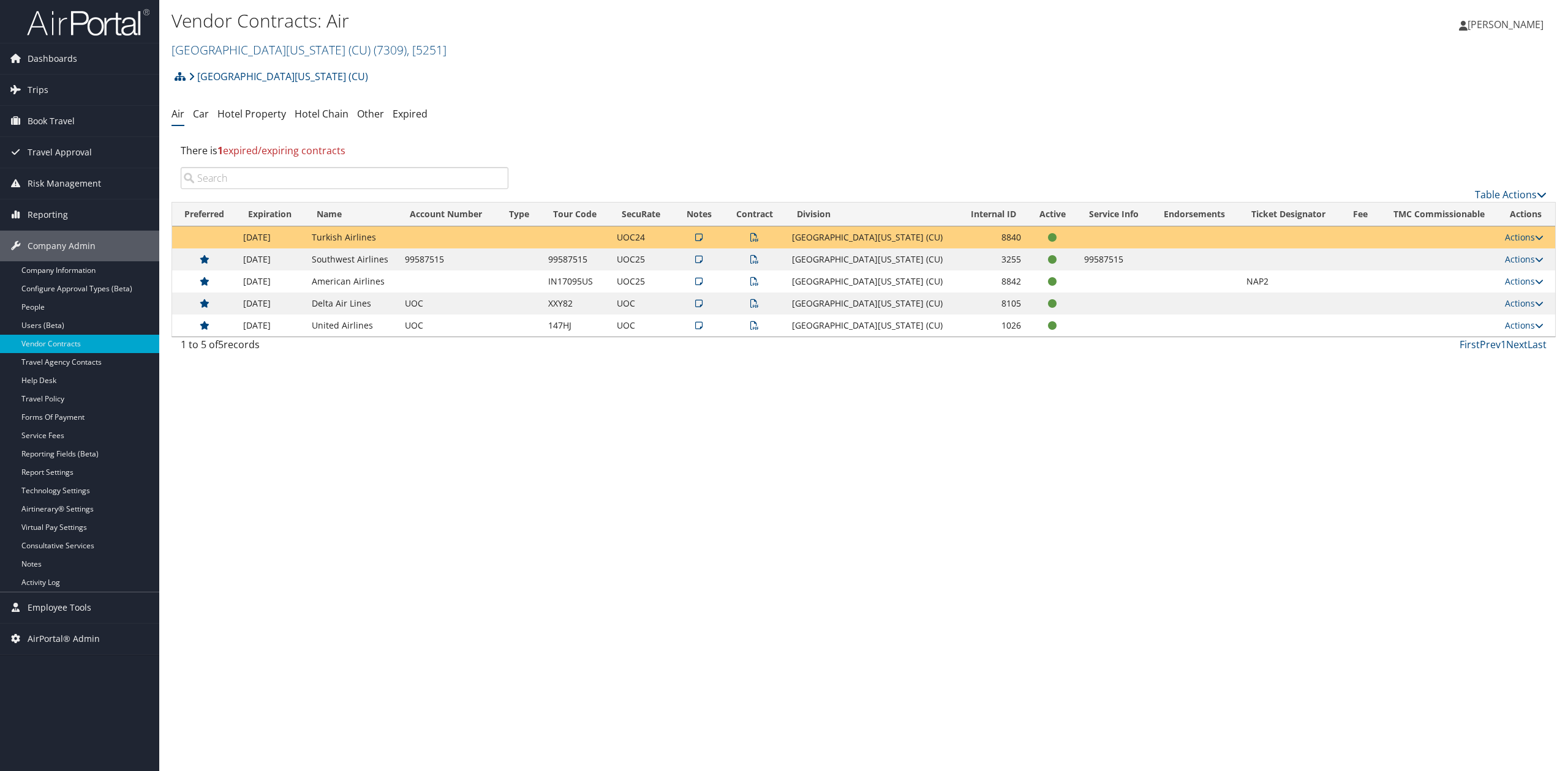
click at [759, 308] on icon at bounding box center [755, 304] width 8 height 8
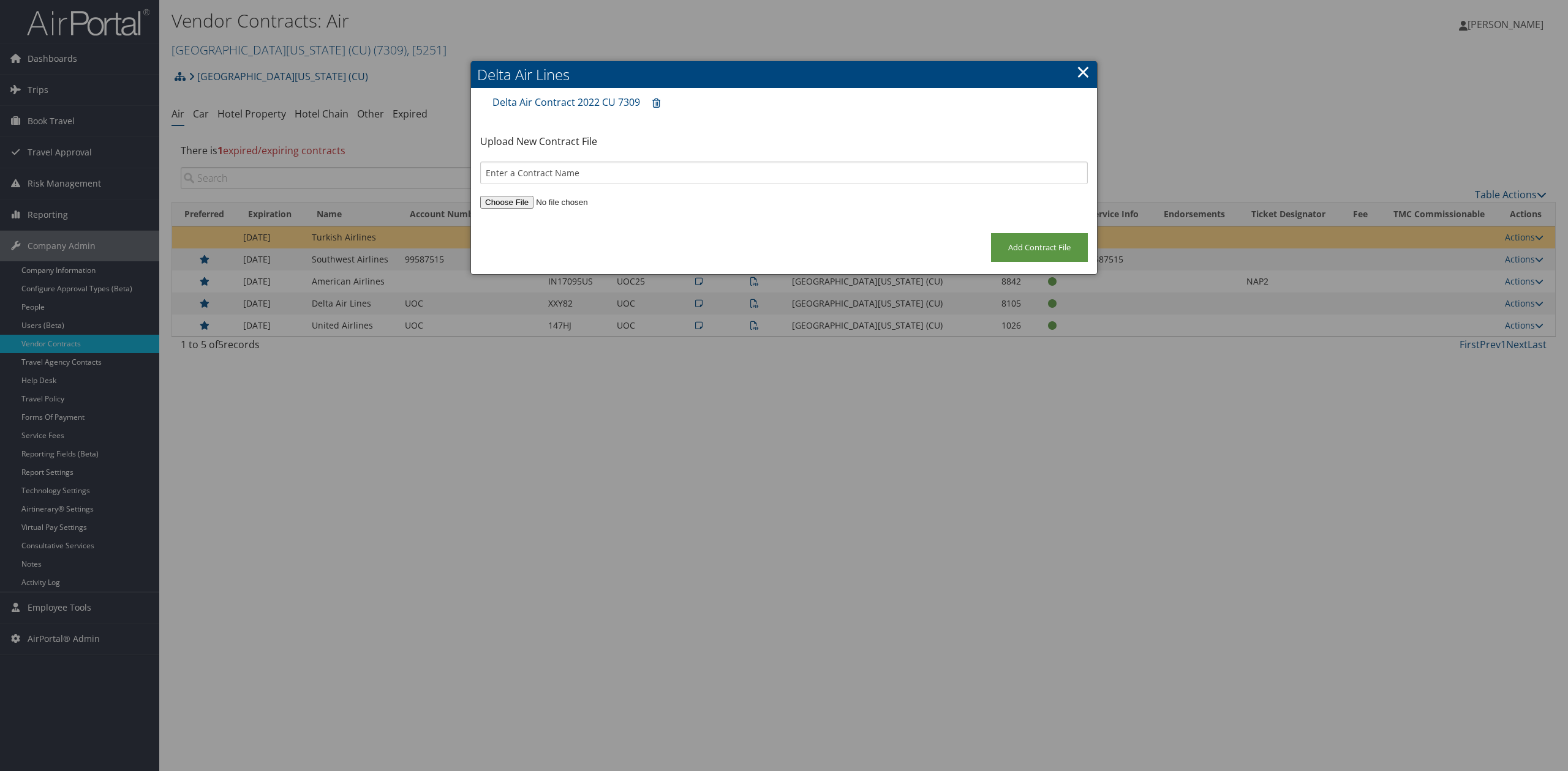
click at [1088, 68] on link "×" at bounding box center [1083, 71] width 14 height 24
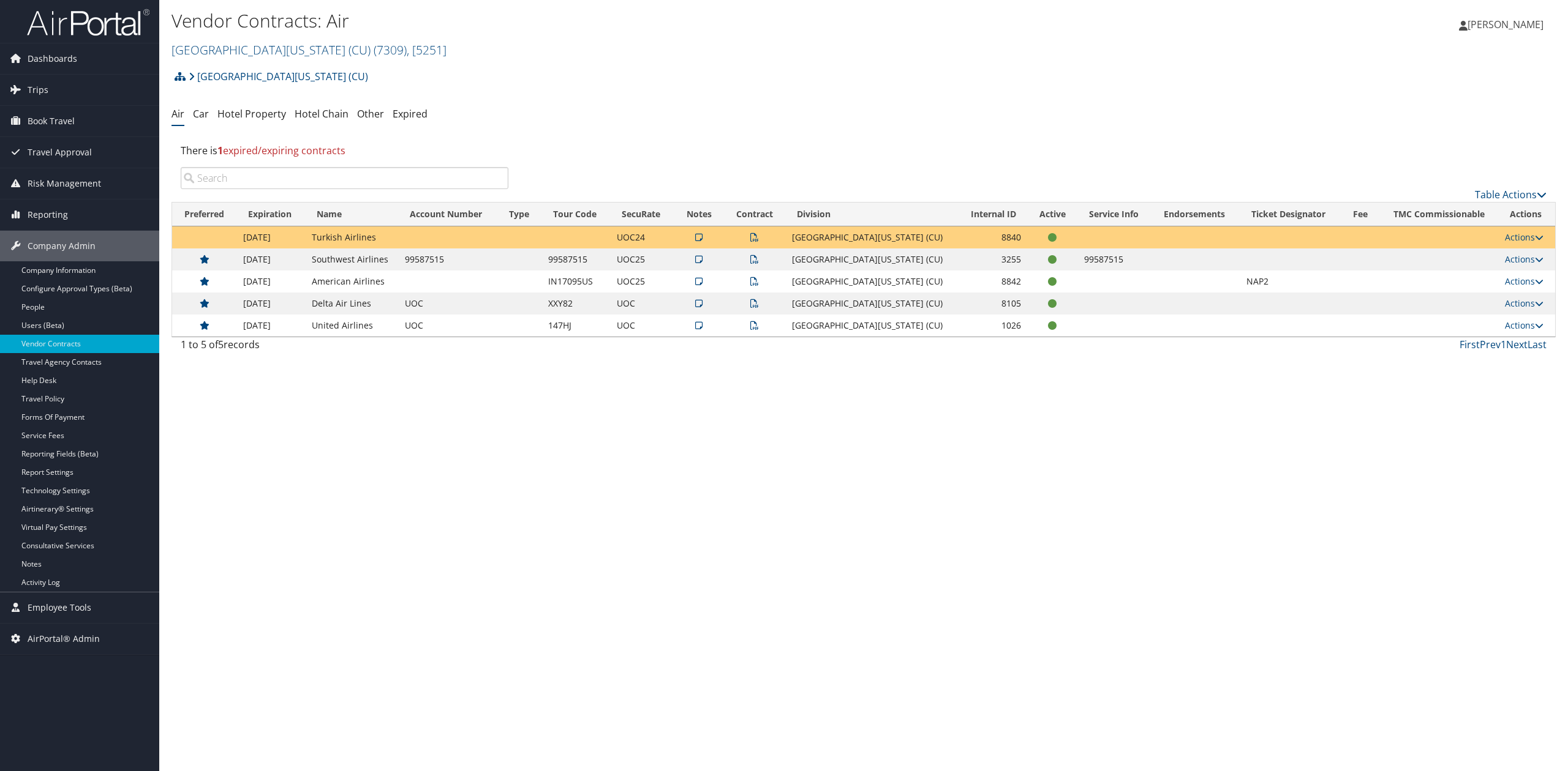
click at [702, 305] on icon at bounding box center [699, 304] width 8 height 8
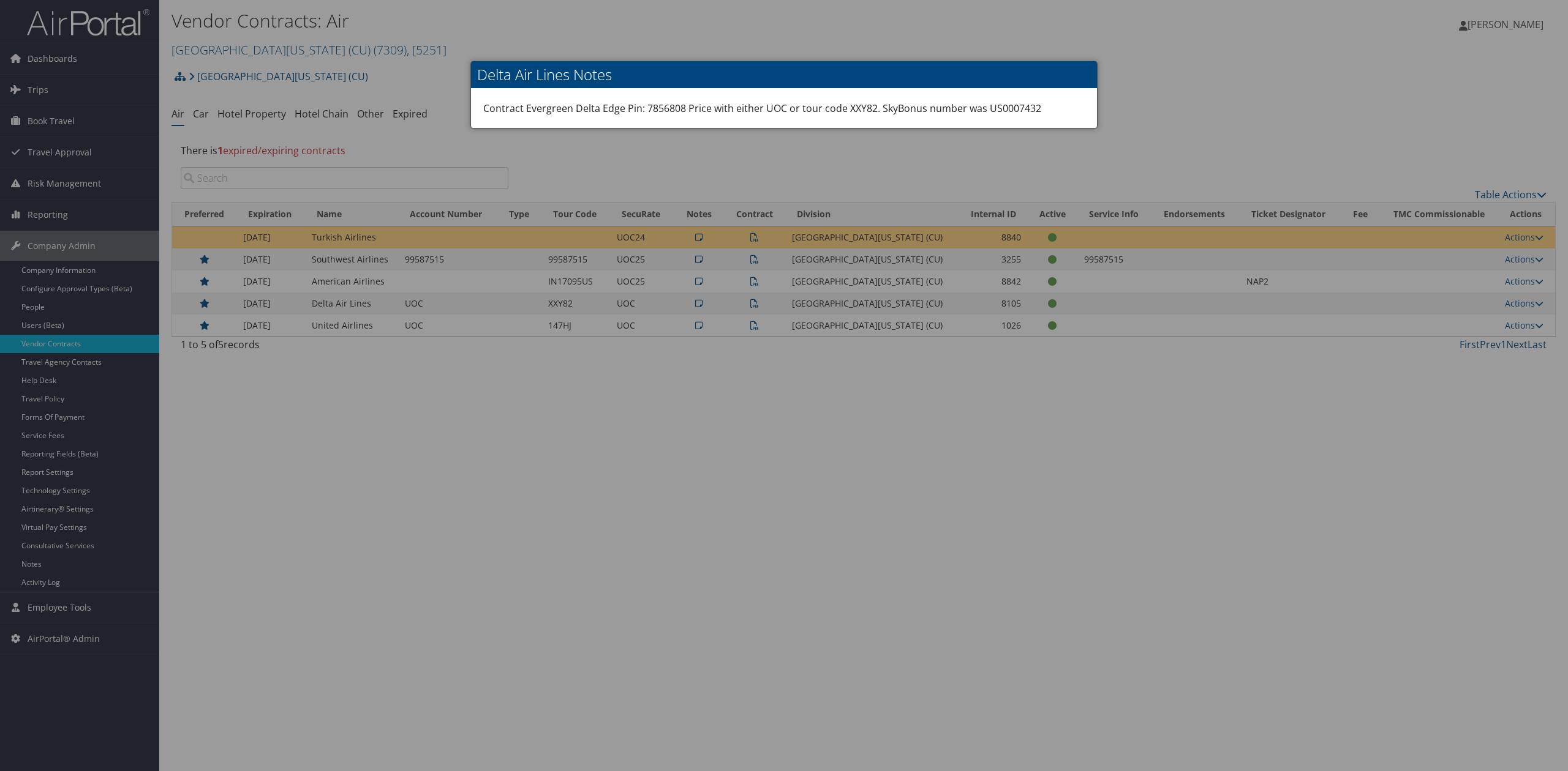
click at [1137, 108] on div at bounding box center [784, 386] width 1568 height 771
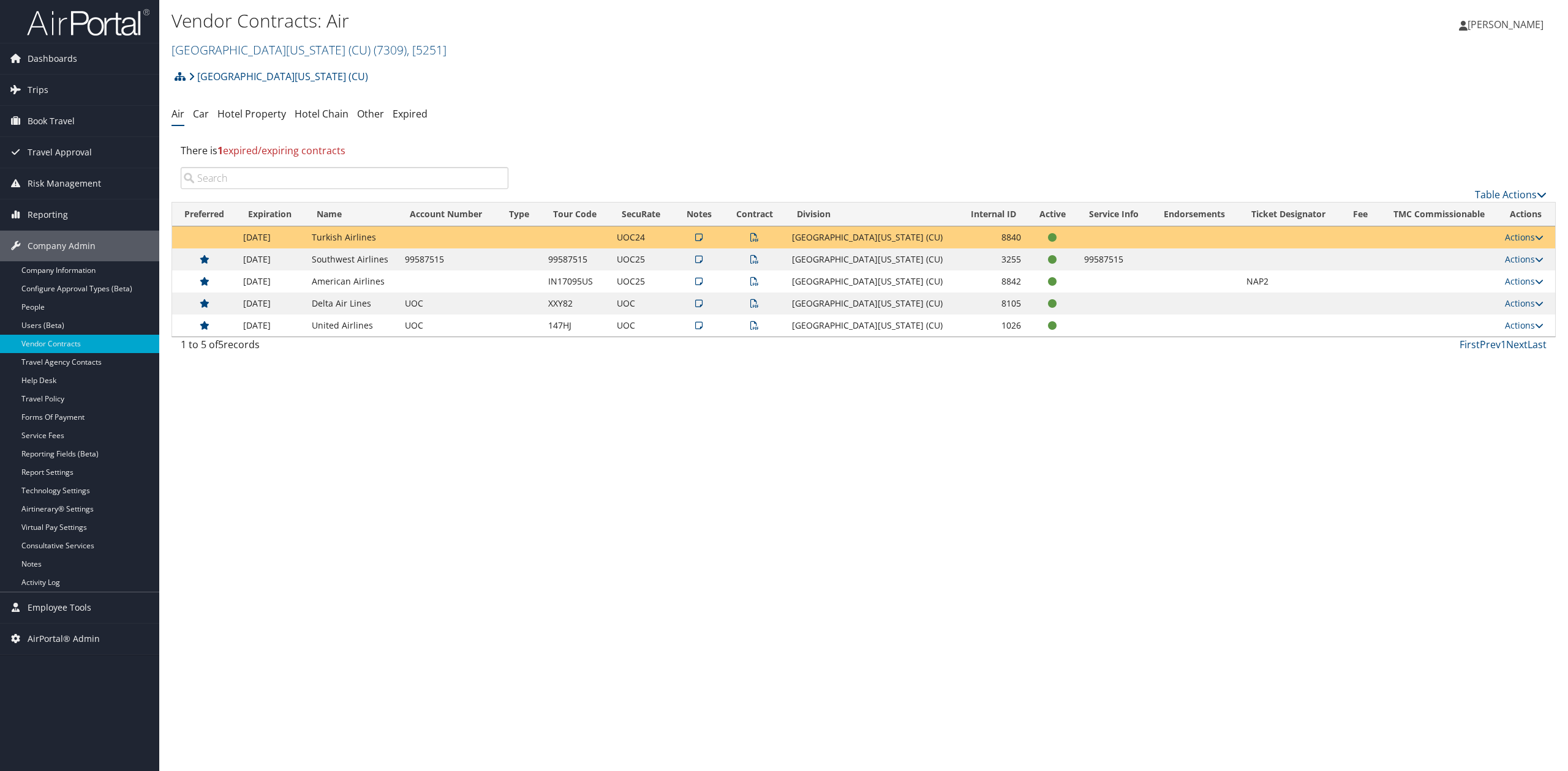
click at [959, 537] on div "Vendor Contracts: Air University of Colorado (CU) ( 7309 ) , [ 5251 ] Temple Un…" at bounding box center [864, 386] width 1409 height 771
click at [1522, 309] on link "Actions" at bounding box center [1524, 303] width 38 height 12
click at [1490, 354] on link "Edit Contract" at bounding box center [1497, 364] width 82 height 21
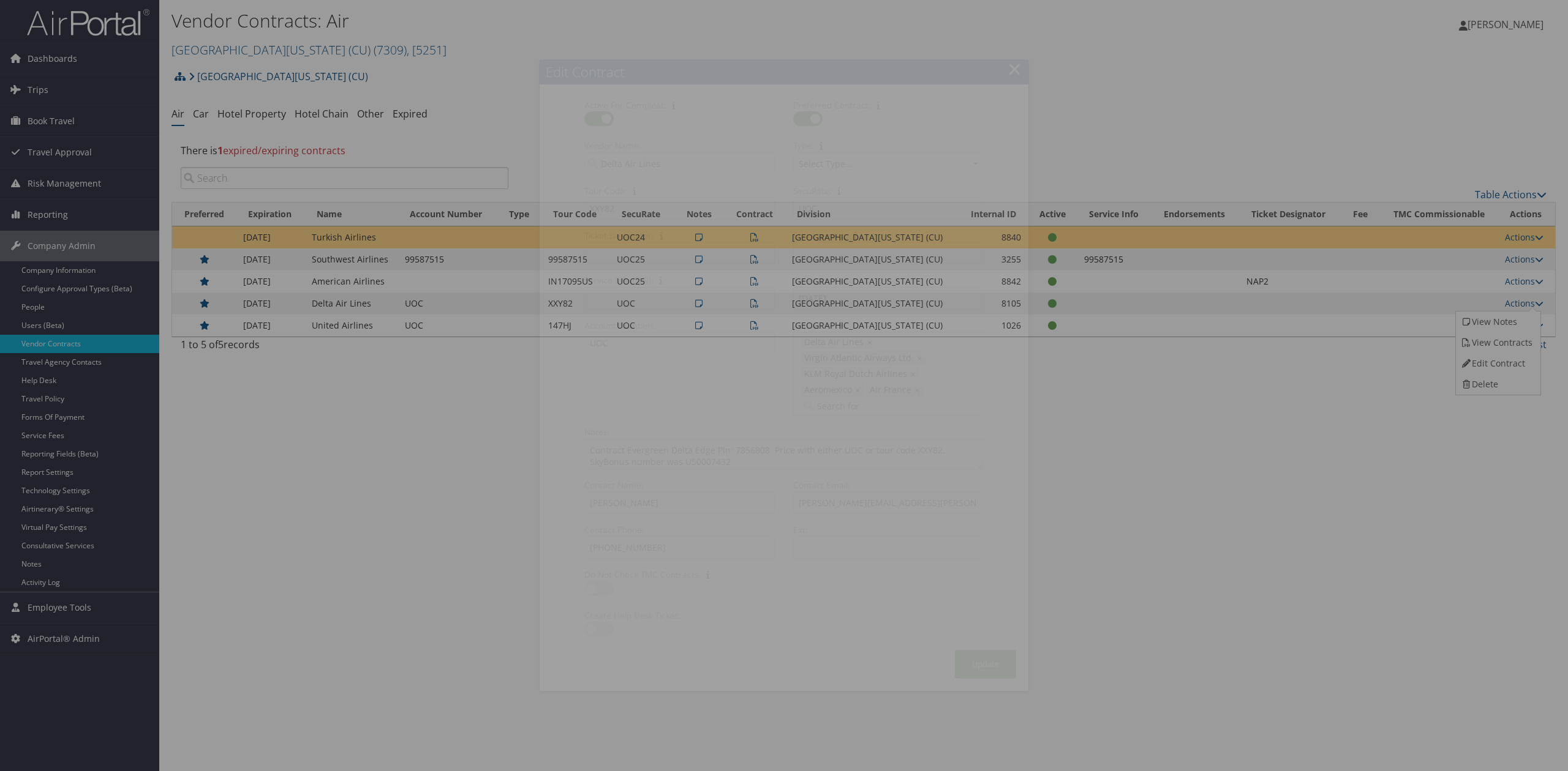
select select "[object Object]"
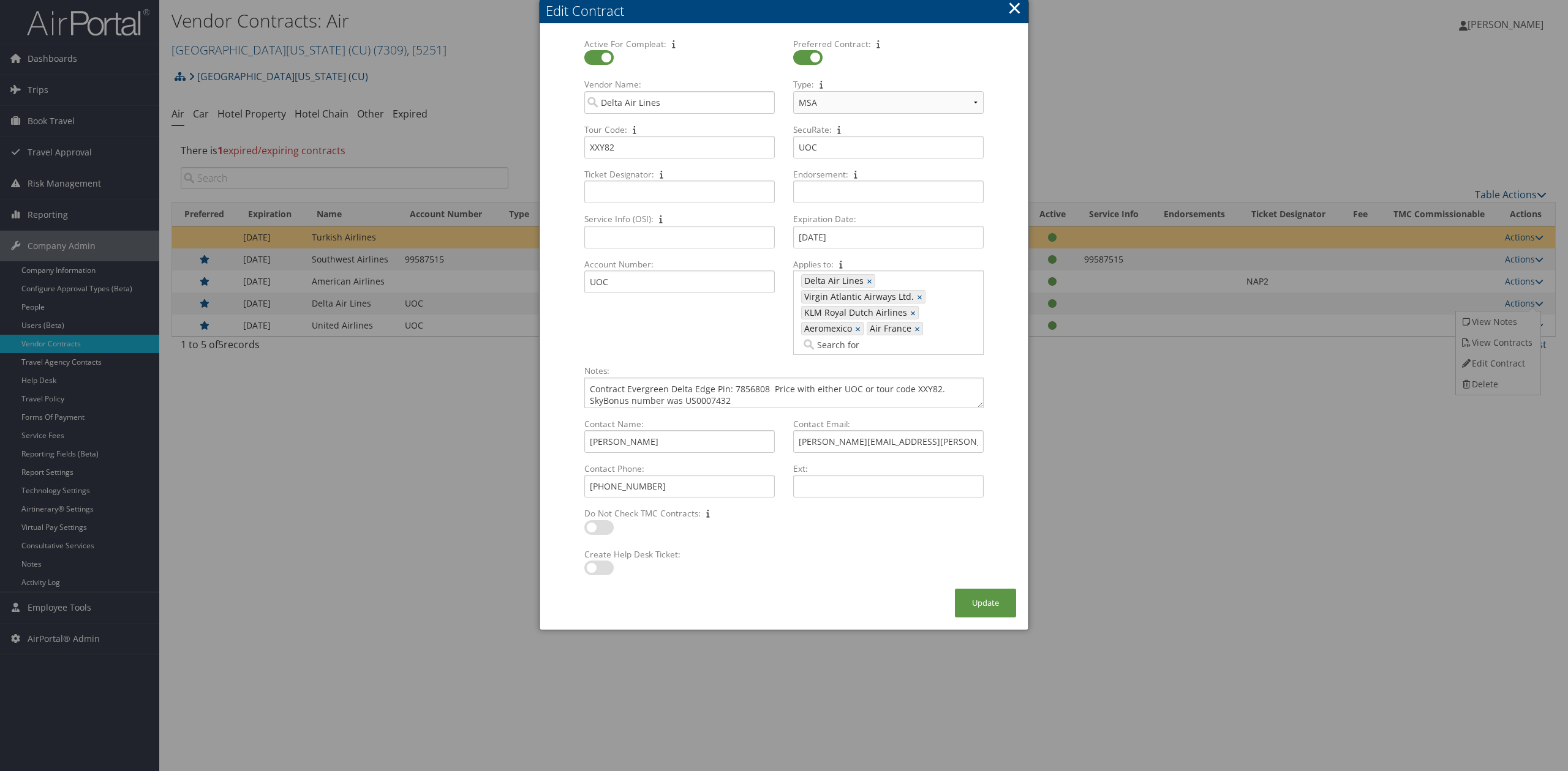
click at [806, 571] on div "Create Help Desk Ticket: Multiple values The selected items contain different v…" at bounding box center [784, 568] width 418 height 41
click at [1010, 6] on button "×" at bounding box center [1015, 8] width 14 height 24
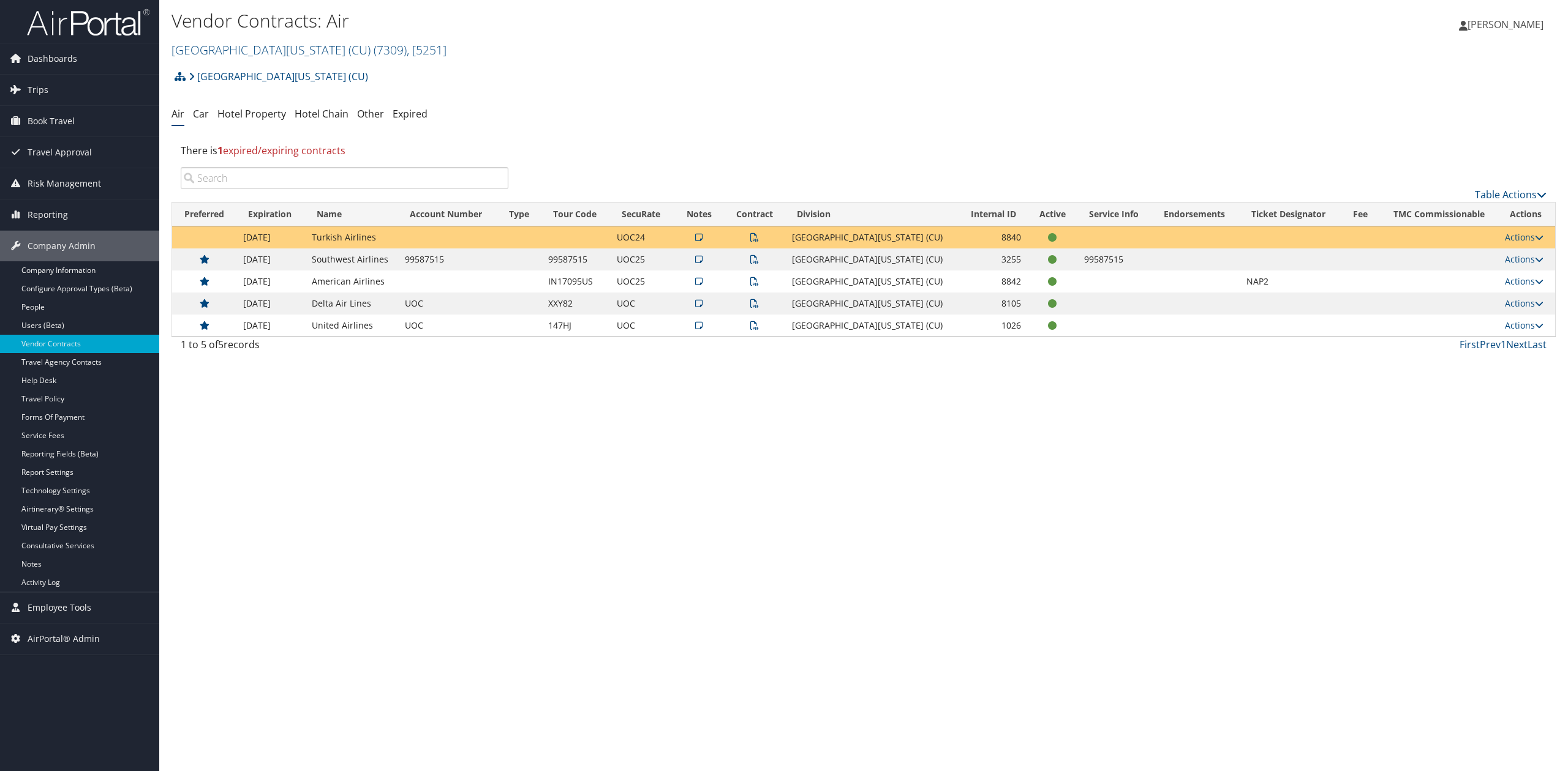
click at [1126, 534] on div "Vendor Contracts: Air University of Colorado (CU) ( 7309 ) , [ 5251 ] Temple Un…" at bounding box center [864, 386] width 1409 height 771
click at [226, 52] on link "University of Colorado (CU) ( 7309 ) , [ 5251 ]" at bounding box center [309, 50] width 275 height 17
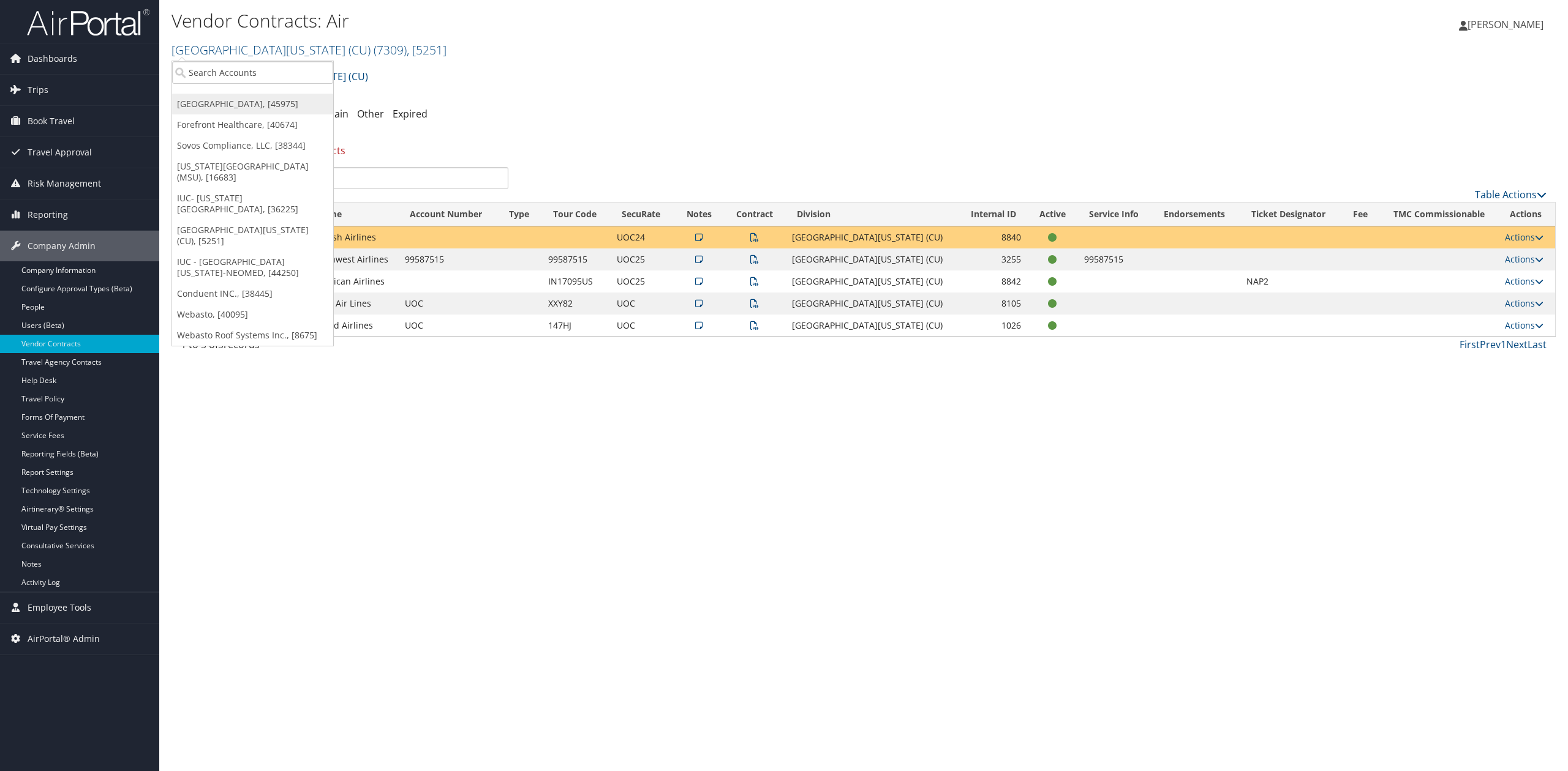
click at [226, 112] on link "[GEOGRAPHIC_DATA], [45975]" at bounding box center [252, 104] width 161 height 21
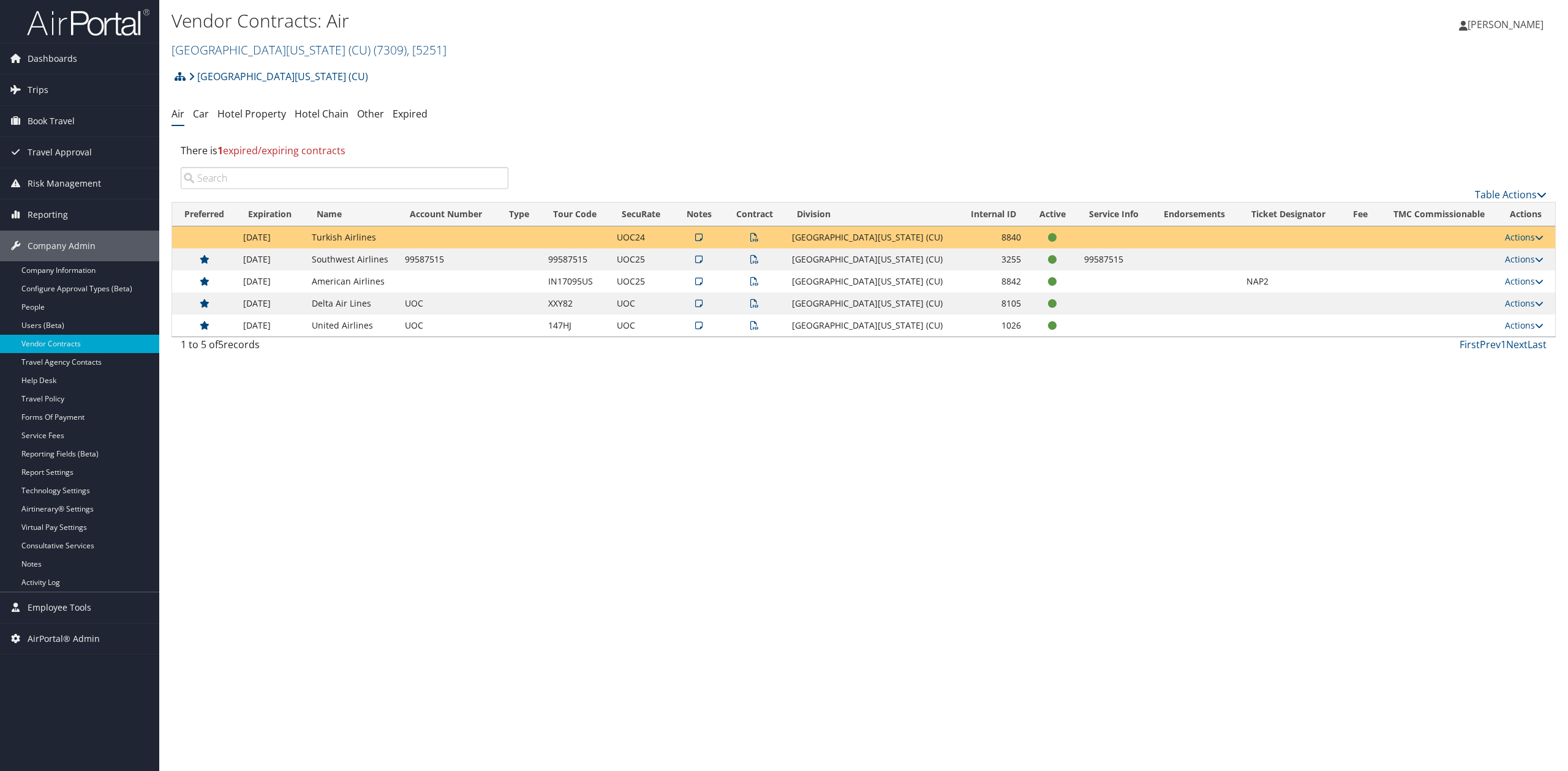
drag, startPoint x: 563, startPoint y: 571, endPoint x: 742, endPoint y: 601, distance: 181.5
click at [563, 571] on div "Vendor Contracts: Air University of Colorado (CU) ( 7309 ) , [ 5251 ] Temple Un…" at bounding box center [864, 386] width 1409 height 771
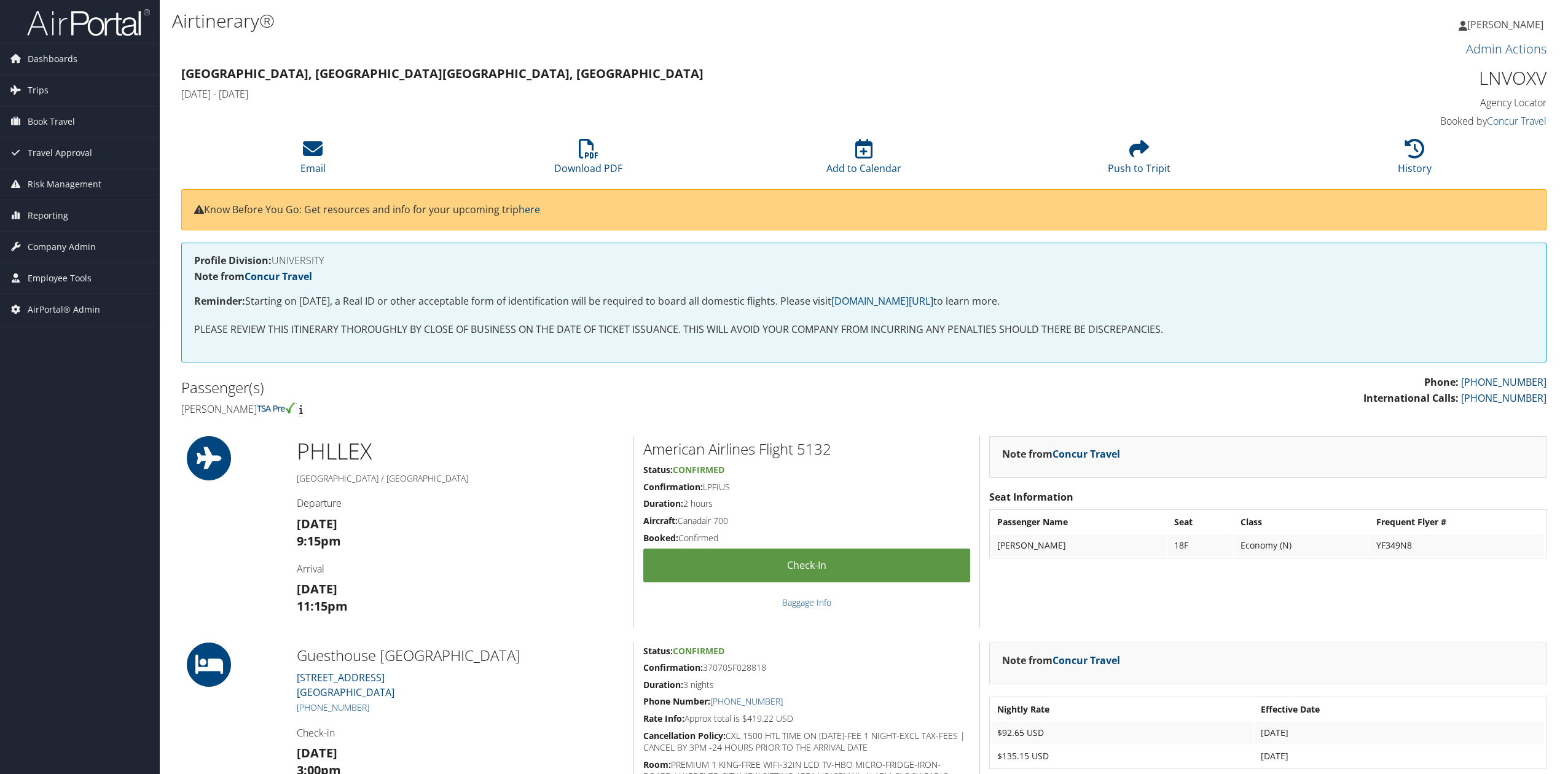
scroll to position [246, 0]
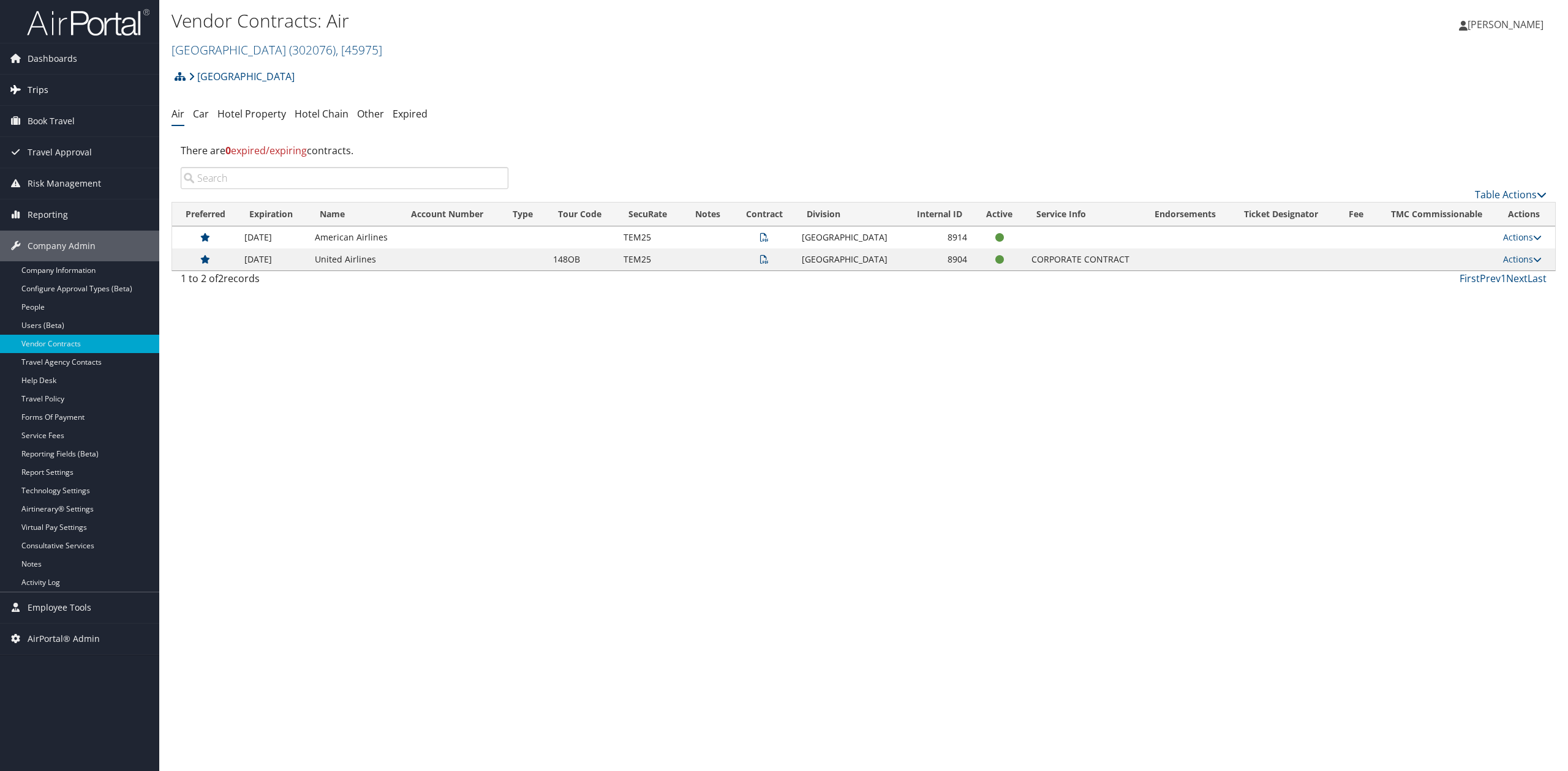
click at [73, 96] on link "Trips" at bounding box center [80, 90] width 159 height 31
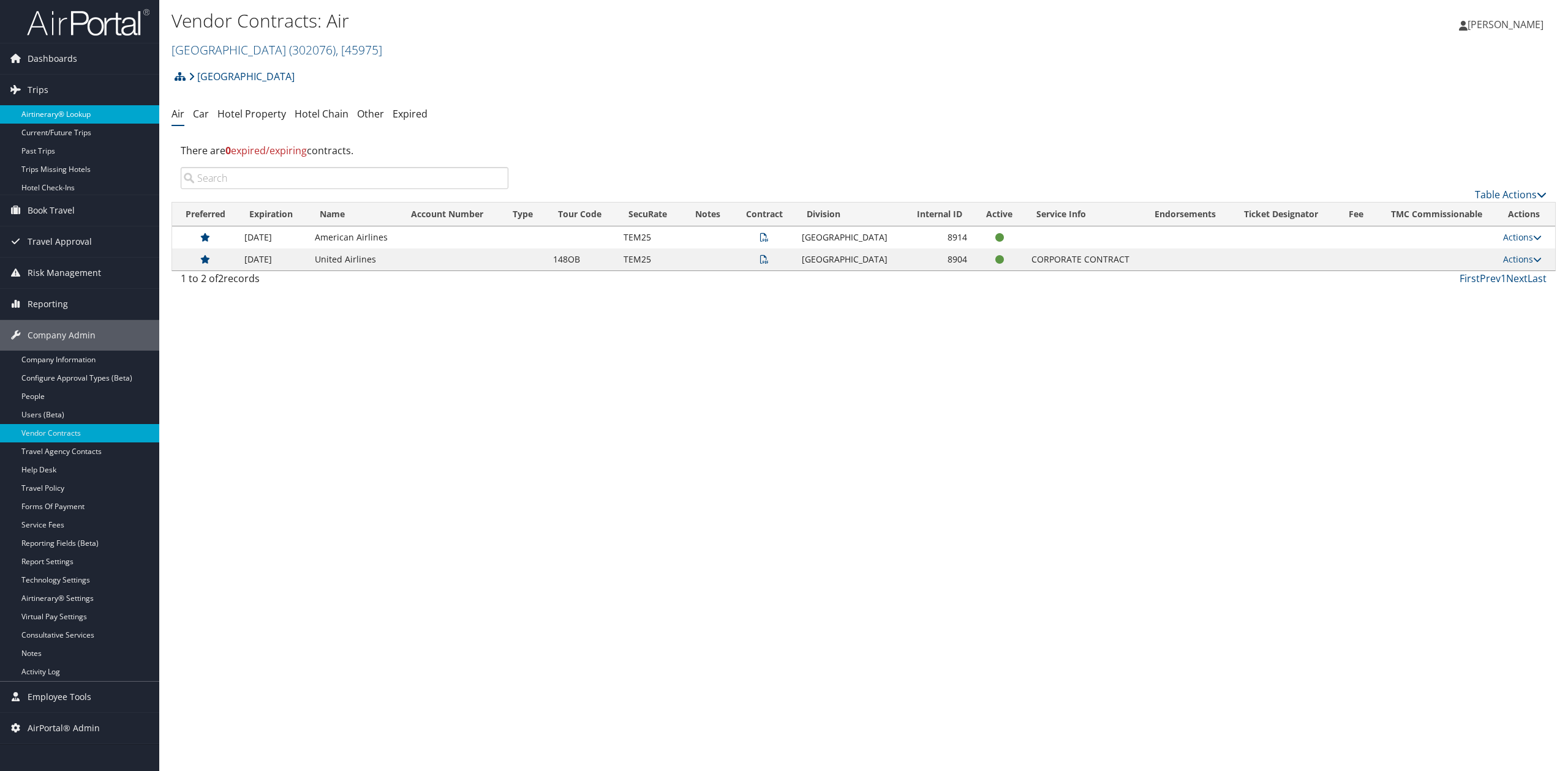
click at [137, 113] on link "Airtinerary® Lookup" at bounding box center [80, 115] width 159 height 18
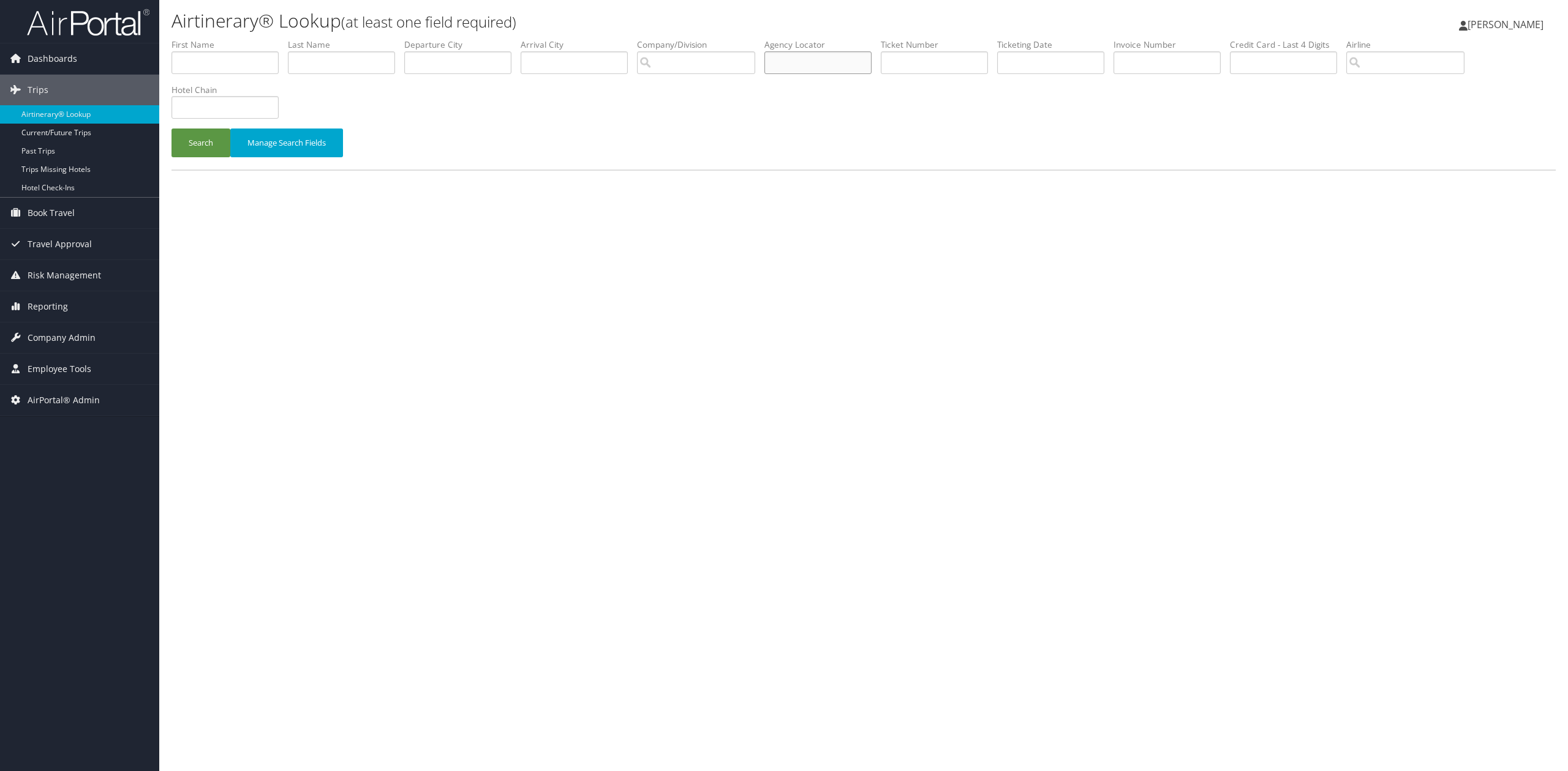
click at [836, 70] on input "text" at bounding box center [818, 63] width 107 height 22
paste input "ORXDXY"
type input "ORXDXY"
click at [197, 138] on button "Search" at bounding box center [201, 142] width 59 height 29
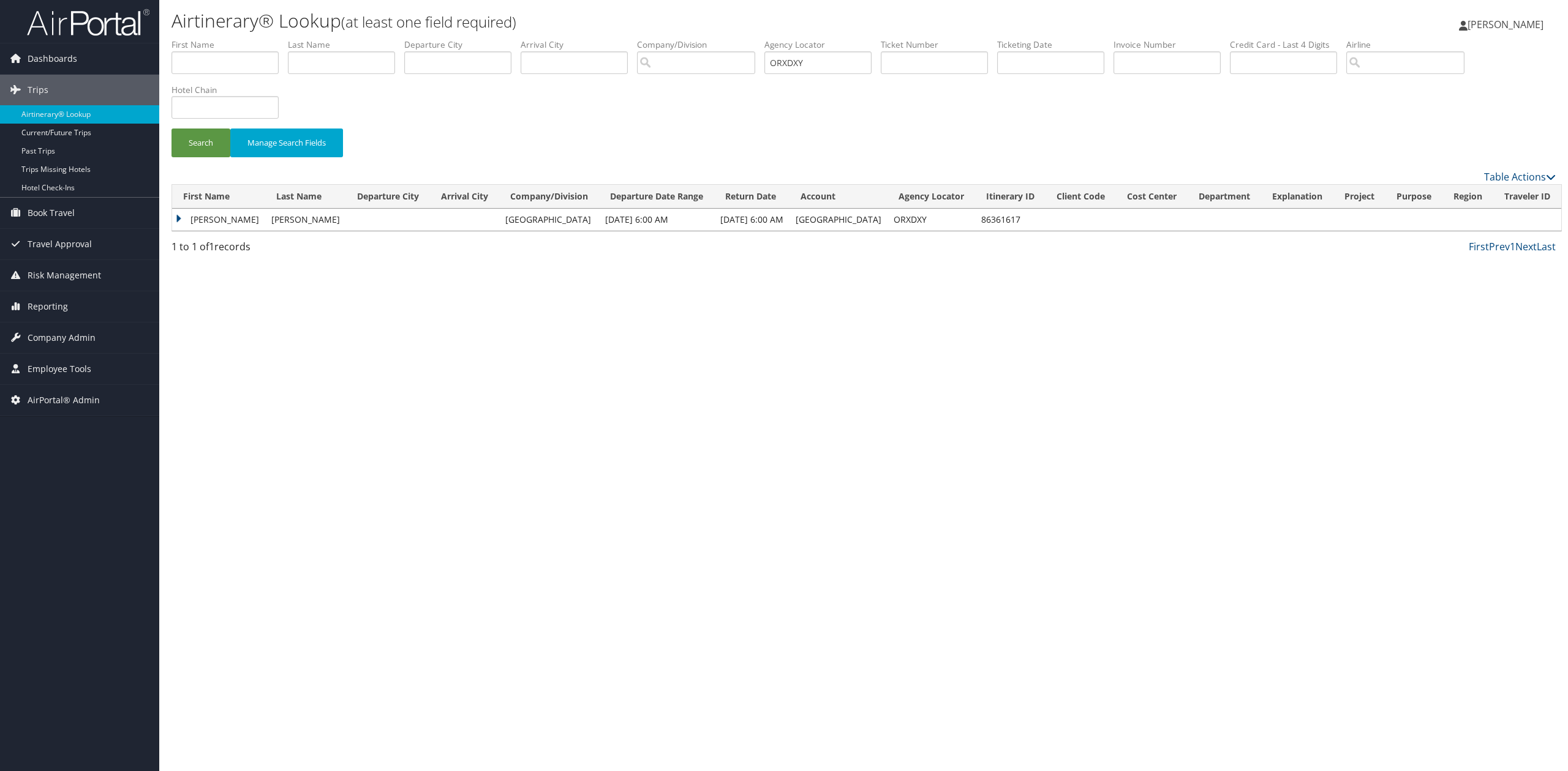
click at [182, 218] on td "Wesley" at bounding box center [218, 220] width 93 height 22
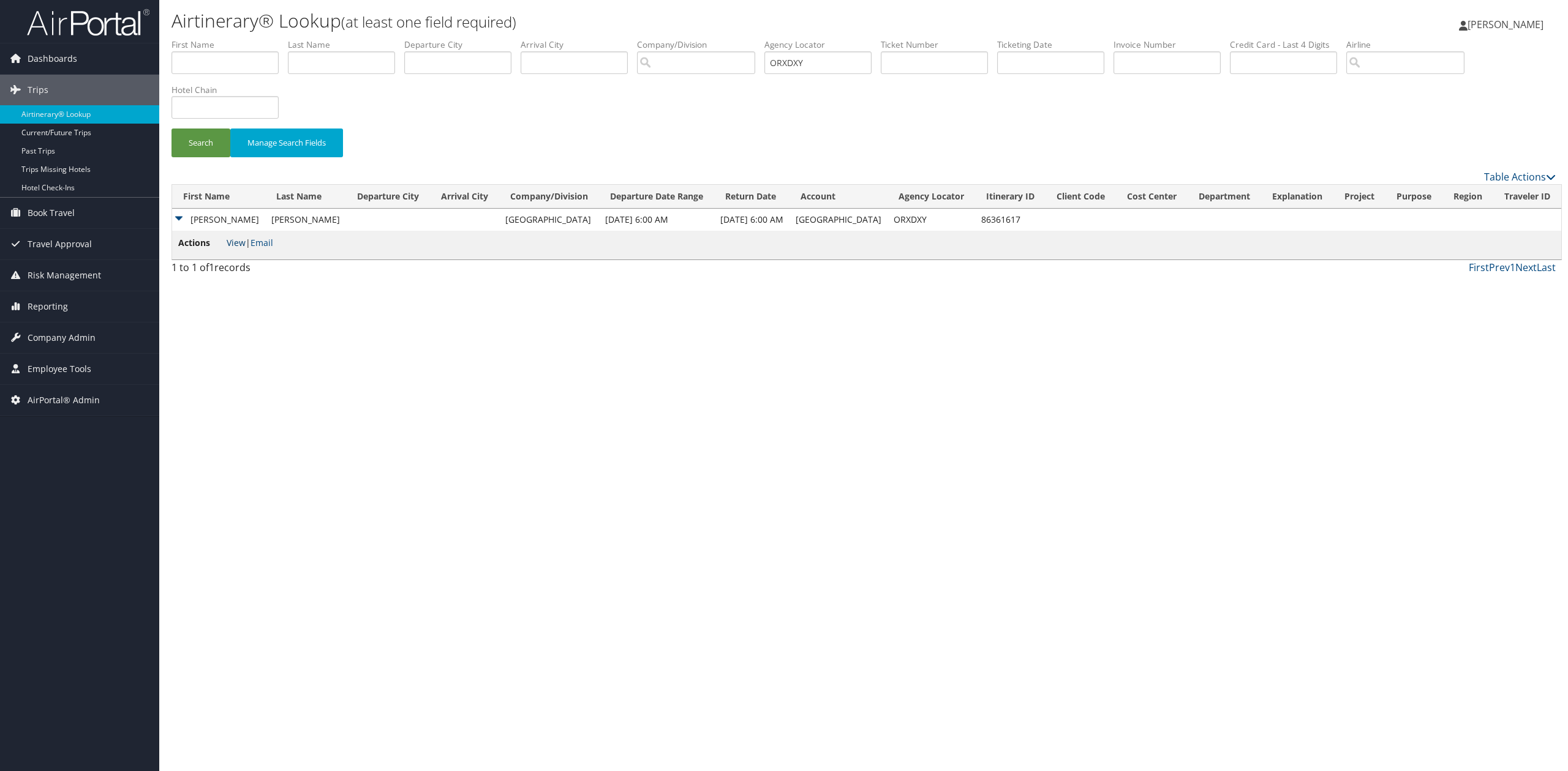
click at [229, 240] on link "View" at bounding box center [235, 242] width 19 height 12
drag, startPoint x: 486, startPoint y: 465, endPoint x: 472, endPoint y: 459, distance: 15.2
click at [485, 465] on div "Airtinerary® Lookup (at least one field required) Tiffany Soja Tiffany Soja My …" at bounding box center [864, 386] width 1409 height 771
click at [59, 331] on span "Company Admin" at bounding box center [61, 338] width 68 height 31
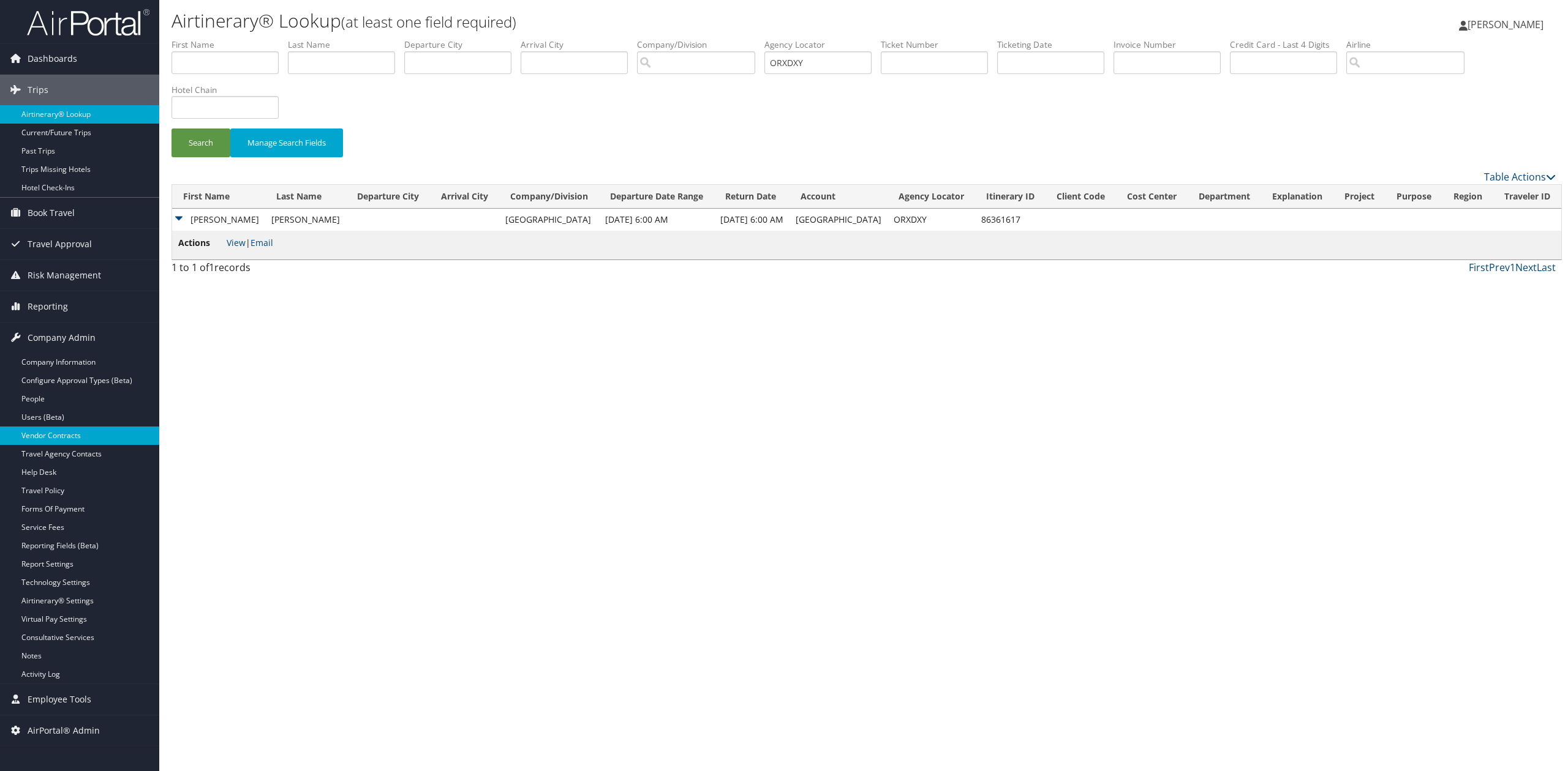
click at [108, 439] on link "Vendor Contracts" at bounding box center [80, 436] width 159 height 18
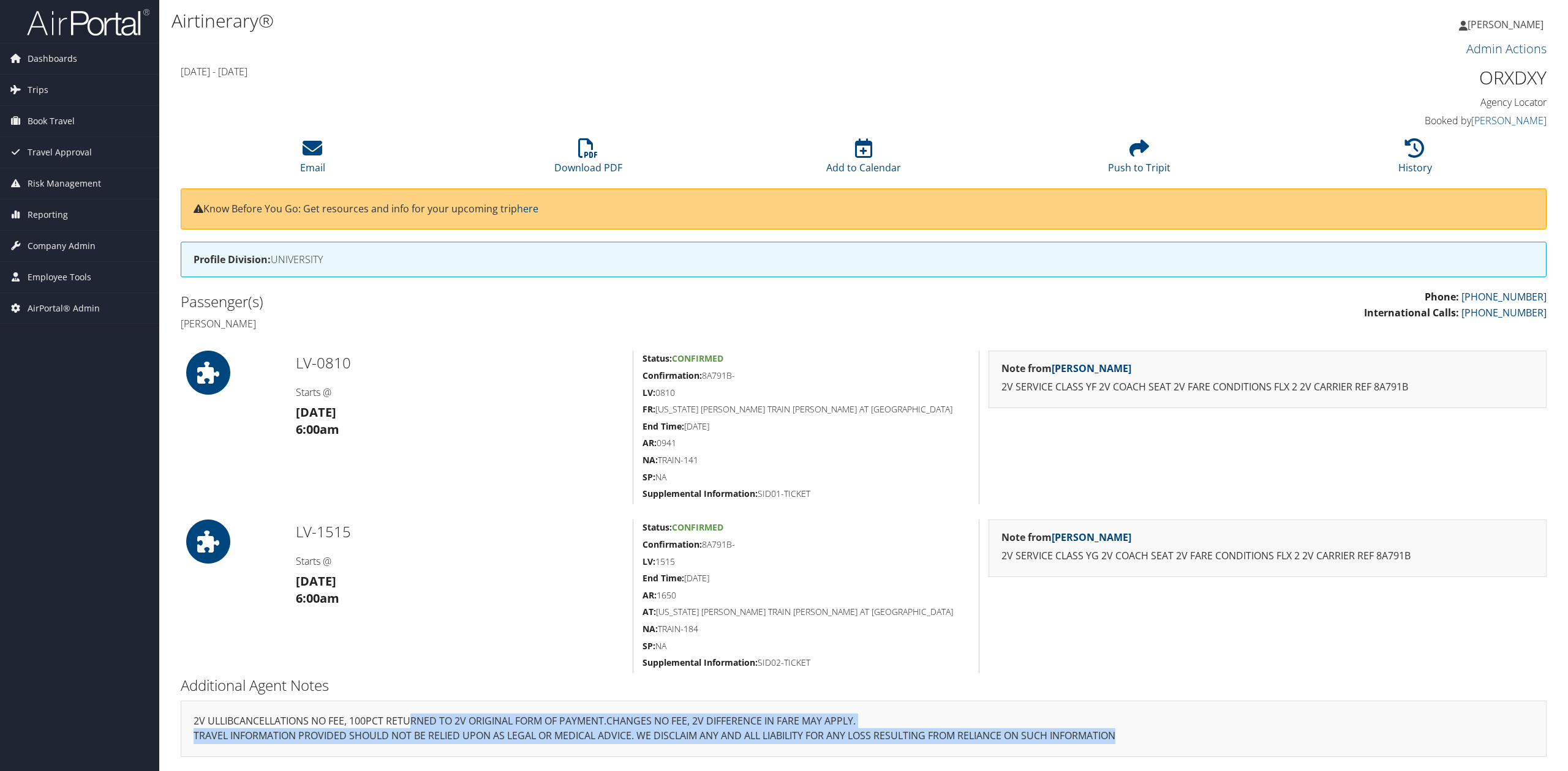
drag, startPoint x: 259, startPoint y: 716, endPoint x: 1186, endPoint y: 742, distance: 927.4
click at [1186, 742] on div "2V ULLIBCANCELLATIONS NO FEE, 100PCT RETURNED TO 2V ORIGINAL FORM OF PAYMENT.CH…" at bounding box center [864, 729] width 1366 height 57
click at [1187, 742] on p "TRAVEL INFORMATION PROVIDED SHOULD NOT BE RELIED UPON AS LEGAL OR MEDICAL ADVIC…" at bounding box center [864, 736] width 1340 height 16
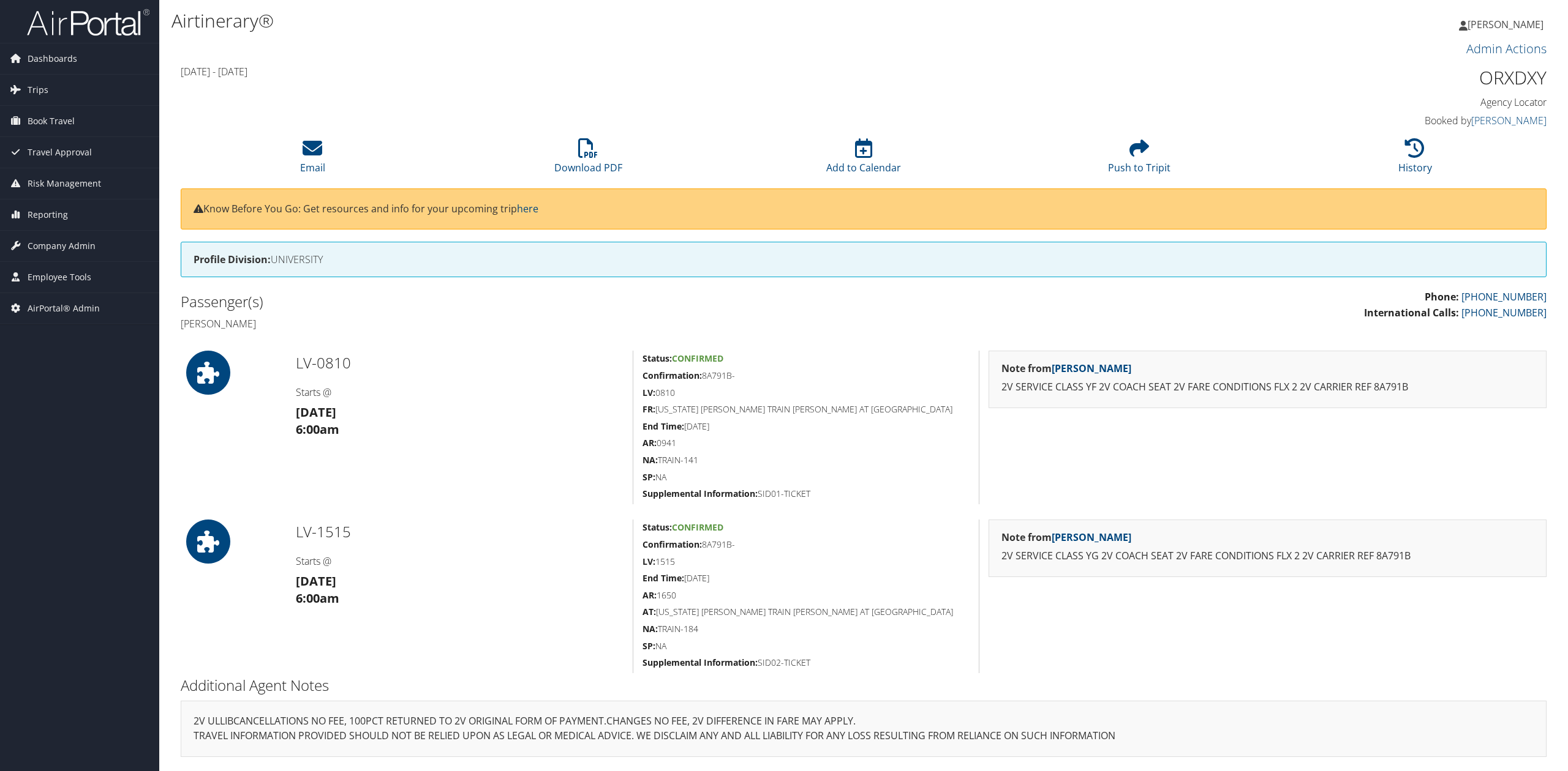
click at [1188, 741] on p "TRAVEL INFORMATION PROVIDED SHOULD NOT BE RELIED UPON AS LEGAL OR MEDICAL ADVIC…" at bounding box center [864, 736] width 1340 height 16
click at [726, 375] on h5 "Confirmation: 8A791B-" at bounding box center [806, 376] width 327 height 13
copy h5 "8A791B"
click at [692, 471] on h5 "SP: NA" at bounding box center [806, 478] width 327 height 13
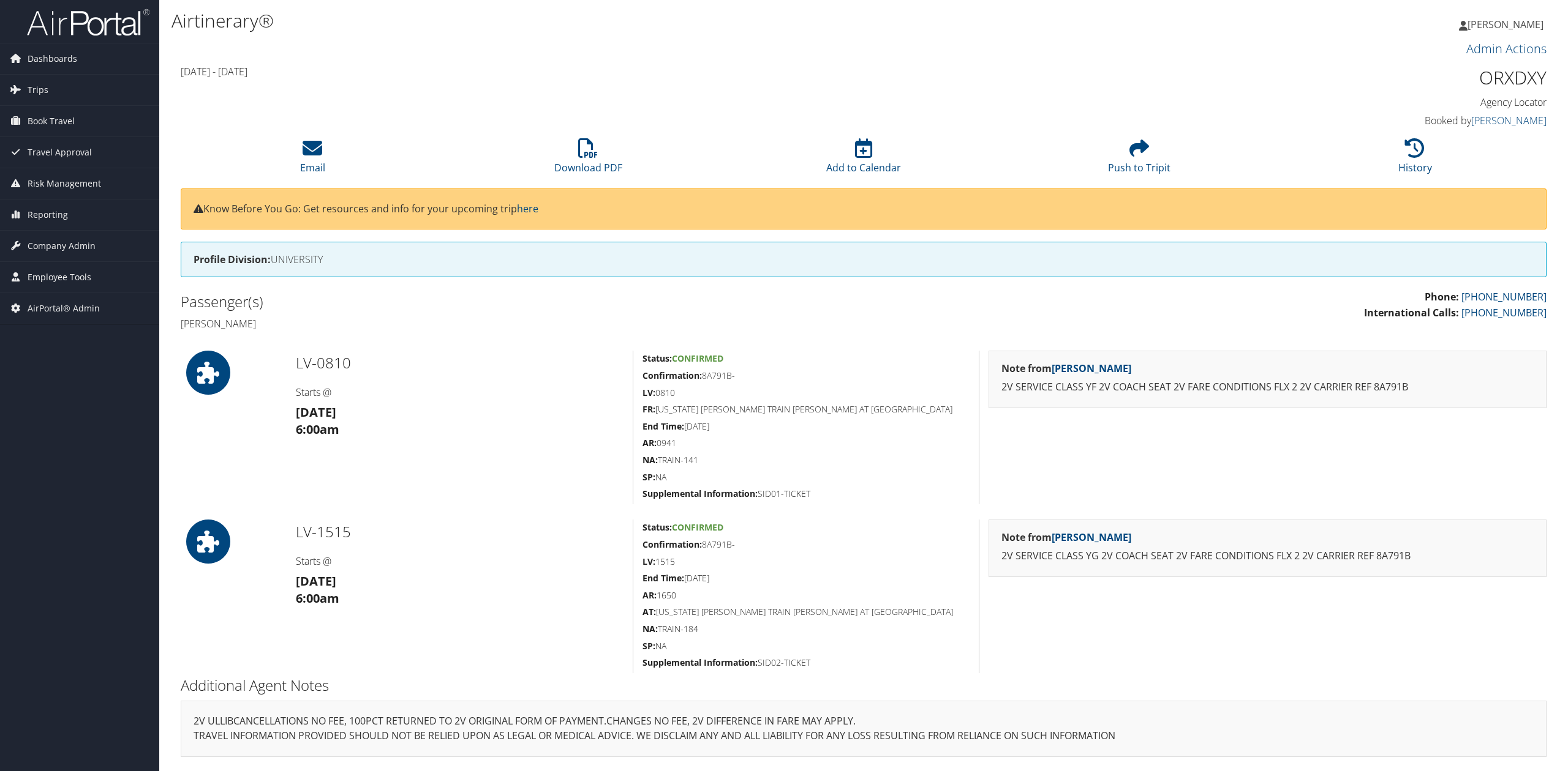
click at [774, 432] on h5 "End Time: [DATE]" at bounding box center [806, 427] width 327 height 13
drag, startPoint x: 727, startPoint y: 502, endPoint x: 860, endPoint y: 493, distance: 133.3
click at [860, 493] on div "Status: Confirmed Confirmation: 8A791B- LV: 0810 FR: [US_STATE][GEOGRAPHIC_DATA…" at bounding box center [805, 427] width 346 height 154
click at [866, 513] on div "Admin Actions Repair Airtinerary® 86361617 [DATE] - [DATE] ORXDXY Agency Locato…" at bounding box center [863, 404] width 1384 height 730
drag, startPoint x: 1116, startPoint y: 387, endPoint x: 1199, endPoint y: 392, distance: 83.2
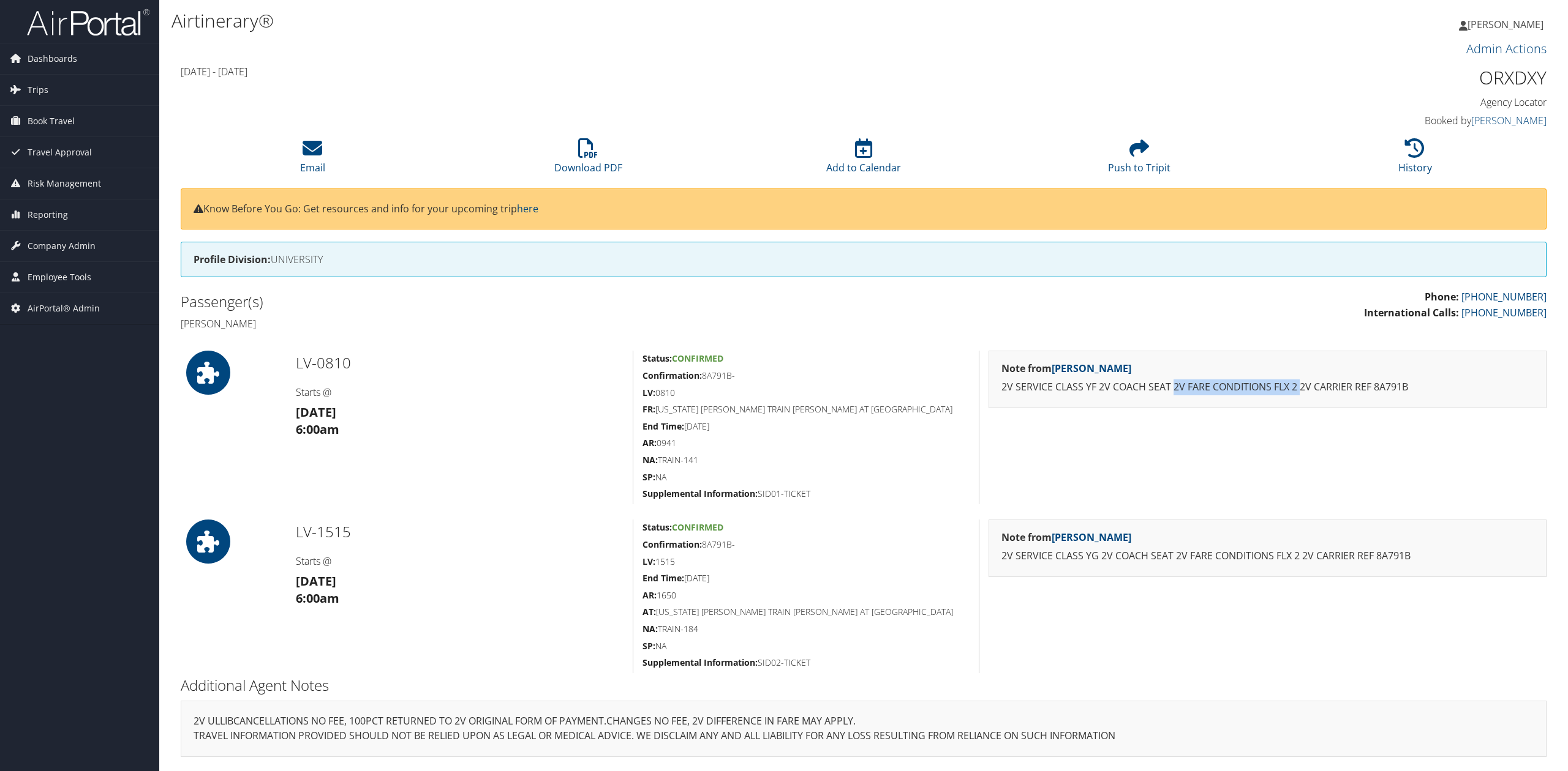
click at [1199, 392] on p "2V SERVICE CLASS YF 2V COACH SEAT 2V FARE CONDITIONS FLX 2 2V CARRIER REF 8A791B" at bounding box center [1268, 387] width 532 height 16
click at [1184, 443] on div "Note from [PERSON_NAME] 2V SERVICE CLASS YF 2V COACH SEAT 2V FARE CONDITIONS FL…" at bounding box center [1268, 427] width 577 height 154
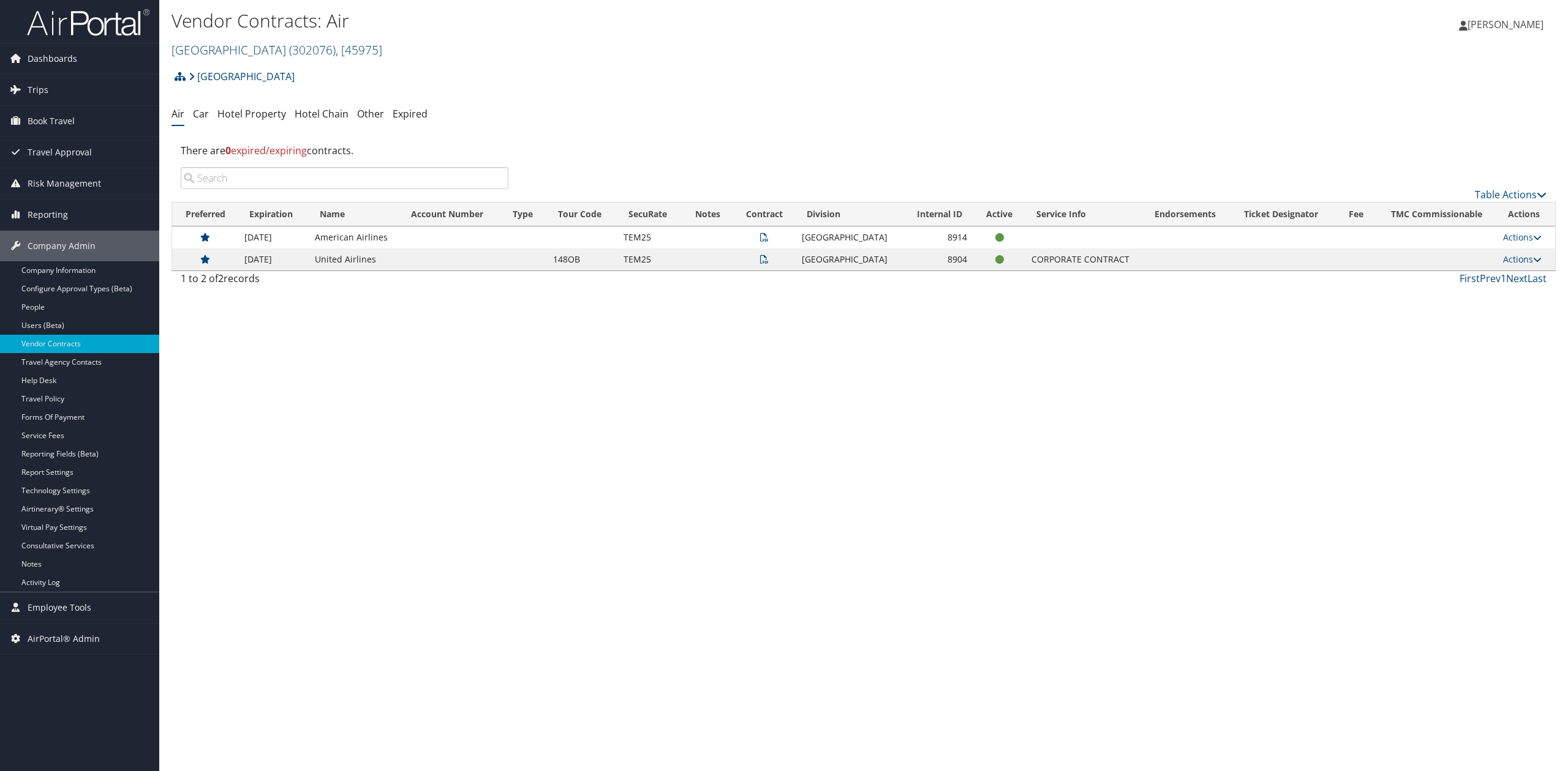
drag, startPoint x: 218, startPoint y: 52, endPoint x: 207, endPoint y: 52, distance: 11.0
click at [217, 52] on link "[GEOGRAPHIC_DATA] ( 302076 ) , [ 45975 ]" at bounding box center [277, 50] width 211 height 17
click at [201, 82] on input "search" at bounding box center [252, 73] width 161 height 22
type input "TBC"
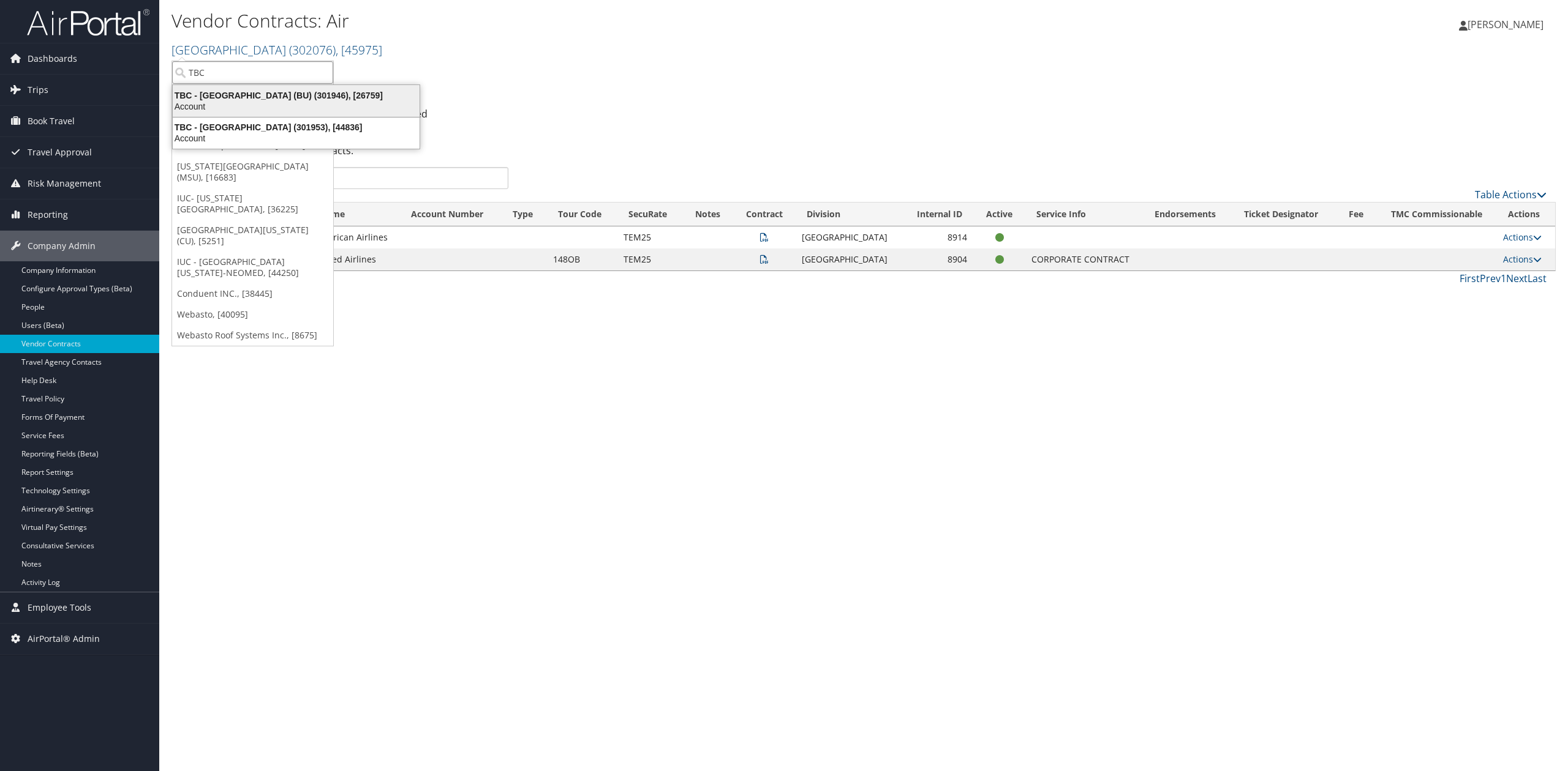
click at [267, 85] on li "TBC - Boston University (BU) (301946), [26759] Account" at bounding box center [296, 101] width 248 height 33
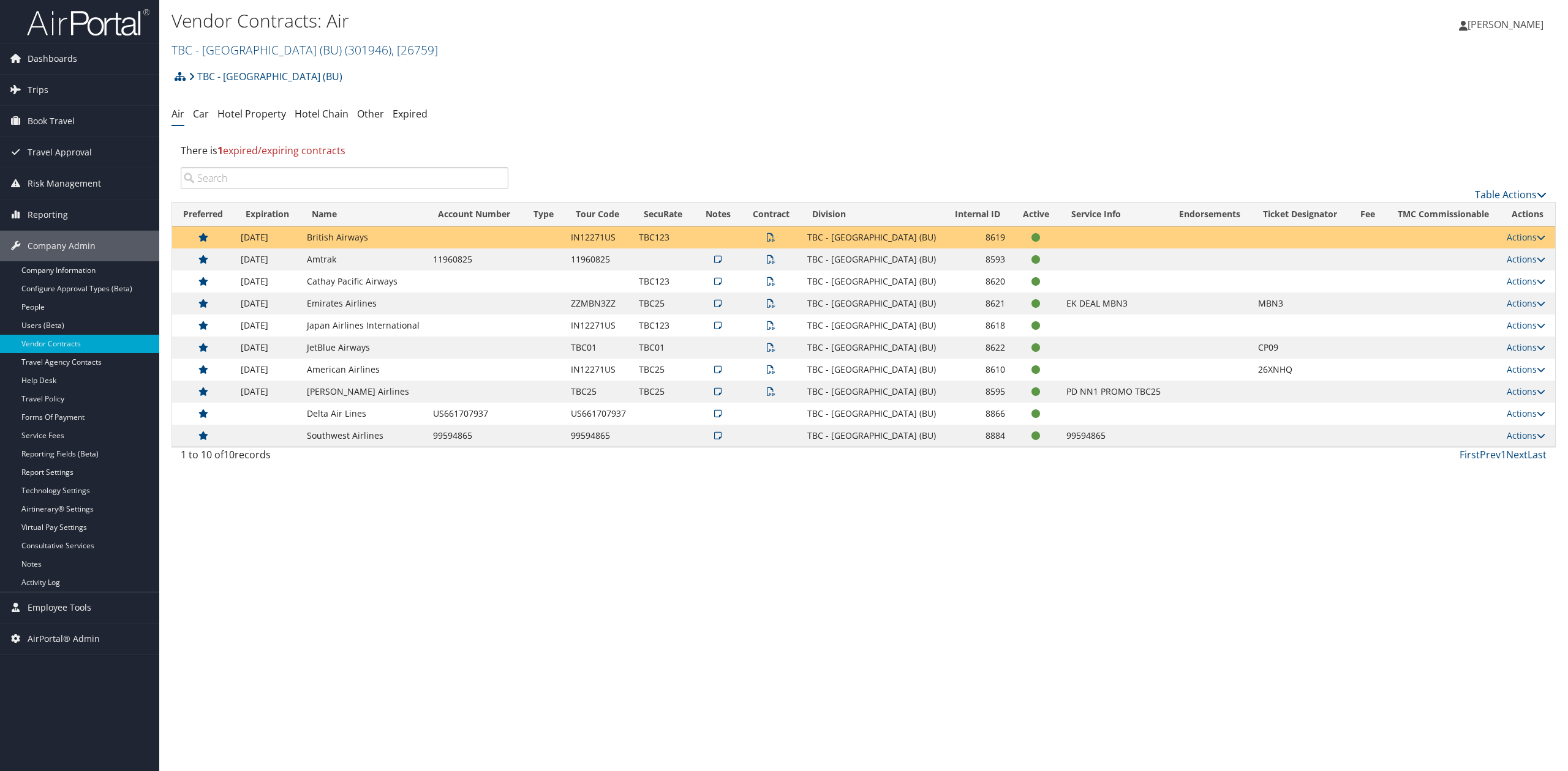
drag, startPoint x: 786, startPoint y: 556, endPoint x: 806, endPoint y: 533, distance: 30.5
click at [787, 557] on div "Vendor Contracts: Air TBC - [GEOGRAPHIC_DATA] (BU) ( 301946 ) , [ 26759 ] TBC -…" at bounding box center [864, 386] width 1409 height 771
click at [339, 112] on link "Hotel Chain" at bounding box center [321, 113] width 54 height 13
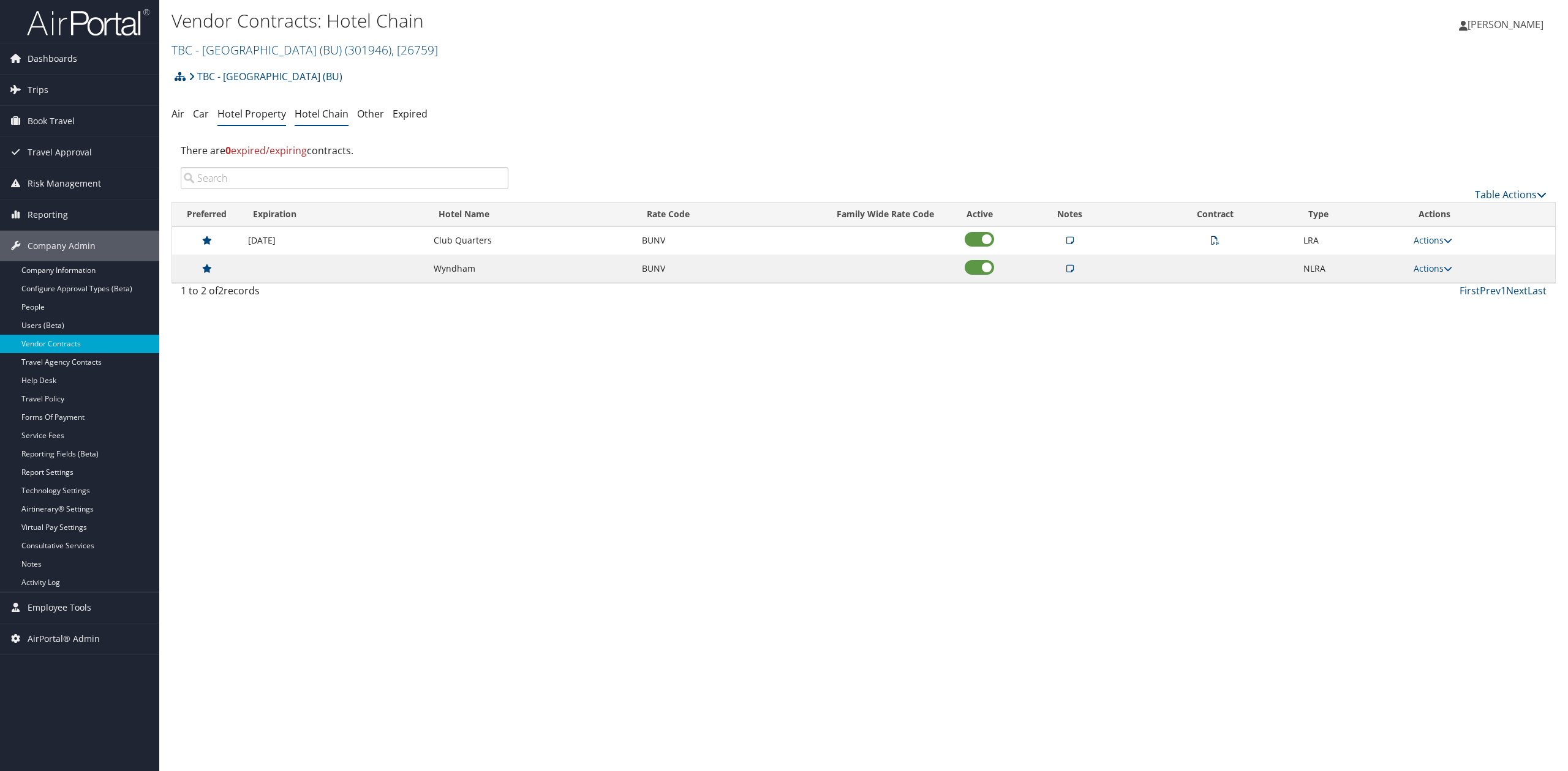
click at [226, 117] on link "Hotel Property" at bounding box center [252, 113] width 68 height 13
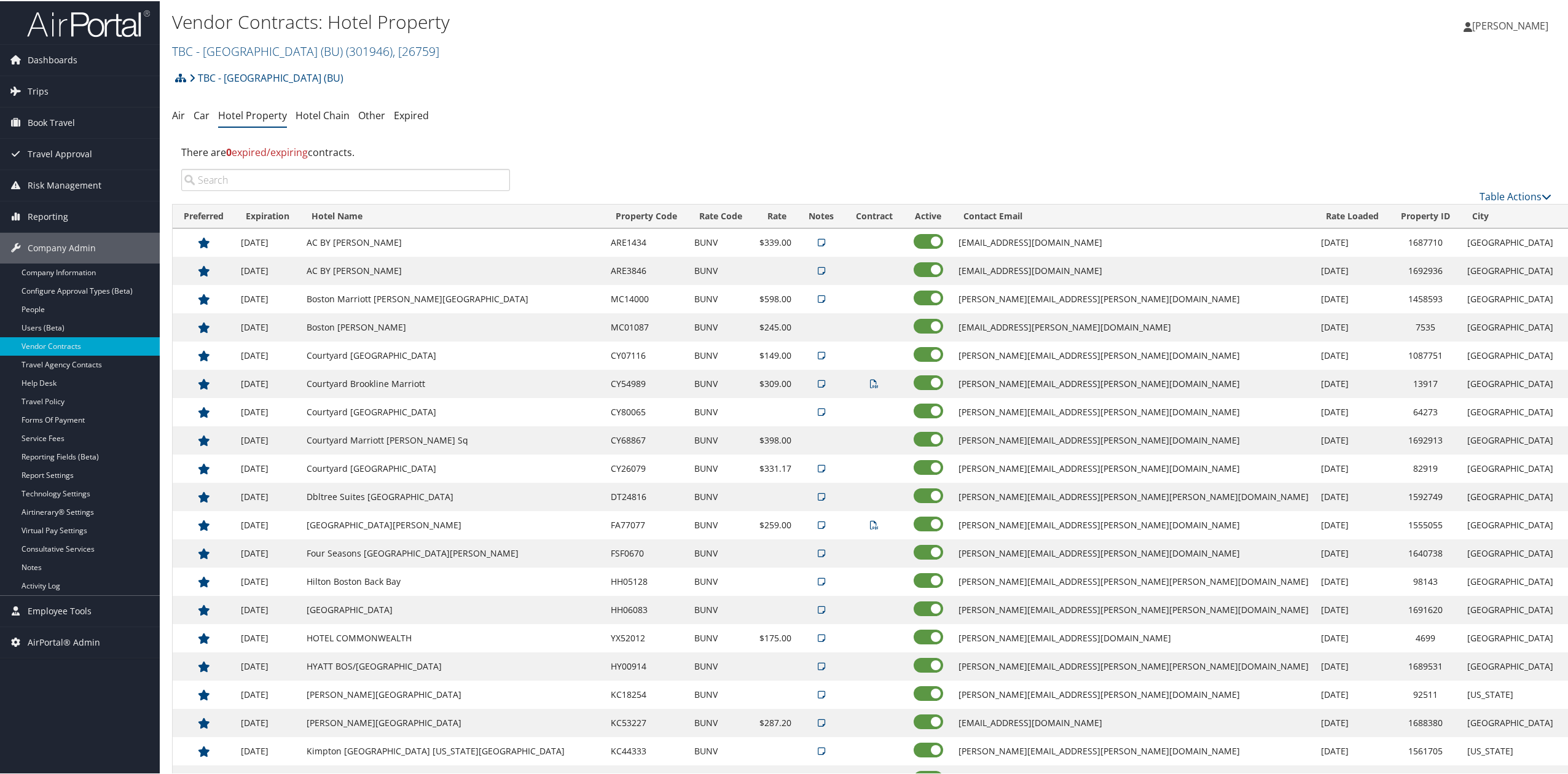
click at [250, 175] on input "search" at bounding box center [346, 179] width 329 height 22
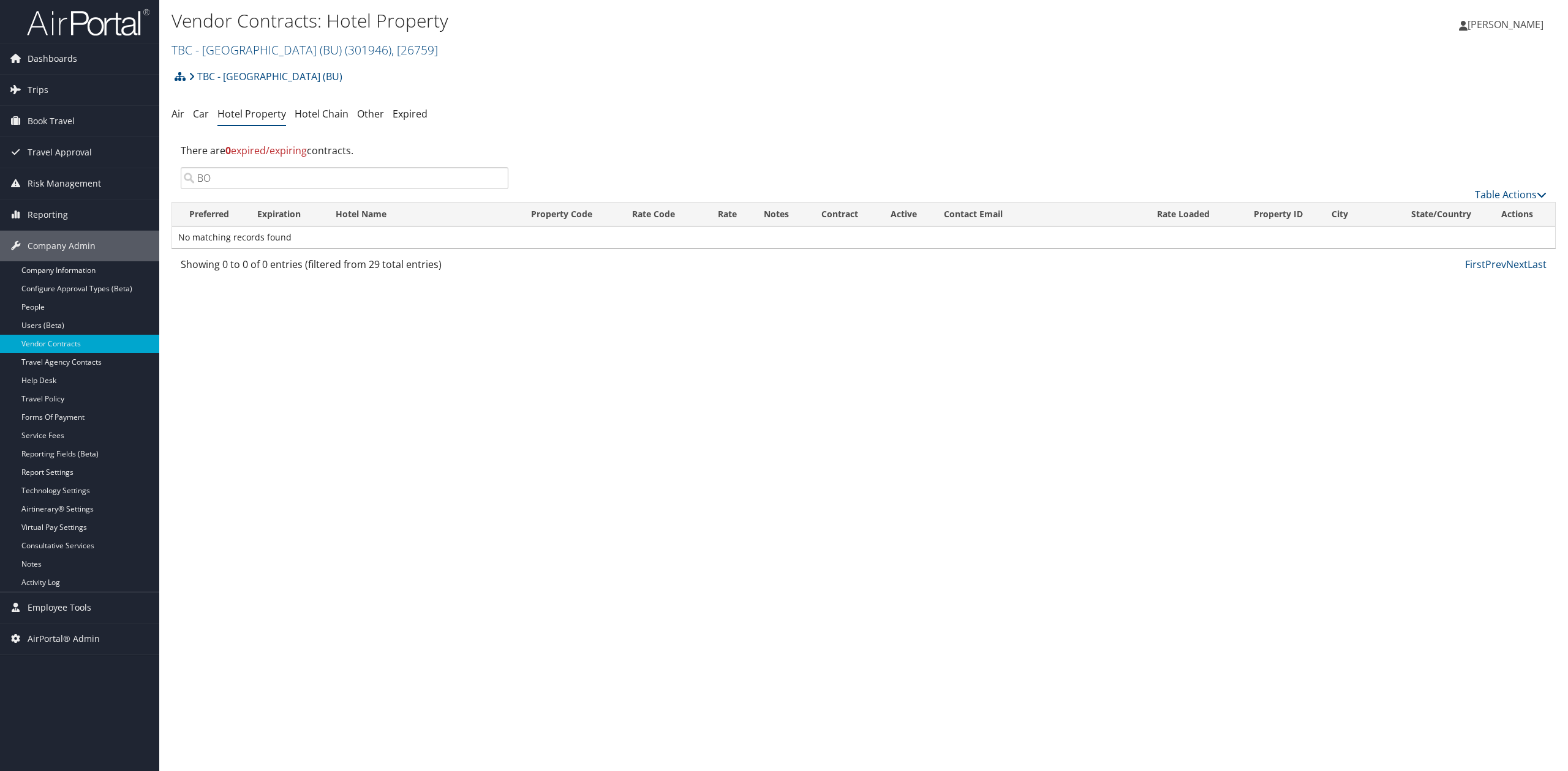
type input "B"
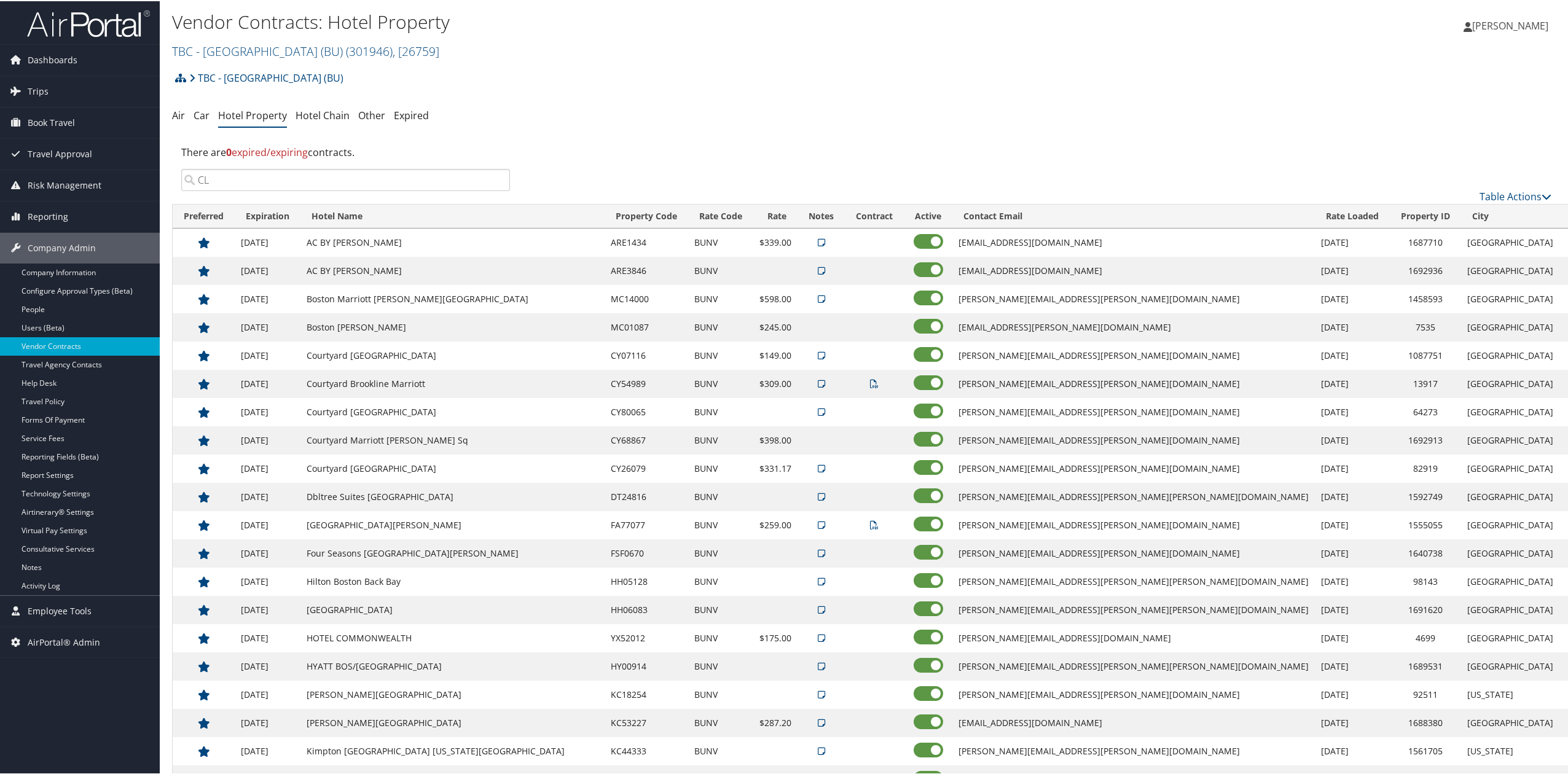
type input "C"
click at [972, 345] on td "[PERSON_NAME][EMAIL_ADDRESS][PERSON_NAME][DOMAIN_NAME]" at bounding box center [1133, 355] width 362 height 28
